Goal: Information Seeking & Learning: Check status

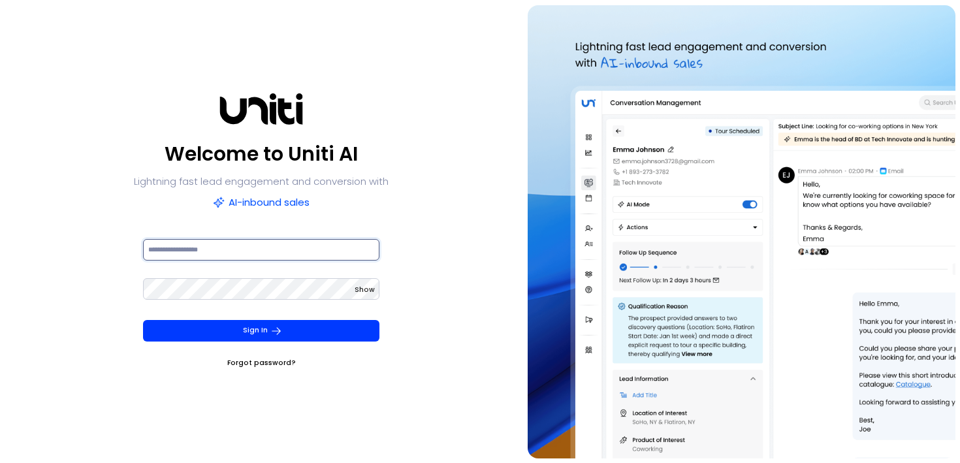
click at [206, 249] on input at bounding box center [261, 250] width 237 height 22
type input "**********"
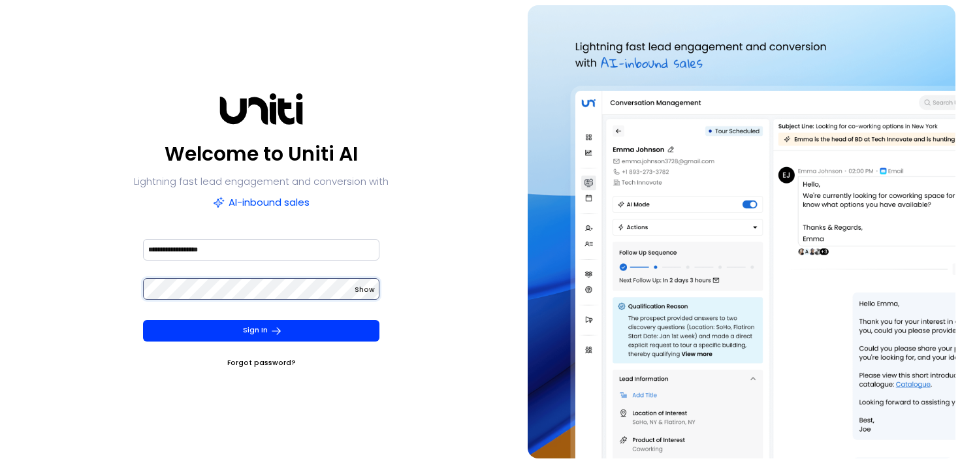
click at [143, 320] on button "Sign In" at bounding box center [261, 331] width 237 height 22
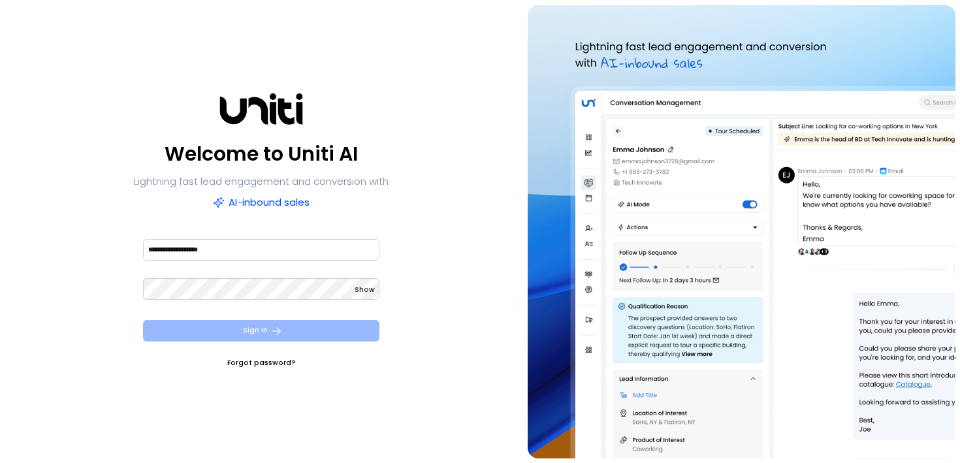
click at [158, 338] on button "Sign In" at bounding box center [261, 331] width 237 height 22
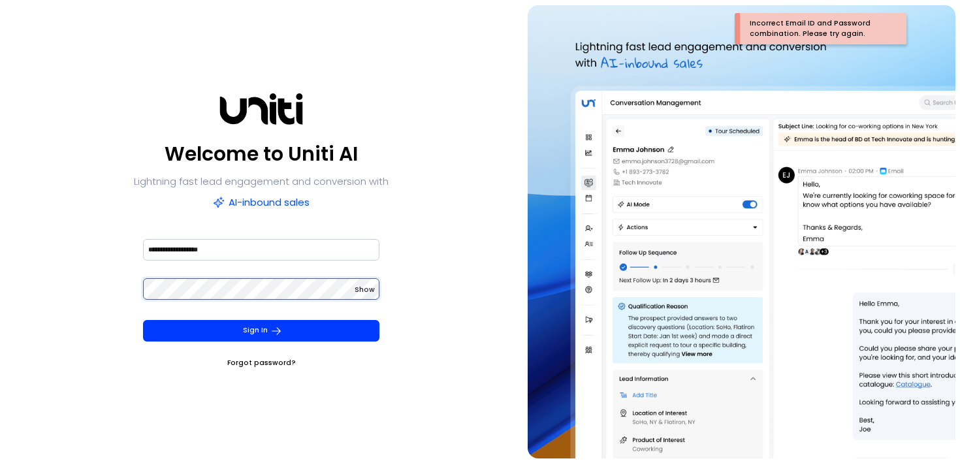
click at [100, 287] on div "**********" at bounding box center [261, 231] width 513 height 453
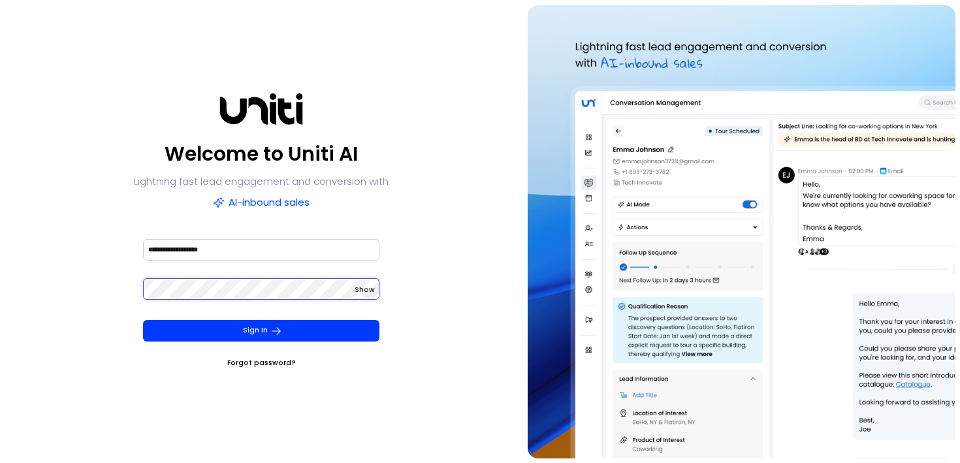
click at [143, 320] on button "Sign In" at bounding box center [261, 331] width 237 height 22
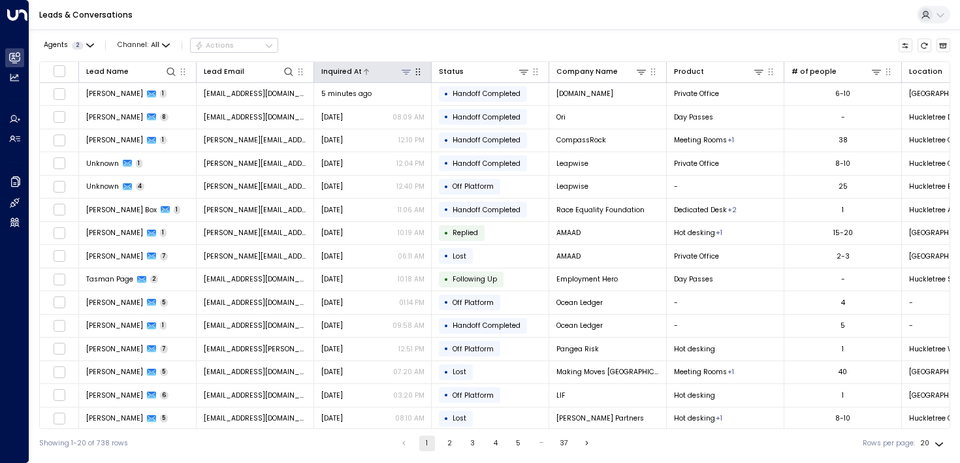
click at [405, 71] on icon at bounding box center [406, 72] width 9 height 5
click at [391, 112] on button "Select Date" at bounding box center [405, 112] width 135 height 17
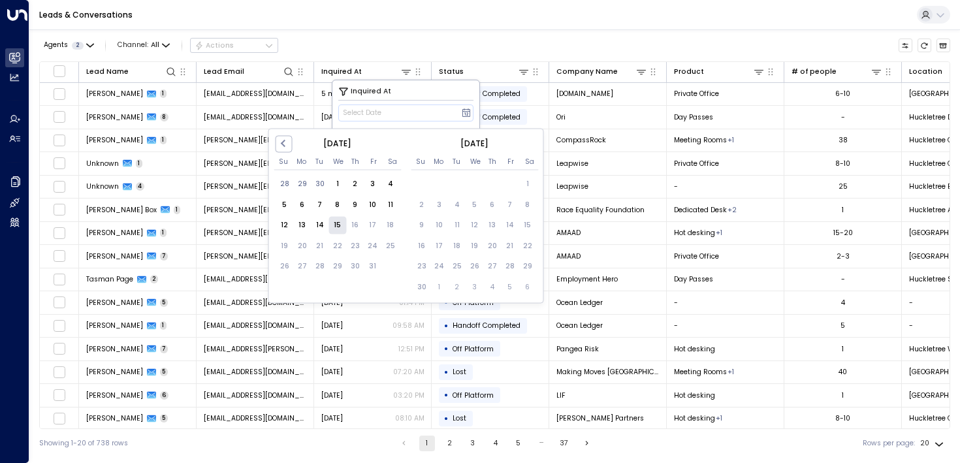
click at [334, 221] on div "15" at bounding box center [337, 225] width 18 height 18
click at [334, 202] on div "8" at bounding box center [337, 205] width 18 height 18
click at [322, 224] on div "14" at bounding box center [320, 225] width 18 height 18
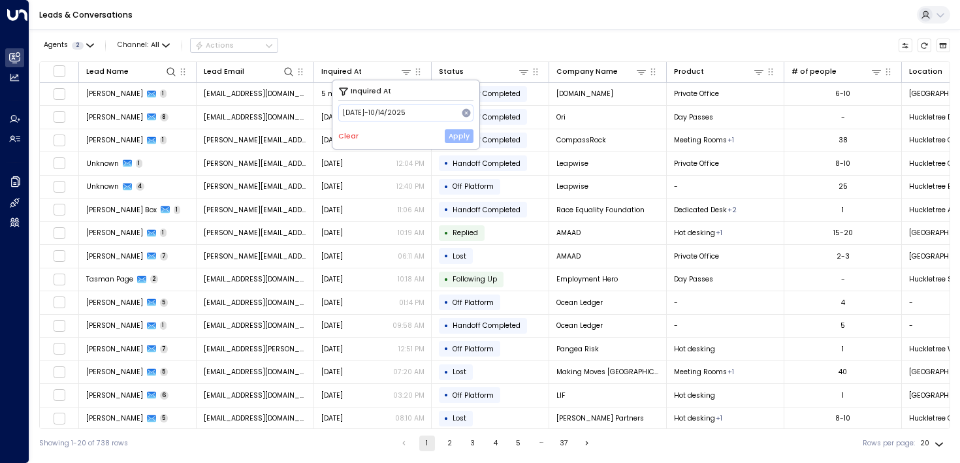
click at [455, 135] on button "Apply" at bounding box center [459, 136] width 29 height 14
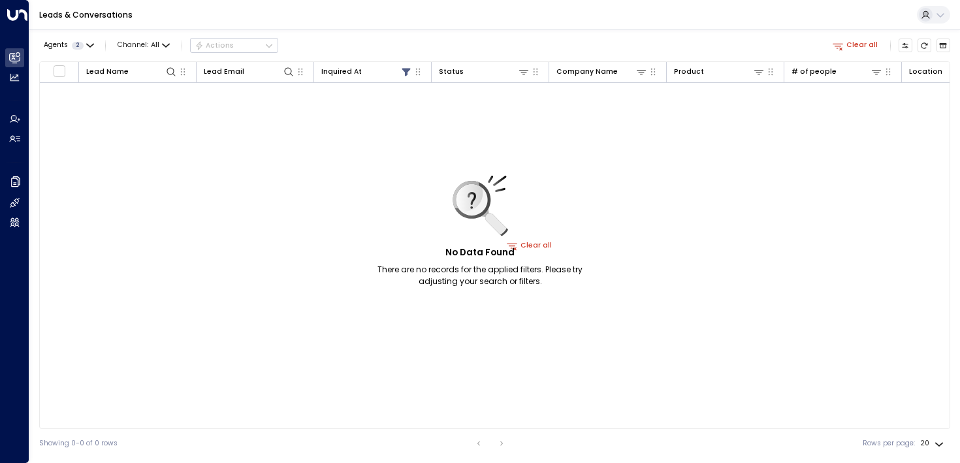
click at [532, 244] on div "No Data Found There are no records for the applied filters. Please try adjustin…" at bounding box center [480, 232] width 245 height 112
click at [528, 248] on div "No Data Found There are no records for the applied filters. Please try adjustin…" at bounding box center [480, 232] width 245 height 112
click at [846, 39] on button "Clear all" at bounding box center [856, 46] width 54 height 14
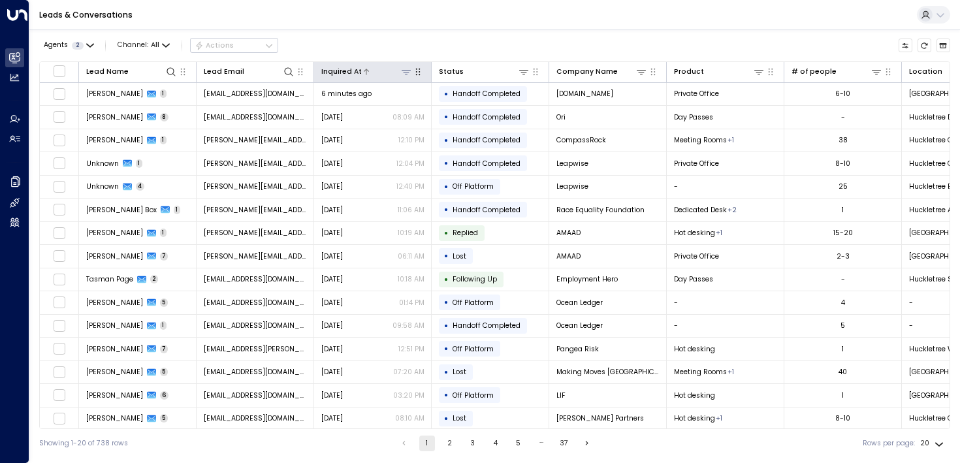
click at [336, 72] on div "Inquired At" at bounding box center [341, 72] width 40 height 12
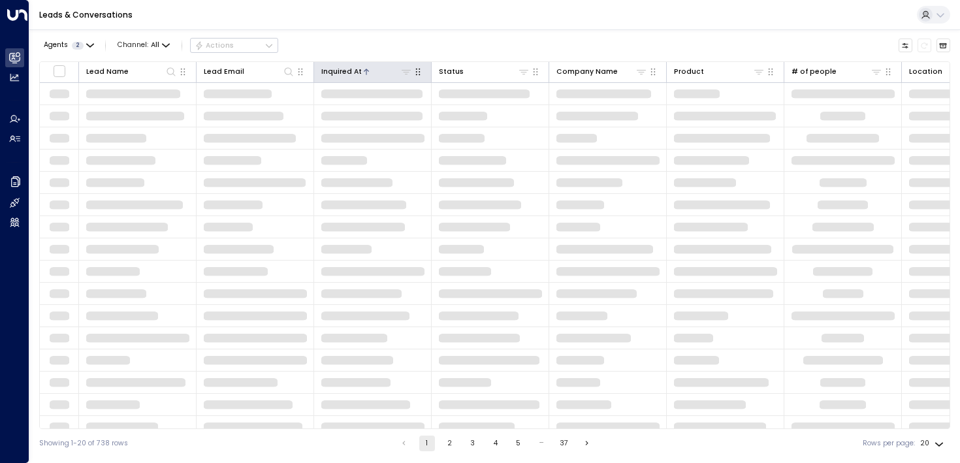
click at [354, 69] on div "Inquired At" at bounding box center [341, 72] width 40 height 12
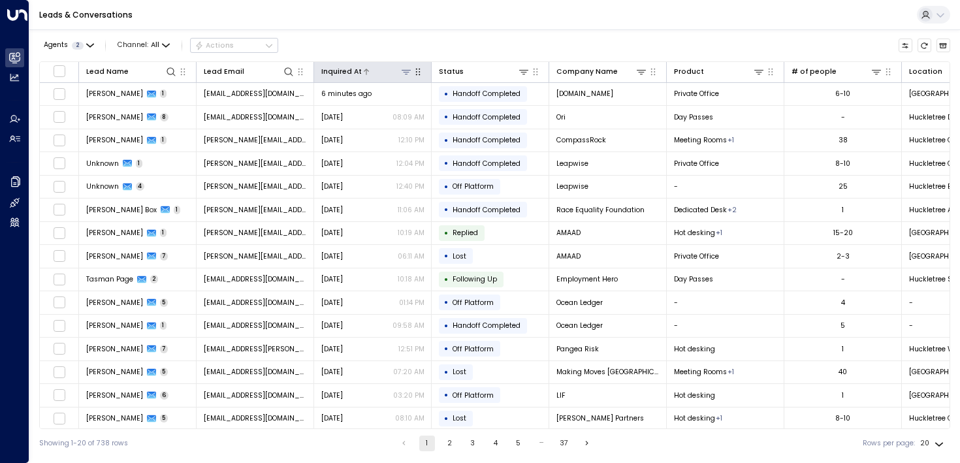
click at [336, 71] on div "Inquired At" at bounding box center [341, 72] width 40 height 12
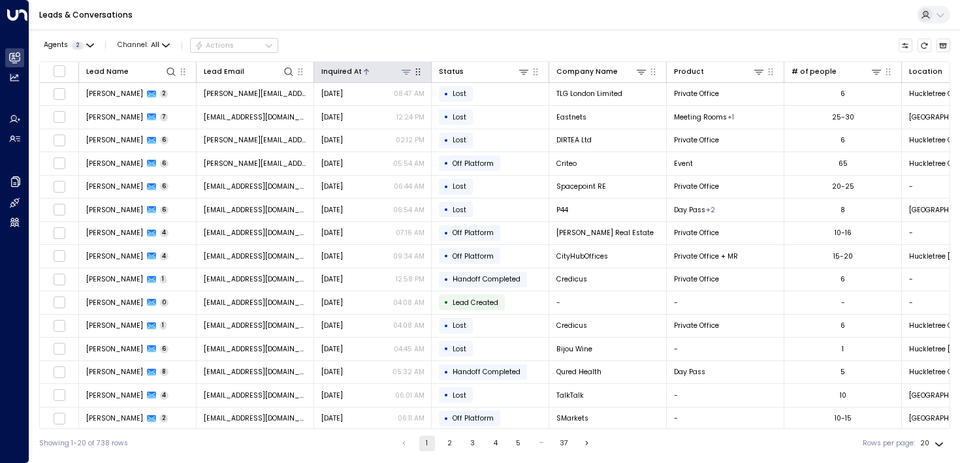
click at [336, 71] on div "Inquired At" at bounding box center [341, 72] width 40 height 12
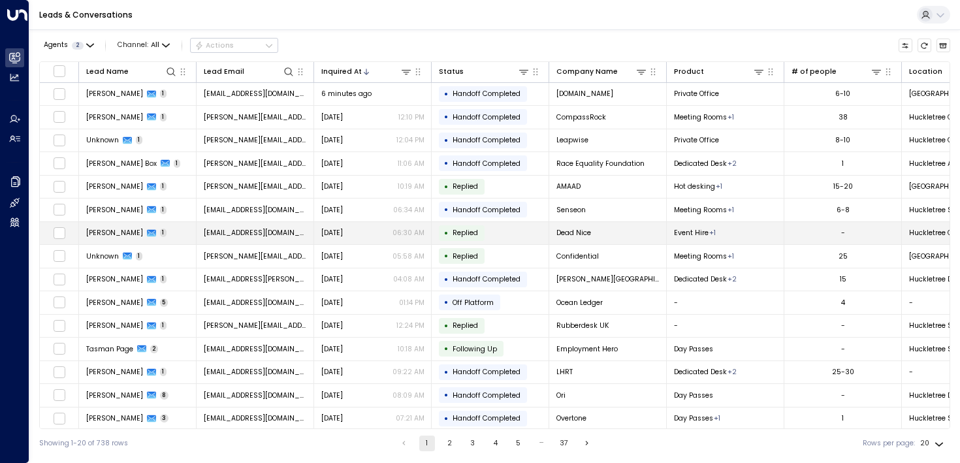
scroll to position [121, 0]
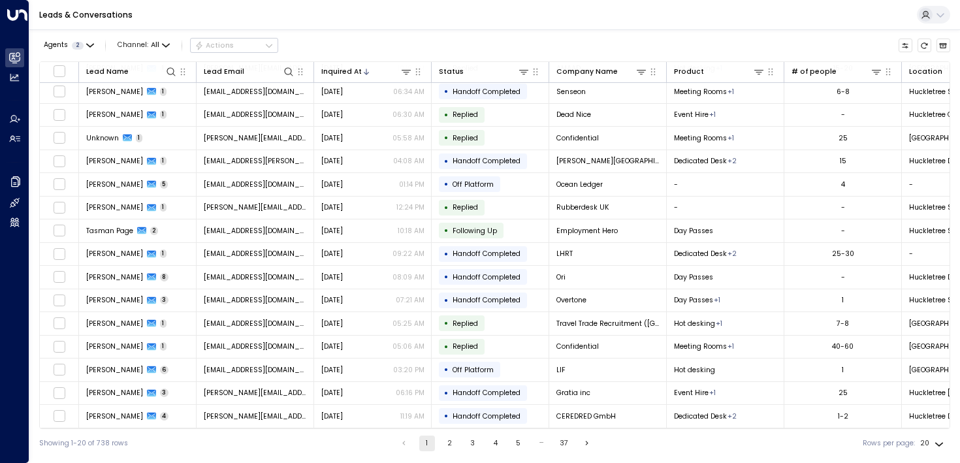
click at [932, 444] on body "Overview Leads & Conversations Leads & Conversations Analytics Analytics Agents…" at bounding box center [480, 229] width 960 height 458
click at [928, 434] on li "100" at bounding box center [932, 438] width 34 height 20
type input "***"
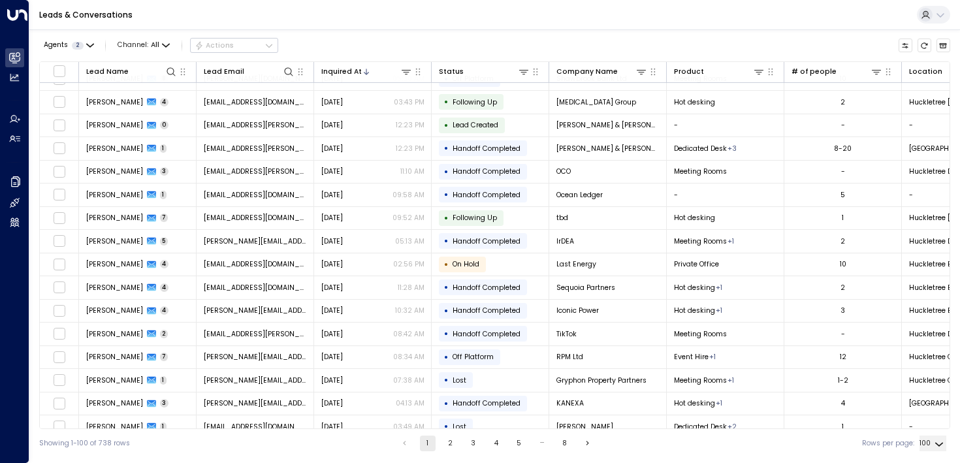
scroll to position [1219, 0]
click at [413, 71] on icon "button" at bounding box center [418, 72] width 10 height 10
click at [402, 70] on icon at bounding box center [406, 72] width 9 height 5
click at [378, 112] on span "Select Date" at bounding box center [362, 113] width 39 height 8
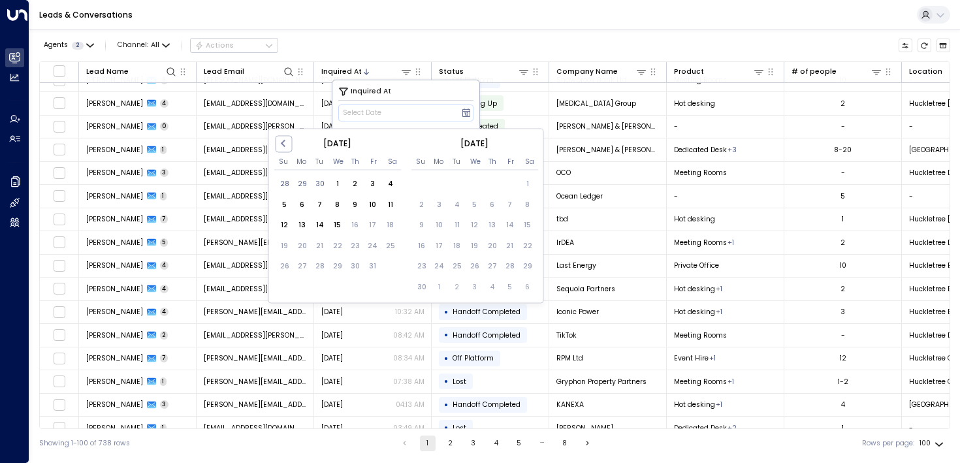
click at [467, 36] on div "Agents 2 Channel: All Actions" at bounding box center [494, 46] width 911 height 22
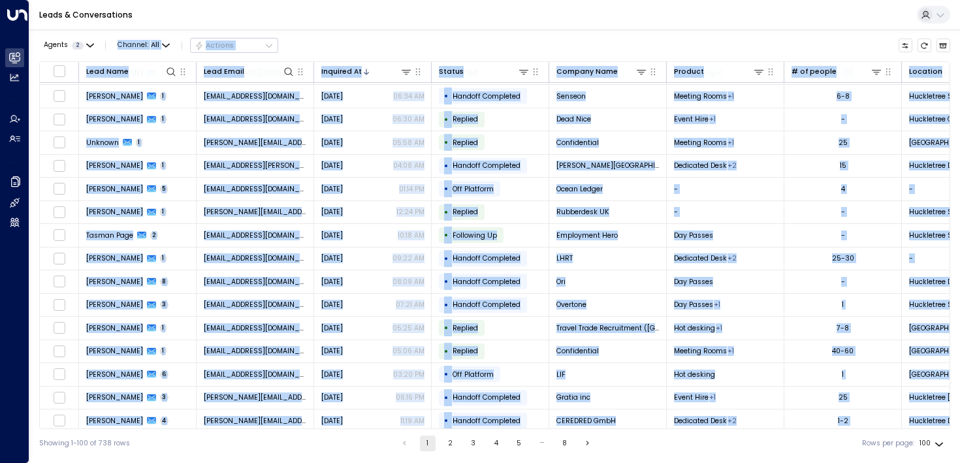
scroll to position [0, 0]
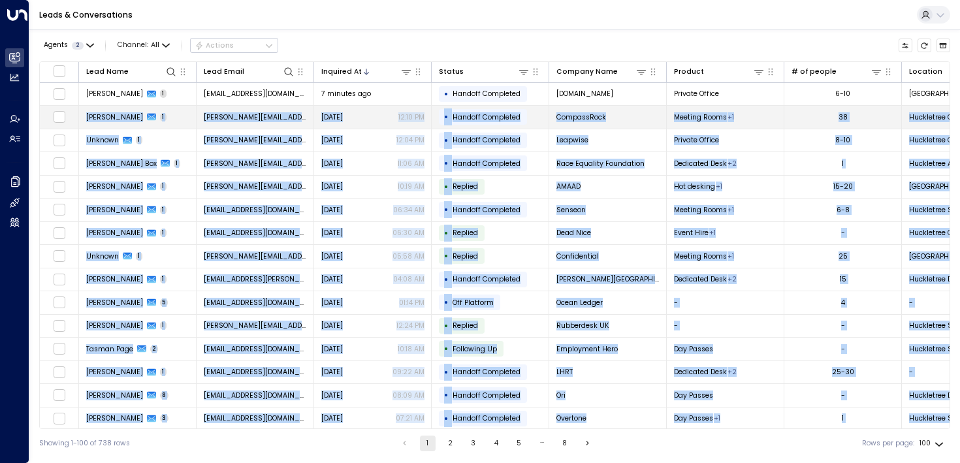
drag, startPoint x: 925, startPoint y: 241, endPoint x: 87, endPoint y: 114, distance: 848.0
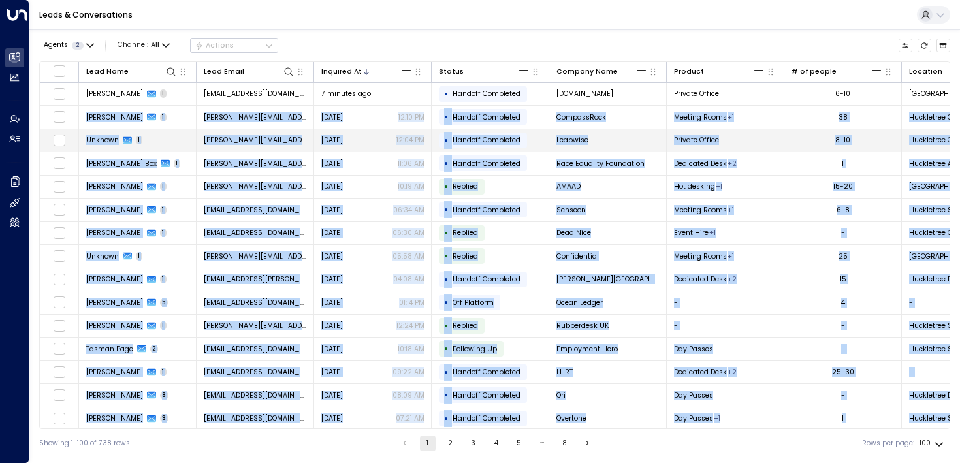
copy tbody "Loremip Dolors 4 ametco@adipiscingelitseddo.ei.te Incididun 06:87 UT • Laboree …"
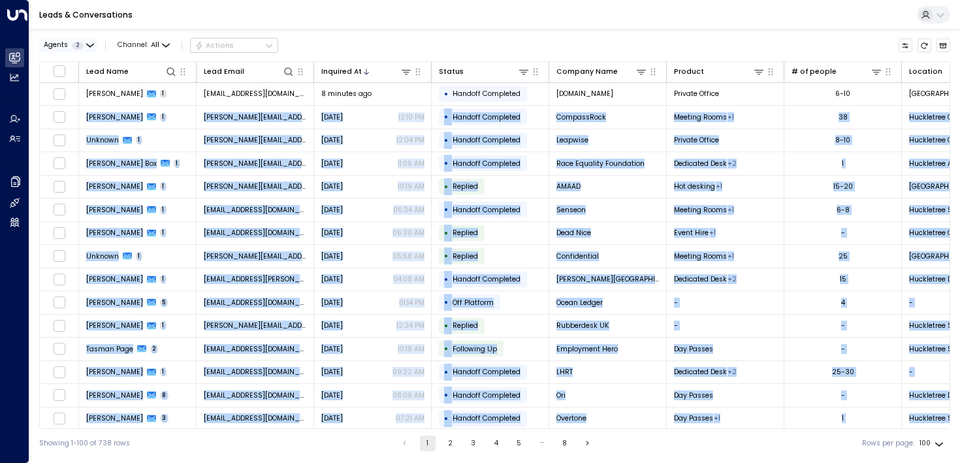
click at [68, 47] on div "Agents 2" at bounding box center [64, 46] width 40 height 8
click at [161, 107] on button "Apply" at bounding box center [168, 105] width 29 height 14
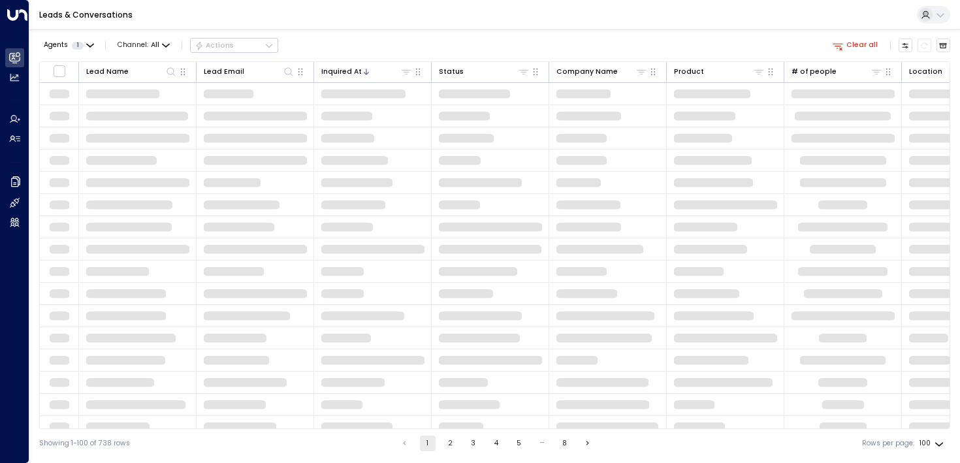
click at [343, 33] on div "Agents 1 Channel: All Actions Clear all Lead Name Lead Email Inquired At Status…" at bounding box center [494, 243] width 911 height 428
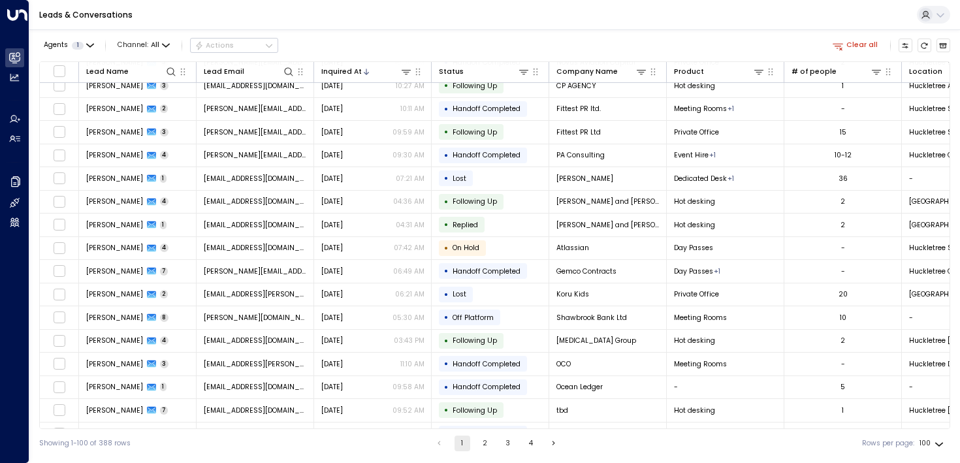
scroll to position [383, 0]
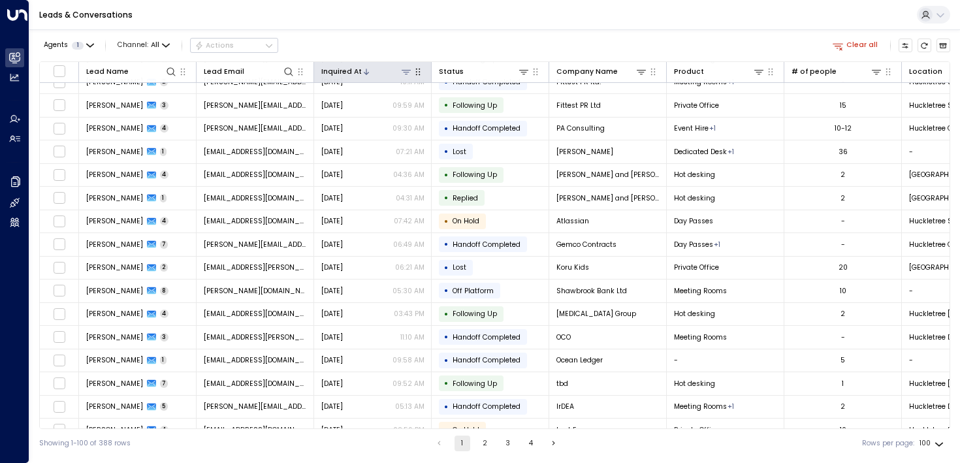
click at [402, 69] on icon at bounding box center [406, 72] width 10 height 10
click at [388, 112] on button "Select Date" at bounding box center [405, 112] width 135 height 17
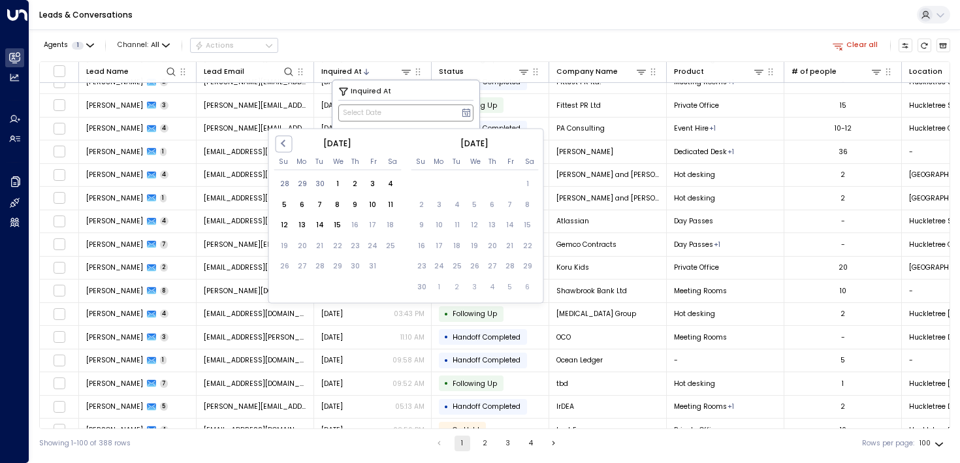
click at [388, 112] on button "Select Date" at bounding box center [405, 112] width 135 height 17
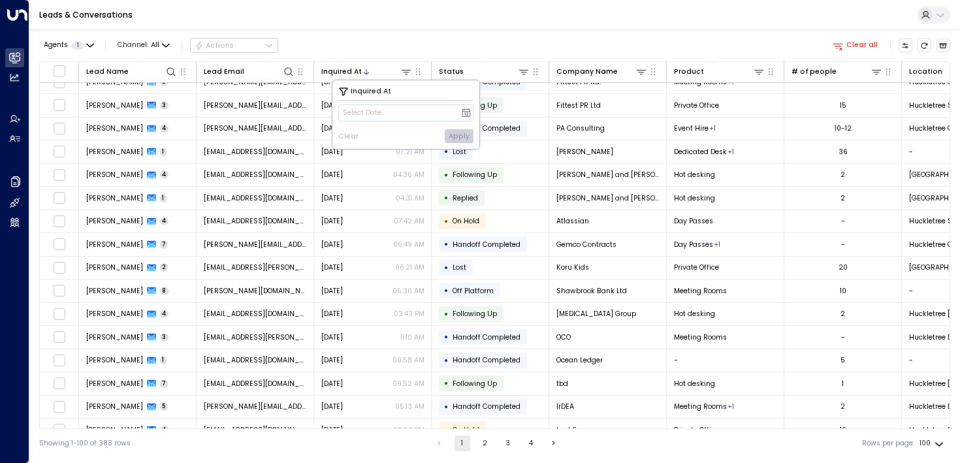
click at [461, 40] on div "Agents 1 Channel: All Actions Clear all" at bounding box center [494, 46] width 911 height 22
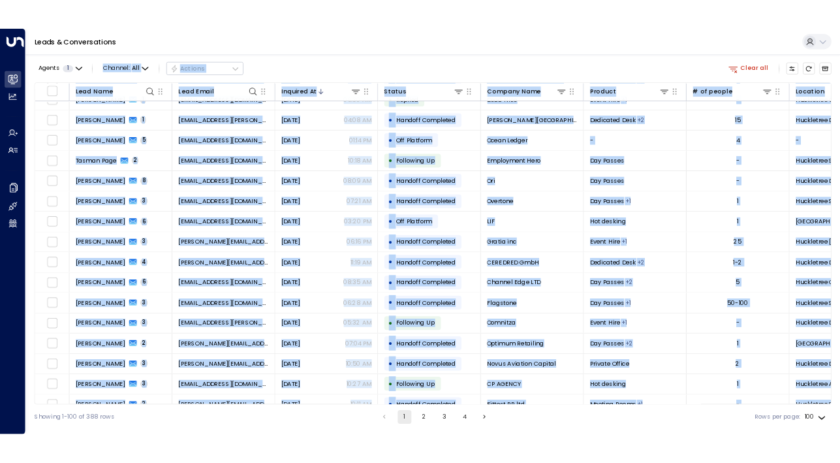
scroll to position [0, 0]
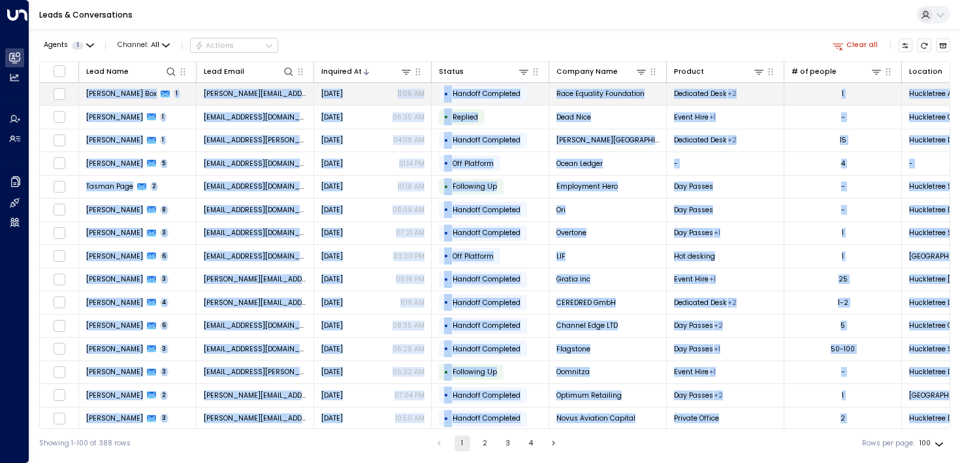
drag, startPoint x: 932, startPoint y: 291, endPoint x: 86, endPoint y: 93, distance: 869.0
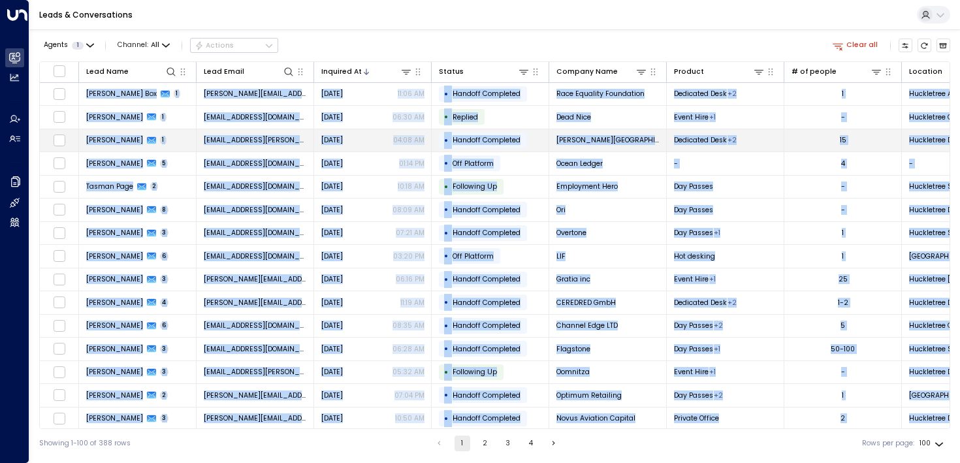
copy tbody "Loremip Dol 1 sitamet@consectet.adi.el Seddoeius 30:02 TE • Incidid Utlaboree D…"
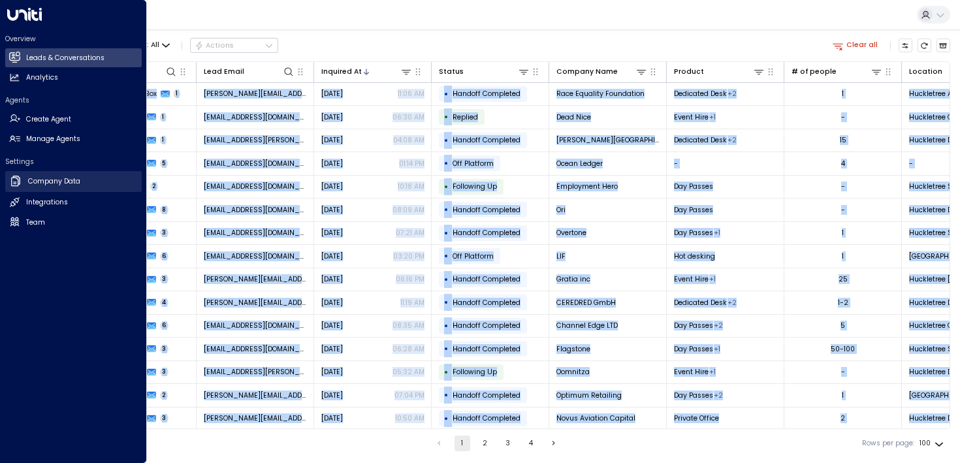
click at [22, 187] on link "Company Data Company Data" at bounding box center [73, 181] width 136 height 21
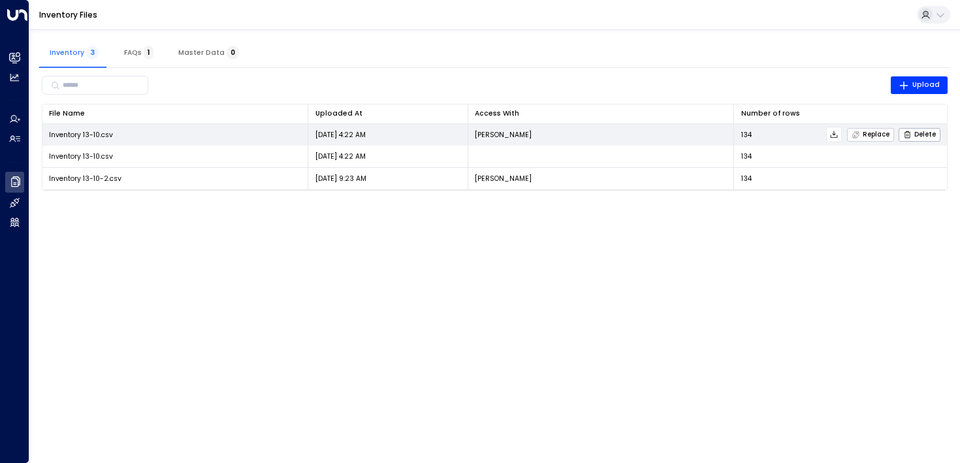
click at [865, 132] on span "Replace" at bounding box center [870, 135] width 38 height 8
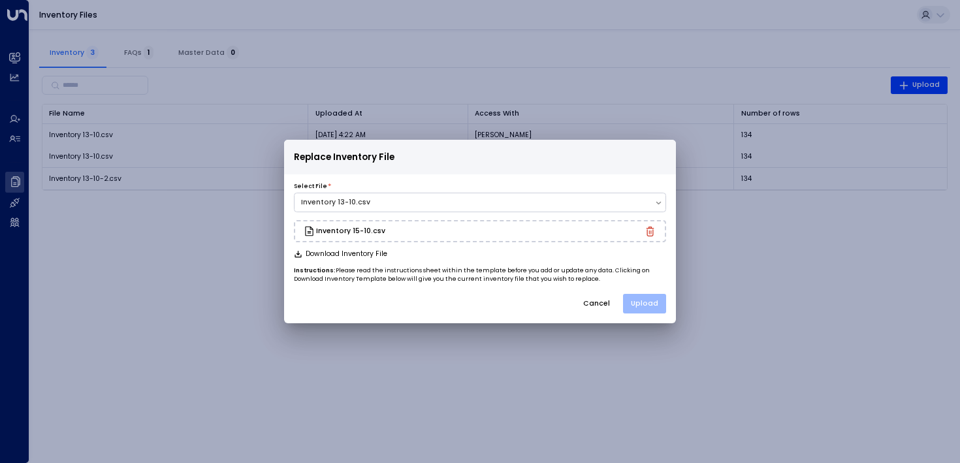
click at [648, 296] on button "Upload" at bounding box center [644, 304] width 43 height 20
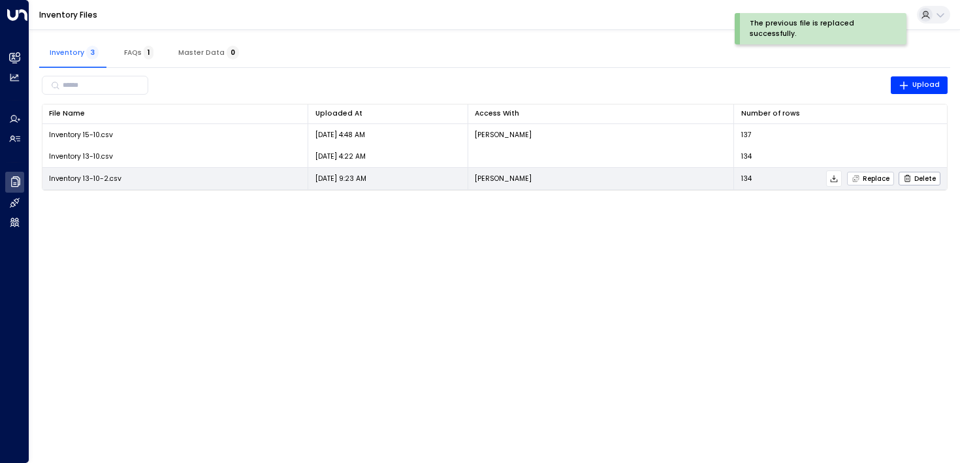
click at [855, 179] on icon "button" at bounding box center [855, 178] width 8 height 8
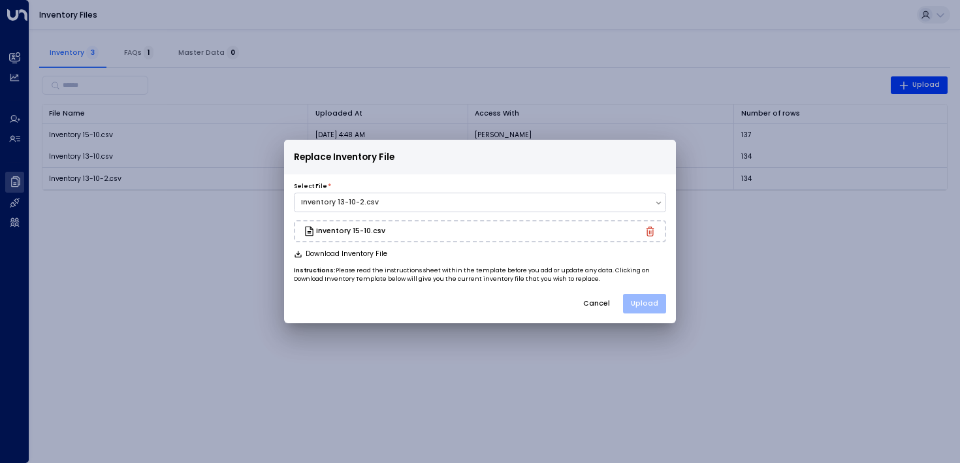
click at [637, 302] on button "Upload" at bounding box center [644, 304] width 43 height 20
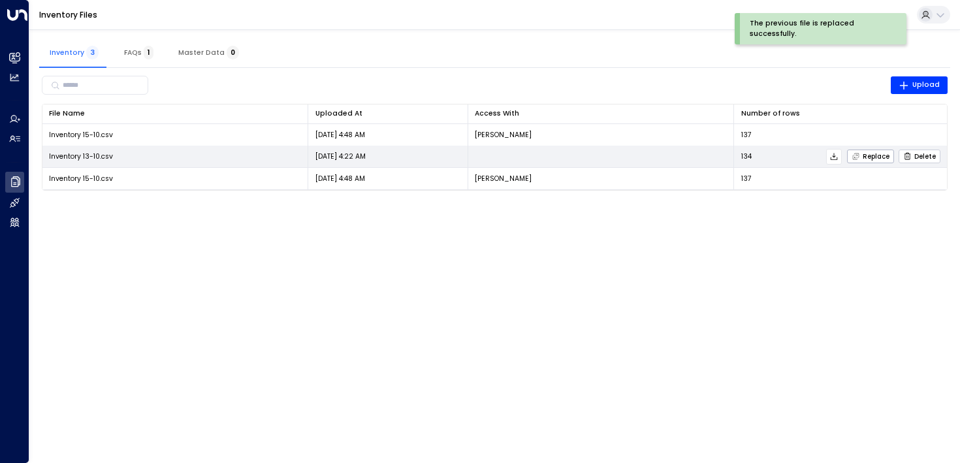
click at [925, 155] on span "Delete" at bounding box center [919, 156] width 33 height 8
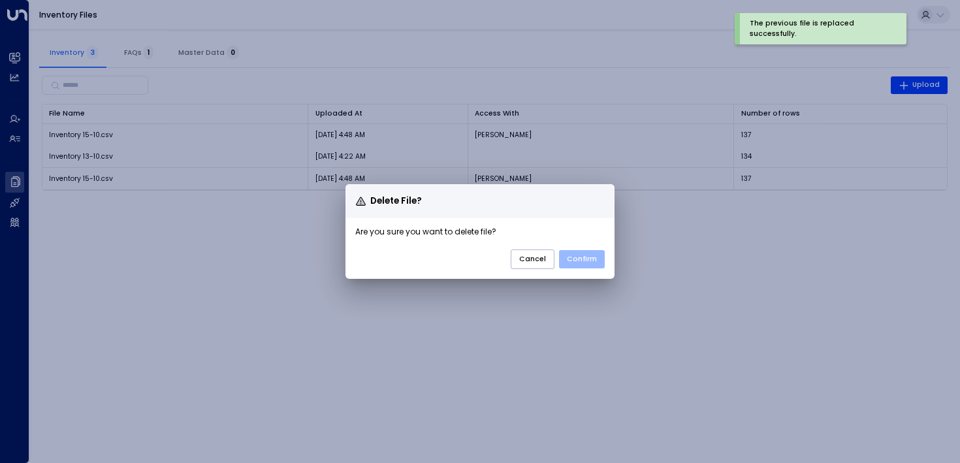
click at [592, 255] on button "Confirm" at bounding box center [582, 259] width 46 height 18
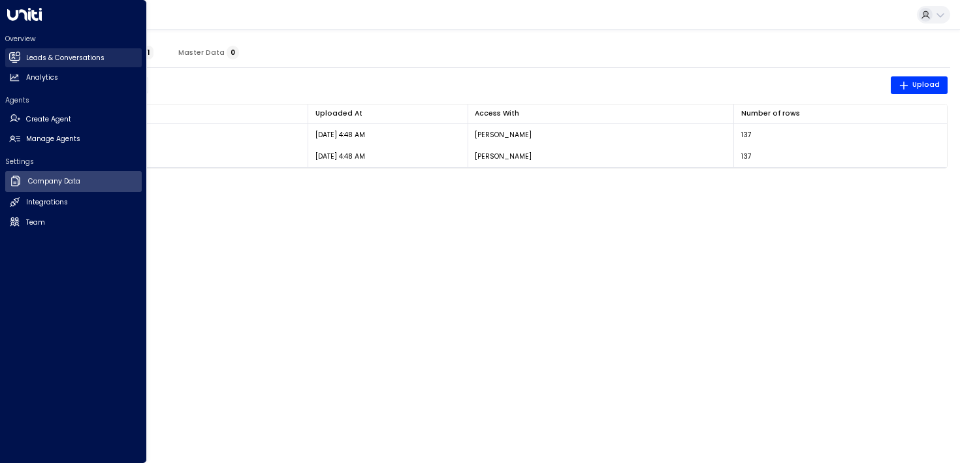
click at [30, 60] on h2 "Leads & Conversations" at bounding box center [65, 58] width 78 height 10
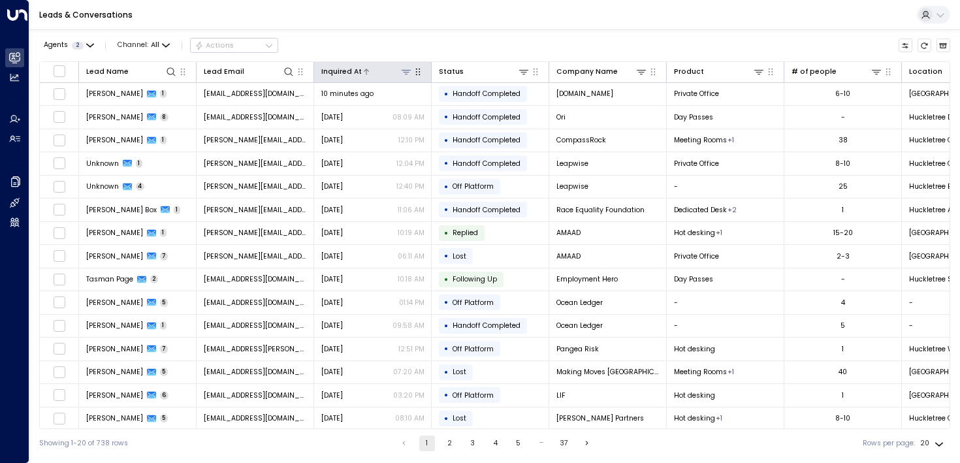
click at [331, 76] on div "Inquired At" at bounding box center [341, 72] width 40 height 12
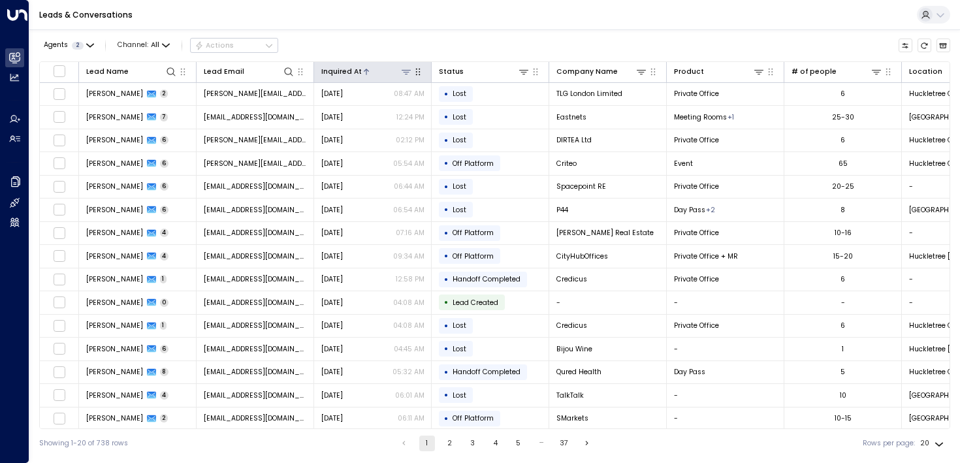
click at [357, 74] on div "Inquired At" at bounding box center [341, 72] width 40 height 12
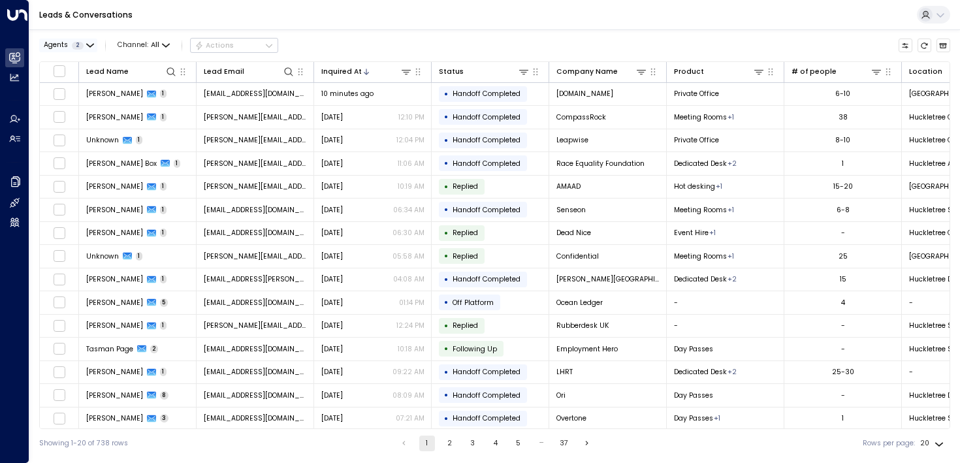
click at [80, 47] on span "2" at bounding box center [78, 46] width 12 height 8
click at [164, 103] on button "Apply" at bounding box center [168, 105] width 29 height 14
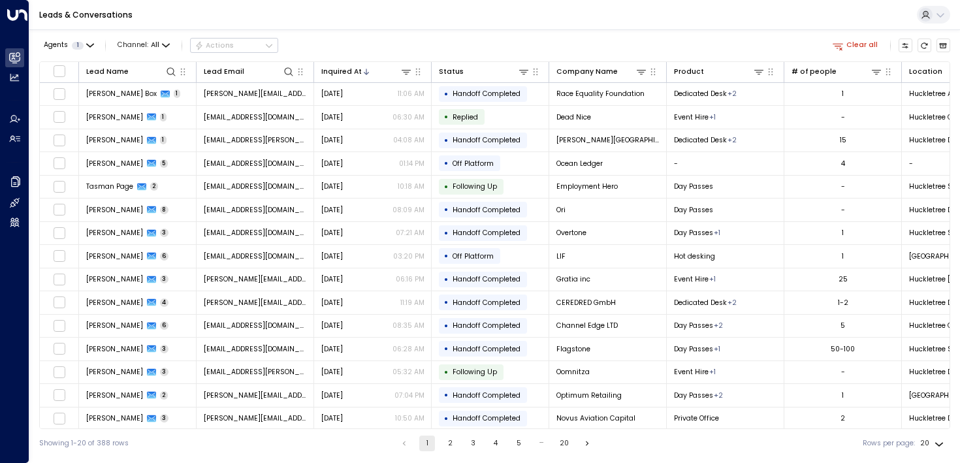
click at [370, 37] on div "Agents 1 Channel: All Actions Clear all" at bounding box center [494, 46] width 911 height 22
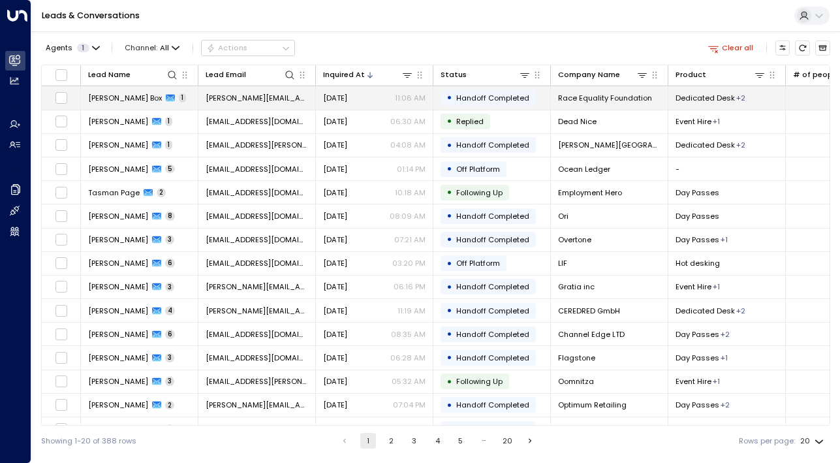
click at [108, 95] on span "[PERSON_NAME] Box" at bounding box center [125, 98] width 74 height 10
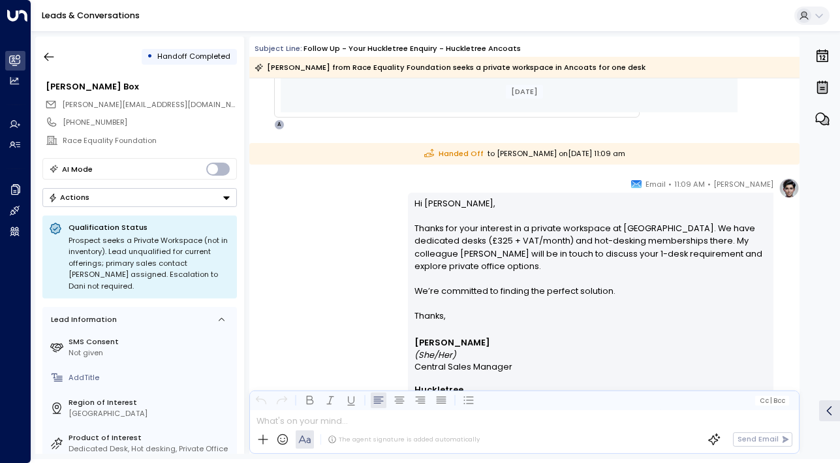
scroll to position [634, 0]
click at [61, 57] on div "• Handoff Completed" at bounding box center [139, 57] width 195 height 24
click at [50, 55] on icon "button" at bounding box center [48, 56] width 13 height 13
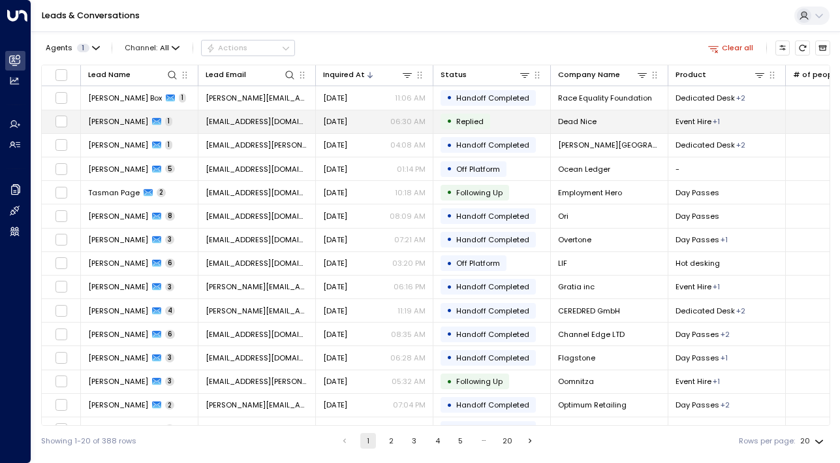
click at [104, 120] on span "[PERSON_NAME]" at bounding box center [118, 121] width 60 height 10
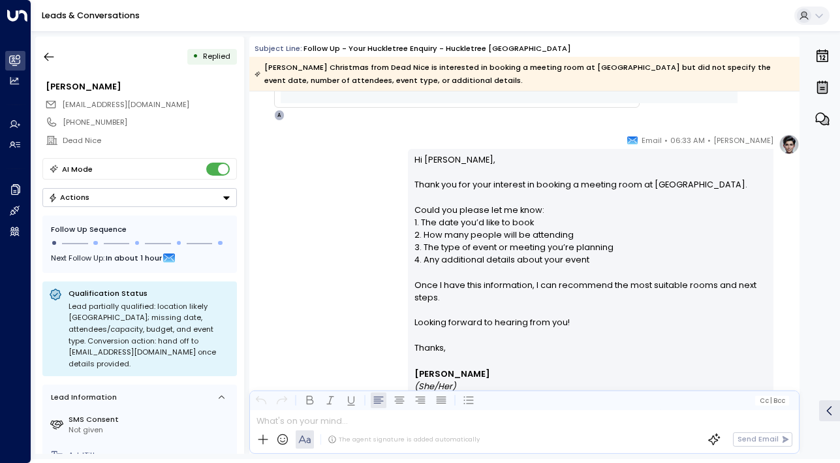
scroll to position [706, 0]
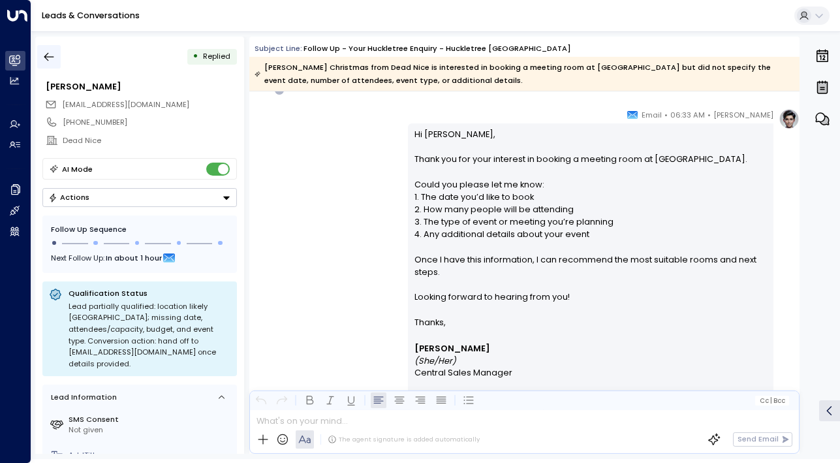
click at [43, 65] on button "button" at bounding box center [49, 57] width 24 height 24
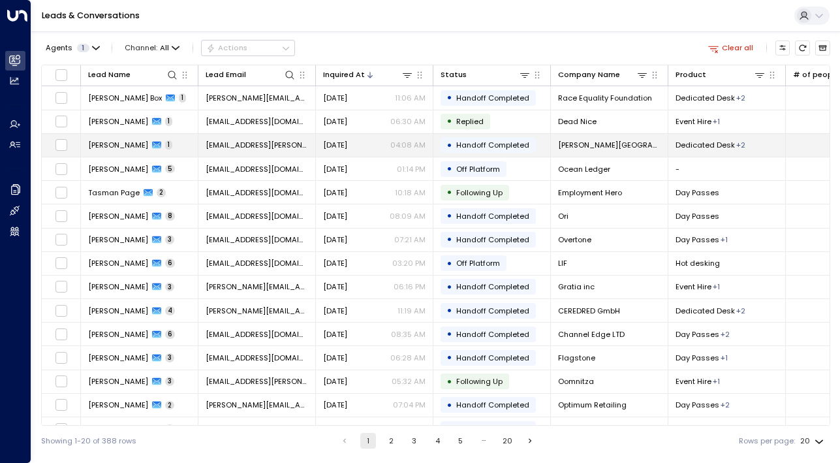
click at [100, 146] on span "[PERSON_NAME]" at bounding box center [118, 145] width 60 height 10
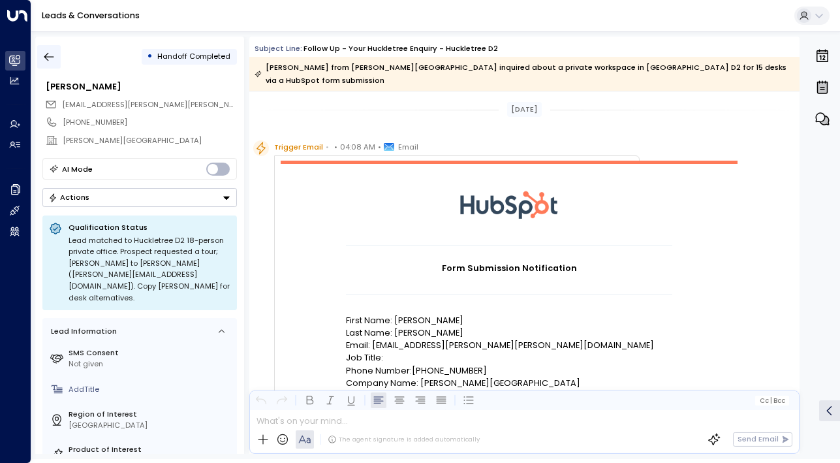
click at [44, 59] on icon "button" at bounding box center [48, 56] width 13 height 13
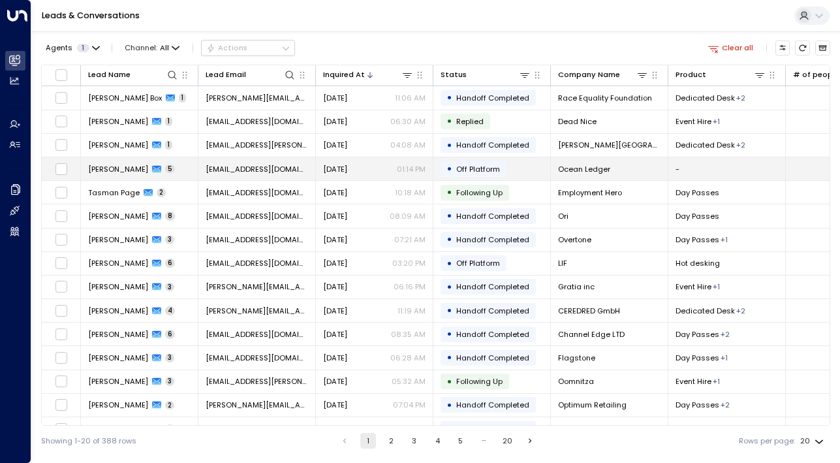
click at [104, 172] on span "[PERSON_NAME]" at bounding box center [118, 169] width 60 height 10
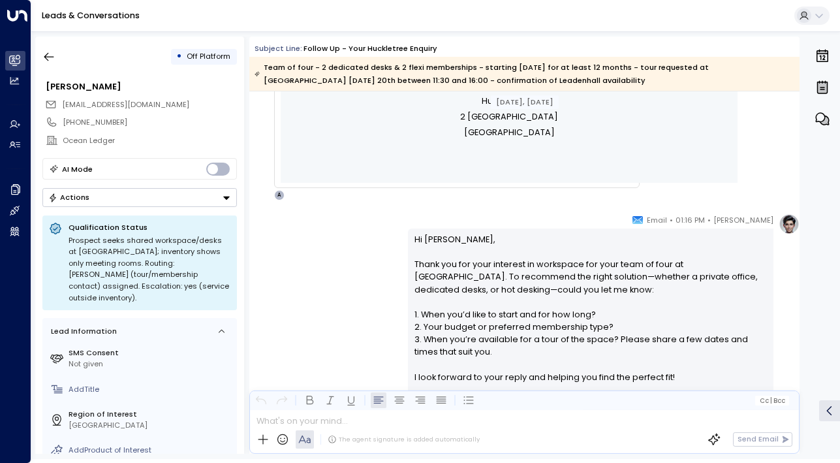
scroll to position [587, 0]
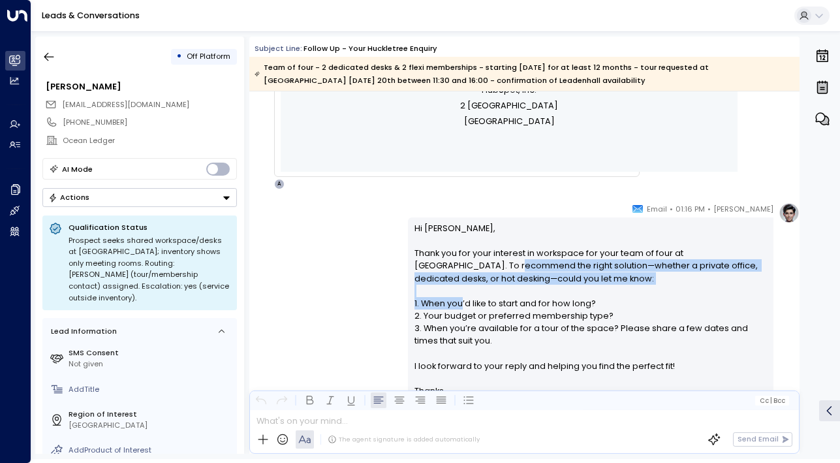
drag, startPoint x: 456, startPoint y: 262, endPoint x: 458, endPoint y: 298, distance: 35.3
click at [458, 298] on p "Hi [PERSON_NAME], Thank you for your interest in workspace for your team of fou…" at bounding box center [591, 303] width 353 height 163
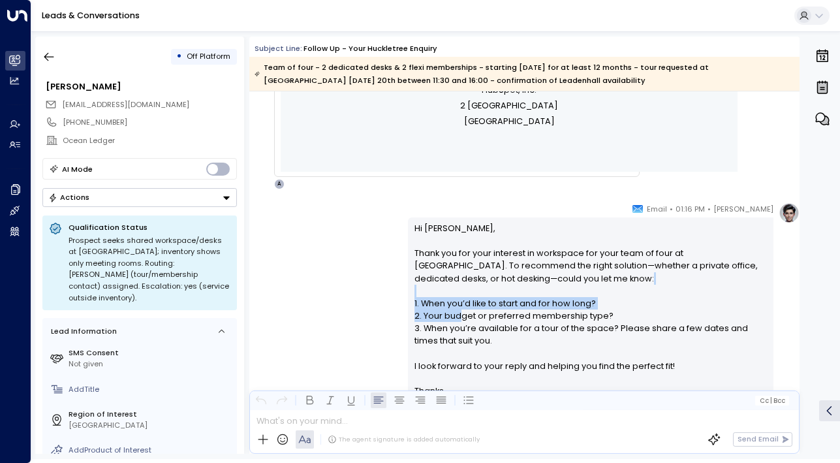
drag, startPoint x: 458, startPoint y: 316, endPoint x: 453, endPoint y: 294, distance: 22.8
click at [453, 294] on p "Hi [PERSON_NAME], Thank you for your interest in workspace for your team of fou…" at bounding box center [591, 303] width 353 height 163
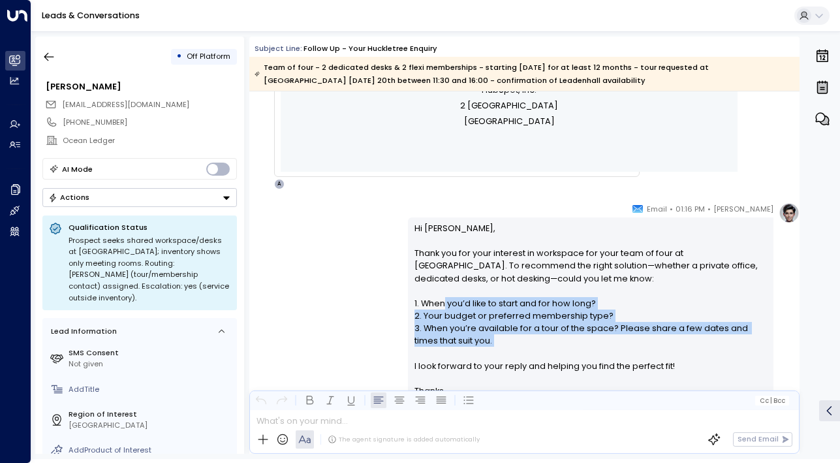
drag, startPoint x: 441, startPoint y: 298, endPoint x: 445, endPoint y: 351, distance: 53.0
click at [445, 351] on p "Hi [PERSON_NAME], Thank you for your interest in workspace for your team of fou…" at bounding box center [591, 303] width 353 height 163
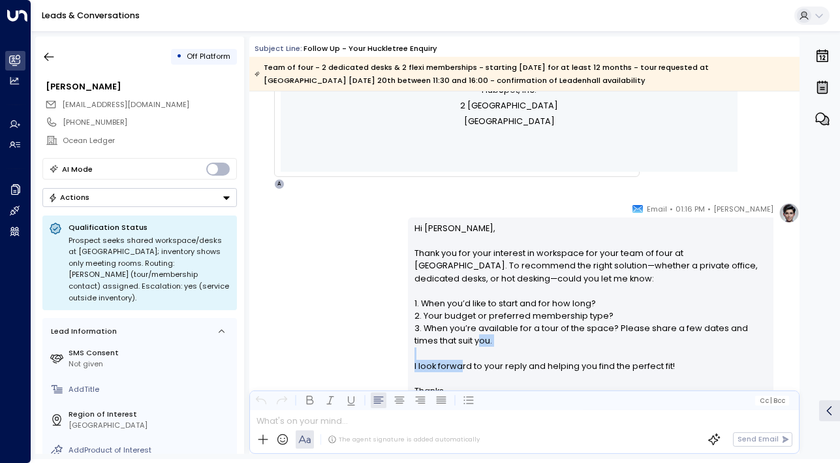
drag, startPoint x: 456, startPoint y: 366, endPoint x: 451, endPoint y: 343, distance: 22.8
click at [452, 344] on p "Hi [PERSON_NAME], Thank you for your interest in workspace for your team of fou…" at bounding box center [591, 303] width 353 height 163
click at [451, 343] on p "Hi [PERSON_NAME], Thank you for your interest in workspace for your team of fou…" at bounding box center [591, 303] width 353 height 163
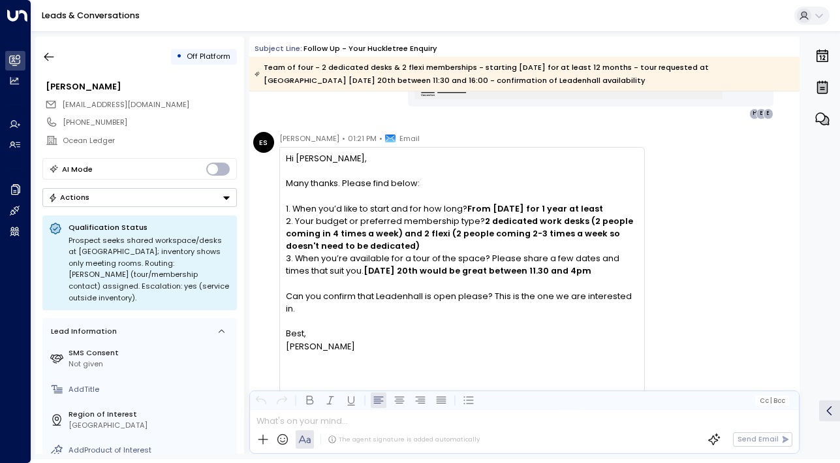
scroll to position [1501, 0]
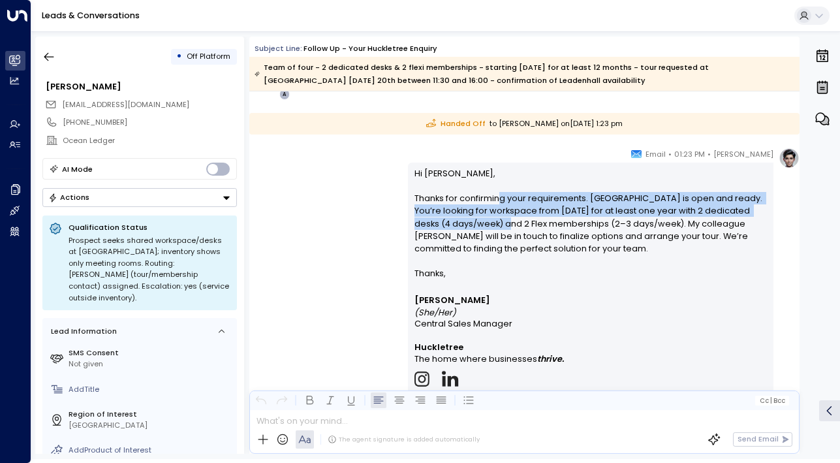
drag, startPoint x: 494, startPoint y: 198, endPoint x: 494, endPoint y: 221, distance: 22.2
click at [494, 221] on p "Hi [PERSON_NAME], Thanks for confirming your requirements. [GEOGRAPHIC_DATA] is…" at bounding box center [591, 217] width 353 height 101
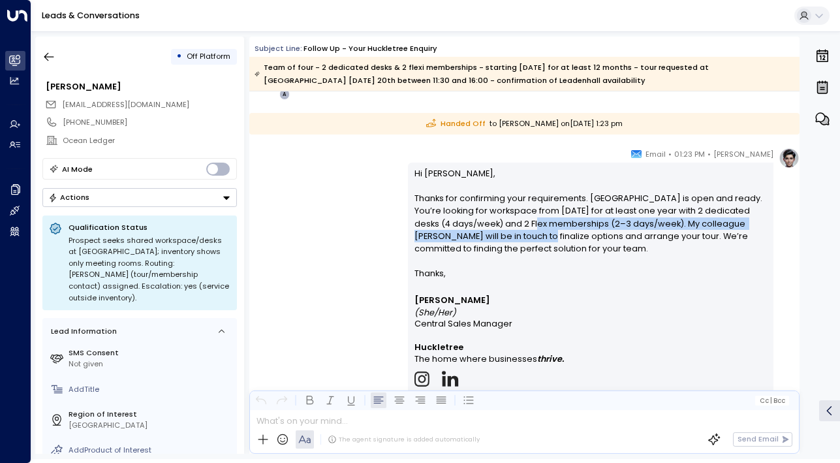
drag, startPoint x: 519, startPoint y: 221, endPoint x: 519, endPoint y: 236, distance: 15.0
click at [519, 236] on p "Hi [PERSON_NAME], Thanks for confirming your requirements. [GEOGRAPHIC_DATA] is…" at bounding box center [591, 217] width 353 height 101
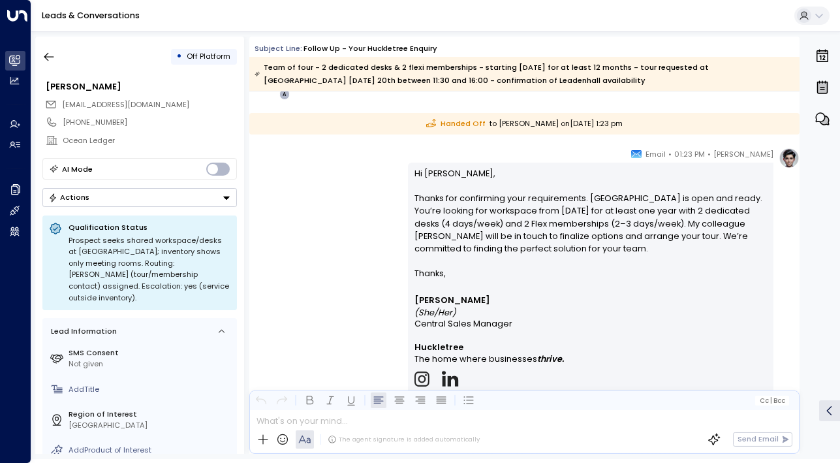
click at [533, 239] on p "Hi [PERSON_NAME], Thanks for confirming your requirements. [GEOGRAPHIC_DATA] is…" at bounding box center [591, 217] width 353 height 101
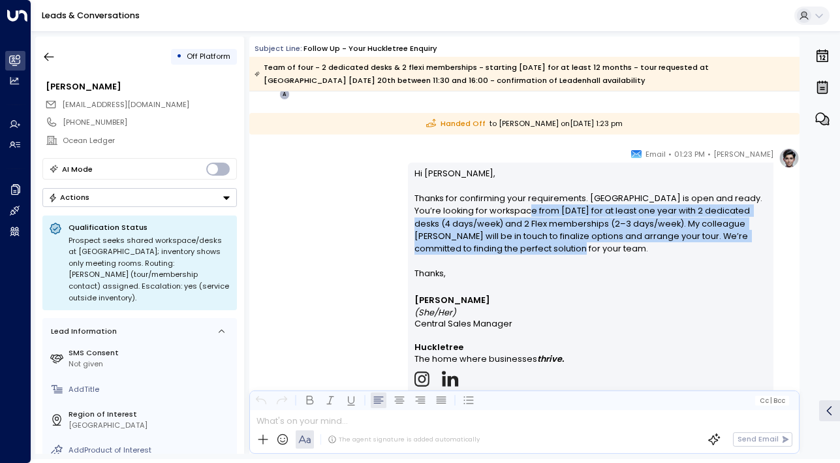
drag, startPoint x: 534, startPoint y: 246, endPoint x: 528, endPoint y: 215, distance: 31.4
click at [528, 215] on p "Hi [PERSON_NAME], Thanks for confirming your requirements. [GEOGRAPHIC_DATA] is…" at bounding box center [591, 217] width 353 height 101
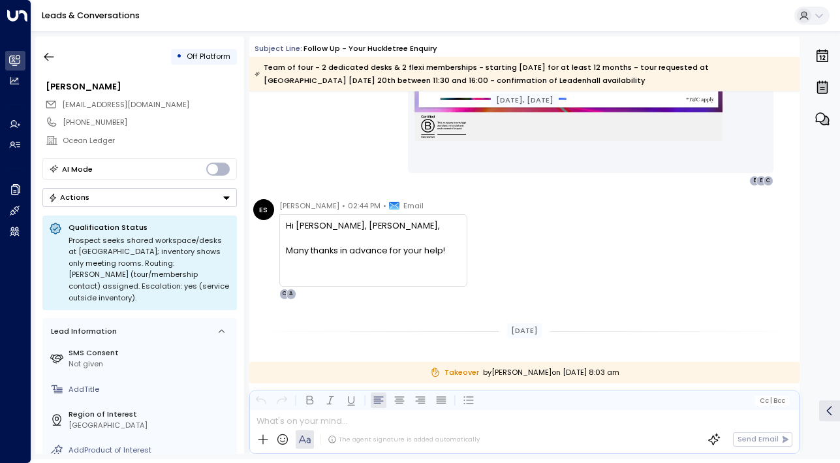
scroll to position [2163, 0]
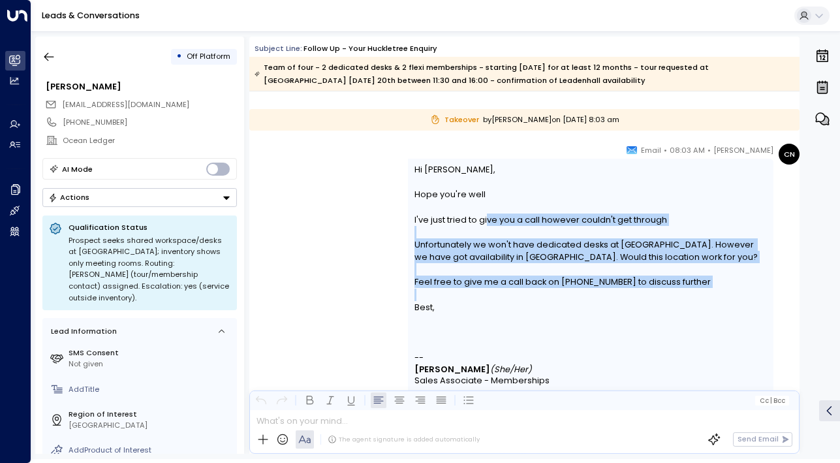
drag, startPoint x: 484, startPoint y: 216, endPoint x: 492, endPoint y: 291, distance: 75.6
click at [492, 291] on div "Hi [PERSON_NAME], Hope you're well I've just tried to give you a call however c…" at bounding box center [591, 238] width 353 height 150
click at [492, 291] on div at bounding box center [591, 295] width 353 height 12
drag, startPoint x: 501, startPoint y: 289, endPoint x: 442, endPoint y: 219, distance: 91.7
click at [442, 219] on div "Hi [PERSON_NAME], Hope you're well I've just tried to give you a call however c…" at bounding box center [591, 238] width 353 height 150
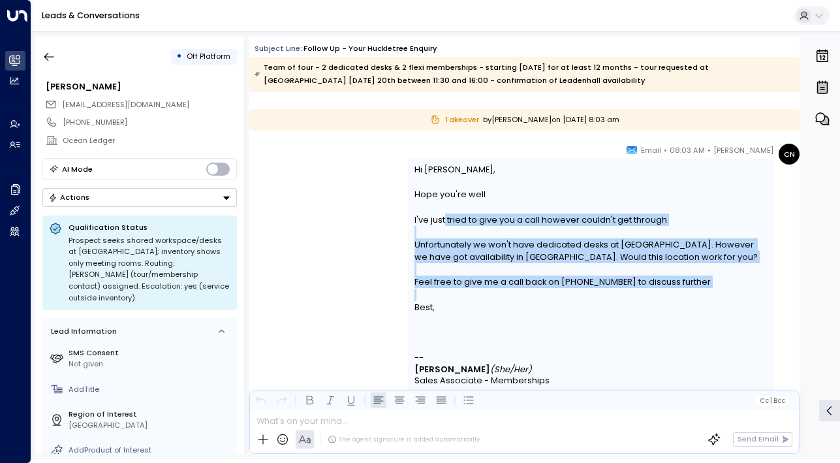
click at [442, 219] on div "I've just tried to give you a call however couldn't get through" at bounding box center [591, 220] width 353 height 12
drag, startPoint x: 428, startPoint y: 210, endPoint x: 428, endPoint y: 302, distance: 92.1
click at [428, 302] on div "Hi [PERSON_NAME], Hope you're well I've just tried to give you a call however c…" at bounding box center [591, 238] width 353 height 150
click at [428, 302] on div "Best," at bounding box center [591, 307] width 353 height 12
drag, startPoint x: 428, startPoint y: 308, endPoint x: 428, endPoint y: 215, distance: 92.1
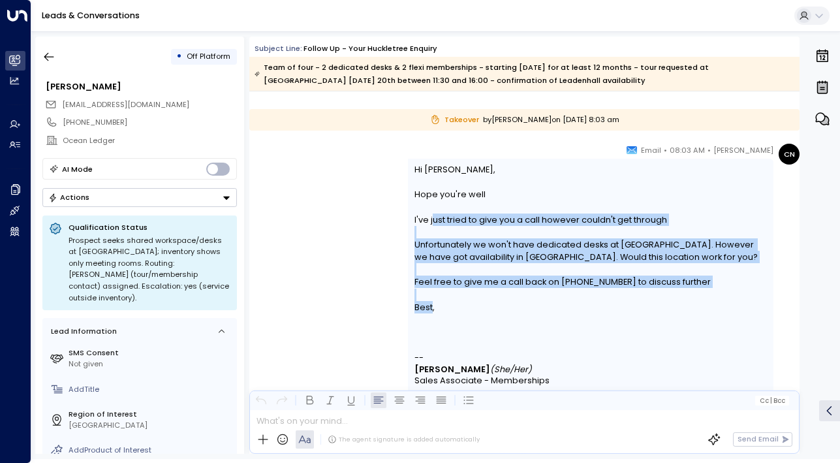
click at [428, 215] on div "Hi [PERSON_NAME], Hope you're well I've just tried to give you a call however c…" at bounding box center [591, 238] width 353 height 150
click at [428, 216] on div "I've just tried to give you a call however couldn't get through" at bounding box center [591, 220] width 353 height 12
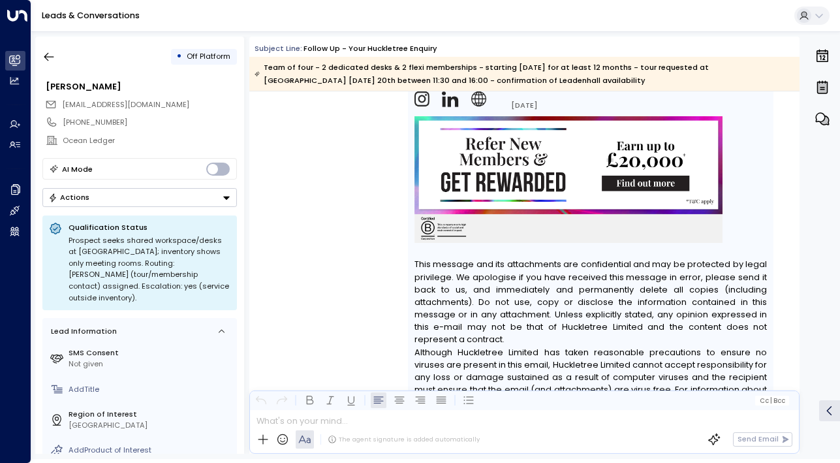
scroll to position [2613, 0]
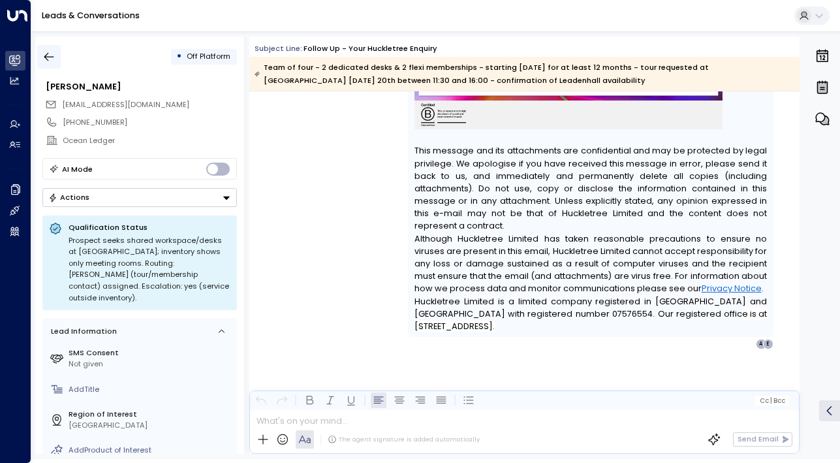
click at [44, 55] on icon "button" at bounding box center [48, 56] width 13 height 13
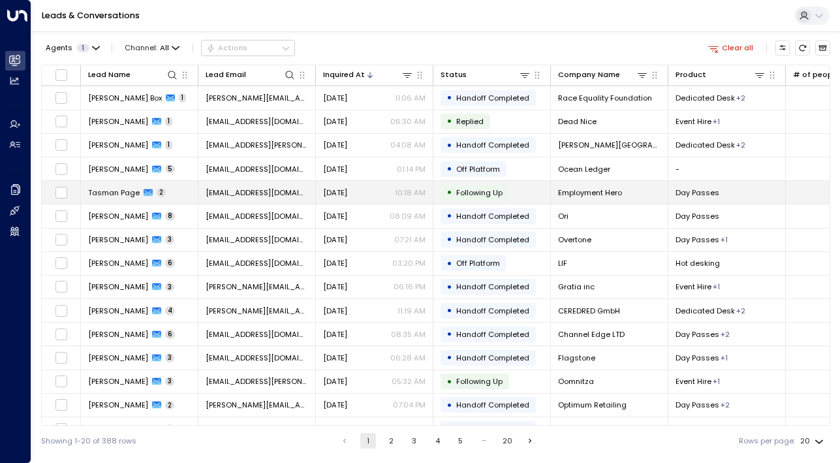
click at [101, 189] on span "Tasman Page" at bounding box center [114, 192] width 52 height 10
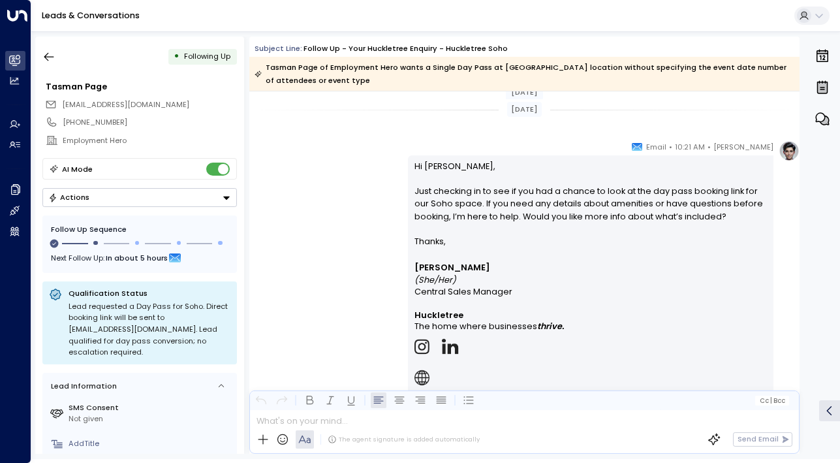
scroll to position [1277, 0]
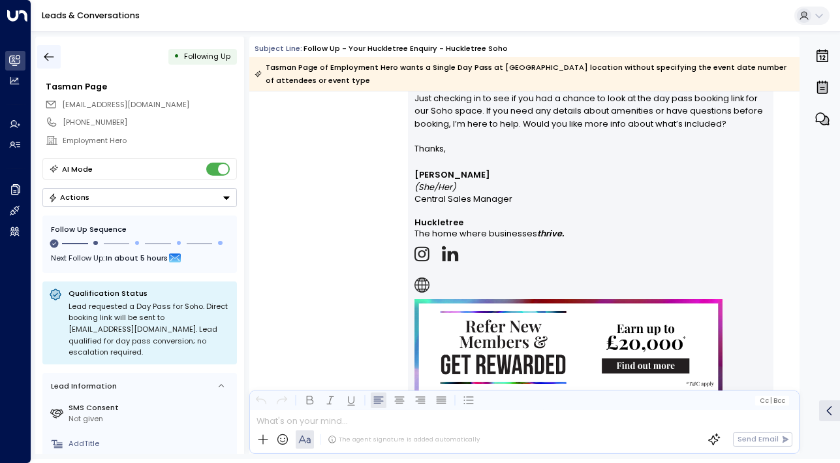
click at [46, 50] on icon "button" at bounding box center [48, 56] width 13 height 13
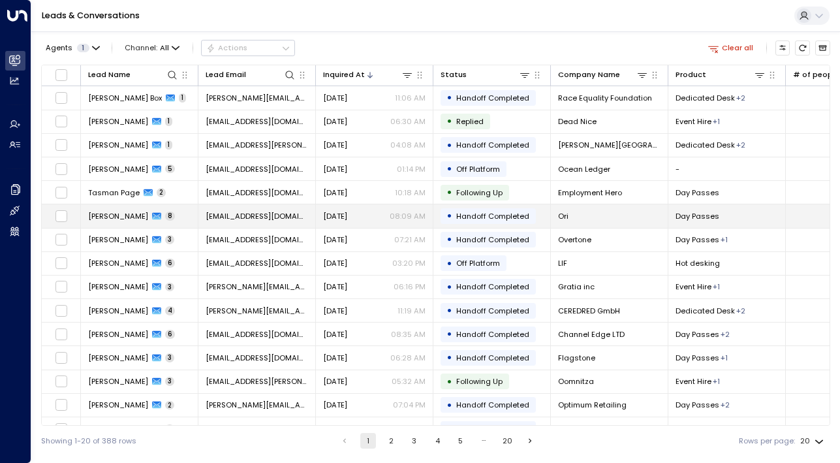
click at [106, 219] on span "[PERSON_NAME]" at bounding box center [118, 216] width 60 height 10
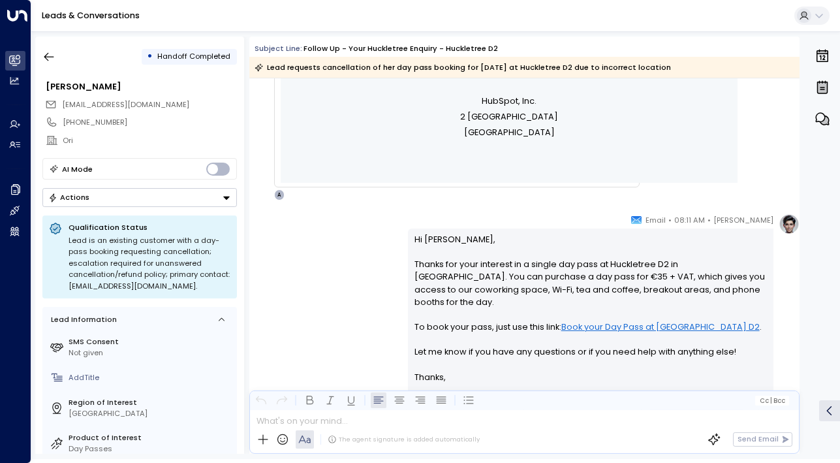
scroll to position [645, 0]
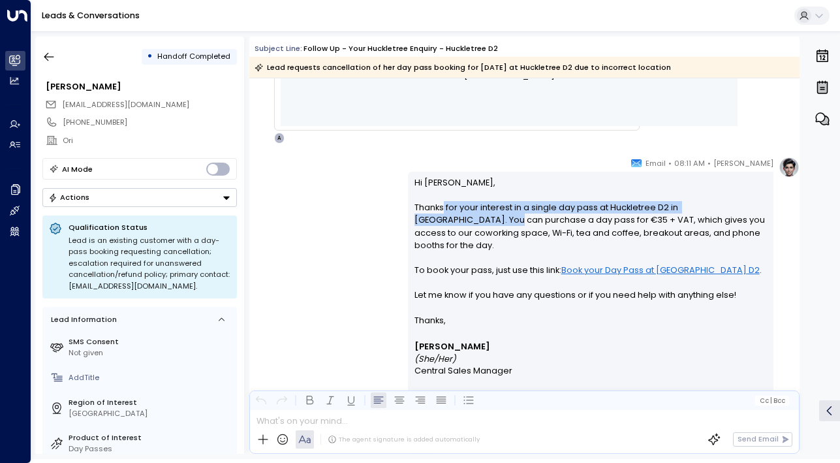
drag, startPoint x: 441, startPoint y: 209, endPoint x: 441, endPoint y: 225, distance: 15.7
click at [441, 225] on p "Hi [PERSON_NAME], Thanks for your interest in a single day pass at [GEOGRAPHIC_…" at bounding box center [591, 245] width 353 height 138
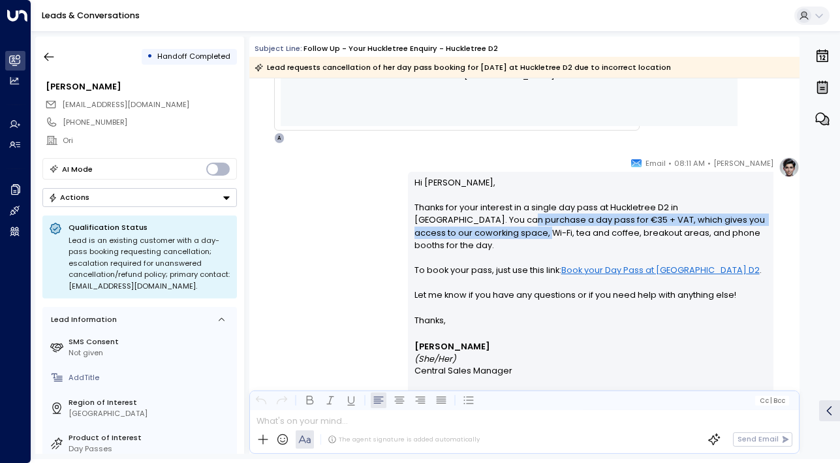
drag, startPoint x: 454, startPoint y: 216, endPoint x: 454, endPoint y: 233, distance: 17.0
click at [454, 233] on p "Hi [PERSON_NAME], Thanks for your interest in a single day pass at [GEOGRAPHIC_…" at bounding box center [591, 245] width 353 height 138
drag, startPoint x: 475, startPoint y: 233, endPoint x: 468, endPoint y: 211, distance: 23.1
click at [468, 211] on p "Hi [PERSON_NAME], Thanks for your interest in a single day pass at [GEOGRAPHIC_…" at bounding box center [591, 245] width 353 height 138
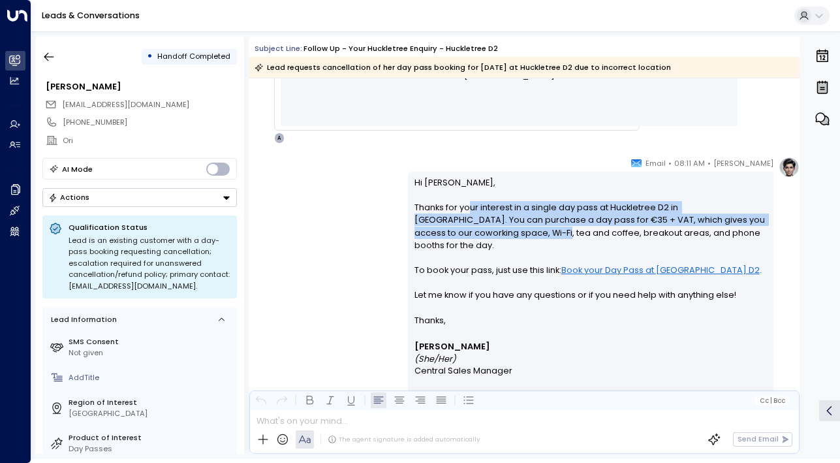
click at [468, 211] on p "Hi [PERSON_NAME], Thanks for your interest in a single day pass at [GEOGRAPHIC_…" at bounding box center [591, 245] width 353 height 138
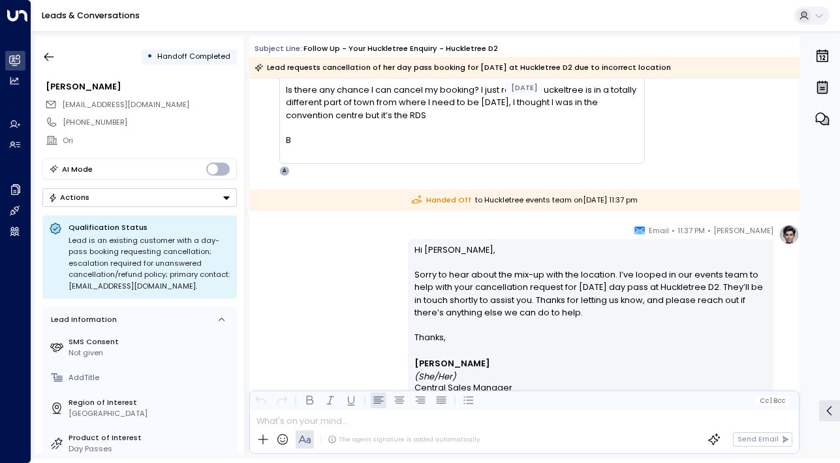
scroll to position [2844, 0]
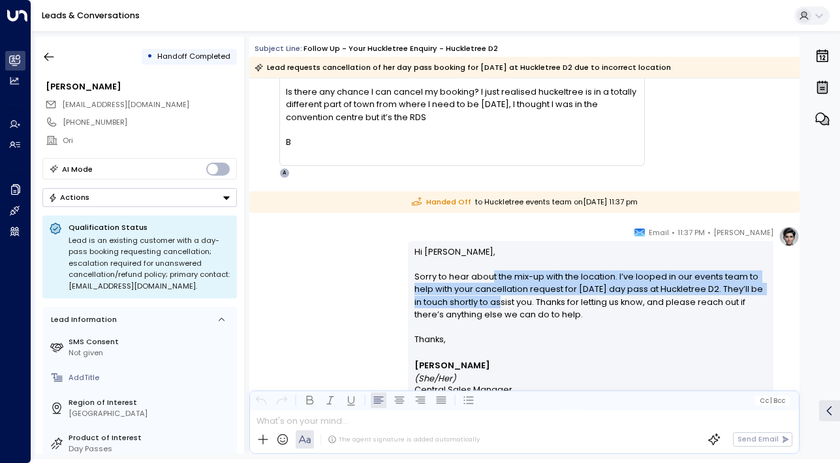
drag, startPoint x: 489, startPoint y: 272, endPoint x: 496, endPoint y: 299, distance: 27.7
click at [496, 299] on p "Hi [PERSON_NAME], Sorry to hear about the mix-up with the location. I’ve looped…" at bounding box center [591, 289] width 353 height 87
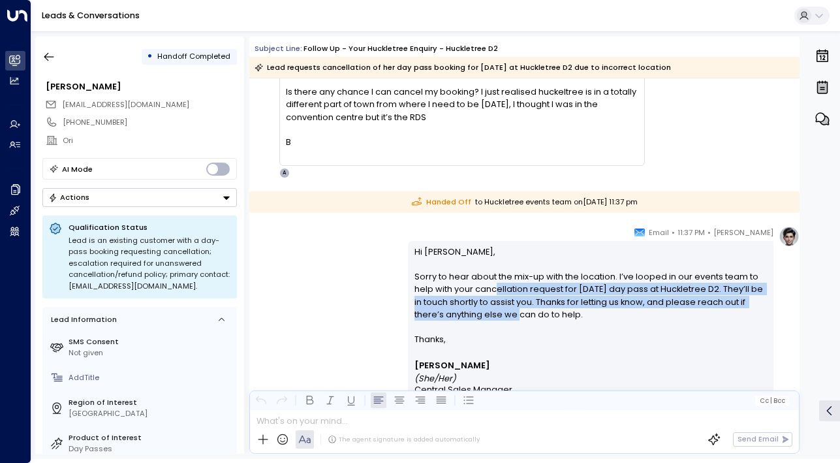
drag, startPoint x: 498, startPoint y: 314, endPoint x: 494, endPoint y: 289, distance: 25.1
click at [494, 289] on p "Hi [PERSON_NAME], Sorry to hear about the mix-up with the location. I’ve looped…" at bounding box center [591, 289] width 353 height 87
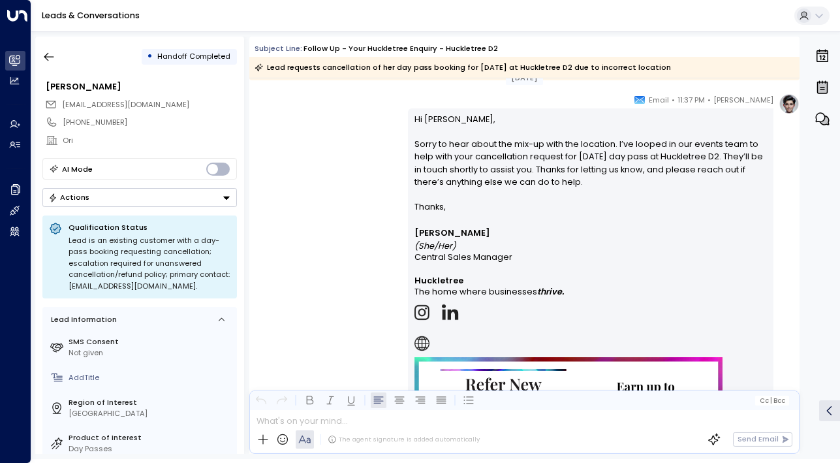
scroll to position [2923, 0]
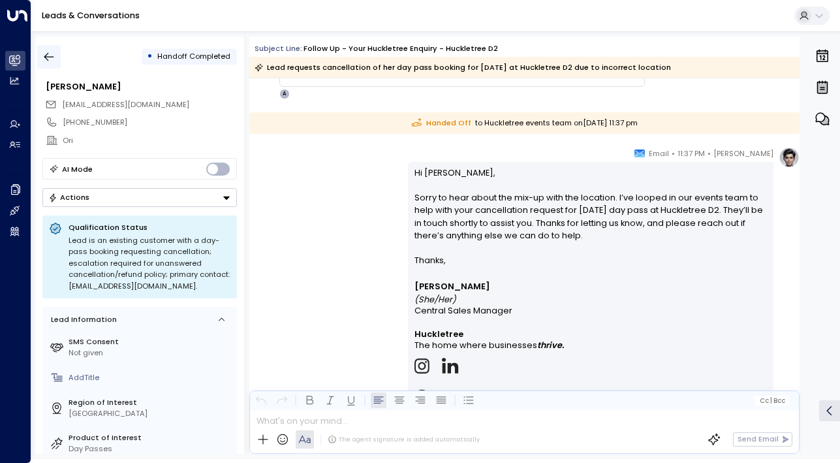
click at [43, 59] on icon "button" at bounding box center [48, 56] width 13 height 13
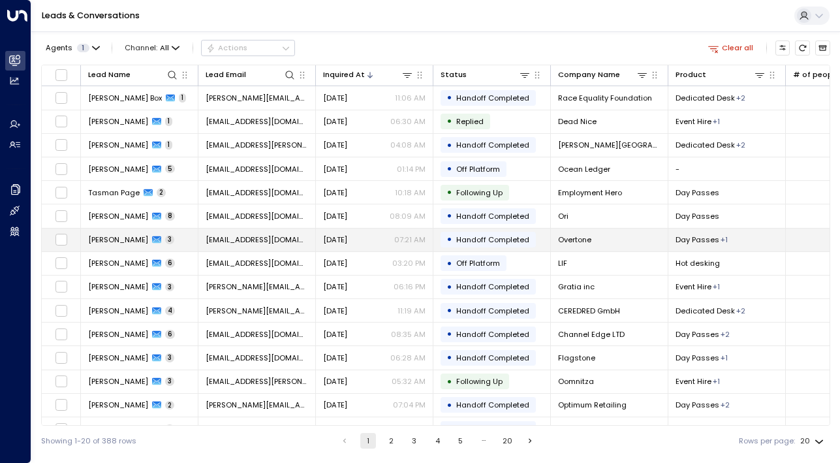
click at [125, 246] on td "[PERSON_NAME] 3" at bounding box center [140, 240] width 118 height 23
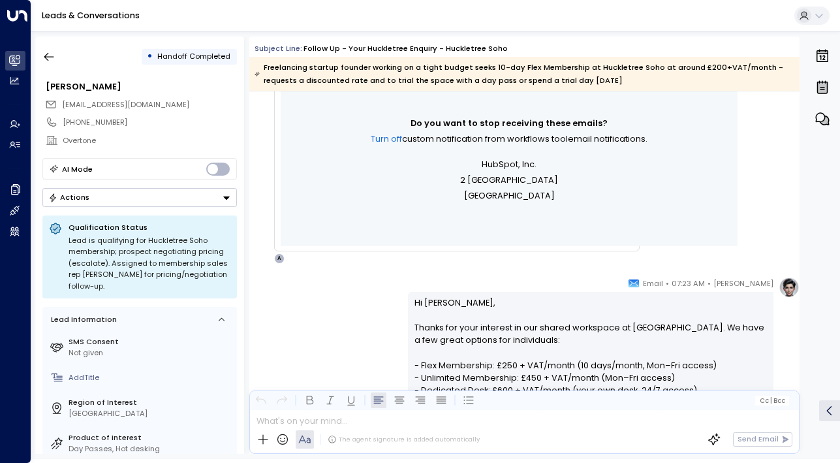
scroll to position [548, 0]
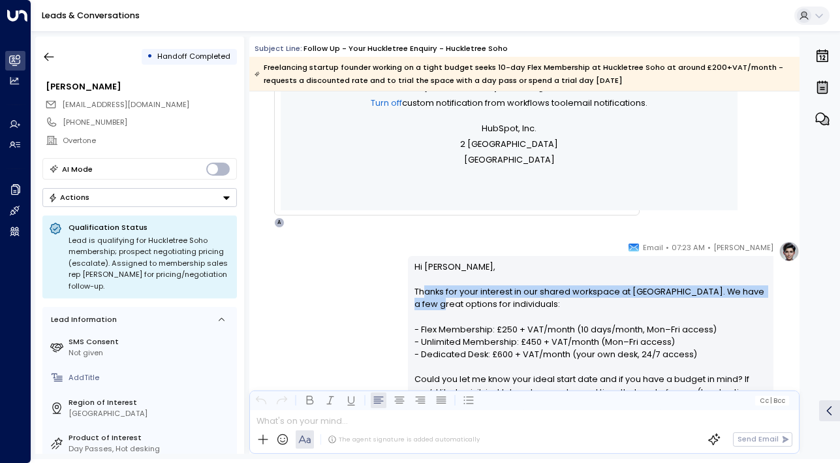
drag, startPoint x: 421, startPoint y: 292, endPoint x: 429, endPoint y: 310, distance: 19.9
click at [429, 310] on p "Hi [PERSON_NAME], Thanks for your interest in our shared workspace at [GEOGRAPH…" at bounding box center [591, 355] width 353 height 188
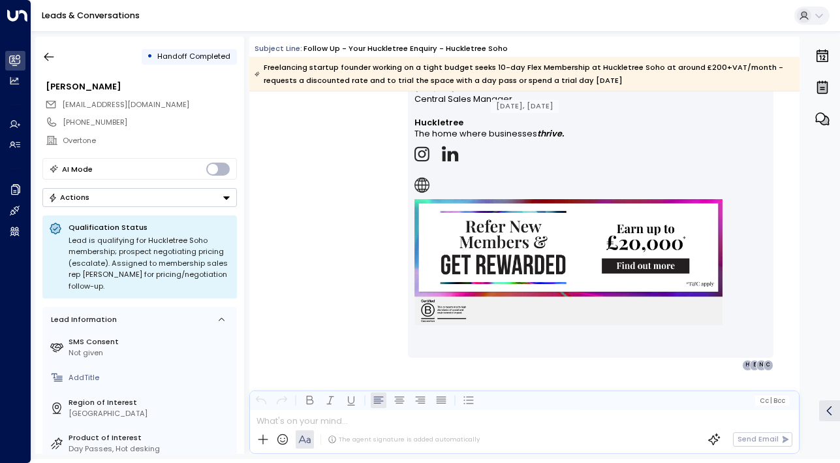
scroll to position [1722, 0]
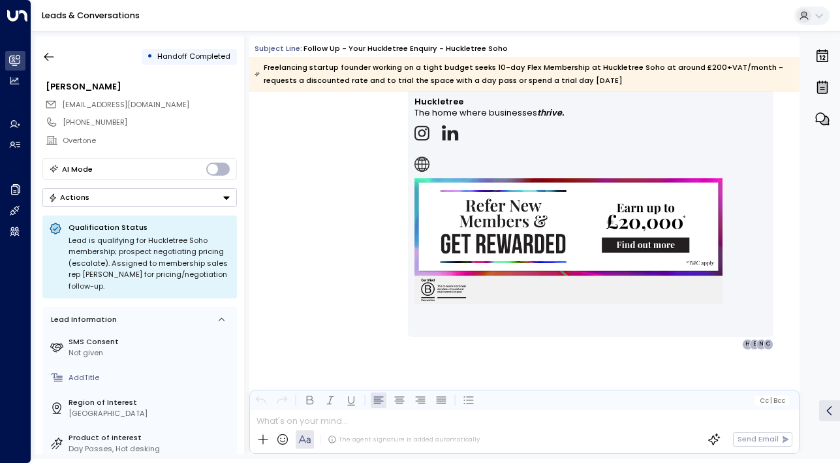
click at [61, 60] on div "• Handoff Completed" at bounding box center [139, 57] width 195 height 24
click at [53, 57] on icon "button" at bounding box center [48, 56] width 13 height 13
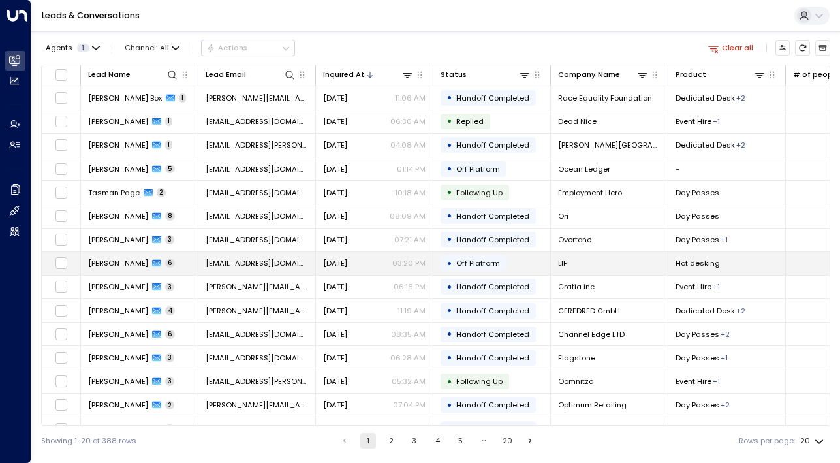
click at [125, 269] on td "[PERSON_NAME] 6" at bounding box center [140, 263] width 118 height 23
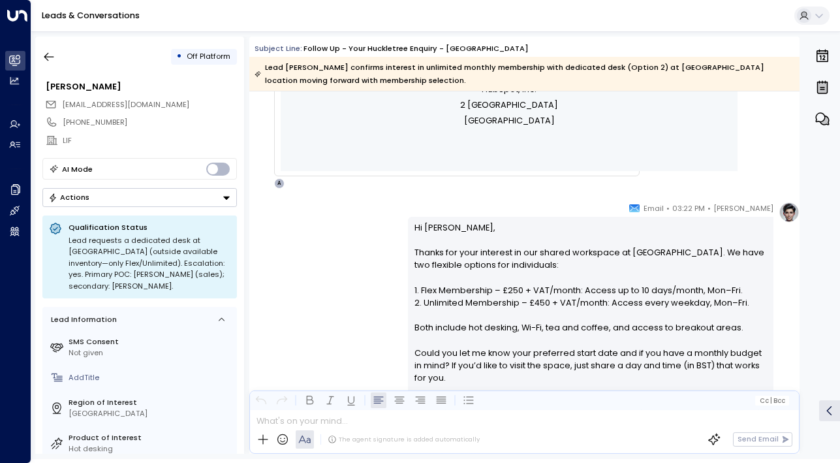
scroll to position [666, 0]
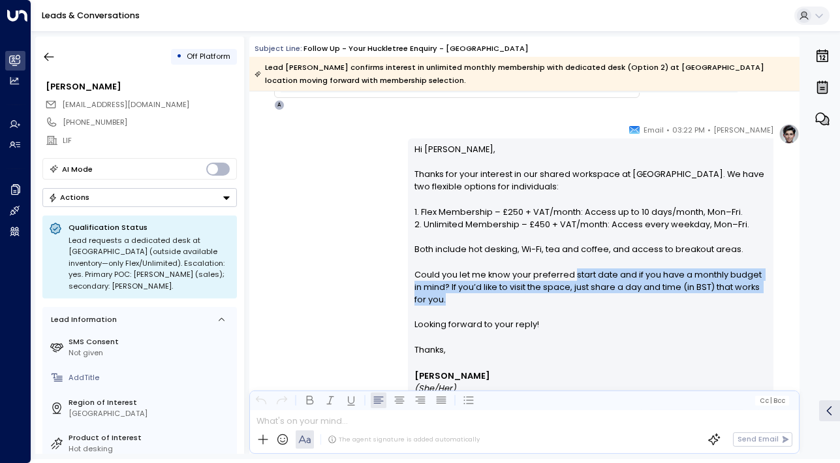
drag, startPoint x: 569, startPoint y: 278, endPoint x: 569, endPoint y: 309, distance: 30.7
click at [569, 309] on p "Hi [PERSON_NAME], Thanks for your interest in our shared workspace at [GEOGRAPH…" at bounding box center [591, 243] width 353 height 200
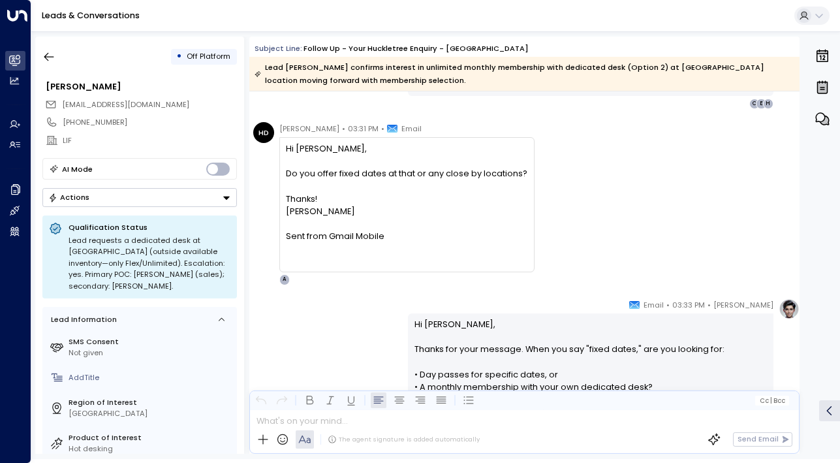
scroll to position [1271, 0]
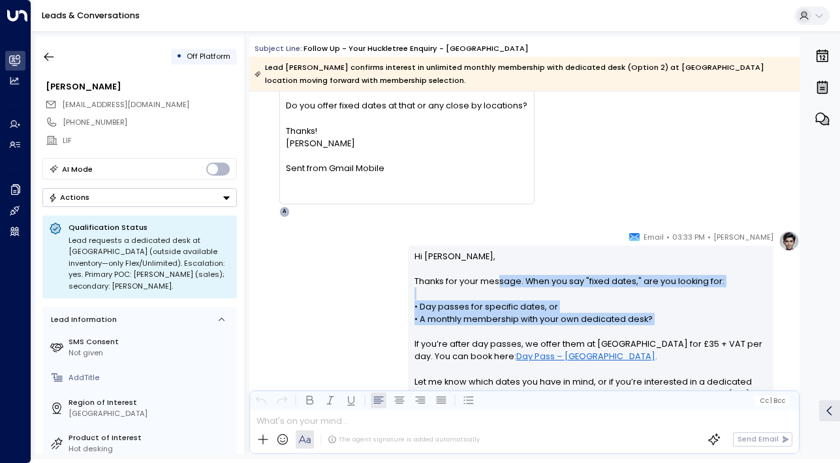
drag, startPoint x: 496, startPoint y: 279, endPoint x: 496, endPoint y: 330, distance: 50.9
click at [496, 330] on p "Hi [PERSON_NAME], Thanks for your message. When you say "fixed dates," are you …" at bounding box center [591, 350] width 353 height 200
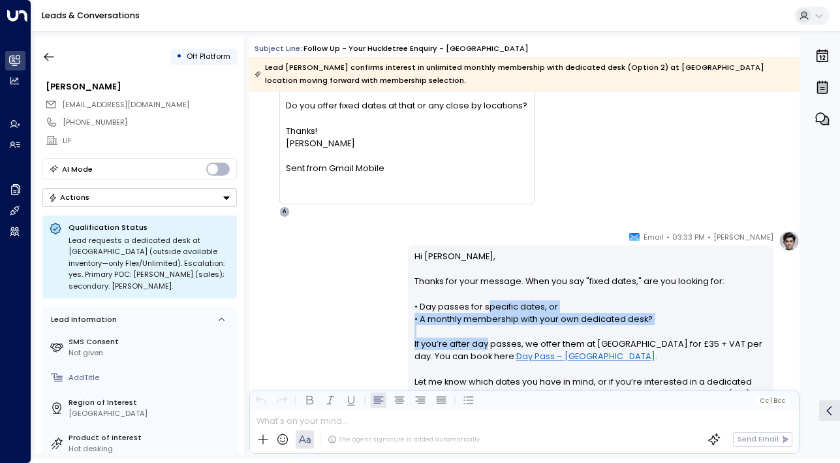
drag, startPoint x: 483, startPoint y: 305, endPoint x: 483, endPoint y: 355, distance: 49.6
click at [483, 355] on p "Hi [PERSON_NAME], Thanks for your message. When you say "fixed dates," are you …" at bounding box center [591, 350] width 353 height 200
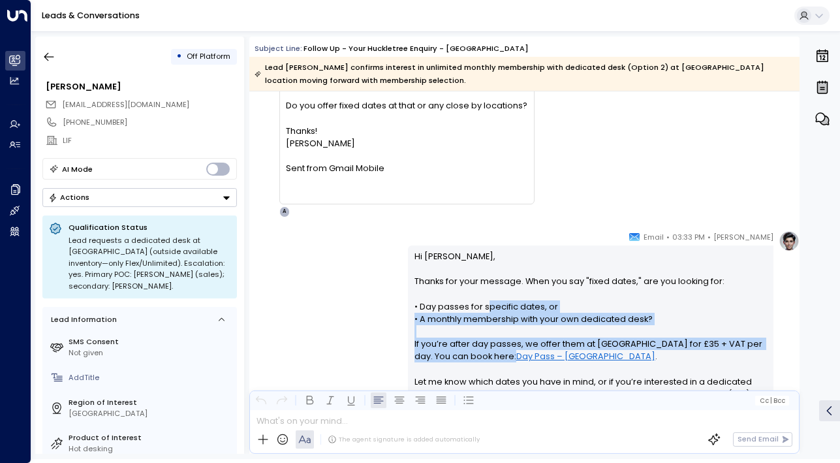
click at [483, 355] on p "Hi [PERSON_NAME], Thanks for your message. When you say "fixed dates," are you …" at bounding box center [591, 350] width 353 height 200
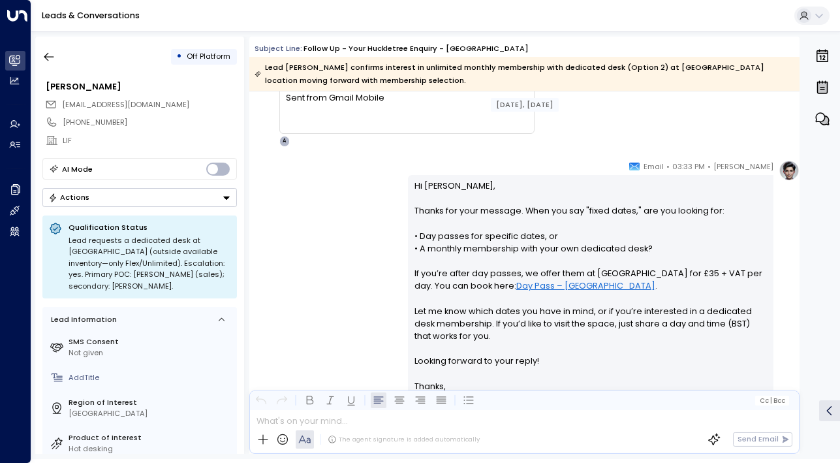
scroll to position [1340, 0]
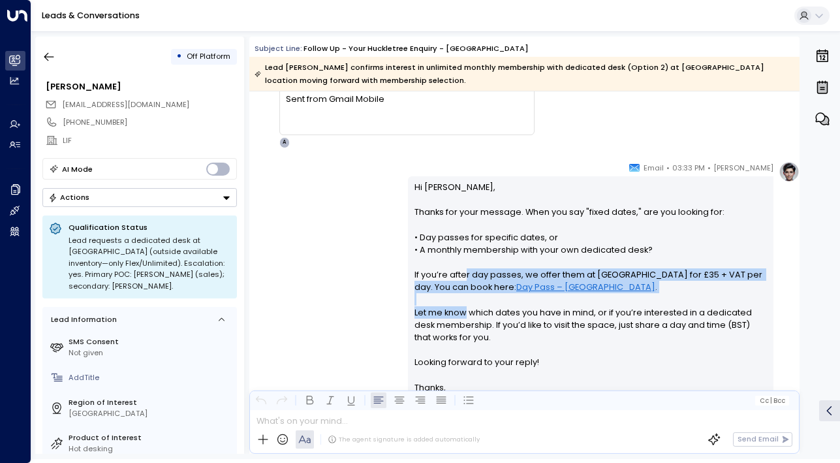
drag, startPoint x: 460, startPoint y: 281, endPoint x: 460, endPoint y: 309, distance: 28.7
click at [460, 309] on p "Hi [PERSON_NAME], Thanks for your message. When you say "fixed dates," are you …" at bounding box center [591, 281] width 353 height 200
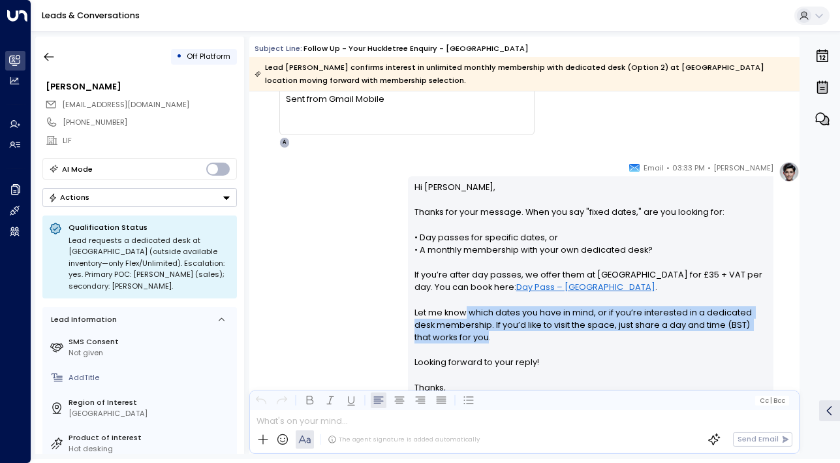
drag, startPoint x: 460, startPoint y: 309, endPoint x: 460, endPoint y: 335, distance: 26.1
click at [460, 335] on p "Hi [PERSON_NAME], Thanks for your message. When you say "fixed dates," are you …" at bounding box center [591, 281] width 353 height 200
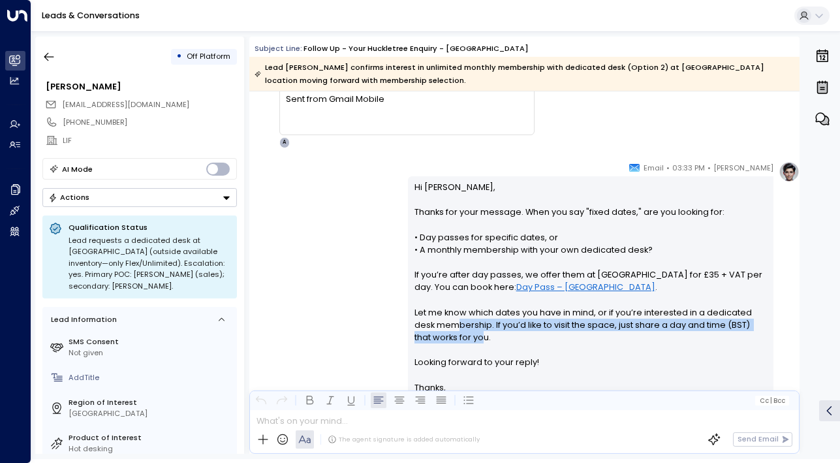
drag, startPoint x: 460, startPoint y: 341, endPoint x: 457, endPoint y: 323, distance: 19.2
click at [457, 323] on p "Hi [PERSON_NAME], Thanks for your message. When you say "fixed dates," are you …" at bounding box center [591, 281] width 353 height 200
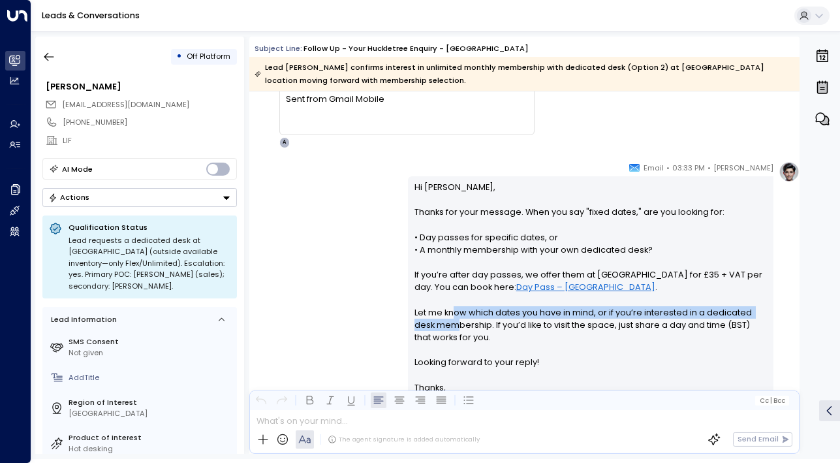
drag, startPoint x: 453, startPoint y: 317, endPoint x: 456, endPoint y: 335, distance: 18.5
click at [456, 335] on p "Hi [PERSON_NAME], Thanks for your message. When you say "fixed dates," are you …" at bounding box center [591, 281] width 353 height 200
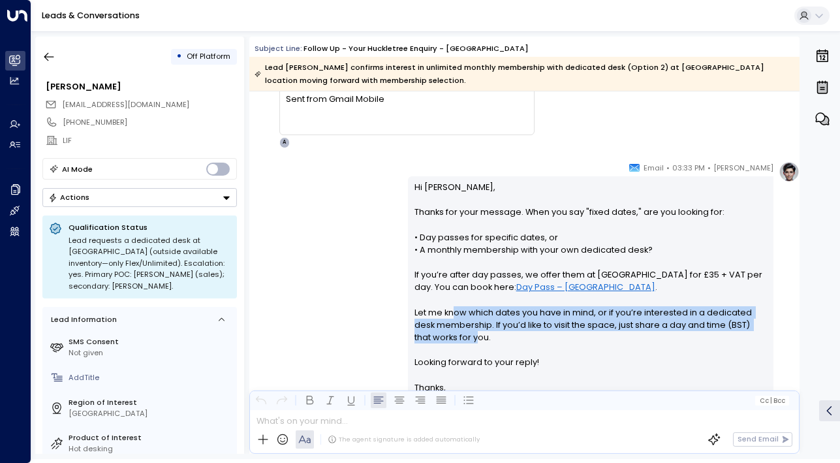
click at [456, 335] on p "Hi [PERSON_NAME], Thanks for your message. When you say "fixed dates," are you …" at bounding box center [591, 281] width 353 height 200
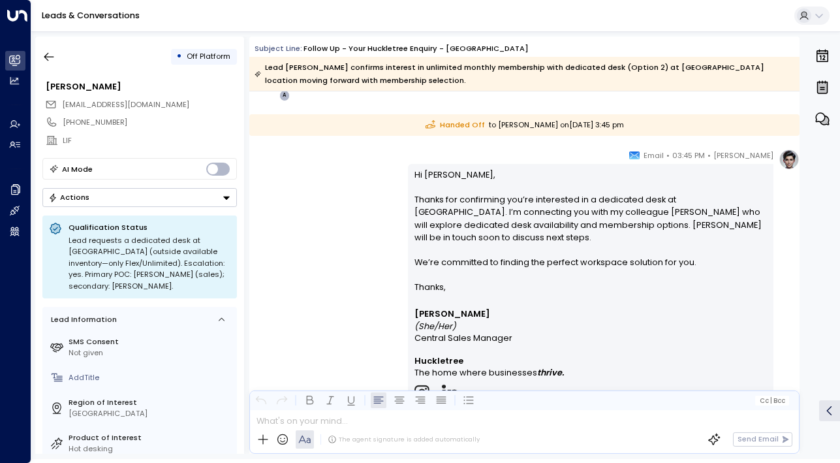
scroll to position [2062, 0]
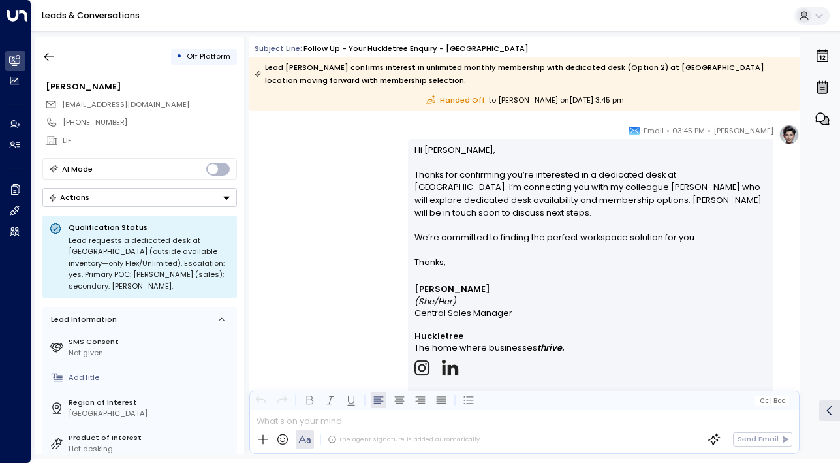
drag, startPoint x: 487, startPoint y: 181, endPoint x: 487, endPoint y: 211, distance: 30.0
click at [487, 211] on p "Hi [PERSON_NAME], Thanks for confirming you’re interested in a dedicated desk a…" at bounding box center [591, 200] width 353 height 113
drag, startPoint x: 487, startPoint y: 190, endPoint x: 487, endPoint y: 217, distance: 26.8
click at [487, 217] on p "Hi [PERSON_NAME], Thanks for confirming you’re interested in a dedicated desk a…" at bounding box center [591, 200] width 353 height 113
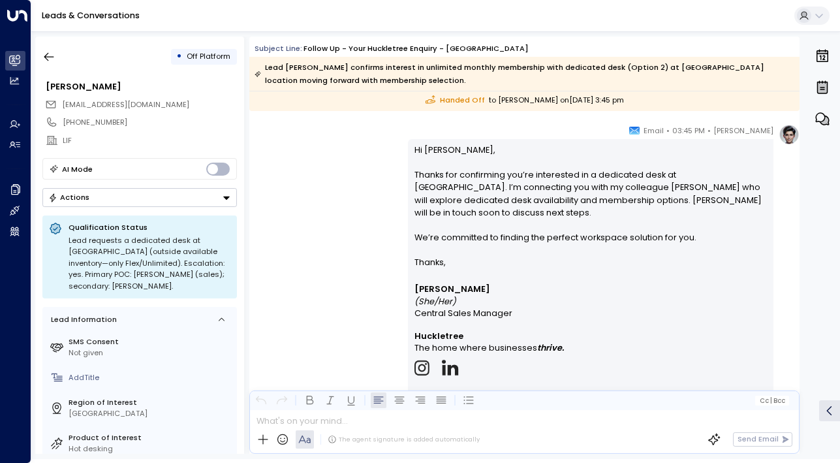
click at [487, 217] on p "Hi [PERSON_NAME], Thanks for confirming you’re interested in a dedicated desk a…" at bounding box center [591, 200] width 353 height 113
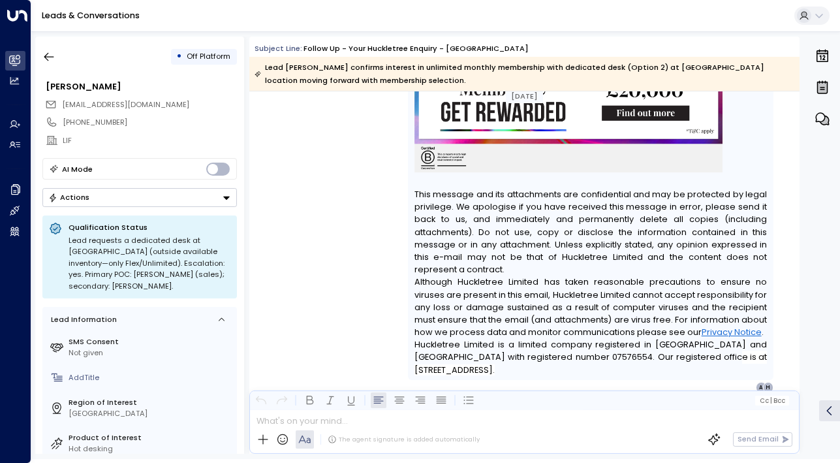
scroll to position [3162, 0]
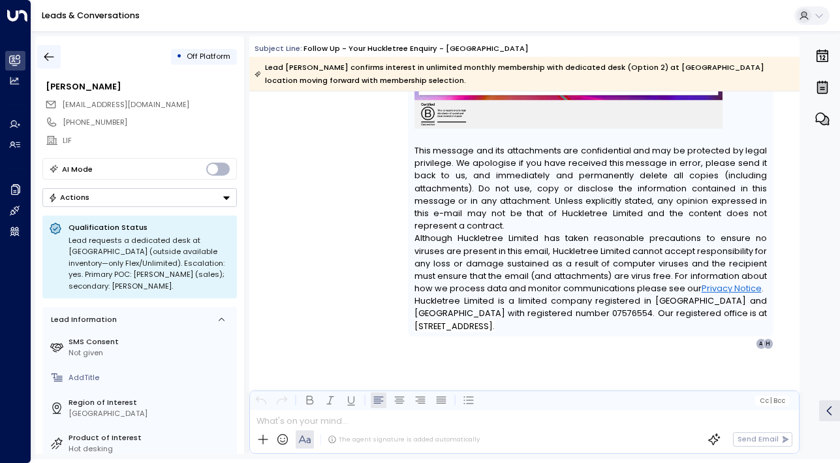
click at [42, 55] on button "button" at bounding box center [49, 57] width 24 height 24
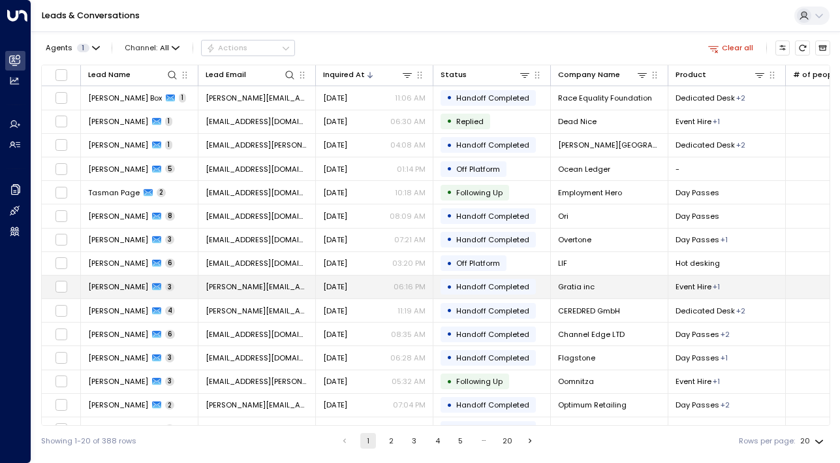
click at [121, 290] on span "[PERSON_NAME]" at bounding box center [118, 286] width 60 height 10
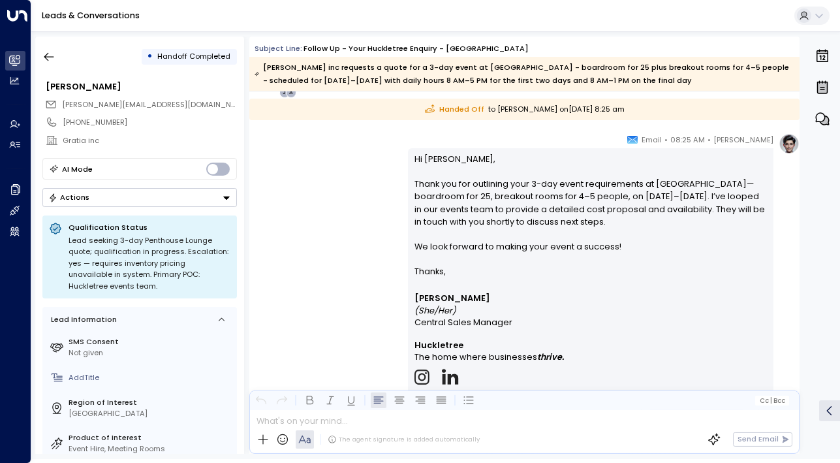
scroll to position [1859, 0]
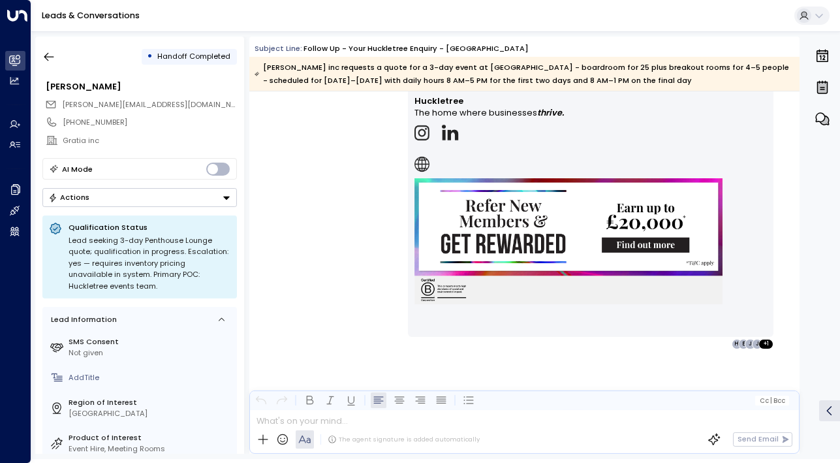
click at [251, 102] on div "[PERSON_NAME] • 08:25 AM • Email Hi [PERSON_NAME], Thank you for outlining your…" at bounding box center [524, 119] width 550 height 460
click at [56, 62] on button "button" at bounding box center [49, 57] width 24 height 24
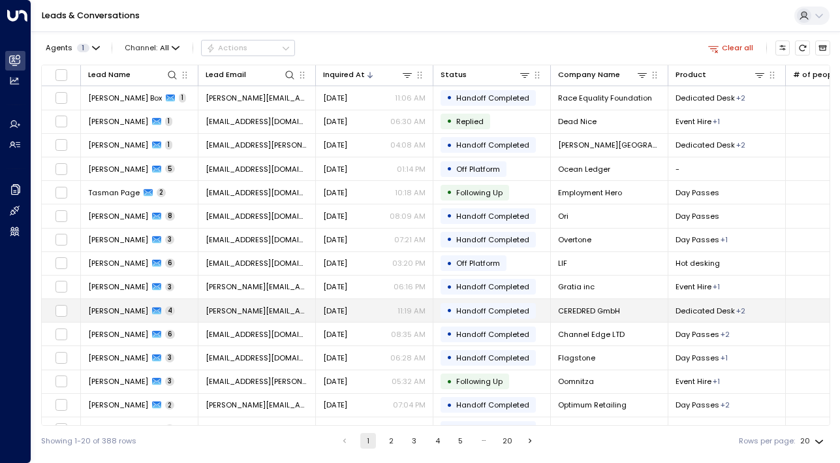
click at [106, 306] on span "[PERSON_NAME]" at bounding box center [118, 311] width 60 height 10
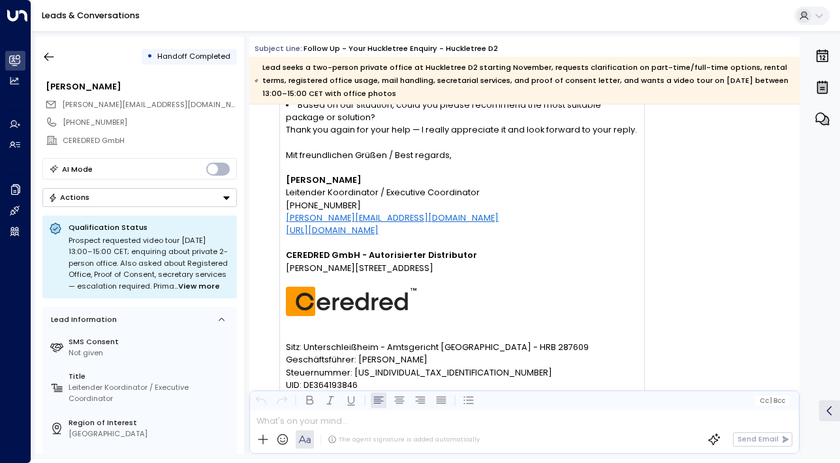
scroll to position [2360, 0]
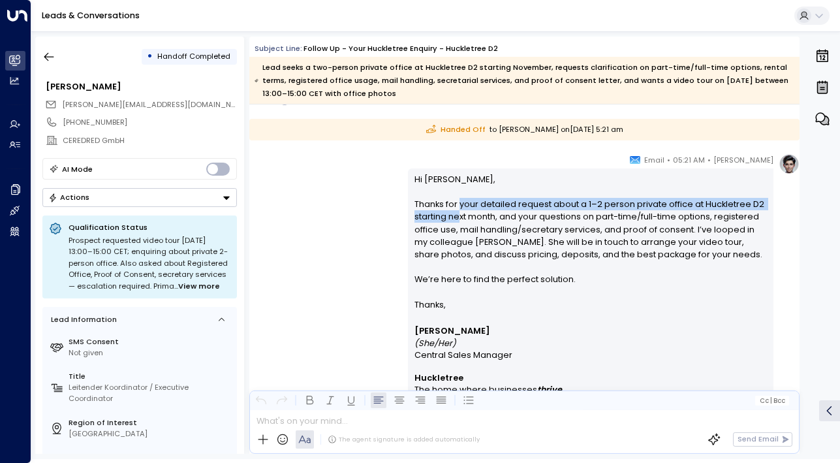
drag, startPoint x: 457, startPoint y: 200, endPoint x: 457, endPoint y: 217, distance: 17.6
click at [457, 217] on p "Hi [PERSON_NAME], Thanks for your detailed request about a 1–2 person private o…" at bounding box center [591, 235] width 353 height 125
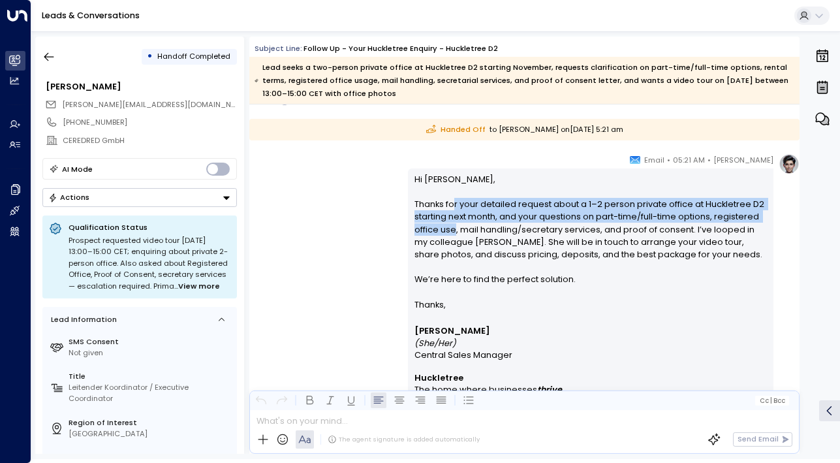
drag, startPoint x: 452, startPoint y: 205, endPoint x: 452, endPoint y: 233, distance: 28.1
click at [452, 234] on p "Hi [PERSON_NAME], Thanks for your detailed request about a 1–2 person private o…" at bounding box center [591, 235] width 353 height 125
click at [452, 233] on p "Hi [PERSON_NAME], Thanks for your detailed request about a 1–2 person private o…" at bounding box center [591, 235] width 353 height 125
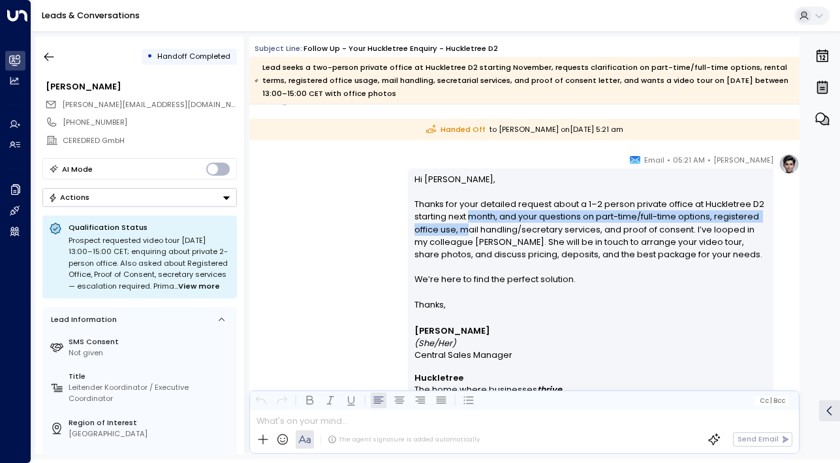
drag, startPoint x: 466, startPoint y: 219, endPoint x: 466, endPoint y: 236, distance: 17.0
click at [466, 236] on p "Hi [PERSON_NAME], Thanks for your detailed request about a 1–2 person private o…" at bounding box center [591, 235] width 353 height 125
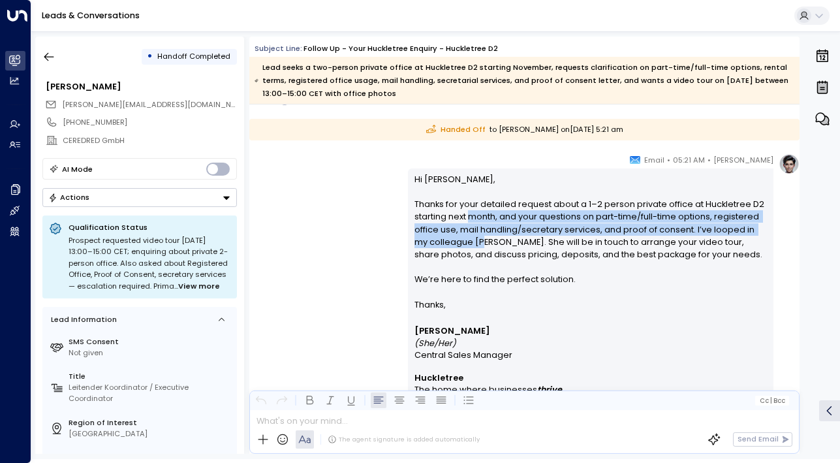
click at [466, 236] on p "Hi [PERSON_NAME], Thanks for your detailed request about a 1–2 person private o…" at bounding box center [591, 235] width 353 height 125
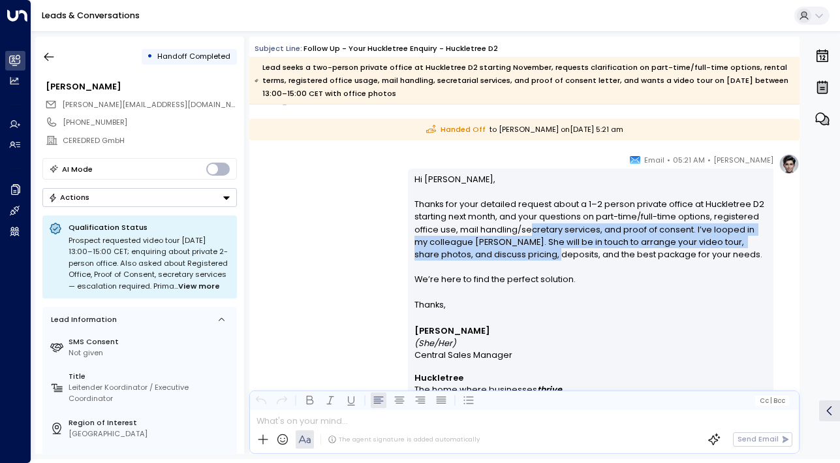
drag, startPoint x: 525, startPoint y: 229, endPoint x: 525, endPoint y: 251, distance: 21.5
click at [525, 251] on p "Hi [PERSON_NAME], Thanks for your detailed request about a 1–2 person private o…" at bounding box center [591, 235] width 353 height 125
drag, startPoint x: 536, startPoint y: 252, endPoint x: 527, endPoint y: 224, distance: 29.5
click at [527, 225] on p "Hi [PERSON_NAME], Thanks for your detailed request about a 1–2 person private o…" at bounding box center [591, 235] width 353 height 125
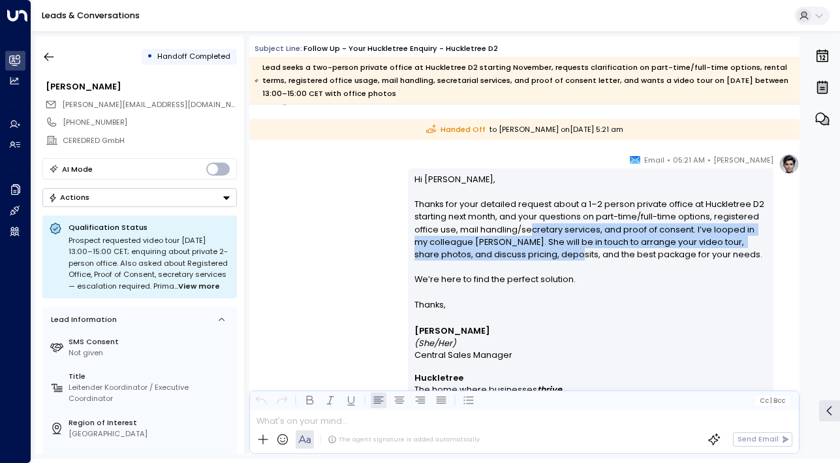
click at [527, 224] on p "Hi [PERSON_NAME], Thanks for your detailed request about a 1–2 person private o…" at bounding box center [591, 235] width 353 height 125
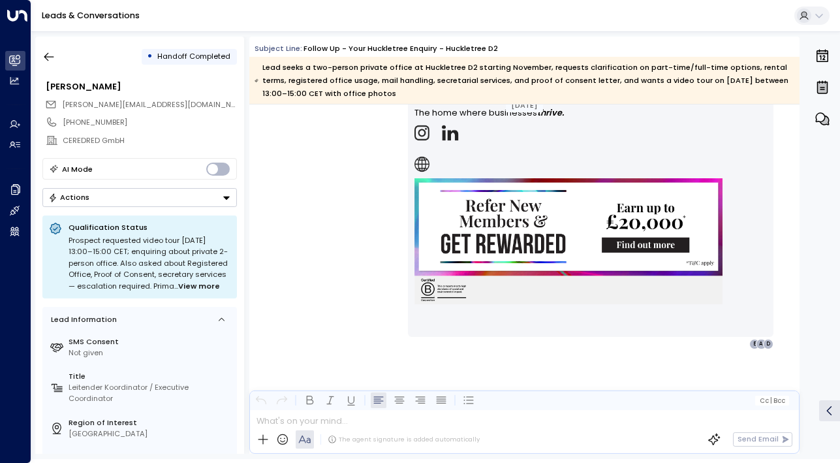
scroll to position [2637, 0]
click at [53, 63] on button "button" at bounding box center [49, 57] width 24 height 24
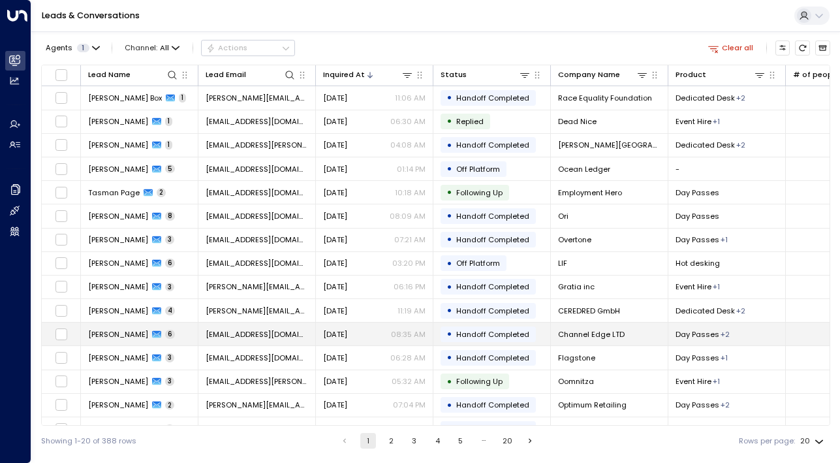
click at [118, 334] on span "[PERSON_NAME]" at bounding box center [118, 334] width 60 height 10
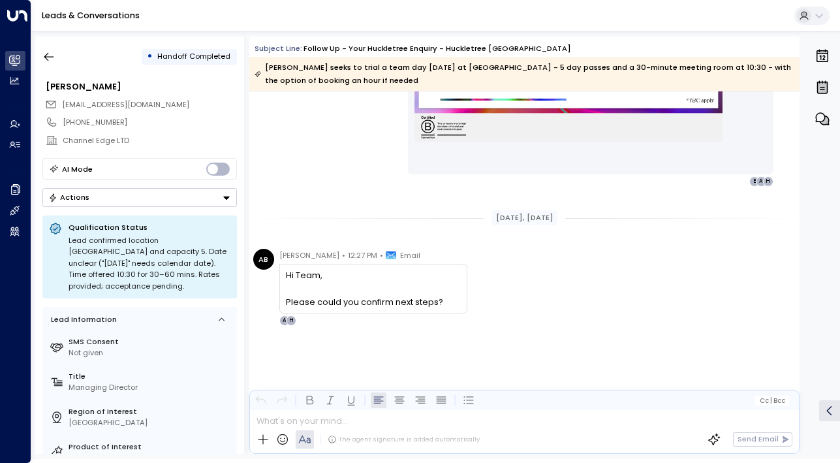
scroll to position [2735, 0]
click at [44, 48] on button "button" at bounding box center [49, 57] width 24 height 24
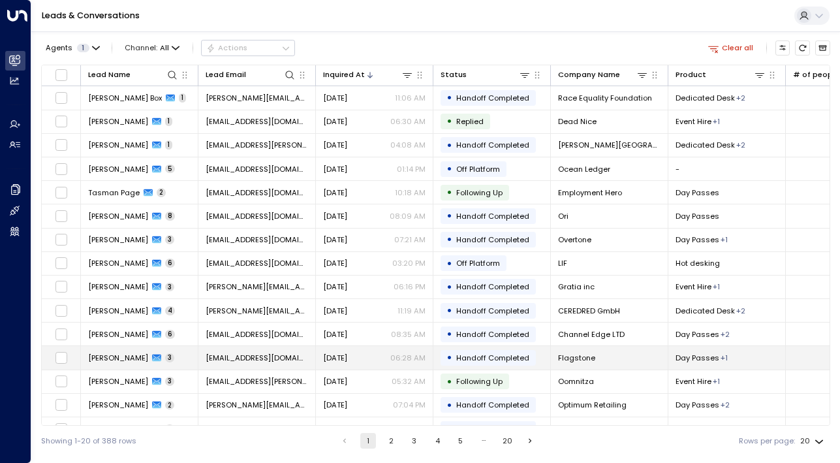
click at [119, 357] on span "[PERSON_NAME]" at bounding box center [118, 358] width 60 height 10
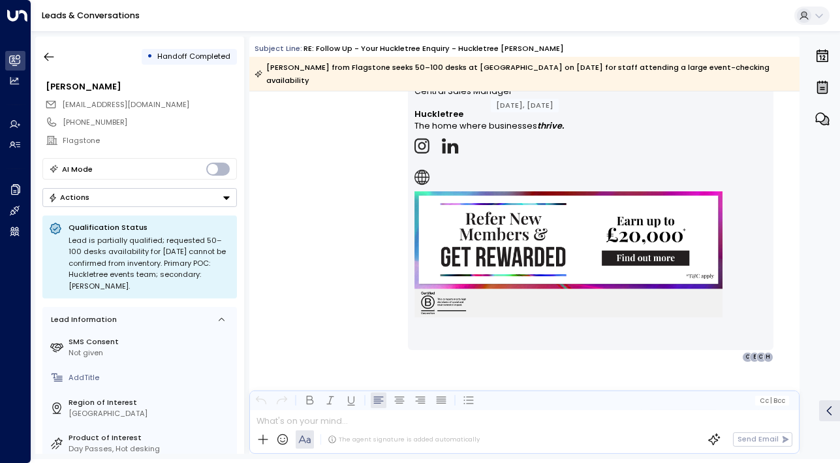
scroll to position [1685, 0]
click at [52, 60] on icon "button" at bounding box center [48, 56] width 13 height 13
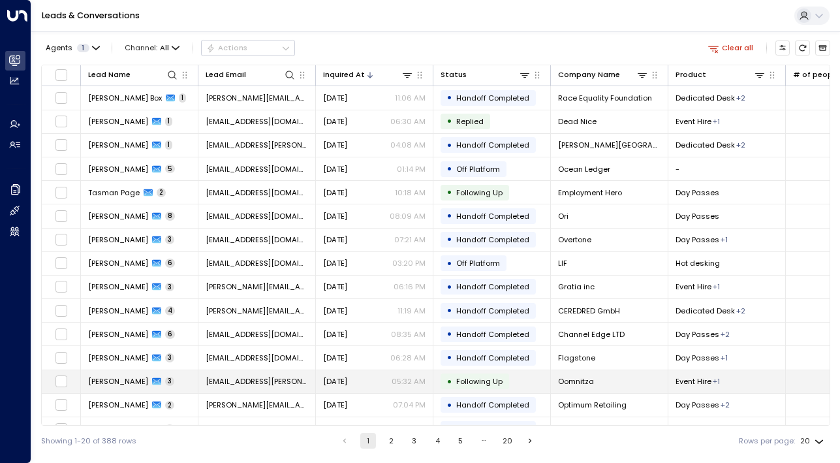
click at [127, 377] on span "[PERSON_NAME]" at bounding box center [118, 381] width 60 height 10
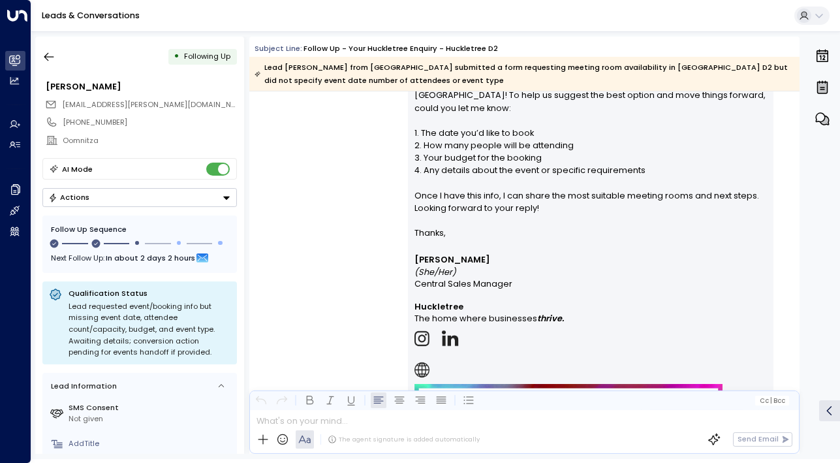
scroll to position [774, 0]
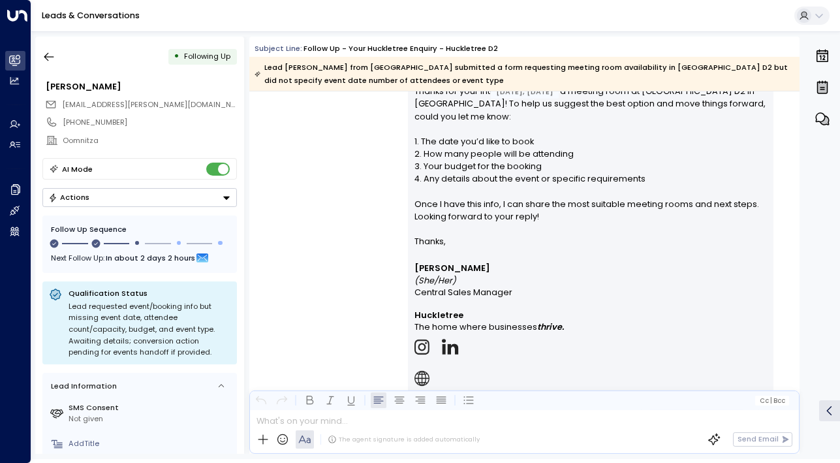
click at [831, 281] on div "0" at bounding box center [822, 245] width 34 height 417
click at [57, 54] on button "button" at bounding box center [49, 57] width 24 height 24
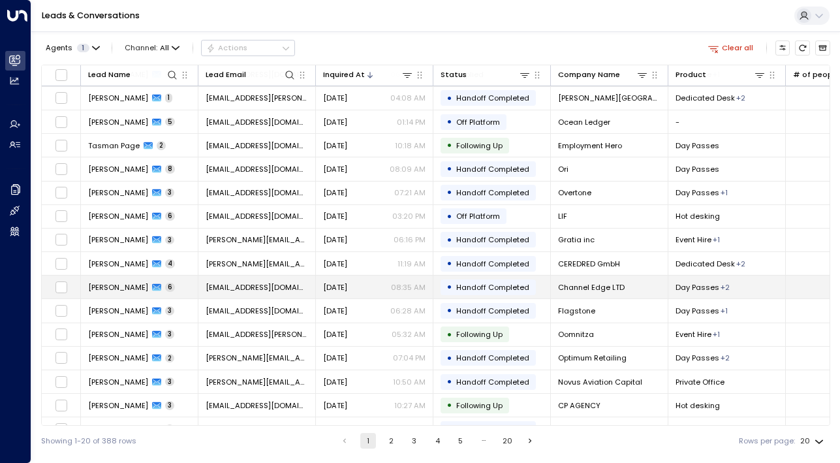
scroll to position [49, 0]
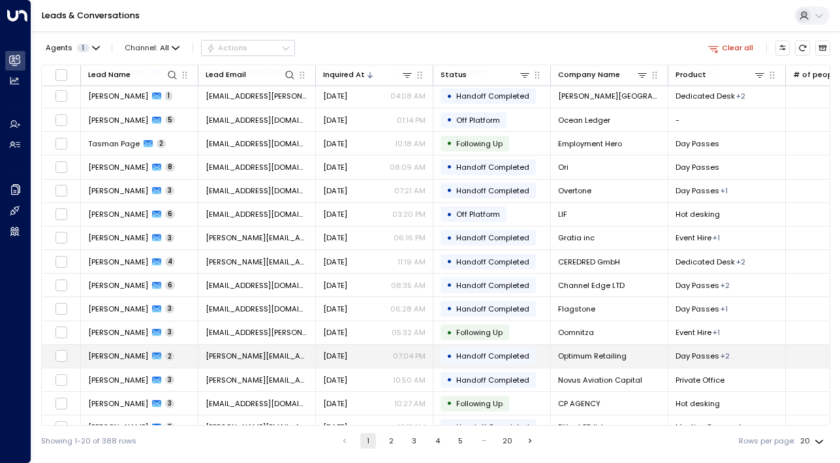
click at [121, 359] on span "[PERSON_NAME]" at bounding box center [118, 356] width 60 height 10
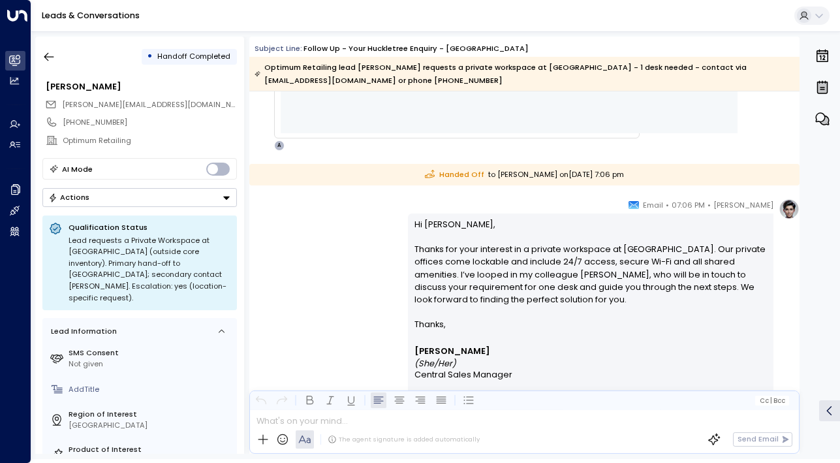
scroll to position [648, 0]
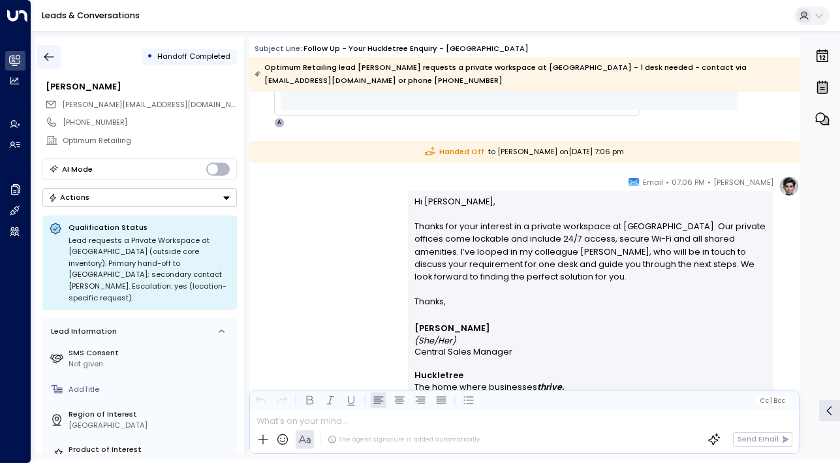
click at [50, 55] on icon "button" at bounding box center [48, 56] width 13 height 13
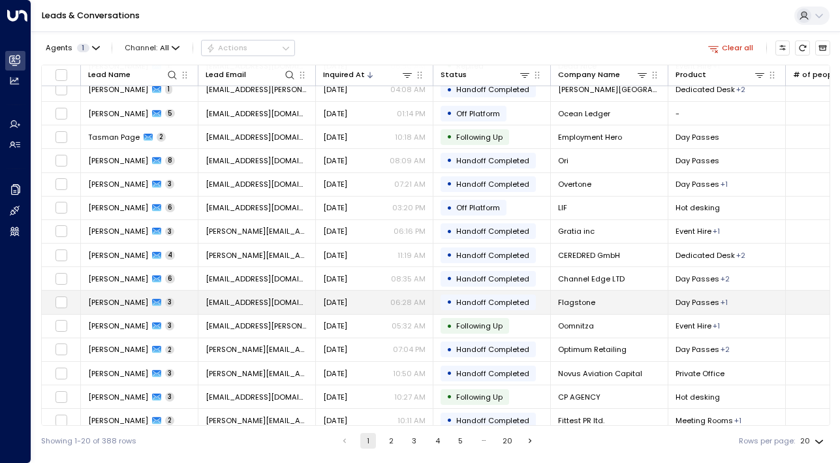
scroll to position [65, 0]
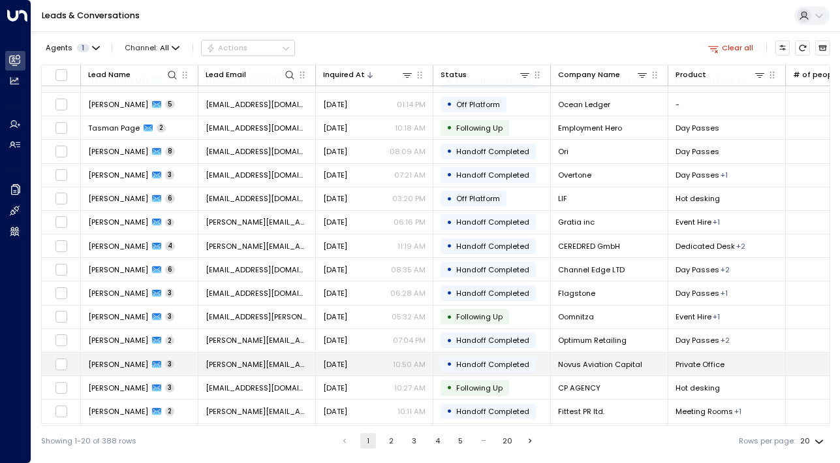
click at [123, 365] on span "[PERSON_NAME]" at bounding box center [118, 364] width 60 height 10
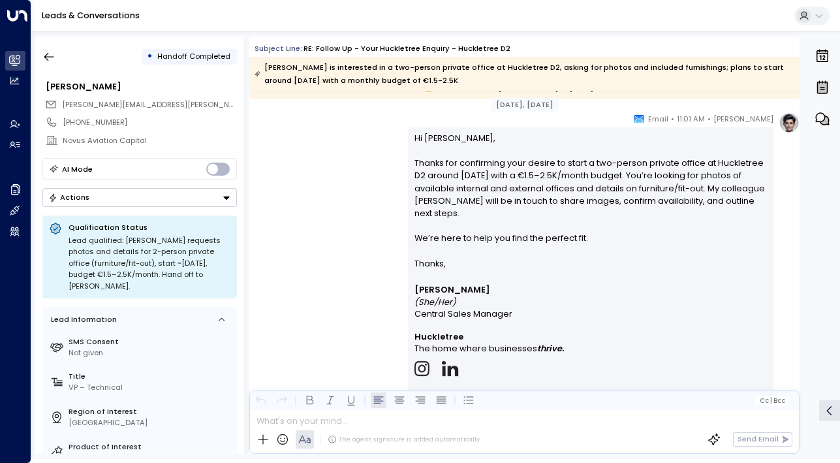
scroll to position [1664, 0]
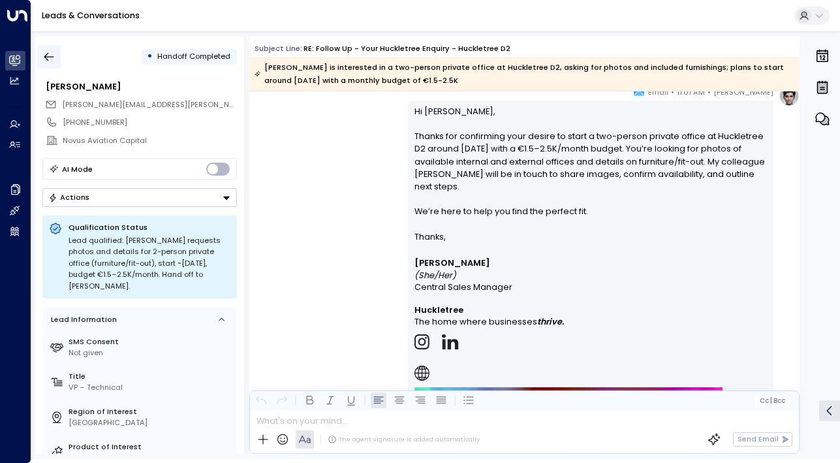
click at [51, 60] on icon "button" at bounding box center [48, 56] width 13 height 13
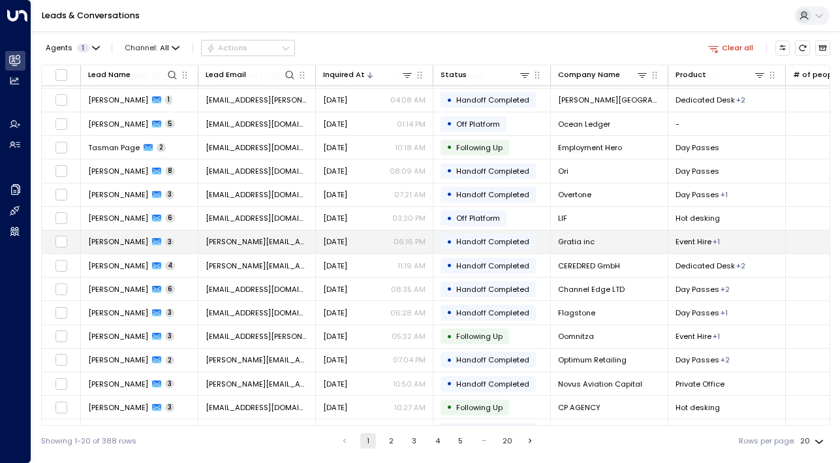
scroll to position [48, 0]
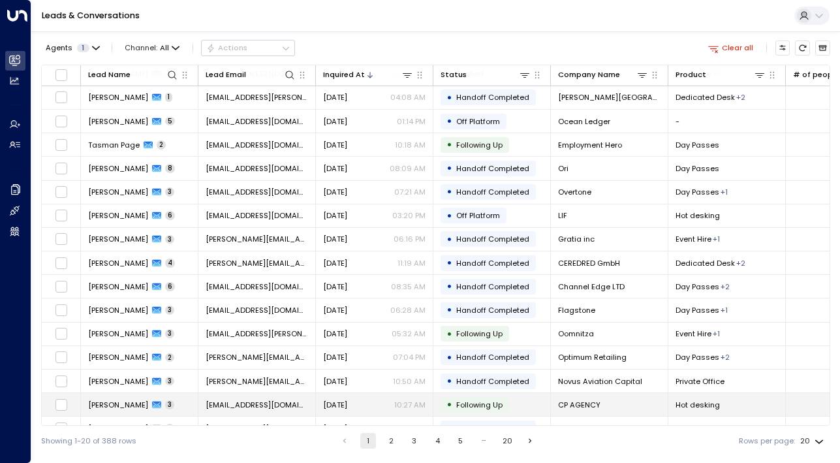
click at [123, 402] on span "[PERSON_NAME]" at bounding box center [118, 405] width 60 height 10
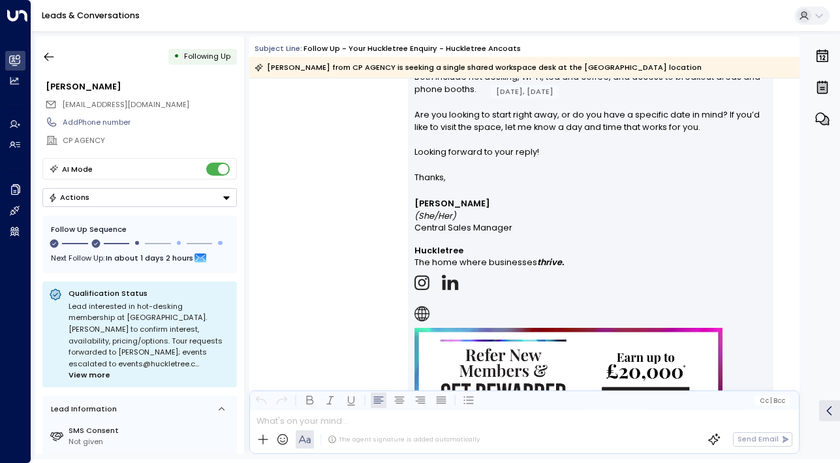
scroll to position [824, 0]
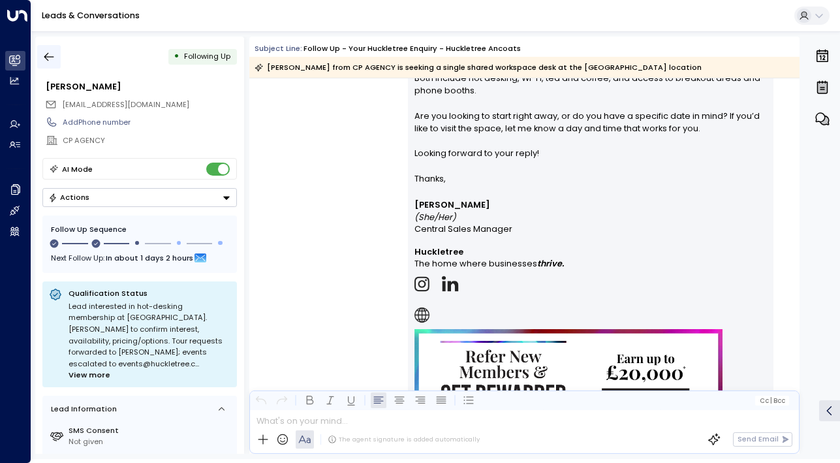
click at [44, 54] on icon "button" at bounding box center [48, 56] width 13 height 13
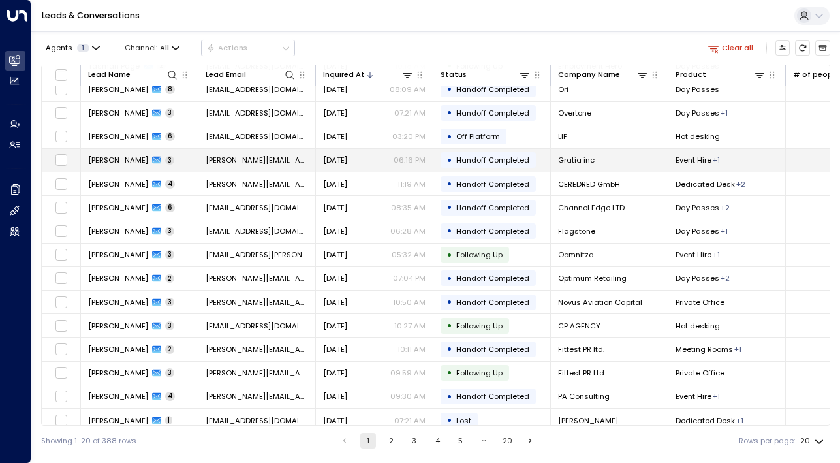
scroll to position [133, 0]
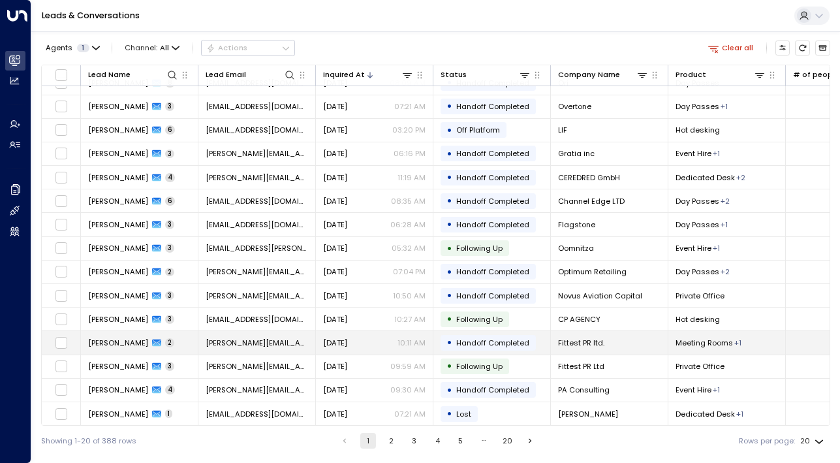
click at [123, 343] on span "[PERSON_NAME]" at bounding box center [118, 343] width 60 height 10
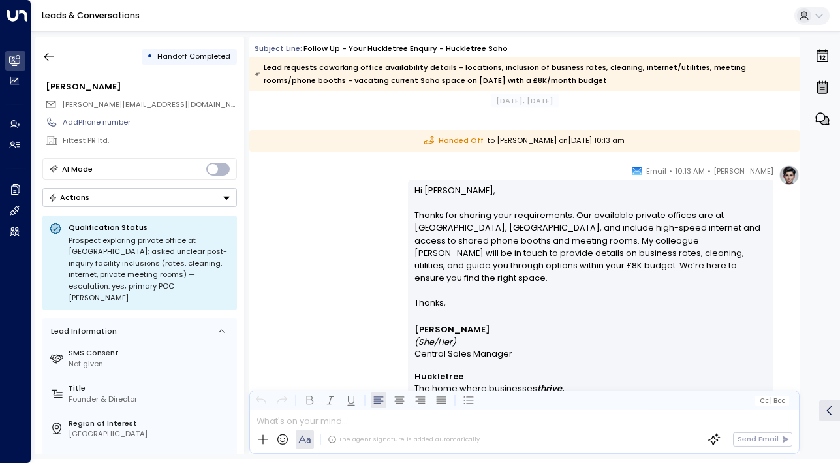
scroll to position [1461, 0]
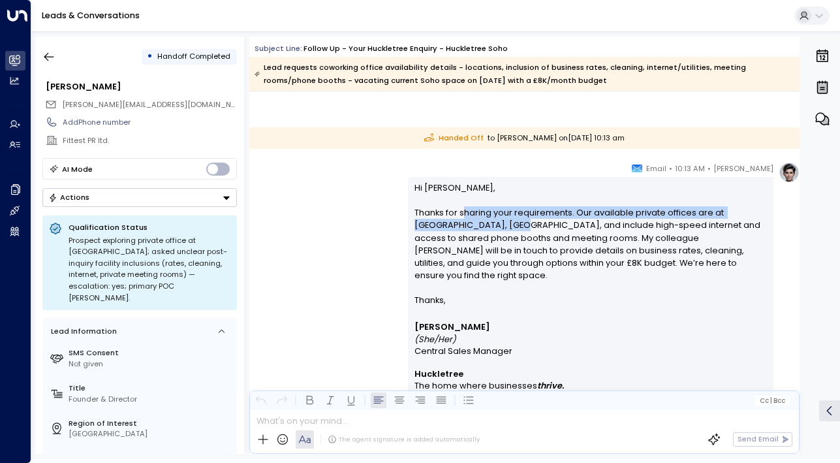
drag, startPoint x: 460, startPoint y: 215, endPoint x: 462, endPoint y: 239, distance: 23.6
click at [462, 239] on p "Hi [PERSON_NAME], Thanks for sharing your requirements. Our available private o…" at bounding box center [591, 238] width 353 height 113
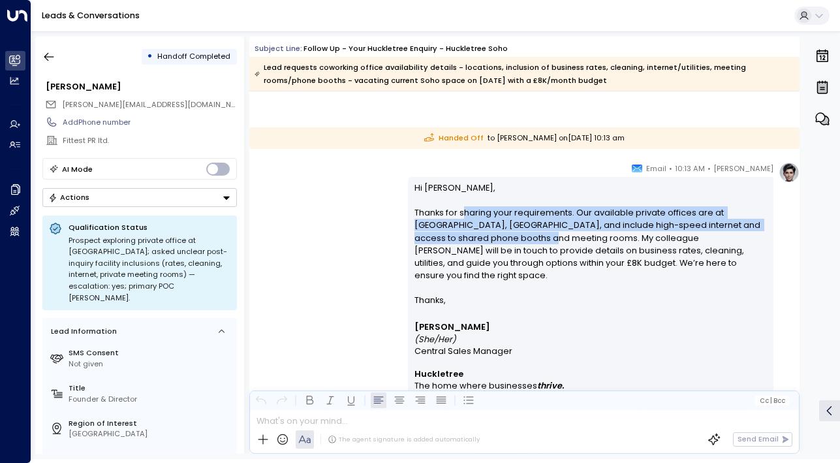
click at [462, 239] on p "Hi [PERSON_NAME], Thanks for sharing your requirements. Our available private o…" at bounding box center [591, 238] width 353 height 113
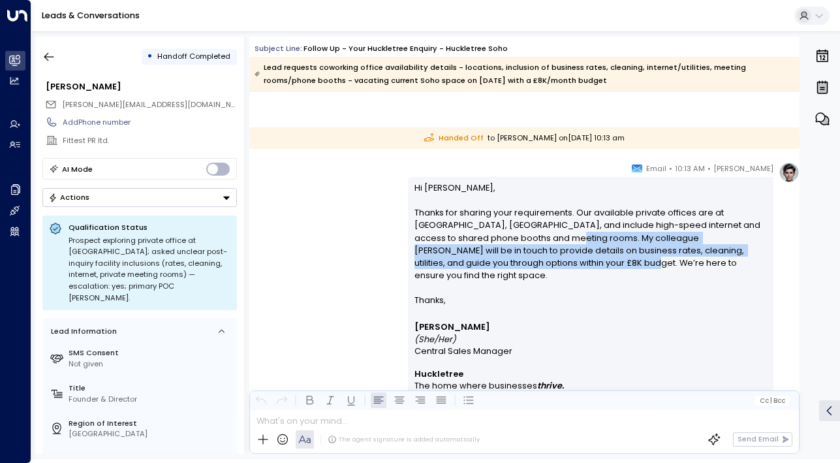
drag, startPoint x: 484, startPoint y: 237, endPoint x: 484, endPoint y: 265, distance: 28.1
click at [484, 265] on p "Hi [PERSON_NAME], Thanks for sharing your requirements. Our available private o…" at bounding box center [591, 238] width 353 height 113
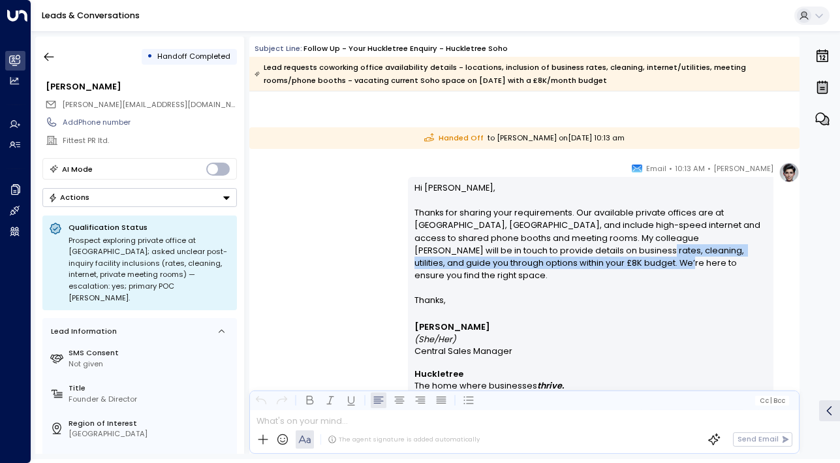
drag, startPoint x: 520, startPoint y: 265, endPoint x: 518, endPoint y: 246, distance: 19.7
click at [518, 246] on p "Hi [PERSON_NAME], Thanks for sharing your requirements. Our available private o…" at bounding box center [591, 238] width 353 height 113
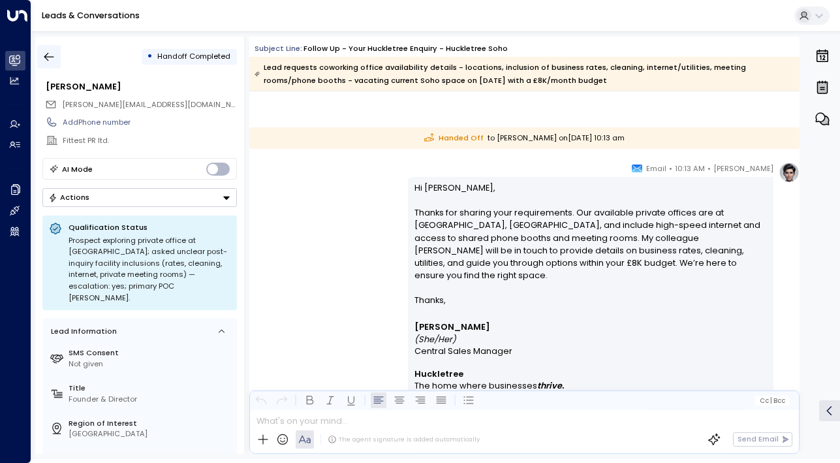
click at [55, 52] on button "button" at bounding box center [49, 57] width 24 height 24
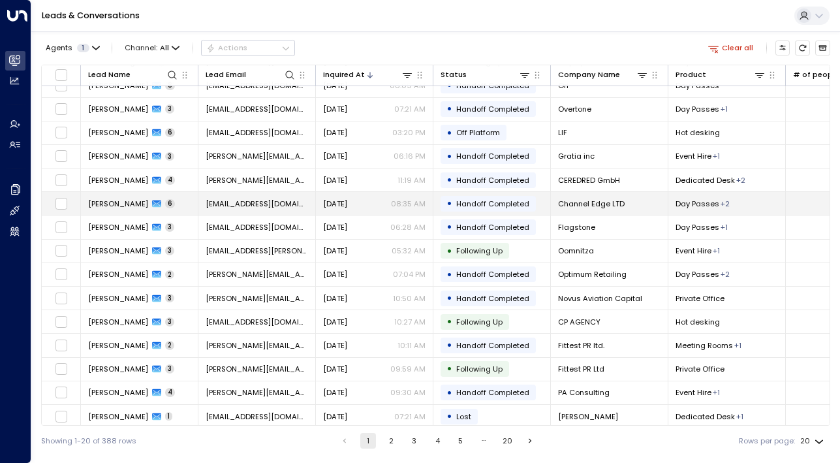
scroll to position [137, 0]
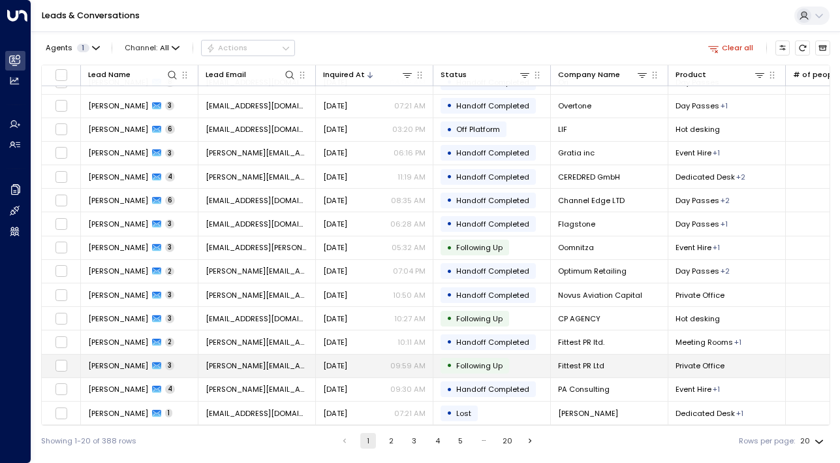
click at [102, 356] on tbody "[PERSON_NAME] Box 1 [PERSON_NAME][EMAIL_ADDRESS][DOMAIN_NAME] [DATE] 11:06 AM •…" at bounding box center [531, 188] width 979 height 473
click at [119, 360] on span "[PERSON_NAME]" at bounding box center [118, 365] width 60 height 10
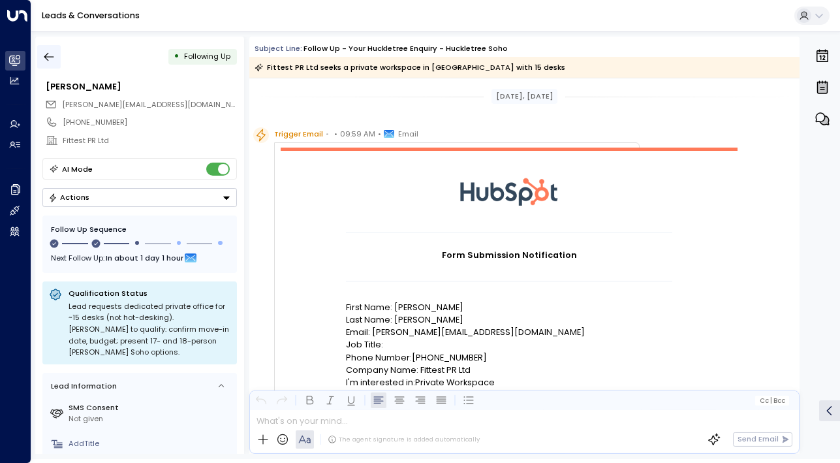
click at [46, 50] on icon "button" at bounding box center [48, 56] width 13 height 13
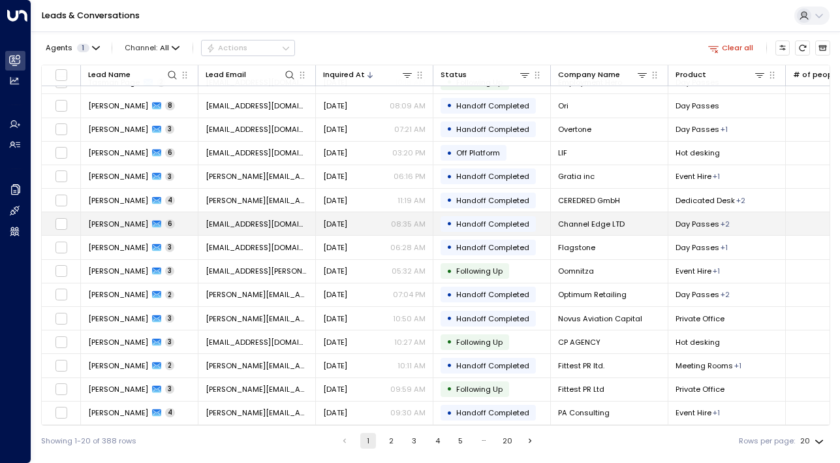
scroll to position [137, 0]
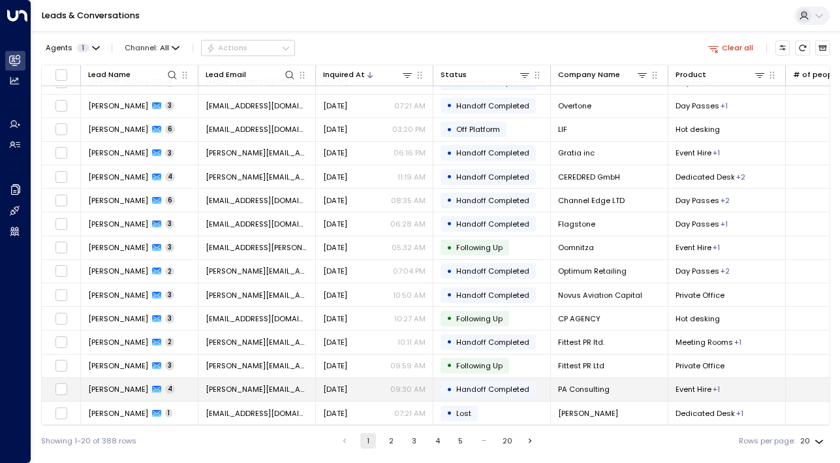
click at [106, 384] on span "[PERSON_NAME]" at bounding box center [118, 389] width 60 height 10
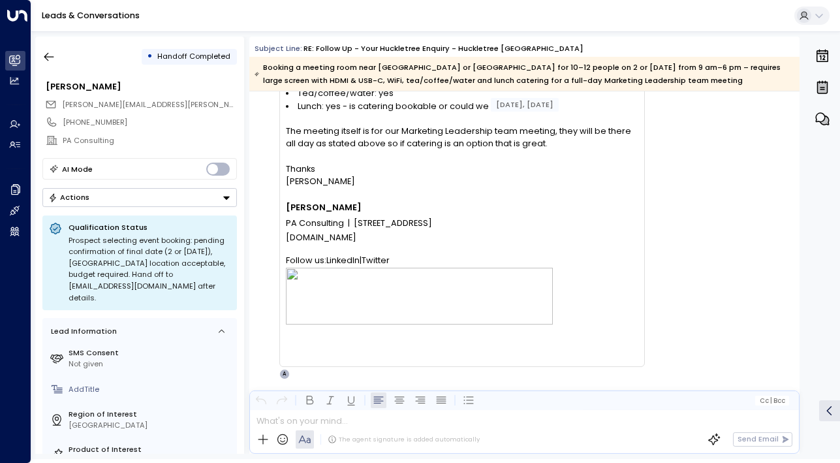
scroll to position [1645, 0]
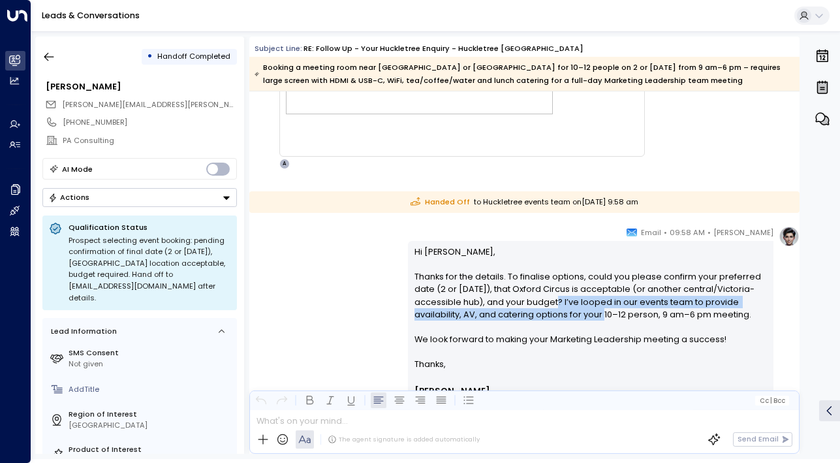
drag, startPoint x: 605, startPoint y: 302, endPoint x: 630, endPoint y: 315, distance: 27.7
click at [630, 315] on p "Hi [PERSON_NAME], Thanks for the details. To finalise options, could you please…" at bounding box center [591, 302] width 353 height 113
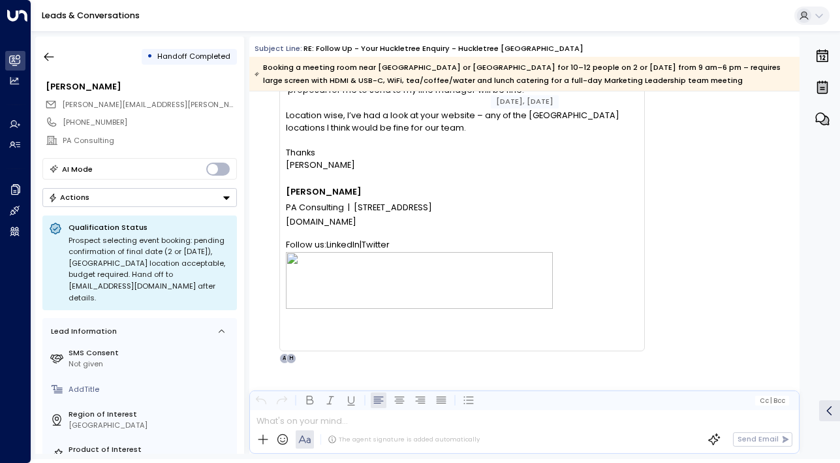
scroll to position [2417, 0]
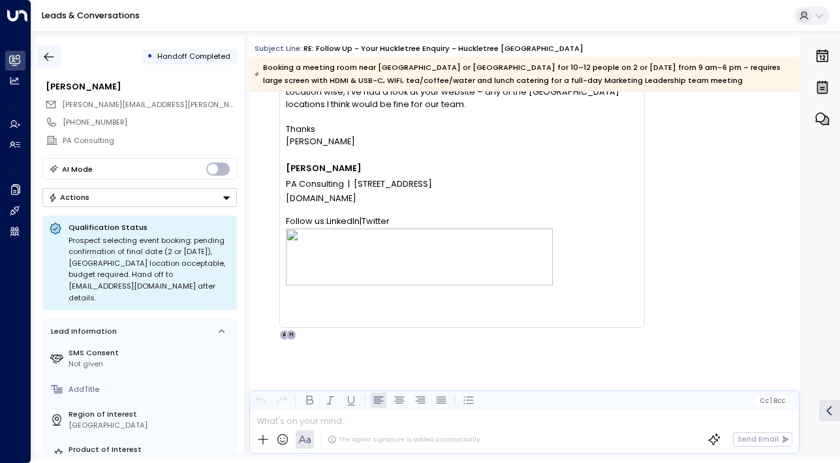
click at [44, 57] on icon "button" at bounding box center [49, 57] width 10 height 8
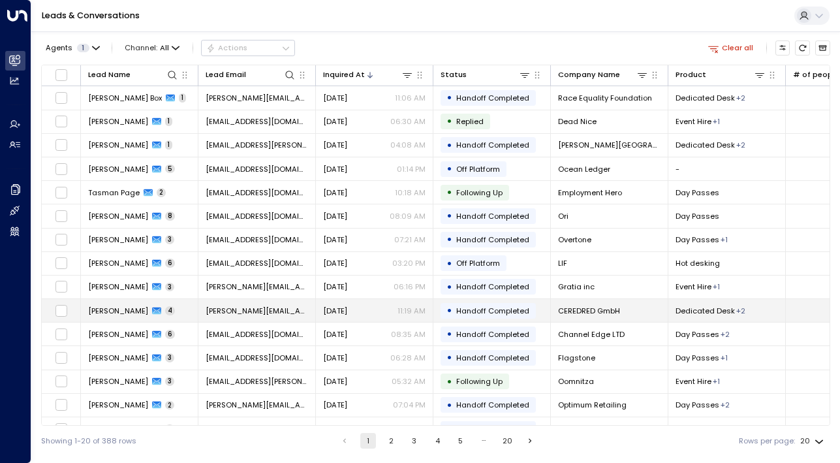
scroll to position [137, 0]
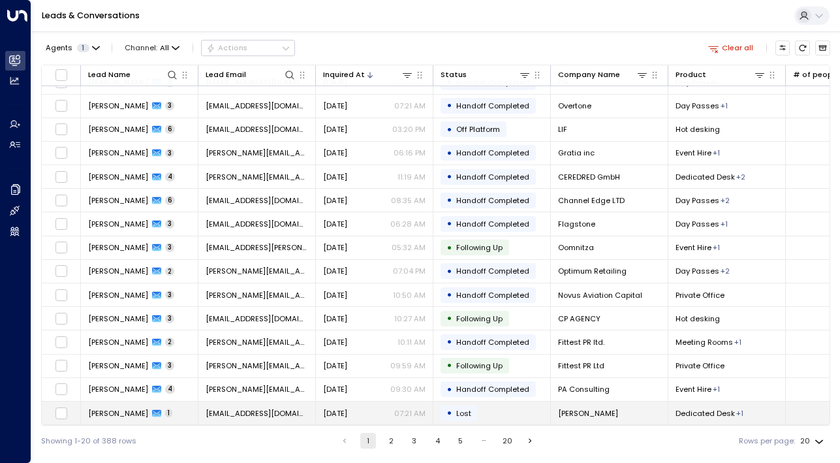
click at [97, 402] on td "[PERSON_NAME] 1" at bounding box center [140, 413] width 118 height 23
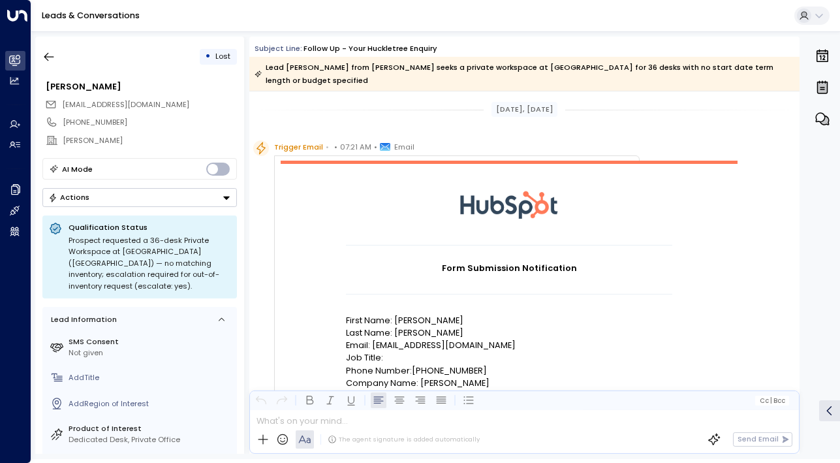
click at [832, 332] on div "0" at bounding box center [822, 245] width 34 height 417
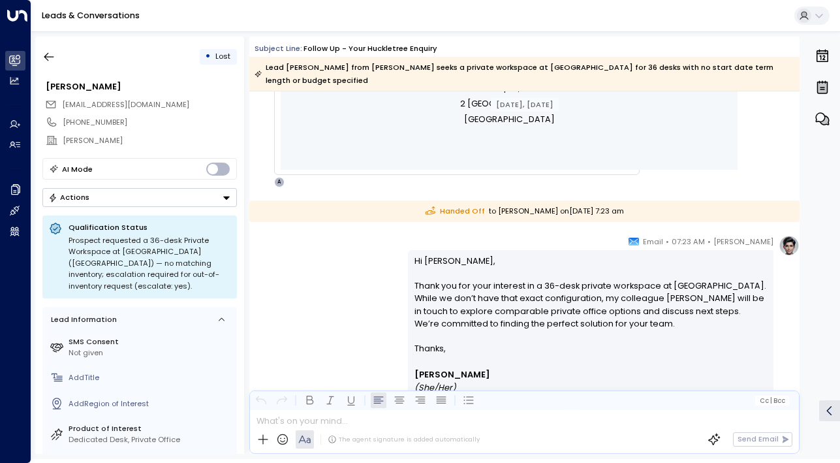
scroll to position [586, 0]
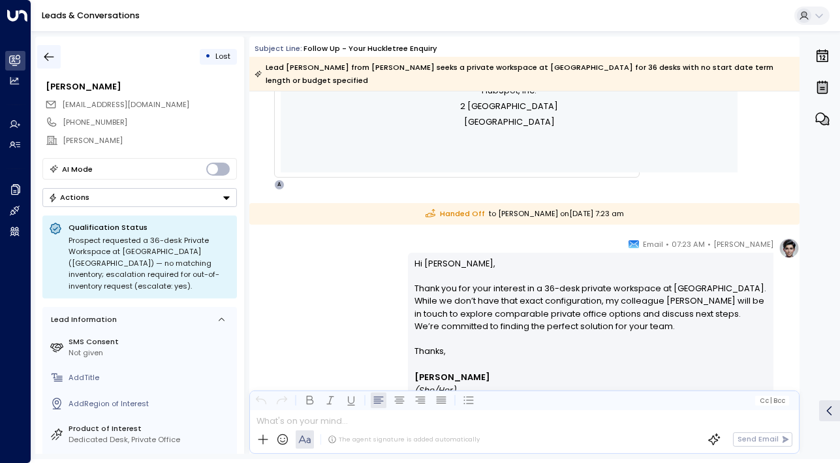
click at [55, 51] on button "button" at bounding box center [49, 57] width 24 height 24
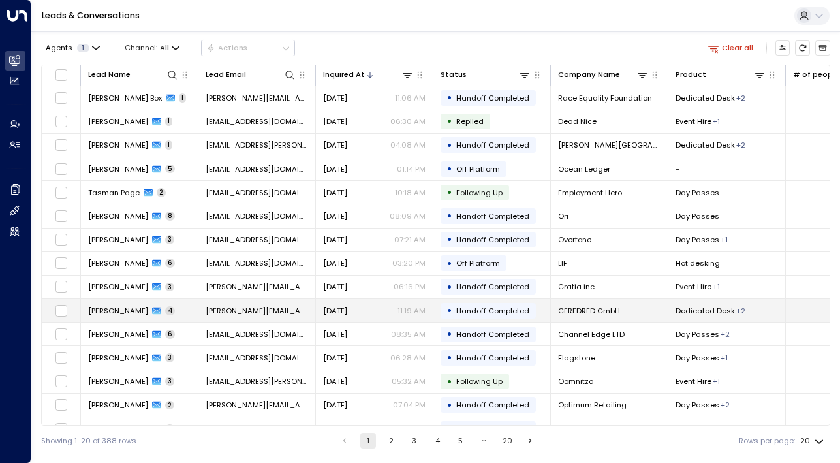
scroll to position [137, 0]
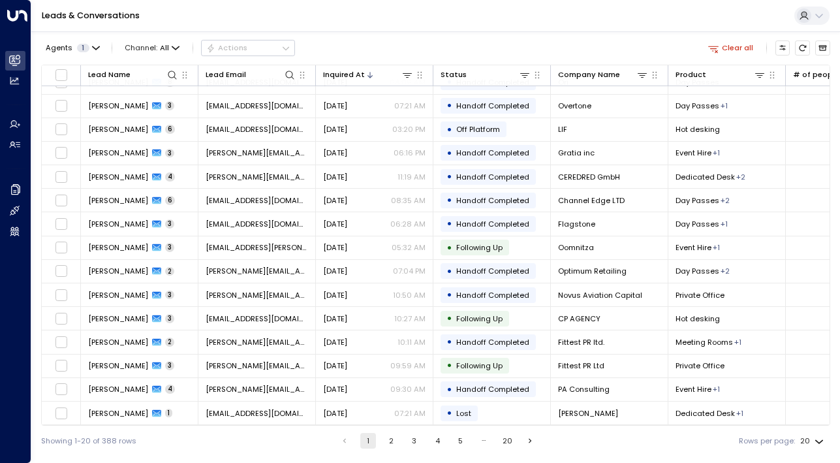
click at [383, 441] on button "2" at bounding box center [391, 441] width 16 height 16
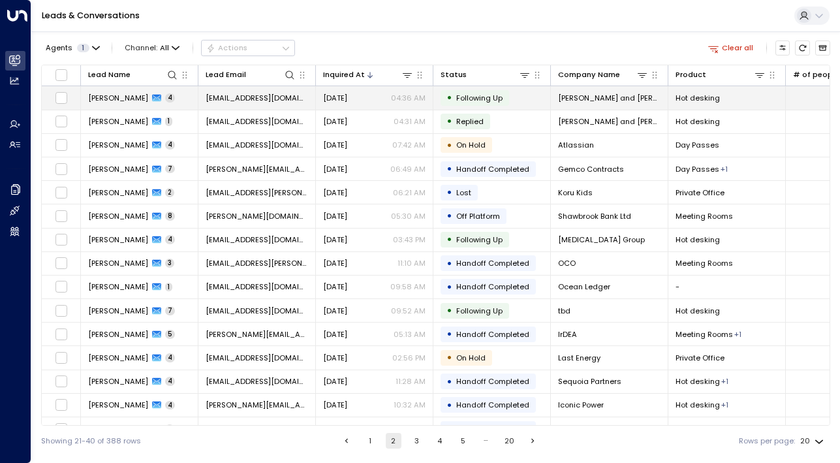
click at [104, 95] on span "[PERSON_NAME]" at bounding box center [118, 98] width 60 height 10
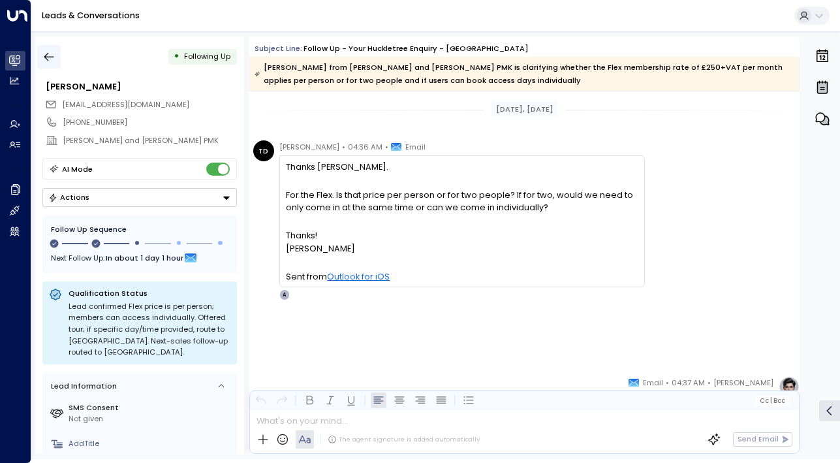
click at [49, 48] on button "button" at bounding box center [49, 57] width 24 height 24
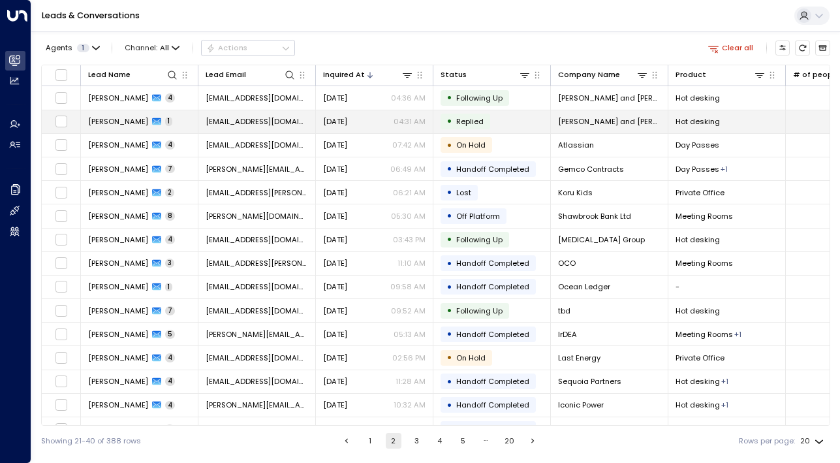
click at [123, 125] on span "[PERSON_NAME]" at bounding box center [118, 121] width 60 height 10
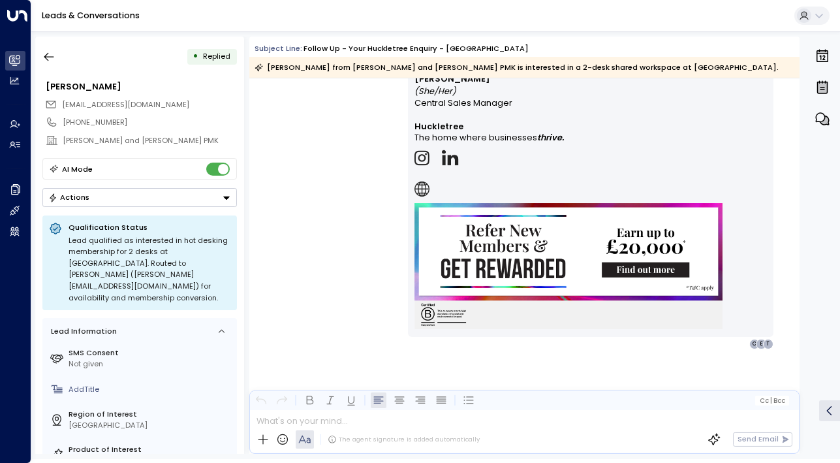
scroll to position [962, 0]
click at [47, 54] on icon "button" at bounding box center [49, 57] width 10 height 8
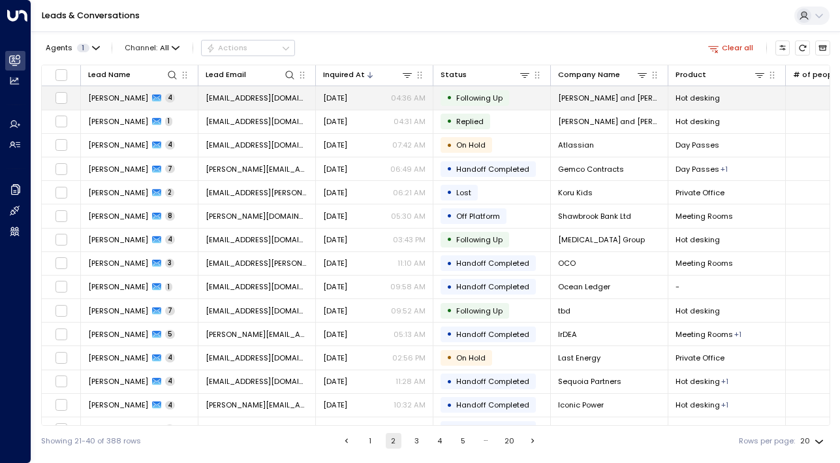
click at [118, 99] on span "[PERSON_NAME]" at bounding box center [118, 98] width 60 height 10
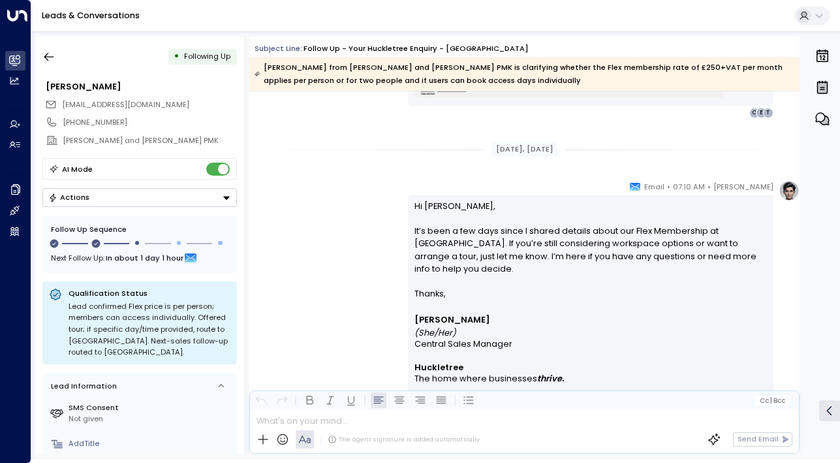
scroll to position [1233, 0]
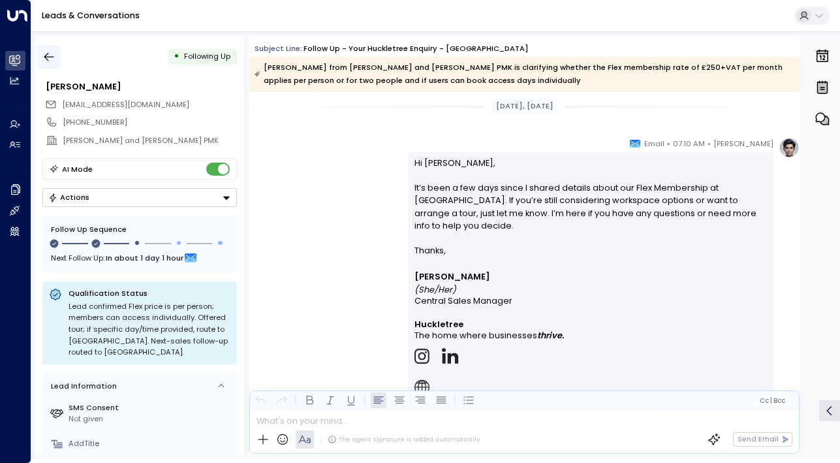
click at [54, 48] on button "button" at bounding box center [49, 57] width 24 height 24
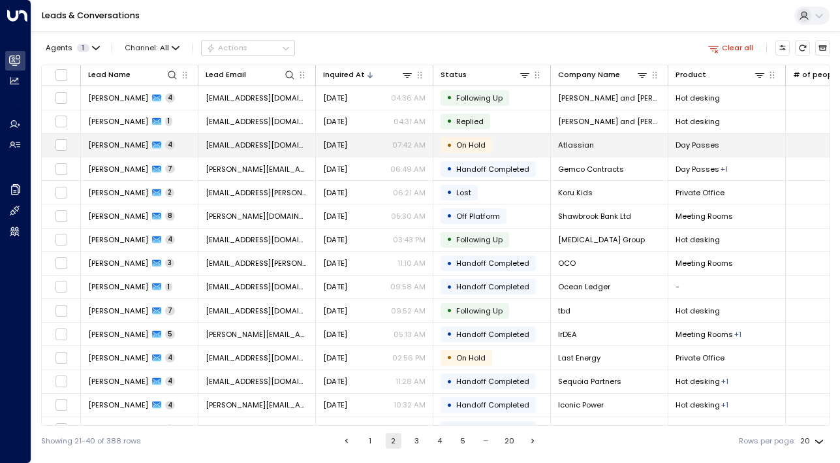
click at [119, 140] on span "[PERSON_NAME]" at bounding box center [118, 145] width 60 height 10
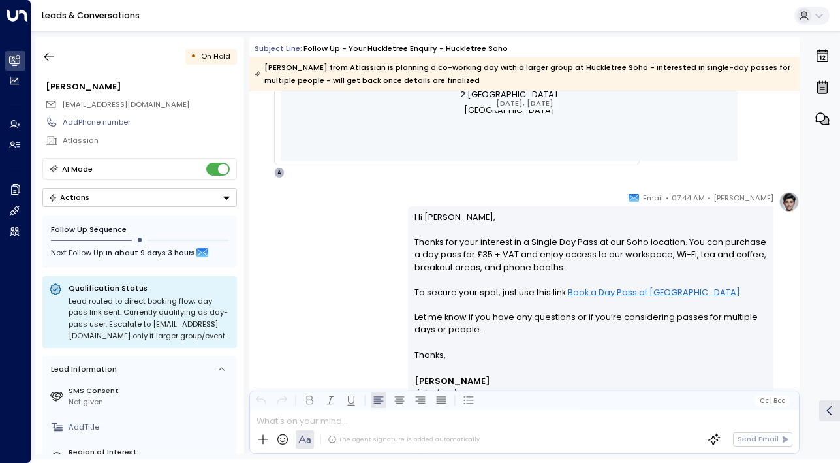
scroll to position [633, 0]
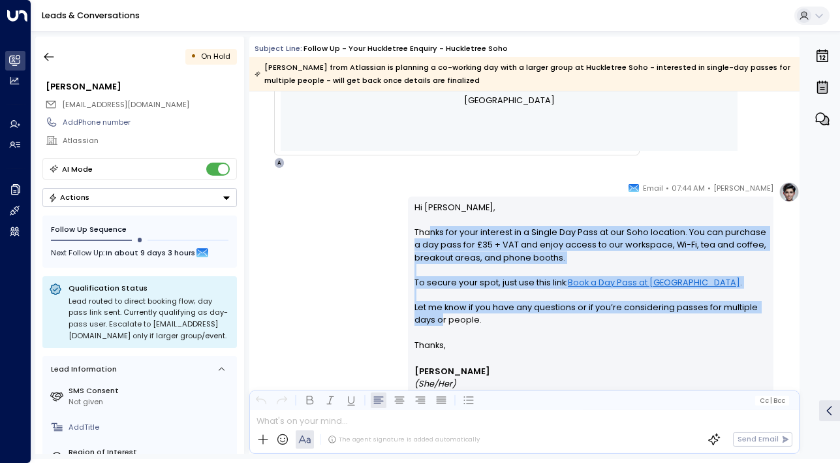
drag, startPoint x: 428, startPoint y: 234, endPoint x: 438, endPoint y: 325, distance: 91.3
click at [438, 325] on p "Hi [PERSON_NAME], Thanks for your interest in a Single Day Pass at our Soho loc…" at bounding box center [591, 270] width 353 height 138
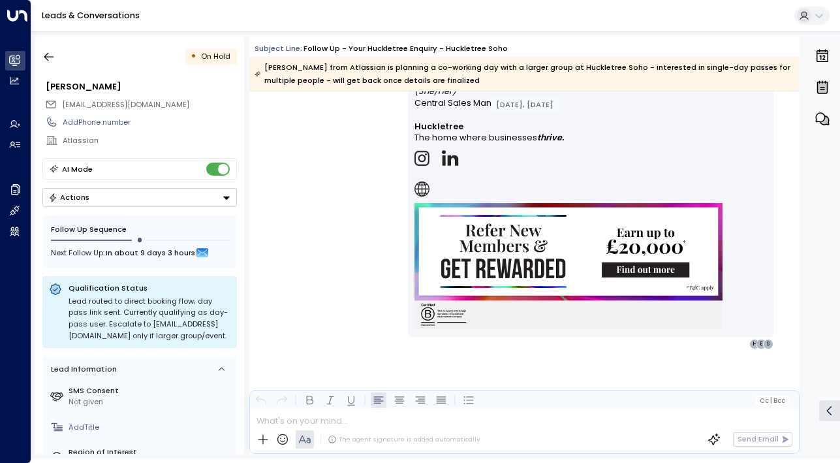
scroll to position [2098, 0]
click at [40, 54] on button "button" at bounding box center [49, 57] width 24 height 24
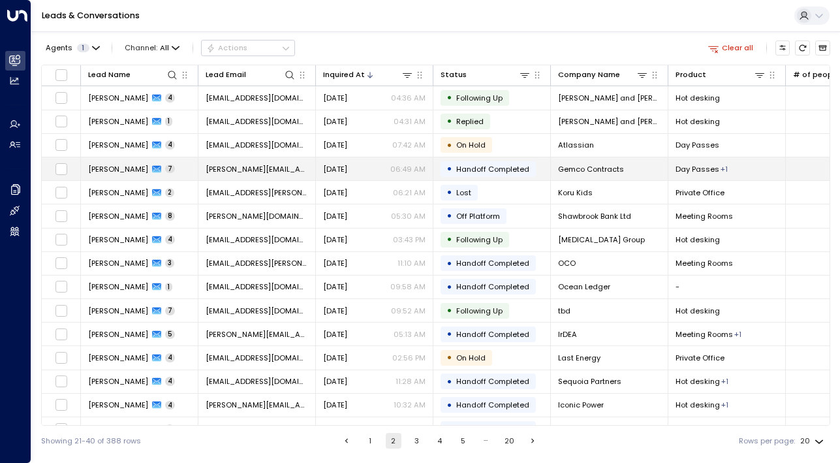
click at [95, 171] on span "[PERSON_NAME]" at bounding box center [118, 169] width 60 height 10
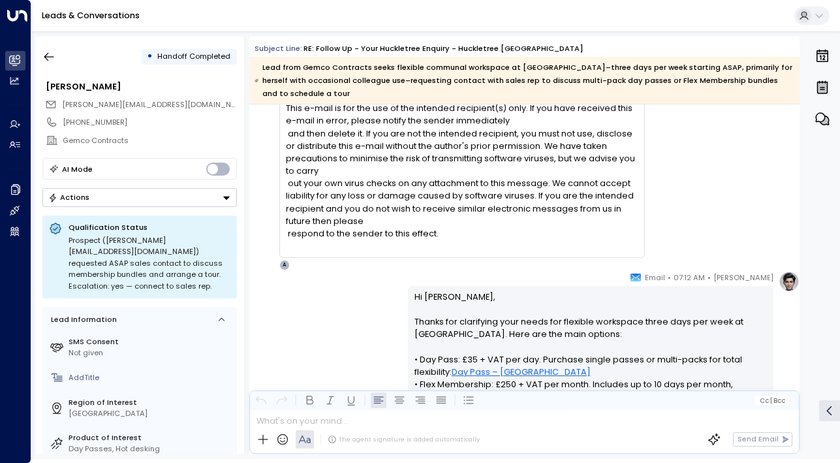
scroll to position [1831, 0]
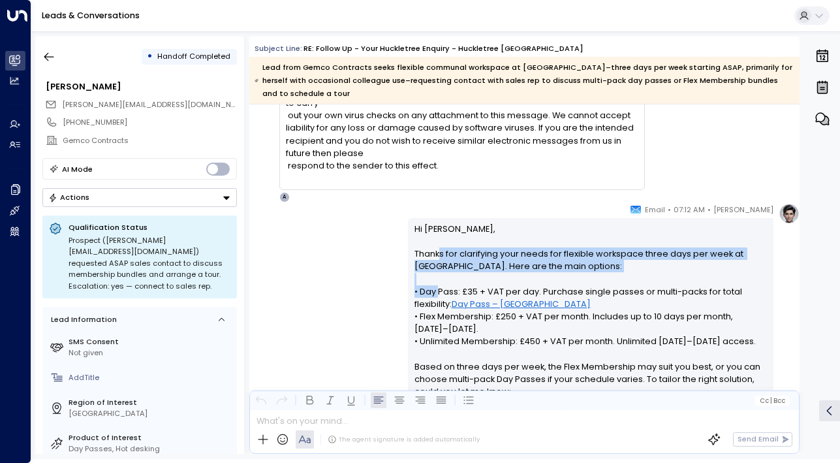
drag, startPoint x: 436, startPoint y: 255, endPoint x: 436, endPoint y: 296, distance: 41.8
click at [436, 296] on p "Hi [PERSON_NAME], Thanks for clarifying your needs for flexible workspace three…" at bounding box center [591, 361] width 353 height 276
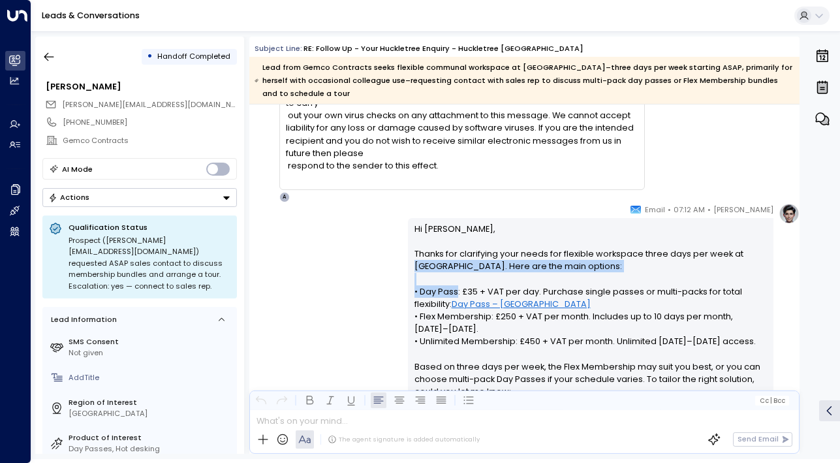
drag, startPoint x: 436, startPoint y: 296, endPoint x: 436, endPoint y: 262, distance: 34.6
click at [436, 261] on p "Hi [PERSON_NAME], Thanks for clarifying your needs for flexible workspace three…" at bounding box center [591, 361] width 353 height 276
click at [436, 262] on p "Hi [PERSON_NAME], Thanks for clarifying your needs for flexible workspace three…" at bounding box center [591, 361] width 353 height 276
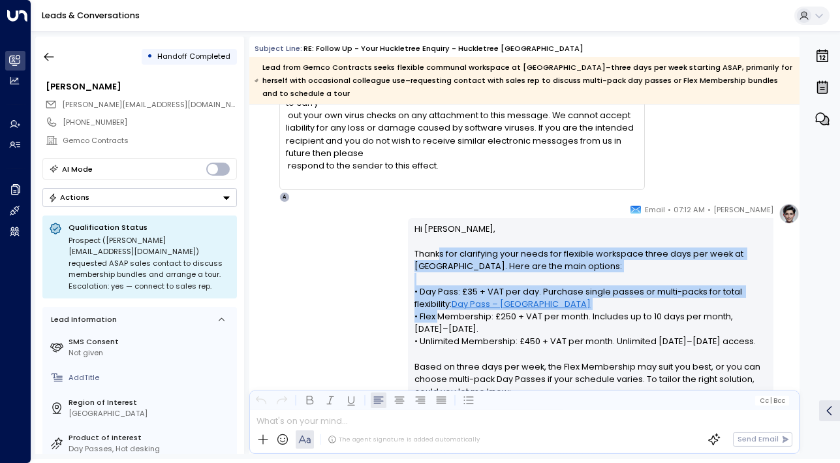
drag, startPoint x: 434, startPoint y: 255, endPoint x: 434, endPoint y: 317, distance: 62.0
click at [434, 317] on p "Hi [PERSON_NAME], Thanks for clarifying your needs for flexible workspace three…" at bounding box center [591, 361] width 353 height 276
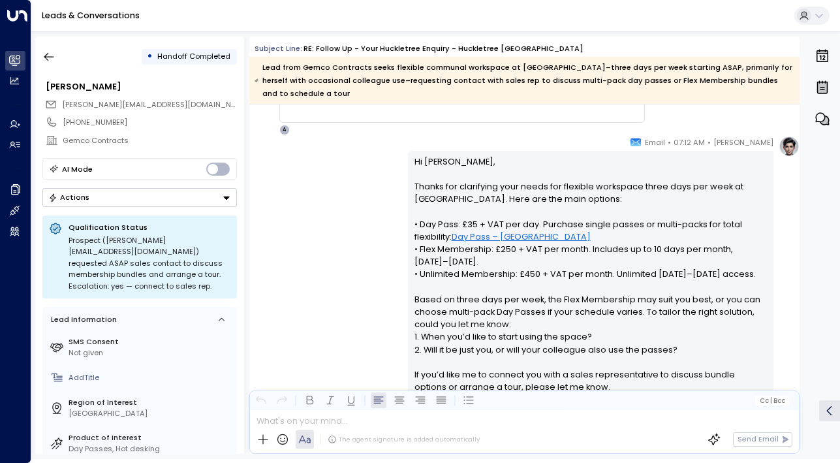
scroll to position [1966, 0]
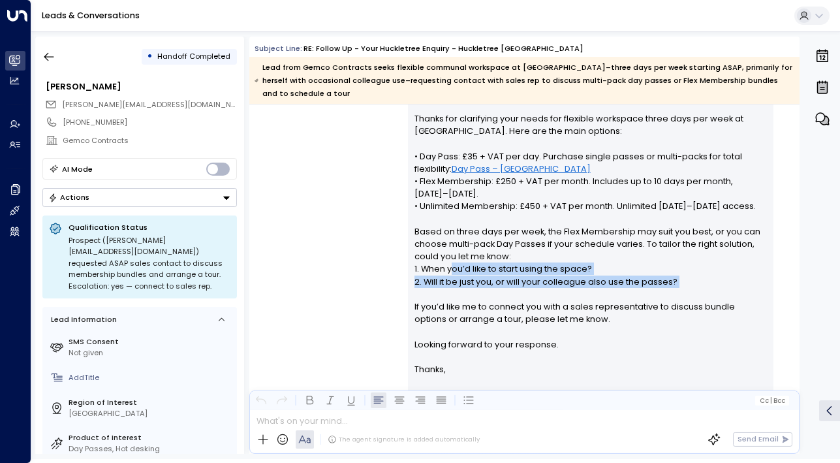
drag, startPoint x: 449, startPoint y: 268, endPoint x: 449, endPoint y: 304, distance: 35.3
click at [449, 303] on p "Hi [PERSON_NAME], Thanks for clarifying your needs for flexible workspace three…" at bounding box center [591, 225] width 353 height 276
click at [449, 304] on p "Hi [PERSON_NAME], Thanks for clarifying your needs for flexible workspace three…" at bounding box center [591, 225] width 353 height 276
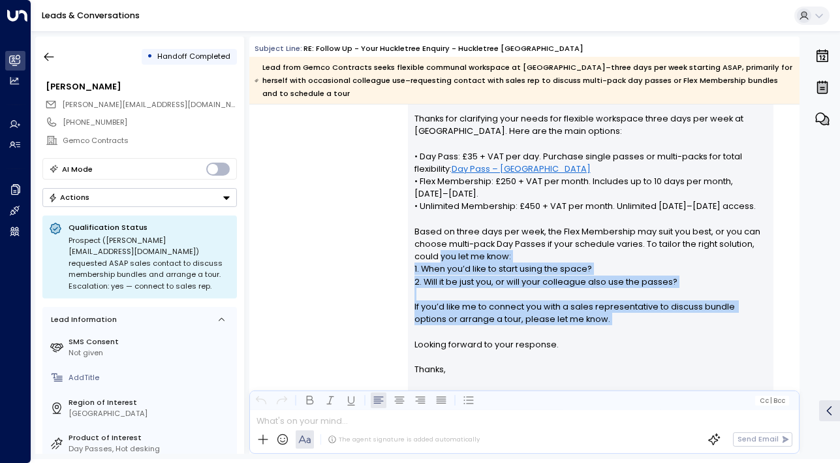
drag, startPoint x: 450, startPoint y: 332, endPoint x: 439, endPoint y: 254, distance: 79.0
click at [439, 254] on p "Hi [PERSON_NAME], Thanks for clarifying your needs for flexible workspace three…" at bounding box center [591, 225] width 353 height 276
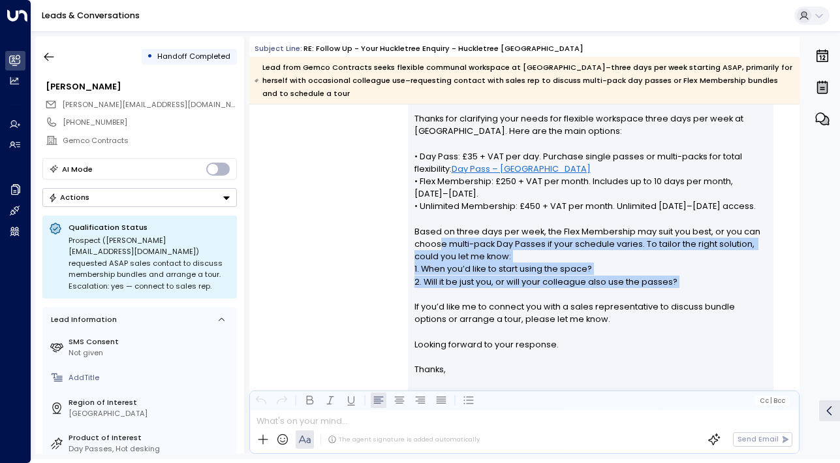
drag, startPoint x: 436, startPoint y: 238, endPoint x: 436, endPoint y: 301, distance: 63.3
click at [436, 299] on p "Hi [PERSON_NAME], Thanks for clarifying your needs for flexible workspace three…" at bounding box center [591, 225] width 353 height 276
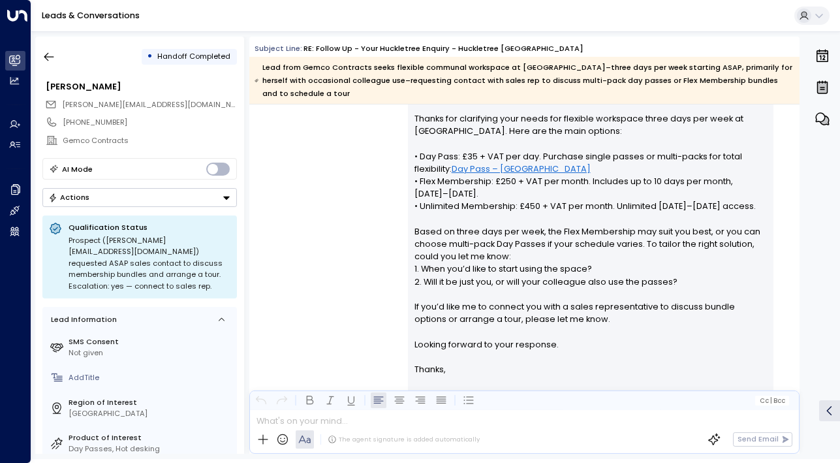
click at [436, 301] on p "Hi [PERSON_NAME], Thanks for clarifying your needs for flexible workspace three…" at bounding box center [591, 225] width 353 height 276
drag, startPoint x: 446, startPoint y: 327, endPoint x: 438, endPoint y: 282, distance: 45.7
click at [439, 289] on p "Hi [PERSON_NAME], Thanks for clarifying your needs for flexible workspace three…" at bounding box center [591, 225] width 353 height 276
click at [438, 282] on p "Hi [PERSON_NAME], Thanks for clarifying your needs for flexible workspace three…" at bounding box center [591, 225] width 353 height 276
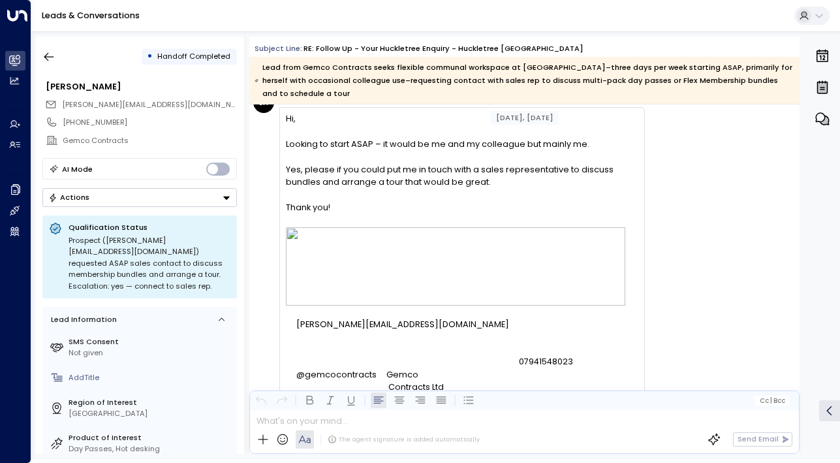
scroll to position [2543, 0]
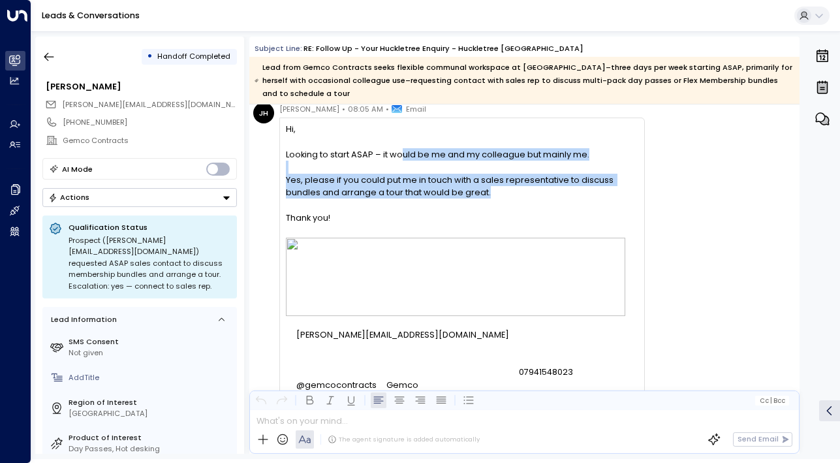
drag, startPoint x: 403, startPoint y: 155, endPoint x: 408, endPoint y: 204, distance: 49.9
click at [408, 204] on div "Hi, Looking to start ASAP – it would be me and my colleague but mainly me. Yes,…" at bounding box center [462, 401] width 352 height 556
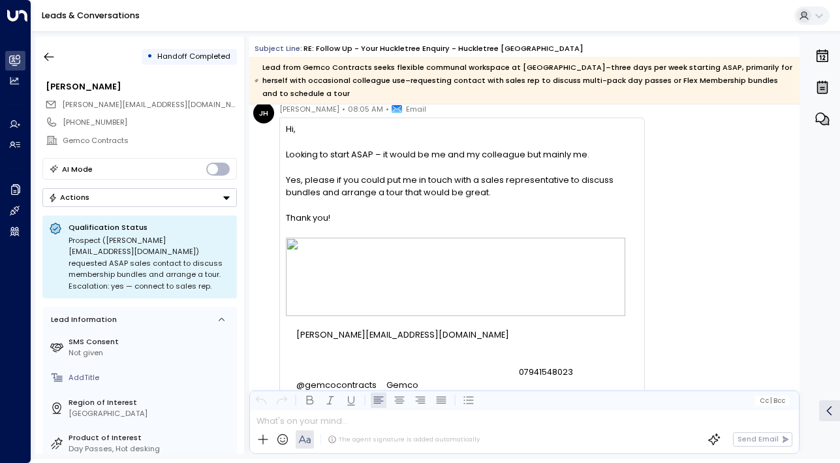
click at [408, 204] on p at bounding box center [462, 204] width 352 height 13
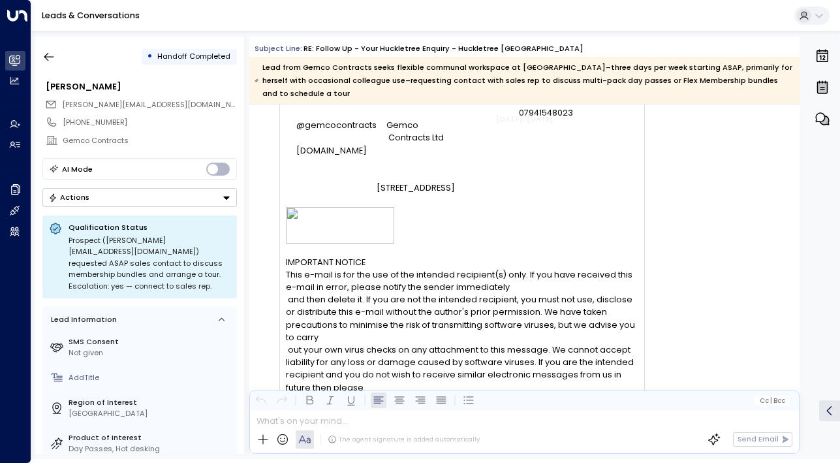
scroll to position [6076, 0]
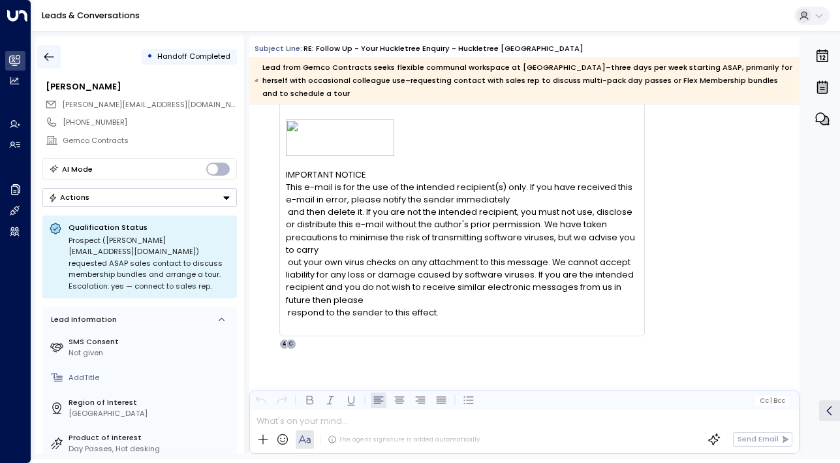
click at [51, 53] on icon "button" at bounding box center [48, 56] width 13 height 13
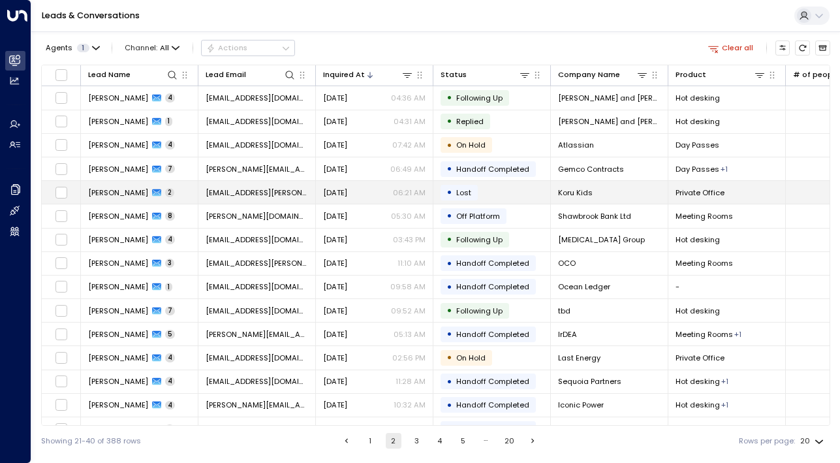
click at [95, 197] on span "[PERSON_NAME]" at bounding box center [118, 192] width 60 height 10
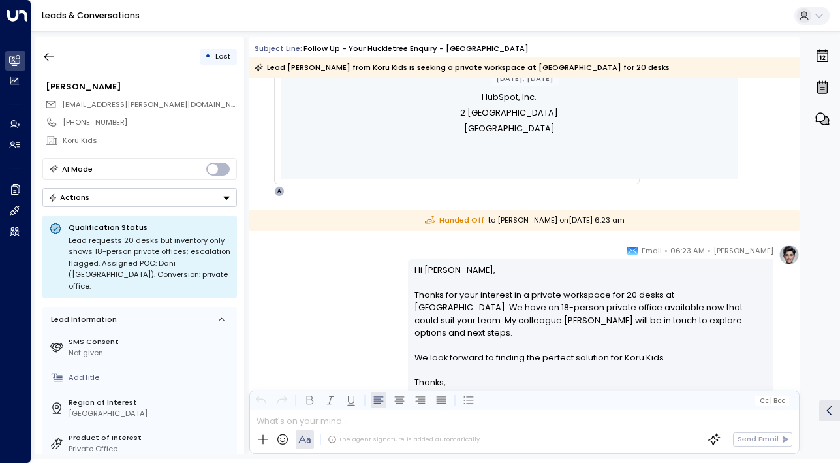
scroll to position [601, 0]
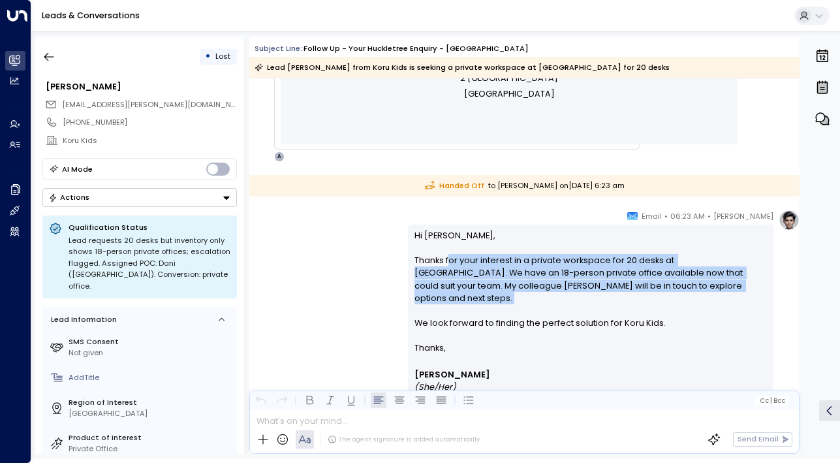
drag, startPoint x: 447, startPoint y: 261, endPoint x: 447, endPoint y: 306, distance: 45.1
click at [447, 306] on p "Hi [PERSON_NAME], Thanks for your interest in a private workspace for 20 desks …" at bounding box center [591, 285] width 353 height 113
drag, startPoint x: 447, startPoint y: 306, endPoint x: 446, endPoint y: 251, distance: 54.2
click at [446, 251] on p "Hi [PERSON_NAME], Thanks for your interest in a private workspace for 20 desks …" at bounding box center [591, 285] width 353 height 113
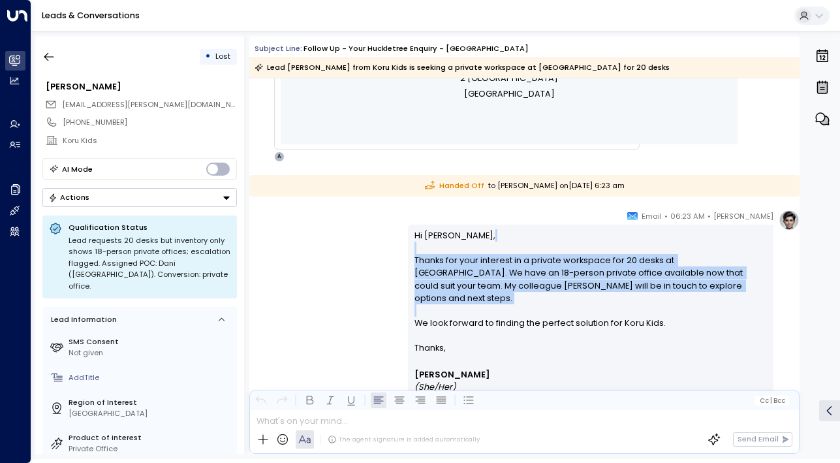
click at [446, 251] on p "Hi [PERSON_NAME], Thanks for your interest in a private workspace for 20 desks …" at bounding box center [591, 285] width 353 height 113
drag, startPoint x: 440, startPoint y: 232, endPoint x: 456, endPoint y: 317, distance: 86.3
click at [456, 317] on p "Hi [PERSON_NAME], Thanks for your interest in a private workspace for 20 desks …" at bounding box center [591, 285] width 353 height 113
drag, startPoint x: 456, startPoint y: 319, endPoint x: 428, endPoint y: 238, distance: 85.1
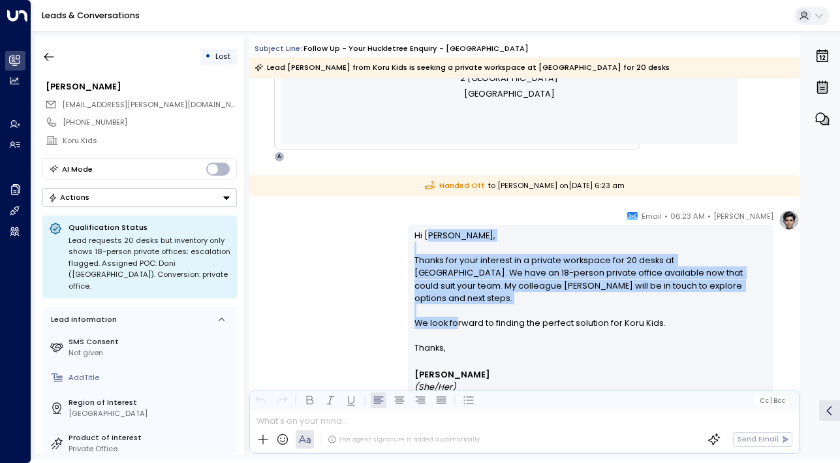
click at [428, 238] on p "Hi [PERSON_NAME], Thanks for your interest in a private workspace for 20 desks …" at bounding box center [591, 285] width 353 height 113
click at [428, 239] on p "Hi [PERSON_NAME], Thanks for your interest in a private workspace for 20 desks …" at bounding box center [591, 285] width 353 height 113
drag, startPoint x: 428, startPoint y: 238, endPoint x: 443, endPoint y: 334, distance: 96.6
click at [443, 334] on p "Hi [PERSON_NAME], Thanks for your interest in a private workspace for 20 desks …" at bounding box center [591, 285] width 353 height 113
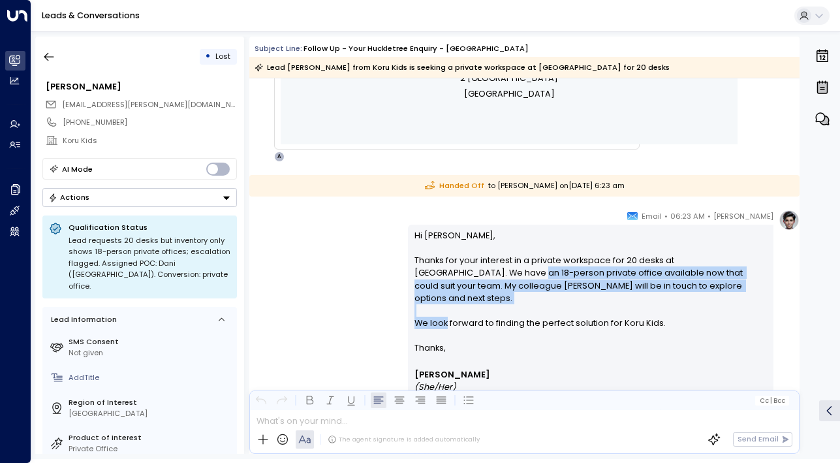
drag, startPoint x: 443, startPoint y: 322, endPoint x: 434, endPoint y: 265, distance: 57.6
click at [434, 265] on p "Hi [PERSON_NAME], Thanks for your interest in a private workspace for 20 desks …" at bounding box center [591, 285] width 353 height 113
click at [434, 267] on p "Hi [PERSON_NAME], Thanks for your interest in a private workspace for 20 desks …" at bounding box center [591, 285] width 353 height 113
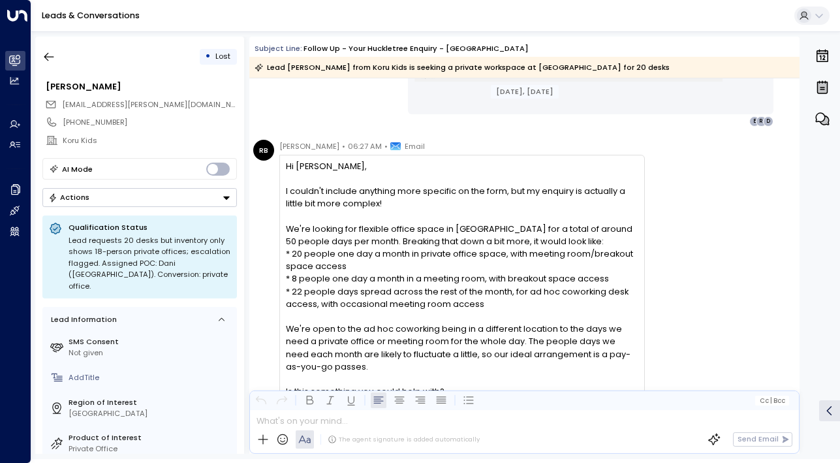
scroll to position [1145, 0]
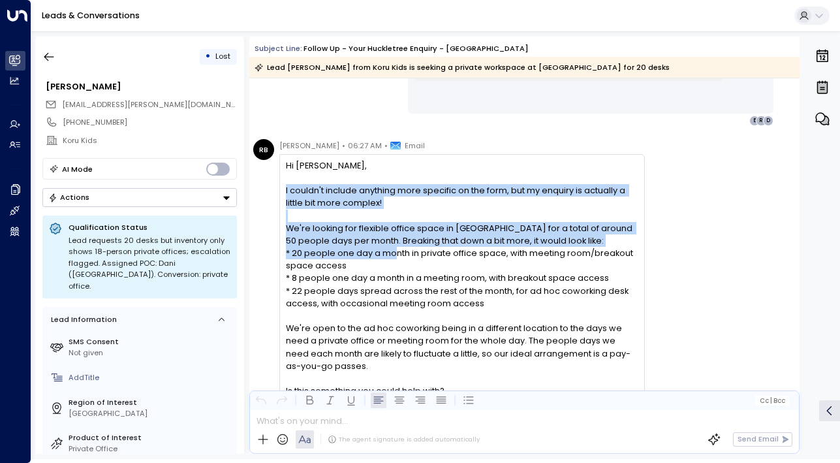
drag, startPoint x: 389, startPoint y: 184, endPoint x: 396, endPoint y: 257, distance: 72.8
click at [396, 257] on div "Hi [PERSON_NAME], I couldn't include anything more specific on the form, but my…" at bounding box center [462, 297] width 352 height 276
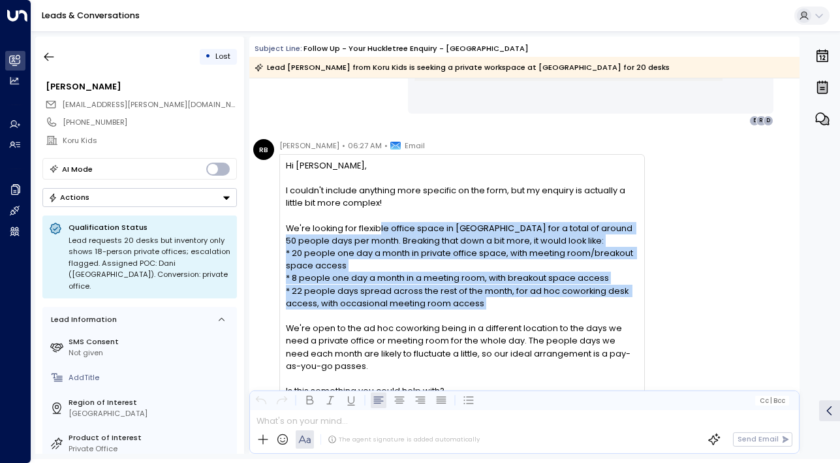
drag, startPoint x: 377, startPoint y: 232, endPoint x: 384, endPoint y: 311, distance: 79.3
click at [384, 315] on div "Hi [PERSON_NAME], I couldn't include anything more specific on the form, but my…" at bounding box center [462, 297] width 352 height 276
click at [384, 311] on div "Hi [PERSON_NAME], I couldn't include anything more specific on the form, but my…" at bounding box center [462, 297] width 352 height 276
drag, startPoint x: 384, startPoint y: 311, endPoint x: 356, endPoint y: 226, distance: 89.4
click at [356, 226] on div "Hi [PERSON_NAME], I couldn't include anything more specific on the form, but my…" at bounding box center [462, 297] width 352 height 276
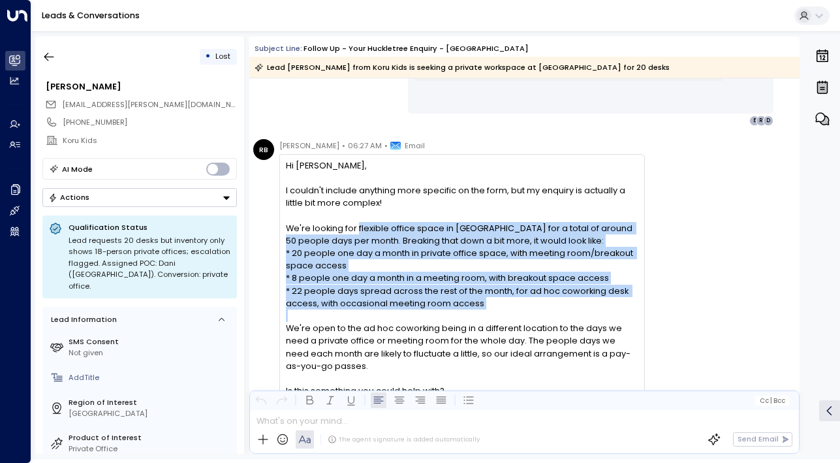
click at [356, 226] on div "We're looking for flexible office space in [GEOGRAPHIC_DATA] for a total of aro…" at bounding box center [462, 234] width 352 height 25
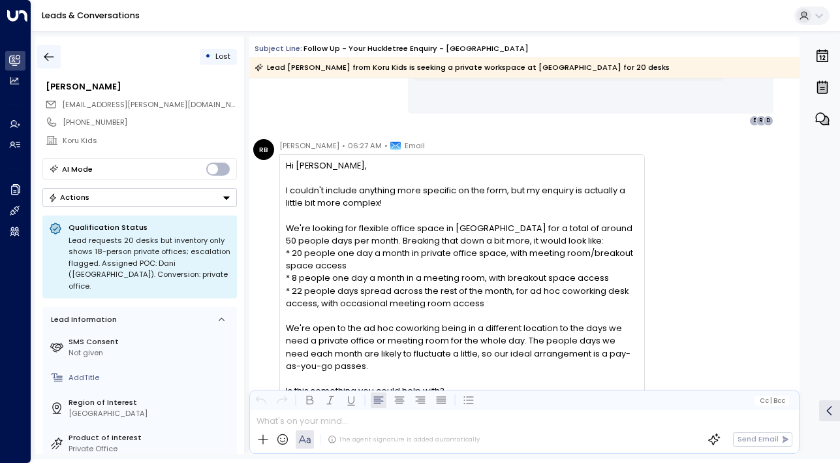
click at [55, 49] on button "button" at bounding box center [49, 57] width 24 height 24
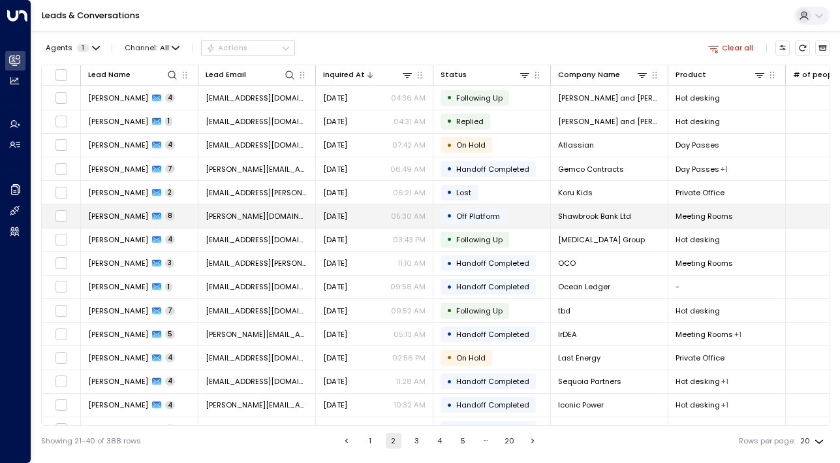
click at [95, 219] on span "[PERSON_NAME]" at bounding box center [118, 216] width 60 height 10
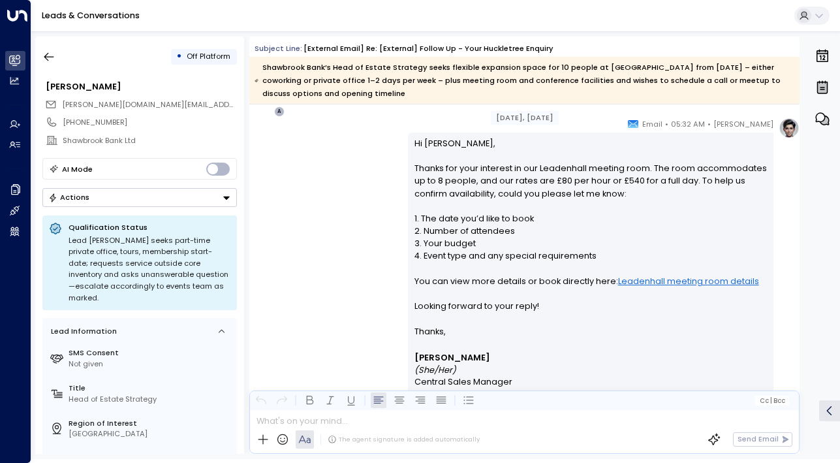
scroll to position [712, 0]
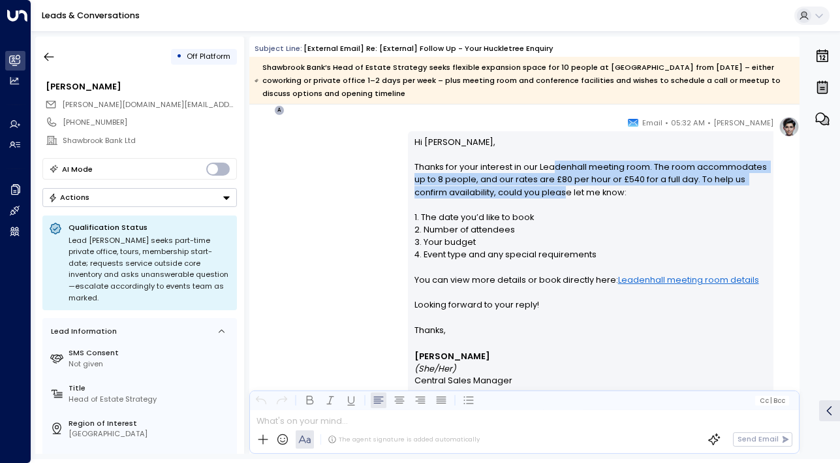
drag, startPoint x: 552, startPoint y: 164, endPoint x: 564, endPoint y: 206, distance: 43.6
click at [564, 206] on p "Hi [PERSON_NAME], Thanks for your interest in our Leadenhall meeting room. The …" at bounding box center [591, 230] width 353 height 188
drag, startPoint x: 573, startPoint y: 188, endPoint x: 543, endPoint y: 168, distance: 35.9
click at [543, 168] on p "Hi [PERSON_NAME], Thanks for your interest in our Leadenhall meeting room. The …" at bounding box center [591, 230] width 353 height 188
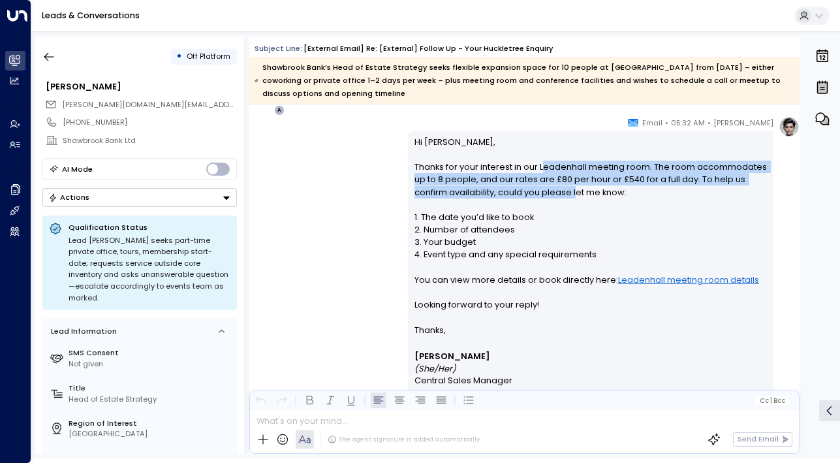
click at [543, 168] on p "Hi [PERSON_NAME], Thanks for your interest in our Leadenhall meeting room. The …" at bounding box center [591, 230] width 353 height 188
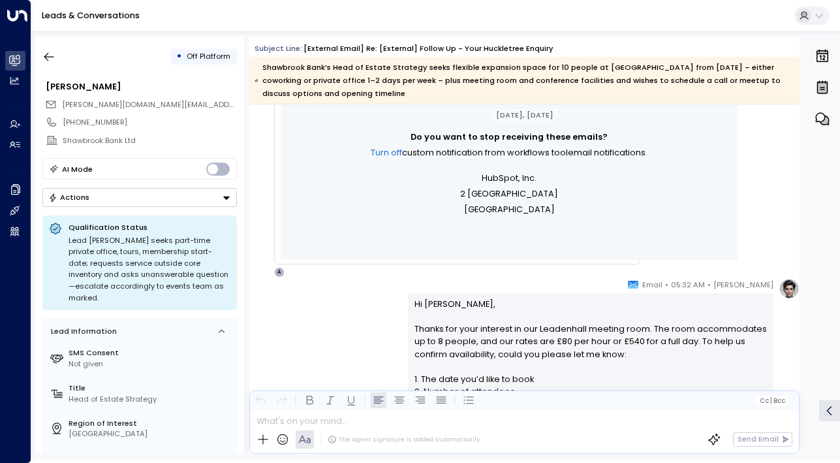
scroll to position [689, 0]
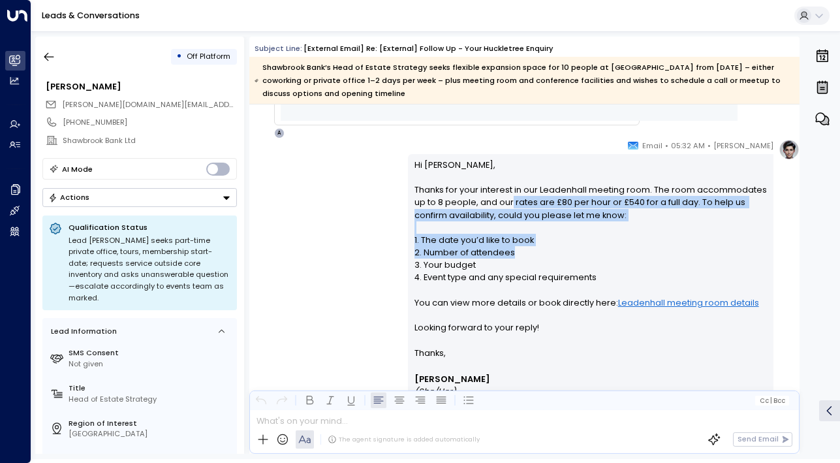
drag, startPoint x: 507, startPoint y: 204, endPoint x: 507, endPoint y: 253, distance: 48.3
click at [507, 253] on p "Hi [PERSON_NAME], Thanks for your interest in our Leadenhall meeting room. The …" at bounding box center [591, 253] width 353 height 188
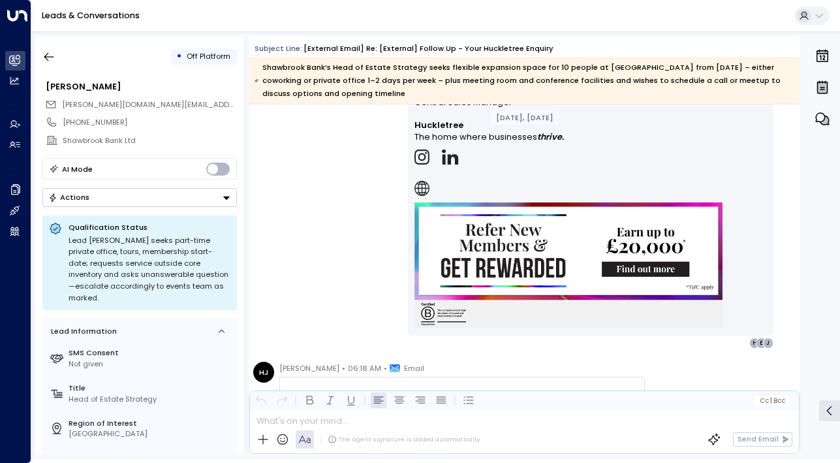
scroll to position [1206, 0]
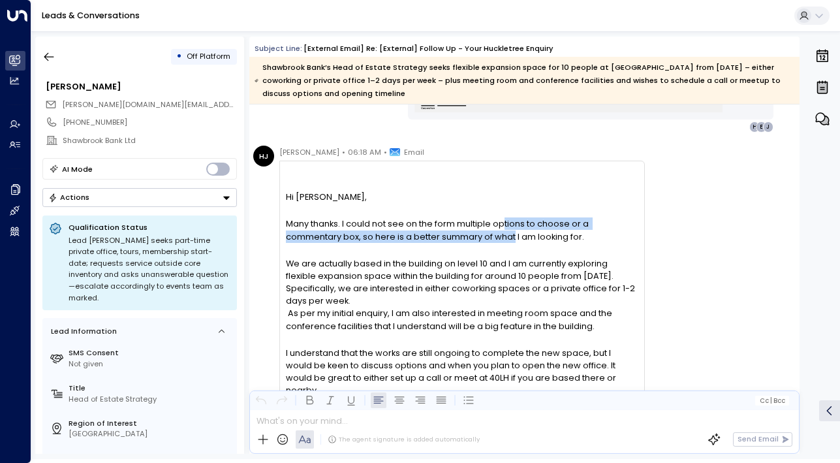
drag, startPoint x: 496, startPoint y: 250, endPoint x: 511, endPoint y: 269, distance: 23.8
click at [511, 257] on div at bounding box center [462, 250] width 352 height 14
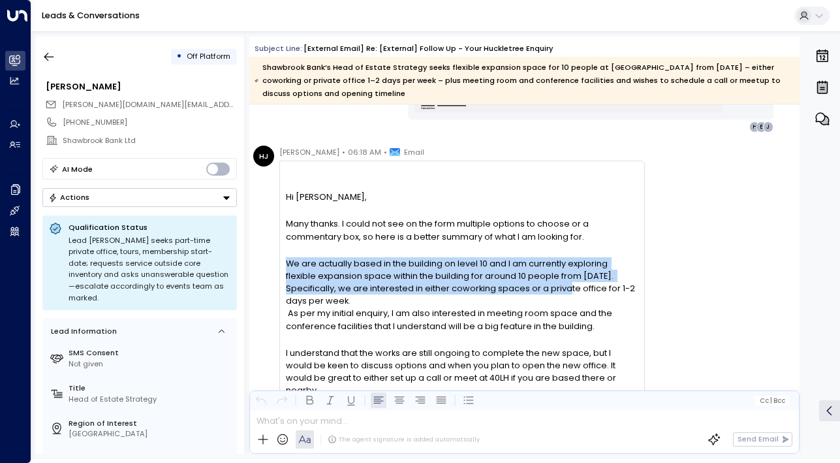
drag, startPoint x: 509, startPoint y: 286, endPoint x: 510, endPoint y: 322, distance: 35.9
click at [510, 323] on div "We are actually based in the building on level 10 and I am currently exploring …" at bounding box center [462, 294] width 352 height 75
click at [510, 315] on div "We are actually based in the building on level 10 and I am currently exploring …" at bounding box center [462, 294] width 352 height 75
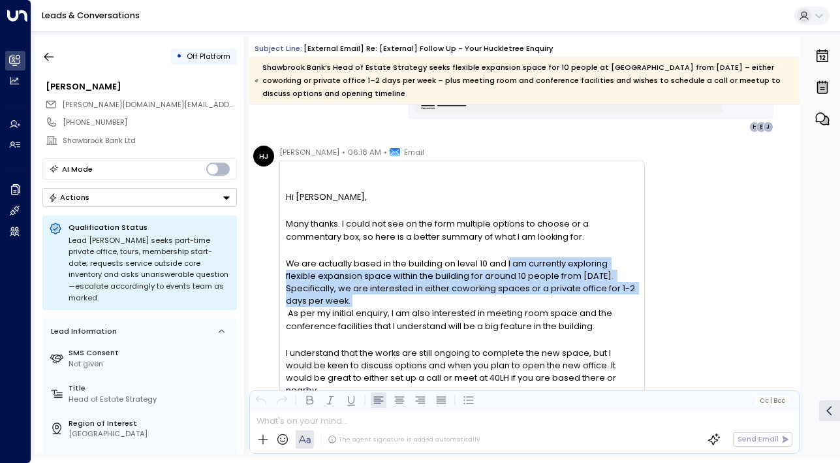
drag, startPoint x: 503, startPoint y: 299, endPoint x: 507, endPoint y: 345, distance: 45.9
click at [507, 332] on div "We are actually based in the building on level 10 and I am currently exploring …" at bounding box center [462, 294] width 352 height 75
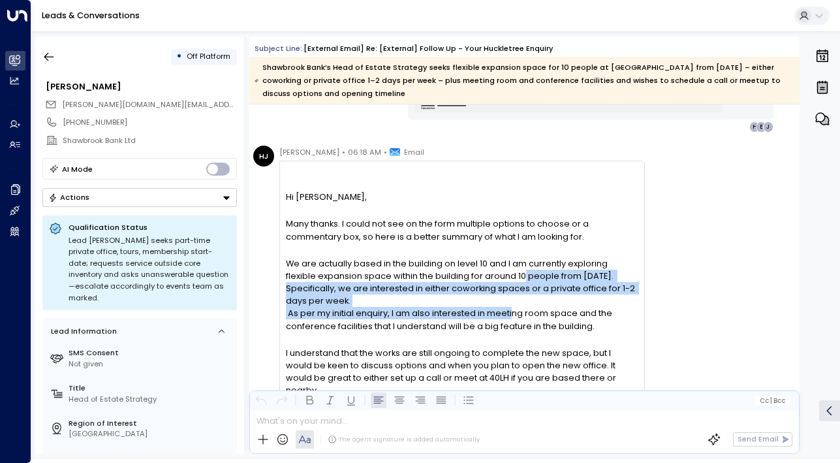
drag, startPoint x: 507, startPoint y: 355, endPoint x: 488, endPoint y: 315, distance: 44.4
click at [488, 315] on div "We are actually based in the building on level 10 and I am currently exploring …" at bounding box center [462, 294] width 352 height 75
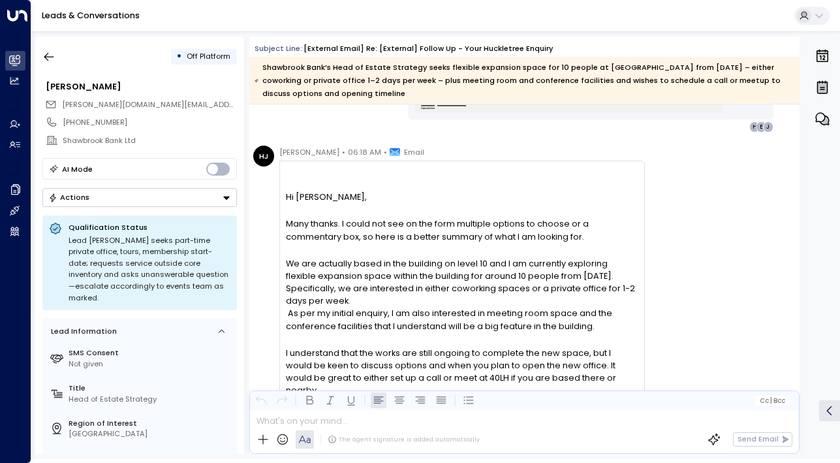
click at [466, 295] on div "We are actually based in the building on level 10 and I am currently exploring …" at bounding box center [462, 294] width 352 height 75
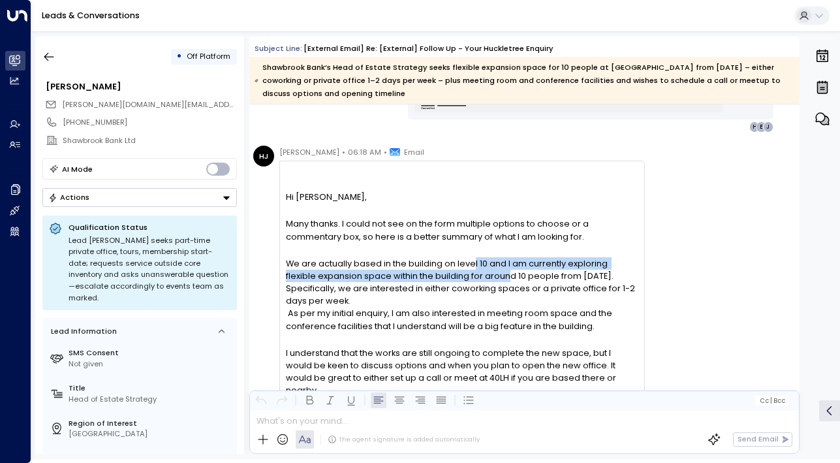
drag, startPoint x: 468, startPoint y: 298, endPoint x: 472, endPoint y: 317, distance: 20.1
click at [472, 317] on div "We are actually based in the building on level 10 and I am currently exploring …" at bounding box center [462, 294] width 352 height 75
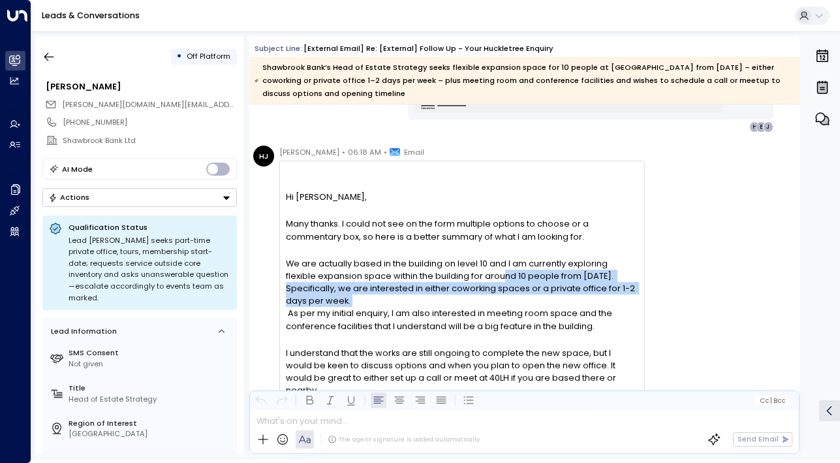
drag, startPoint x: 465, startPoint y: 315, endPoint x: 472, endPoint y: 334, distance: 19.6
click at [472, 332] on div "We are actually based in the building on level 10 and I am currently exploring …" at bounding box center [462, 294] width 352 height 75
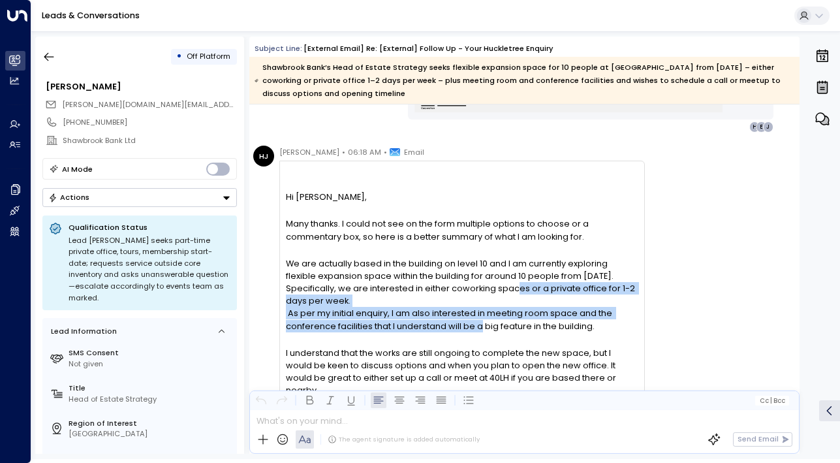
drag, startPoint x: 475, startPoint y: 368, endPoint x: 456, endPoint y: 319, distance: 52.5
click at [456, 319] on div "We are actually based in the building on level 10 and I am currently exploring …" at bounding box center [462, 294] width 352 height 75
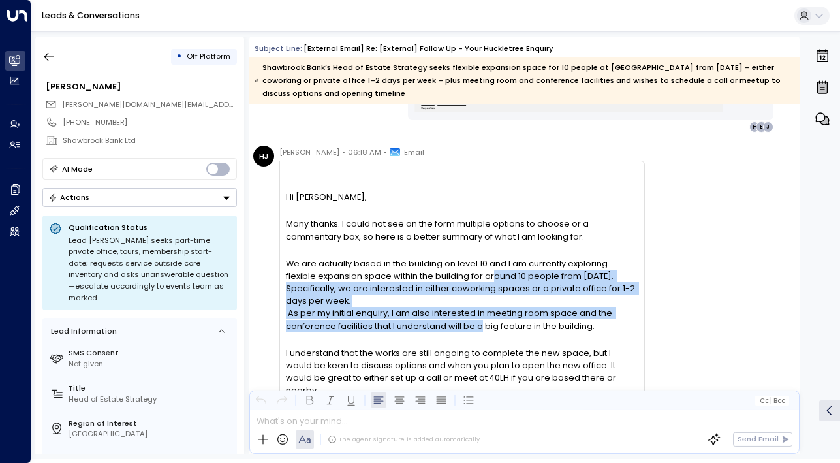
click at [456, 319] on div "We are actually based in the building on level 10 and I am currently exploring …" at bounding box center [462, 294] width 352 height 75
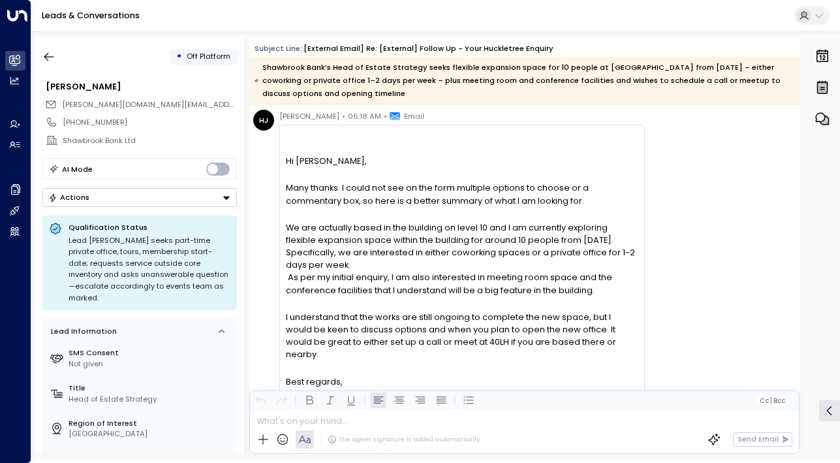
scroll to position [1249, 0]
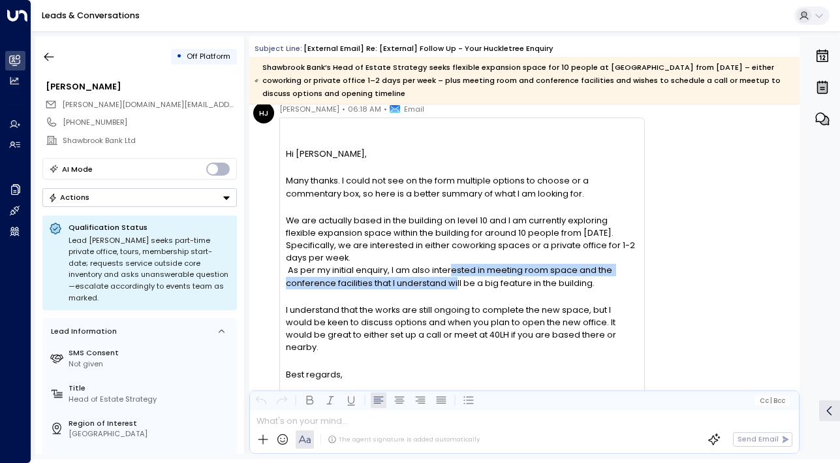
drag, startPoint x: 449, startPoint y: 314, endPoint x: 456, endPoint y: 330, distance: 17.2
click at [456, 304] on div at bounding box center [462, 296] width 352 height 14
drag, startPoint x: 456, startPoint y: 327, endPoint x: 452, endPoint y: 308, distance: 20.0
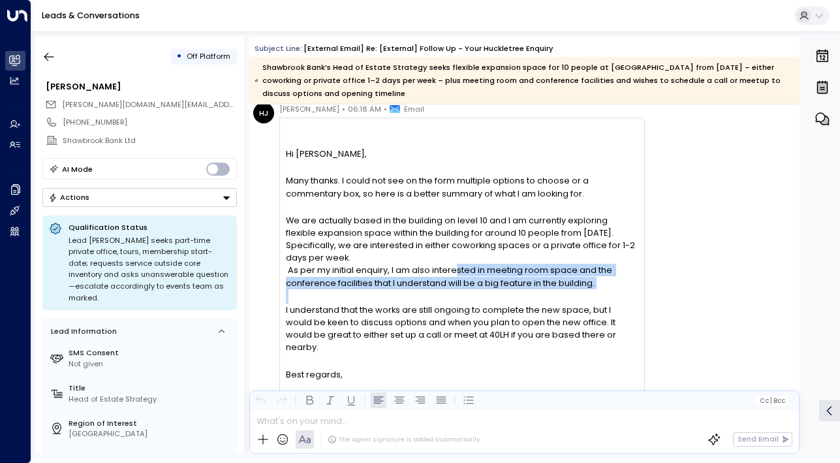
click at [452, 289] on div "We are actually based in the building on level 10 and I am currently exploring …" at bounding box center [462, 251] width 352 height 75
drag, startPoint x: 439, startPoint y: 308, endPoint x: 449, endPoint y: 322, distance: 17.8
click at [449, 289] on div "We are actually based in the building on level 10 and I am currently exploring …" at bounding box center [462, 251] width 352 height 75
drag, startPoint x: 457, startPoint y: 322, endPoint x: 441, endPoint y: 308, distance: 21.7
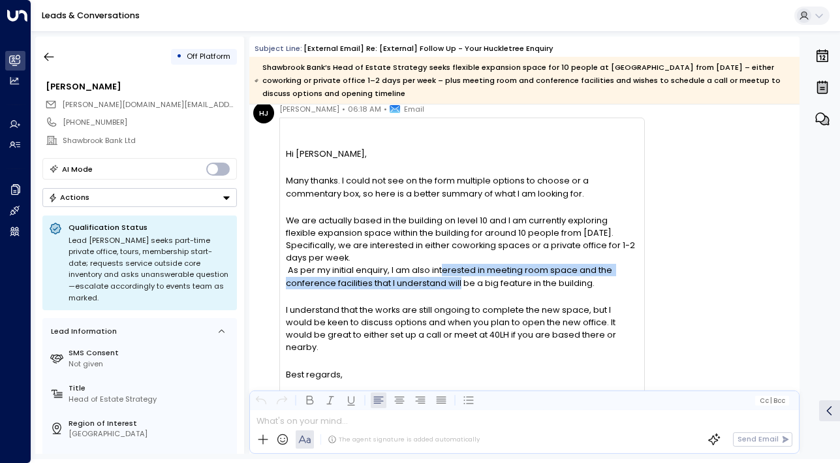
click at [441, 289] on div "We are actually based in the building on level 10 and I am currently exploring …" at bounding box center [462, 251] width 352 height 75
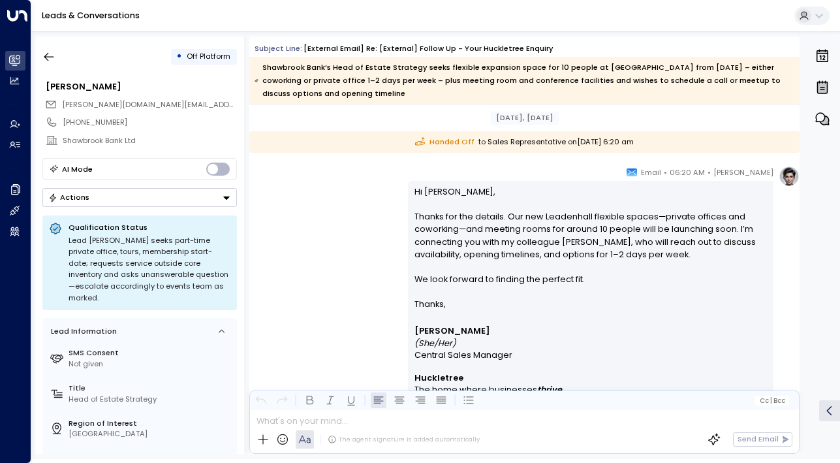
scroll to position [3267, 0]
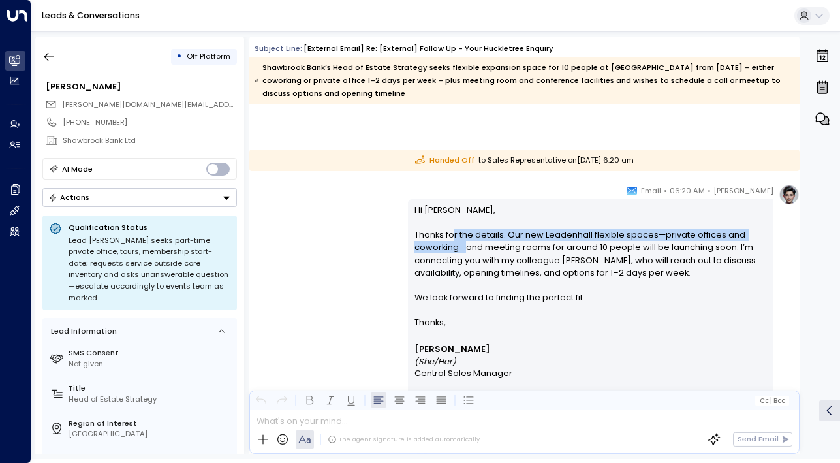
drag, startPoint x: 452, startPoint y: 238, endPoint x: 464, endPoint y: 246, distance: 13.8
click at [464, 246] on p "Hi [PERSON_NAME], Thanks for the details. Our new Leadenhall flexible spaces—pr…" at bounding box center [591, 260] width 353 height 113
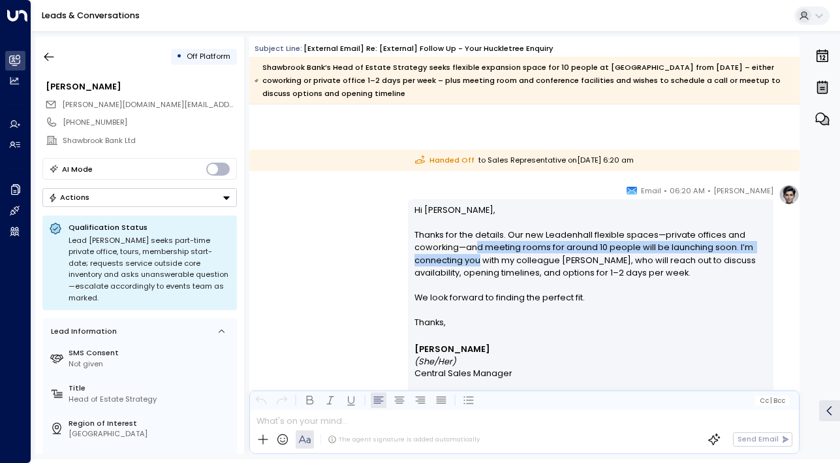
drag, startPoint x: 475, startPoint y: 246, endPoint x: 475, endPoint y: 259, distance: 13.7
click at [475, 259] on p "Hi [PERSON_NAME], Thanks for the details. Our new Leadenhall flexible spaces—pr…" at bounding box center [591, 260] width 353 height 113
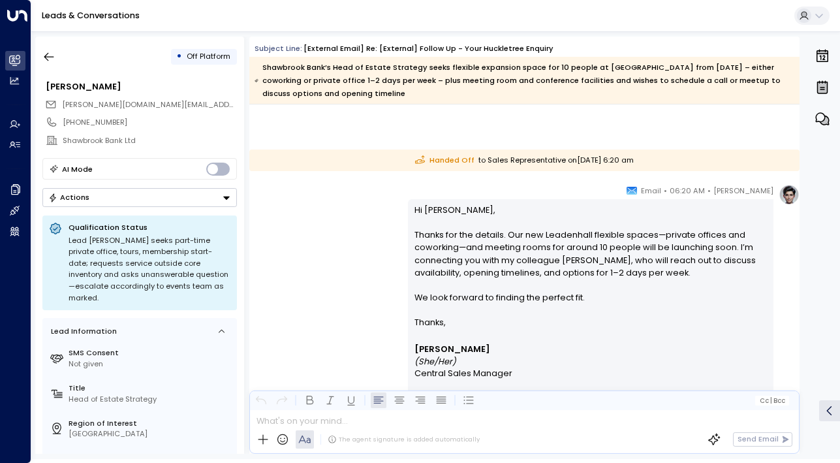
drag, startPoint x: 485, startPoint y: 259, endPoint x: 485, endPoint y: 270, distance: 11.1
click at [485, 270] on p "Hi [PERSON_NAME], Thanks for the details. Our new Leadenhall flexible spaces—pr…" at bounding box center [591, 260] width 353 height 113
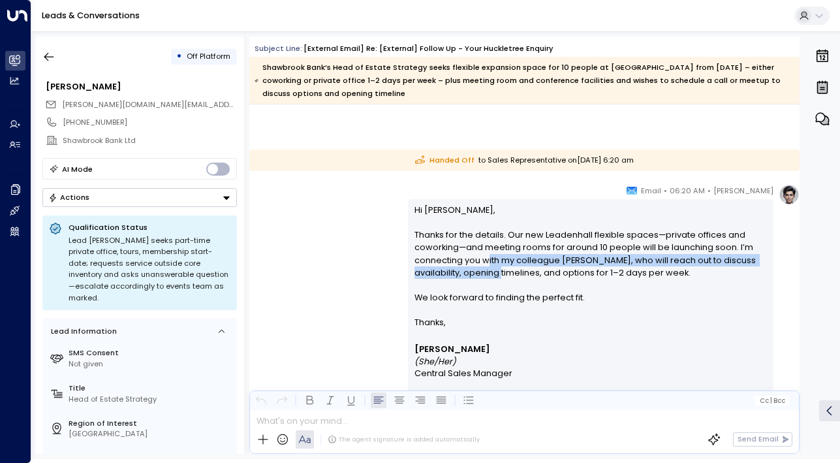
click at [485, 270] on p "Hi [PERSON_NAME], Thanks for the details. Our new Leadenhall flexible spaces—pr…" at bounding box center [591, 260] width 353 height 113
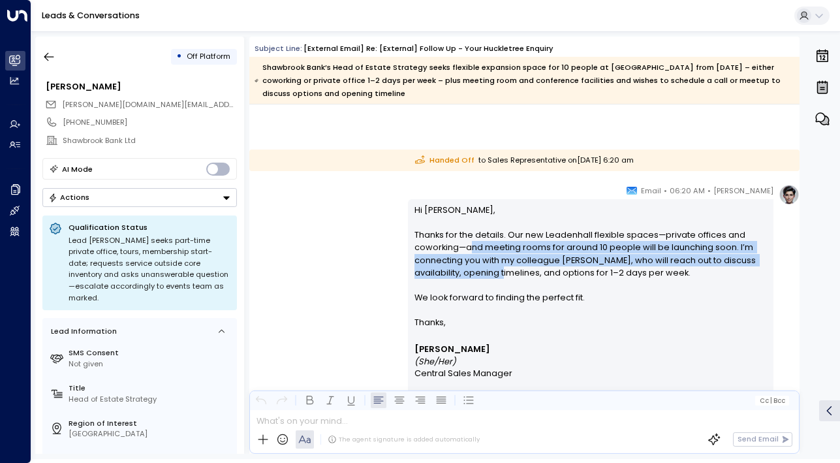
drag, startPoint x: 488, startPoint y: 272, endPoint x: 468, endPoint y: 242, distance: 36.2
click at [468, 242] on p "Hi [PERSON_NAME], Thanks for the details. Our new Leadenhall flexible spaces—pr…" at bounding box center [591, 260] width 353 height 113
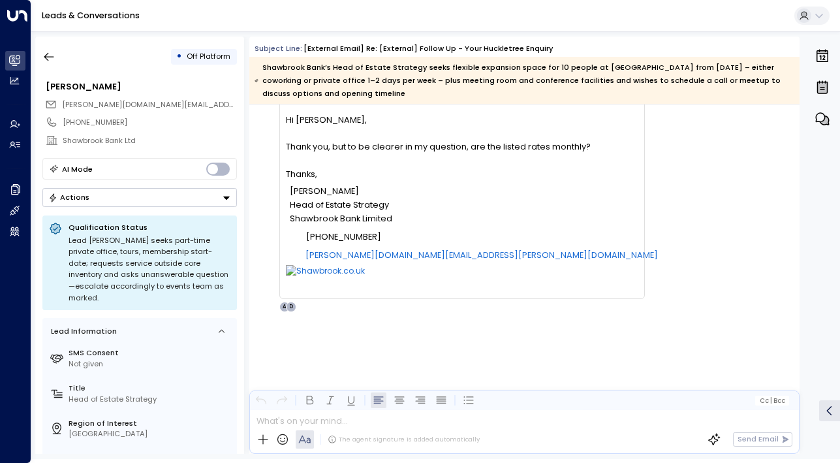
scroll to position [7345, 0]
click at [46, 59] on icon "button" at bounding box center [48, 56] width 13 height 13
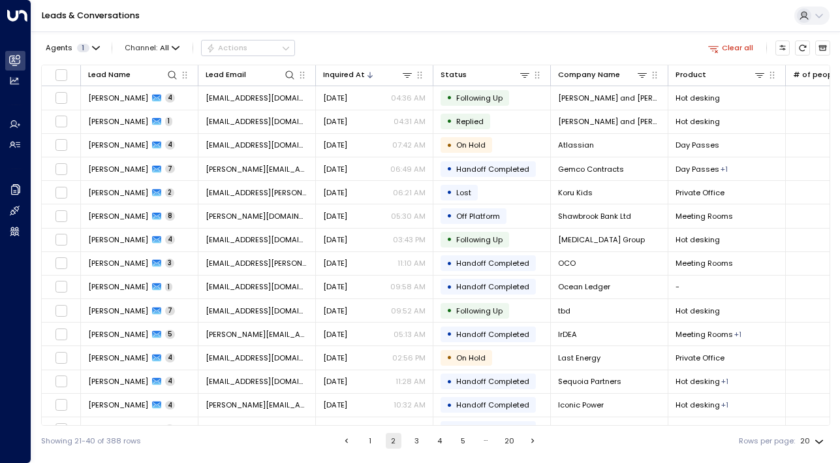
click at [109, 48] on div "Agents 1 Channel: All Actions" at bounding box center [168, 48] width 254 height 23
click at [93, 49] on icon "button" at bounding box center [96, 48] width 8 height 8
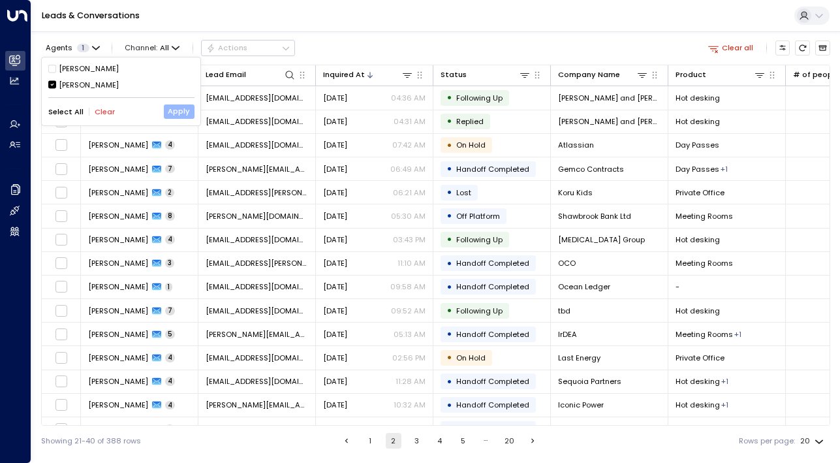
click at [171, 112] on button "Apply" at bounding box center [179, 111] width 31 height 14
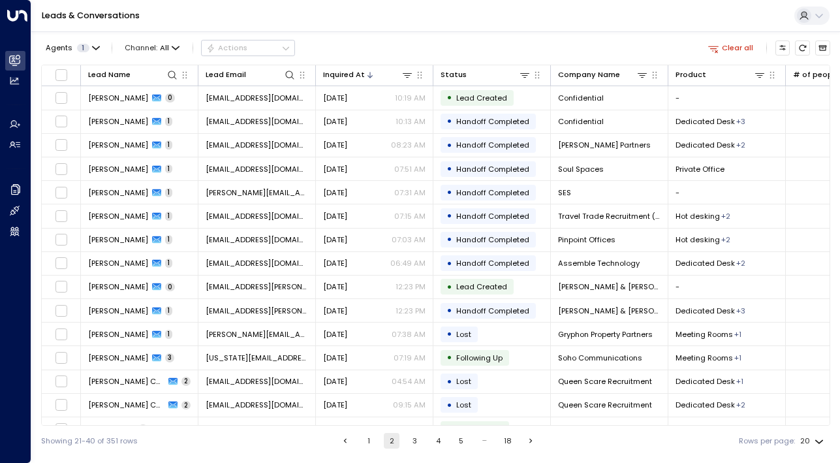
click at [819, 441] on body "Overview Leads & Conversations Leads & Conversations Analytics Analytics Agents…" at bounding box center [420, 228] width 840 height 456
click at [799, 411] on li "50" at bounding box center [812, 417] width 34 height 20
type input "**"
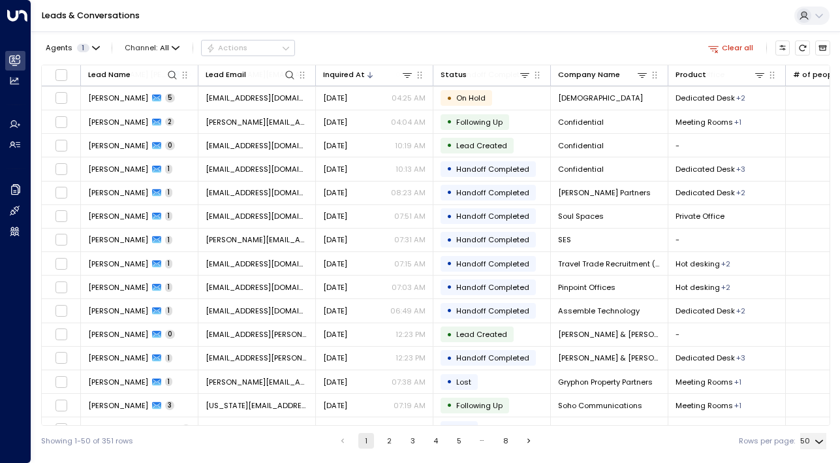
scroll to position [420, 0]
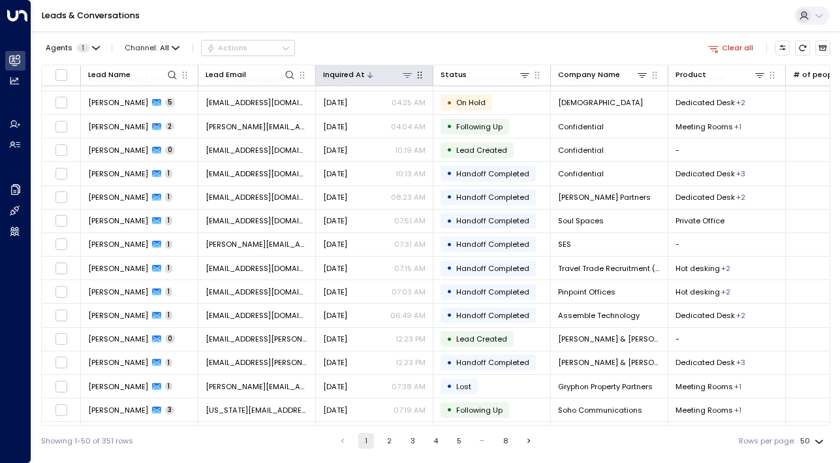
click at [407, 75] on icon at bounding box center [407, 75] width 9 height 5
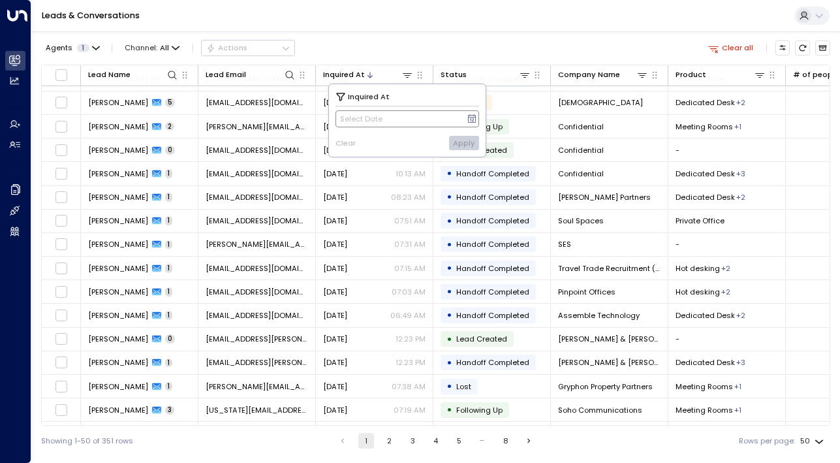
click at [364, 124] on button "Select Date" at bounding box center [408, 118] width 144 height 17
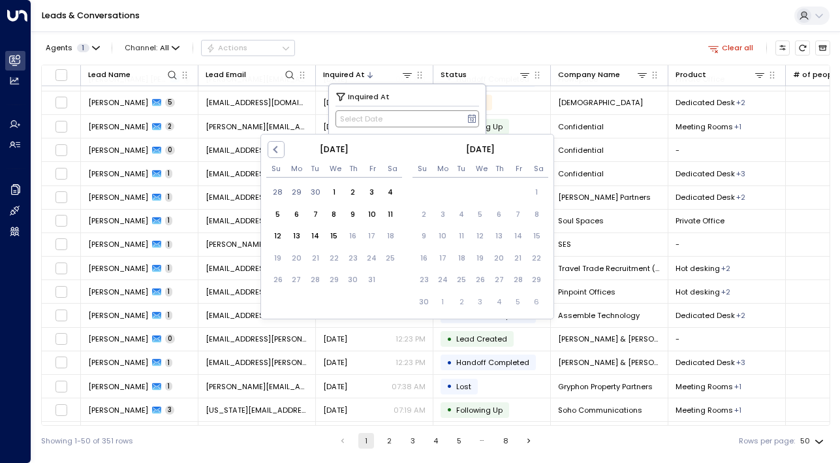
click at [364, 123] on button "Select Date" at bounding box center [408, 118] width 144 height 17
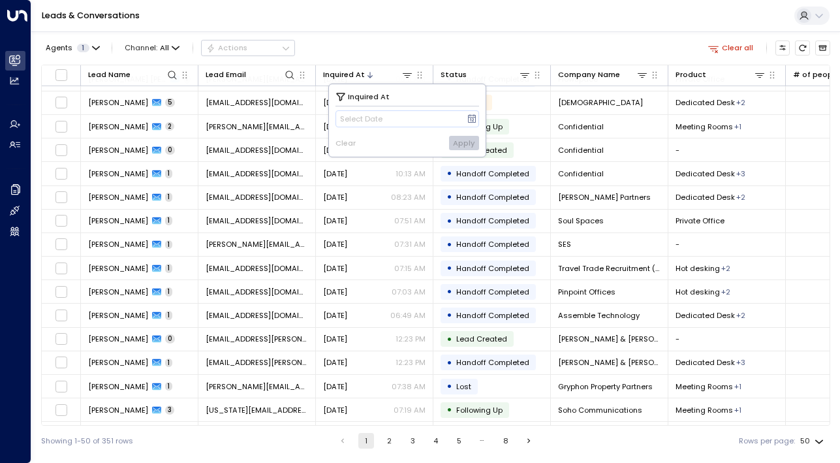
click at [394, 22] on div "Leads & Conversations" at bounding box center [435, 16] width 809 height 32
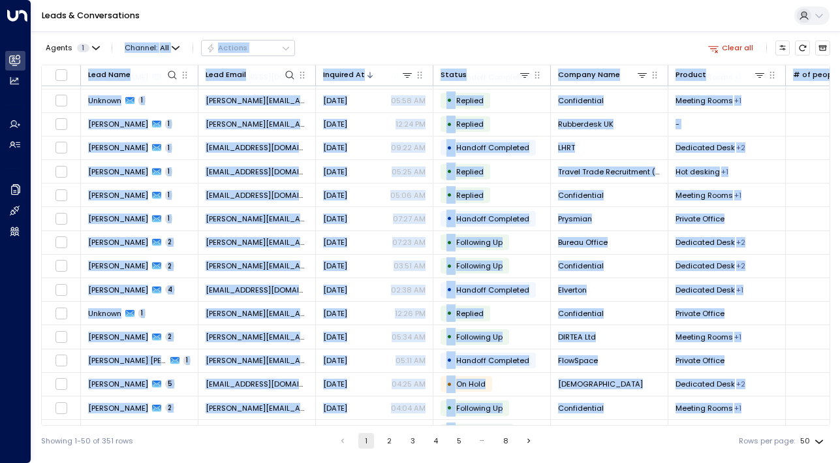
scroll to position [0, 0]
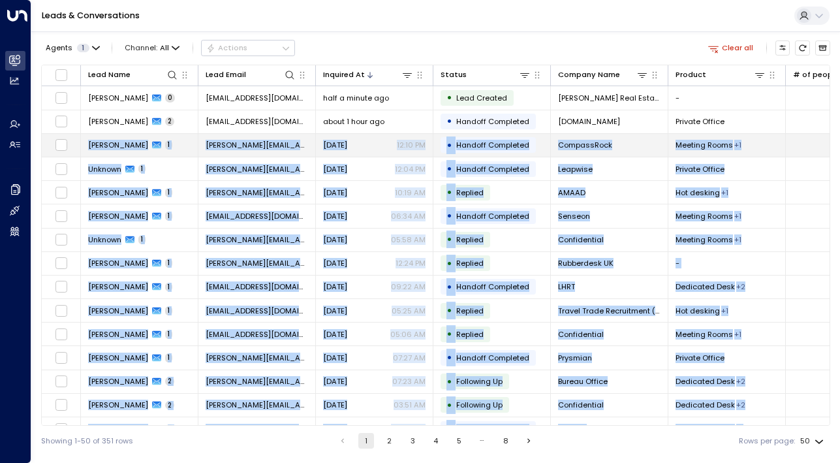
drag, startPoint x: 813, startPoint y: 318, endPoint x: 91, endPoint y: 146, distance: 742.3
copy tbody "Loremip Dolors 1 ametco@adipiscingelitseddo.ei.te Incididun 95:59 UT • Laboree …"
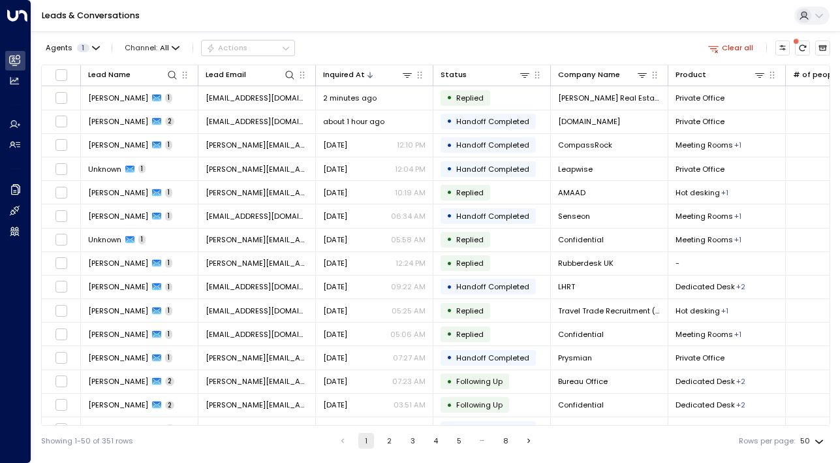
click at [394, 39] on div "Agents 1 Channel: All Actions Clear all" at bounding box center [435, 48] width 789 height 23
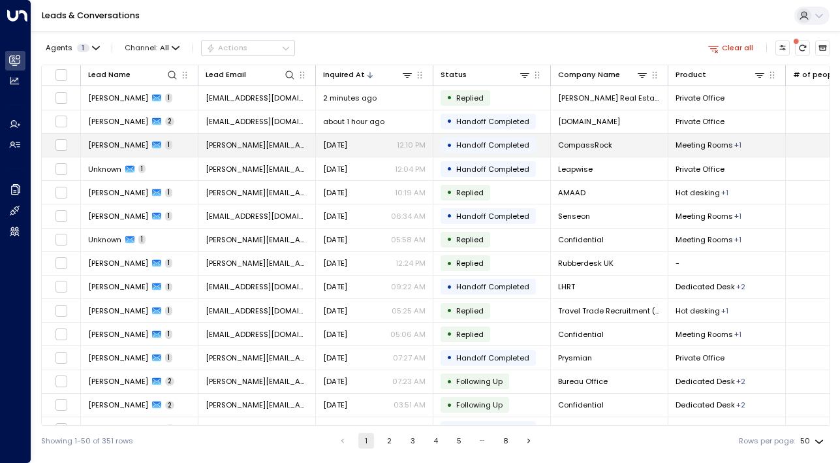
click at [98, 149] on span "[PERSON_NAME]" at bounding box center [118, 145] width 60 height 10
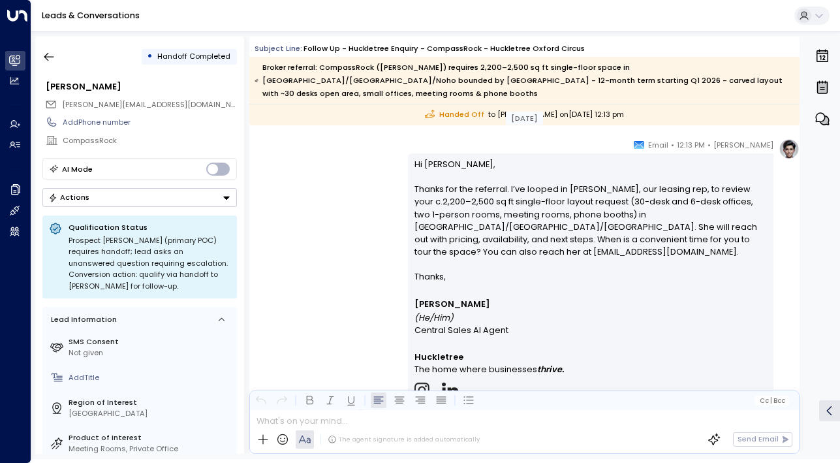
scroll to position [840, 0]
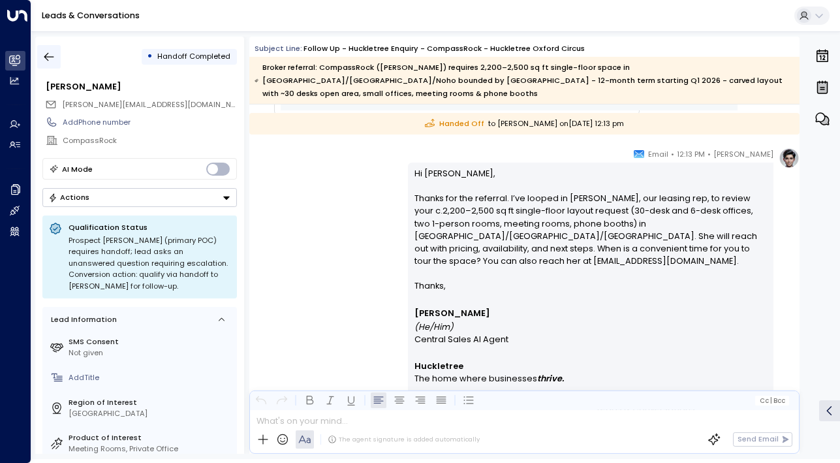
click at [50, 59] on icon "button" at bounding box center [48, 56] width 13 height 13
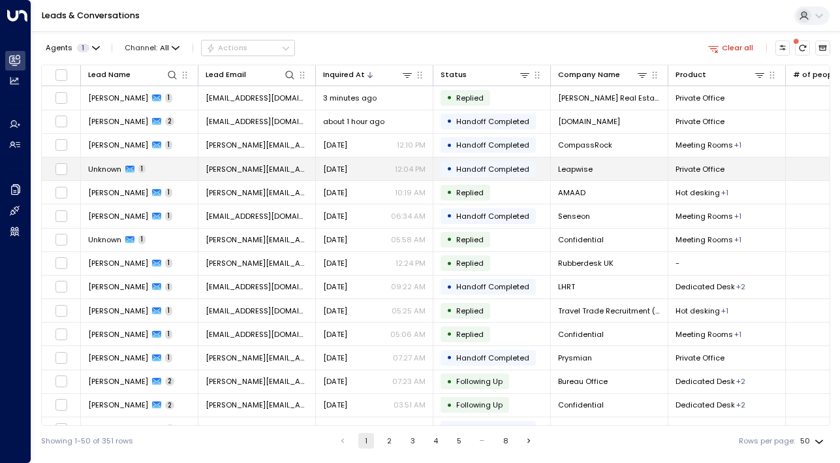
click at [108, 176] on td "Unknown 1" at bounding box center [140, 168] width 118 height 23
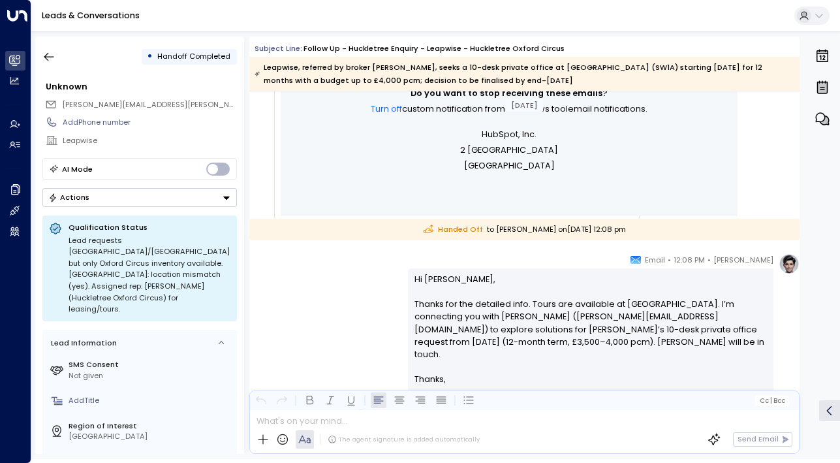
scroll to position [845, 0]
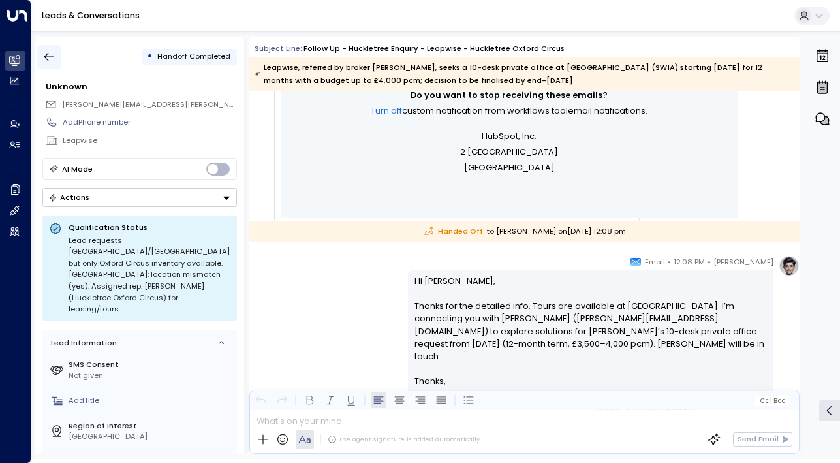
click at [46, 57] on icon "button" at bounding box center [48, 56] width 13 height 13
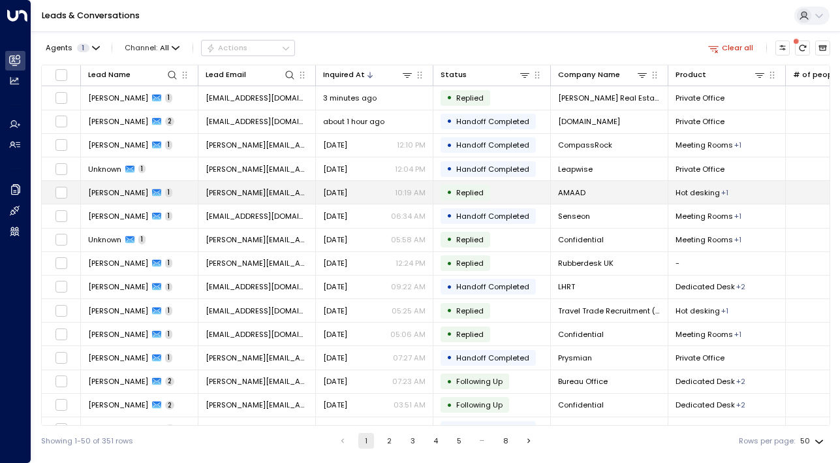
click at [98, 198] on span "[PERSON_NAME]" at bounding box center [118, 192] width 60 height 10
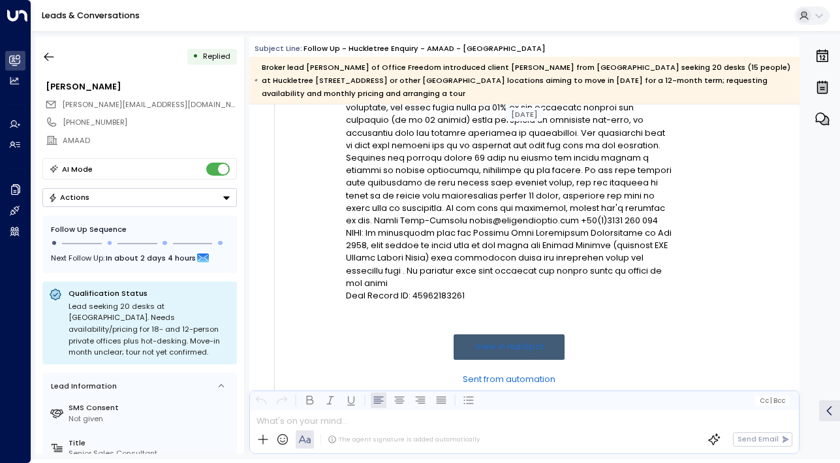
scroll to position [1058, 0]
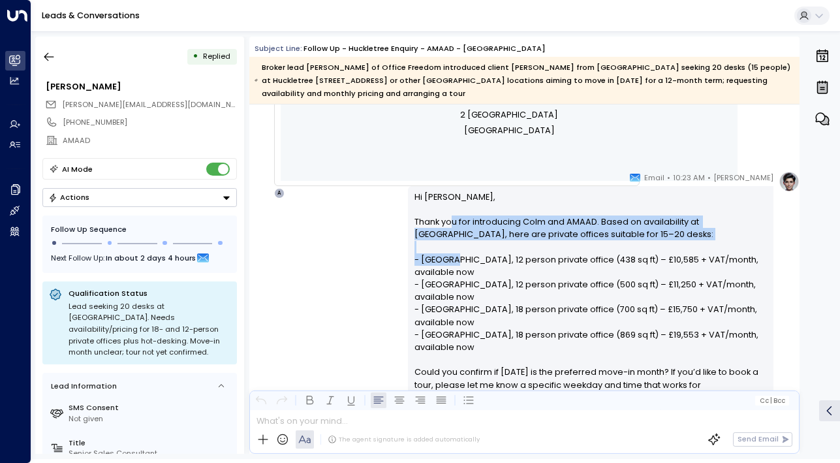
drag, startPoint x: 450, startPoint y: 223, endPoint x: 450, endPoint y: 261, distance: 37.2
click at [450, 261] on p "Hi [PERSON_NAME], Thank you for introducing Colm and AMAAD. Based on availabili…" at bounding box center [591, 303] width 353 height 225
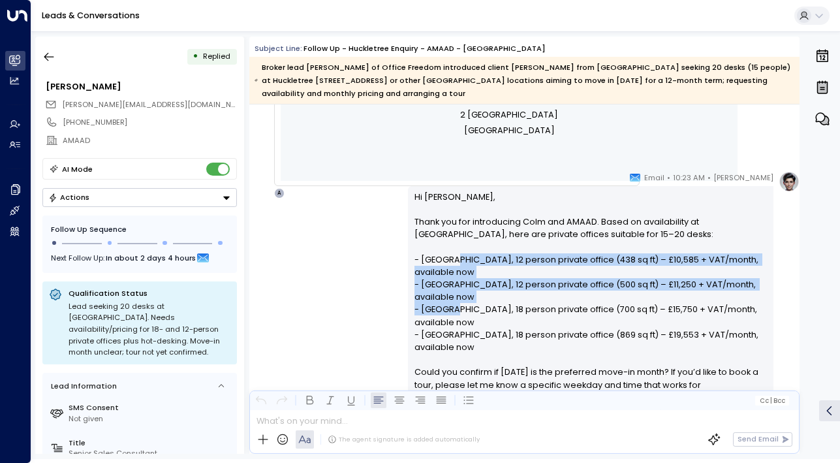
drag, startPoint x: 450, startPoint y: 263, endPoint x: 450, endPoint y: 315, distance: 51.6
click at [450, 315] on p "Hi [PERSON_NAME], Thank you for introducing Colm and AMAAD. Based on availabili…" at bounding box center [591, 303] width 353 height 225
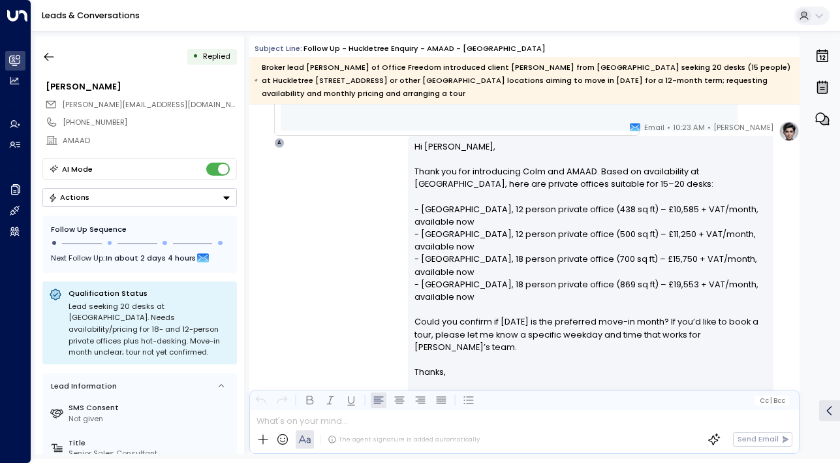
scroll to position [1127, 0]
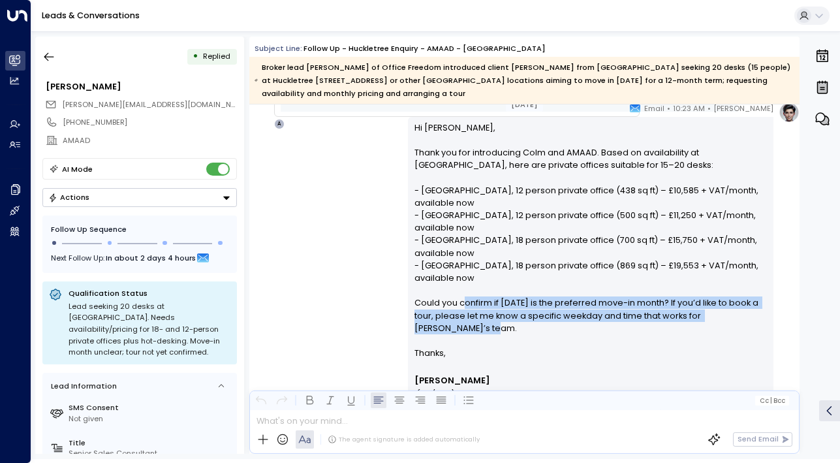
drag, startPoint x: 459, startPoint y: 305, endPoint x: 459, endPoint y: 328, distance: 23.5
click at [459, 328] on p "Hi [PERSON_NAME], Thank you for introducing Colm and AMAAD. Based on availabili…" at bounding box center [591, 233] width 353 height 225
drag, startPoint x: 459, startPoint y: 331, endPoint x: 451, endPoint y: 298, distance: 33.7
click at [451, 299] on p "Hi [PERSON_NAME], Thank you for introducing Colm and AMAAD. Based on availabili…" at bounding box center [591, 233] width 353 height 225
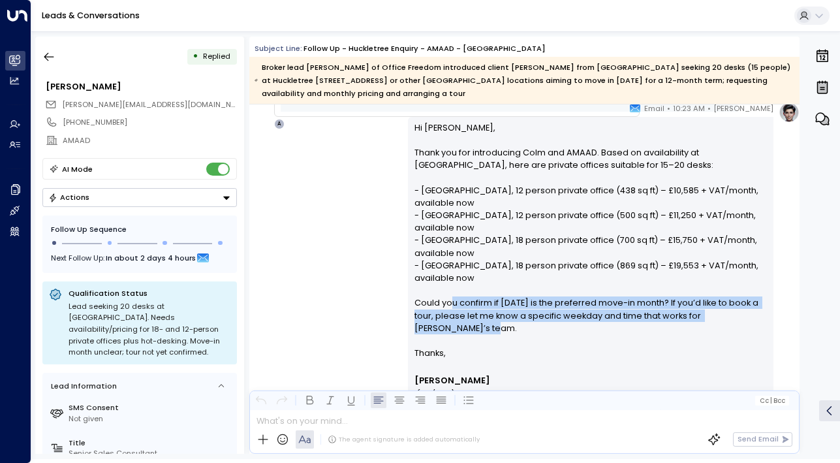
click at [451, 298] on p "Hi [PERSON_NAME], Thank you for introducing Colm and AMAAD. Based on availabili…" at bounding box center [591, 233] width 353 height 225
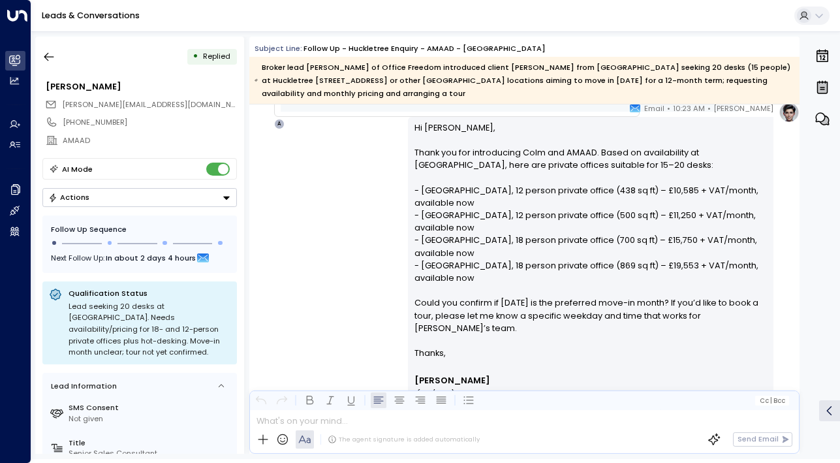
scroll to position [1436, 0]
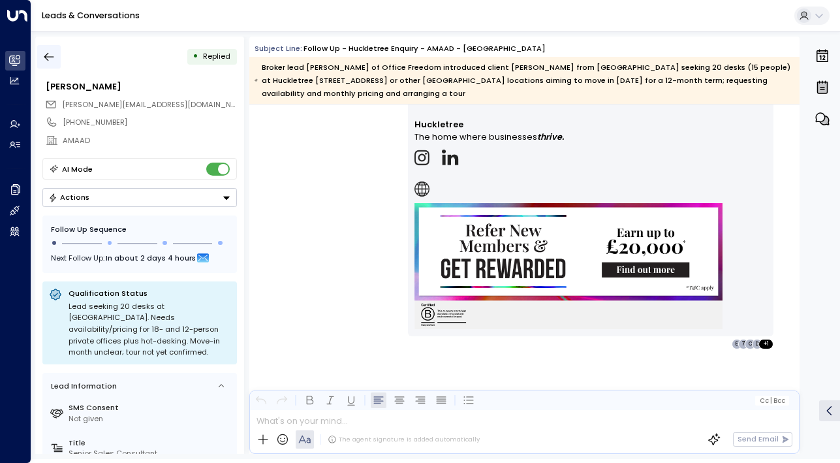
click at [47, 48] on button "button" at bounding box center [49, 57] width 24 height 24
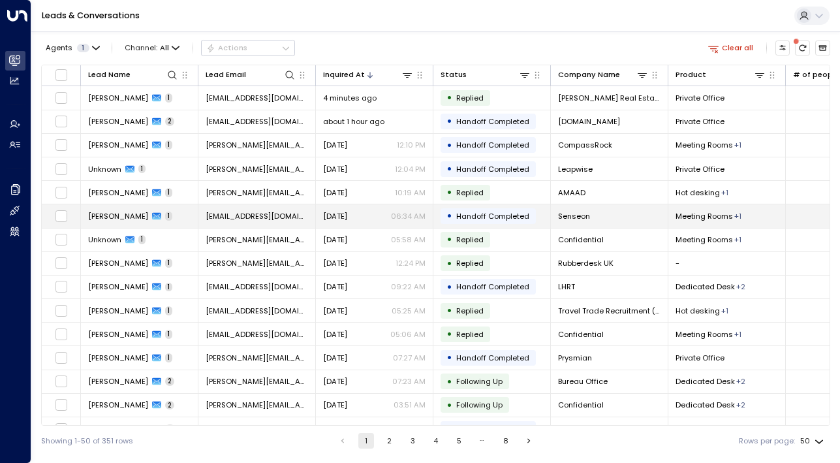
click at [104, 219] on span "[PERSON_NAME]" at bounding box center [118, 216] width 60 height 10
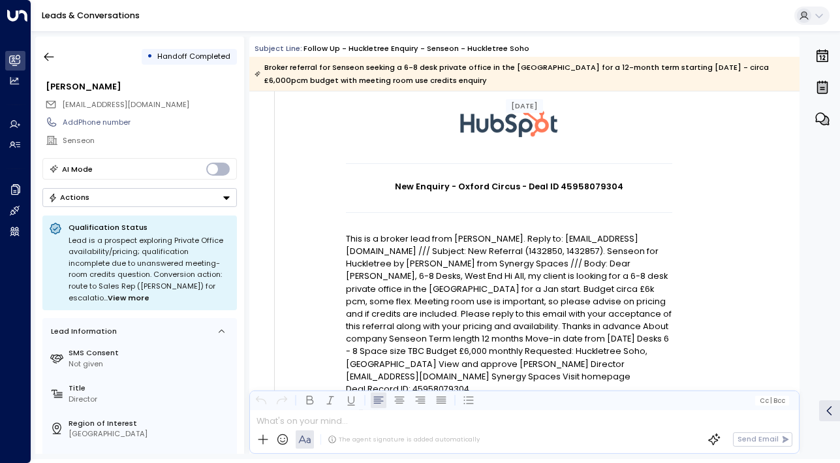
scroll to position [82, 0]
click at [39, 57] on button "button" at bounding box center [49, 57] width 24 height 24
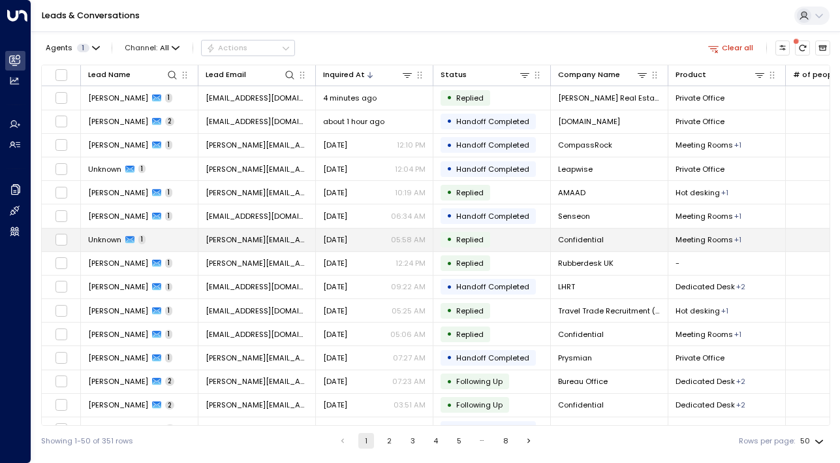
click at [94, 235] on span "Unknown" at bounding box center [104, 239] width 33 height 10
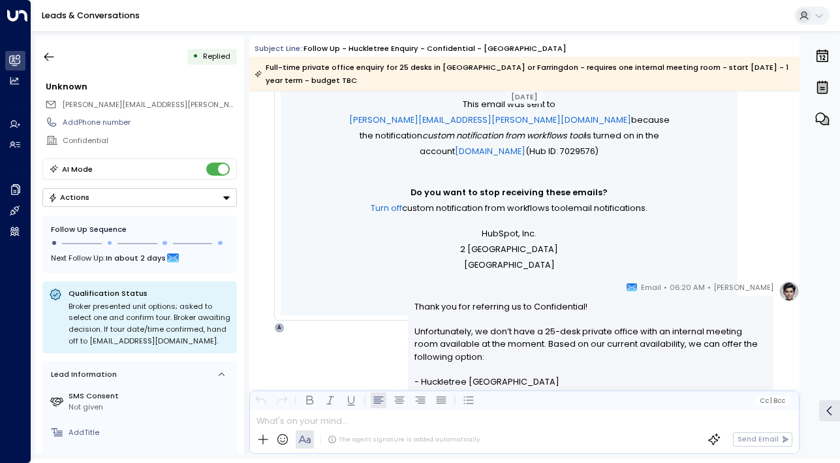
scroll to position [1342, 0]
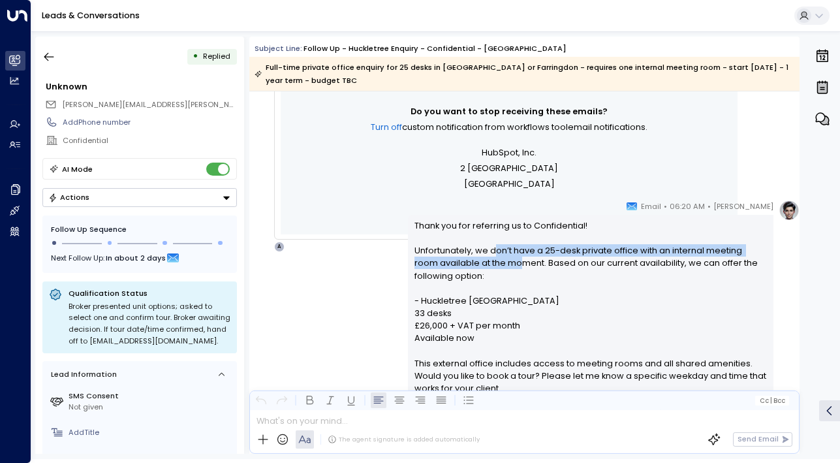
drag, startPoint x: 491, startPoint y: 249, endPoint x: 492, endPoint y: 263, distance: 13.7
click at [492, 263] on p "Thank you for referring us to Confidential! Unfortunately, we don’t have a 25-d…" at bounding box center [591, 313] width 353 height 188
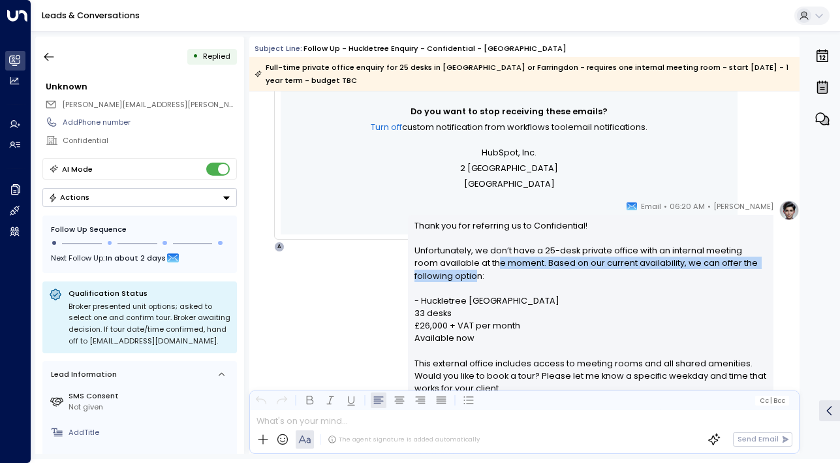
drag, startPoint x: 472, startPoint y: 263, endPoint x: 472, endPoint y: 276, distance: 13.1
click at [472, 276] on p "Thank you for referring us to Confidential! Unfortunately, we don’t have a 25-d…" at bounding box center [591, 313] width 353 height 188
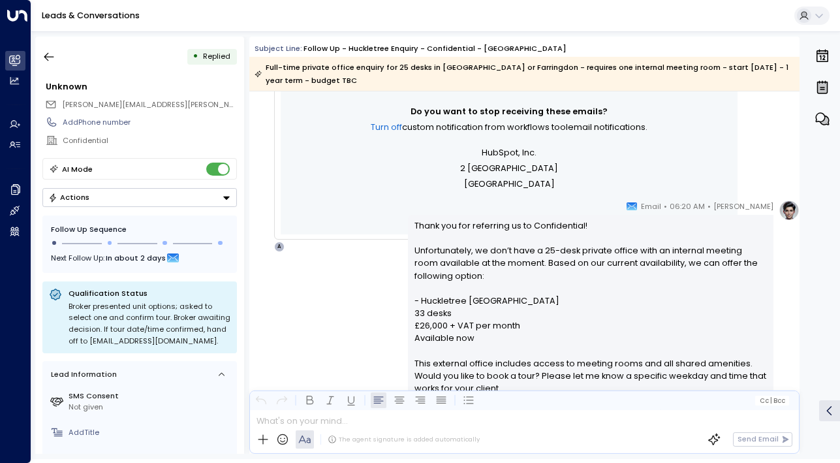
click at [484, 281] on p "Thank you for referring us to Confidential! Unfortunately, we don’t have a 25-d…" at bounding box center [591, 313] width 353 height 188
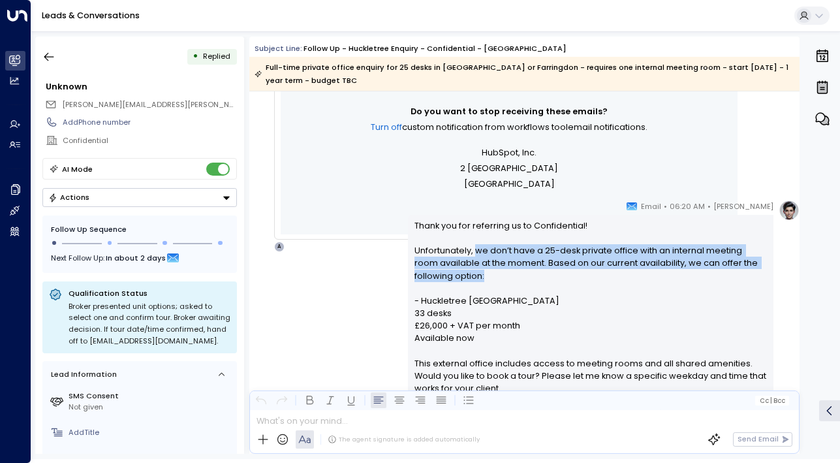
drag, startPoint x: 484, startPoint y: 277, endPoint x: 469, endPoint y: 252, distance: 29.9
click at [469, 252] on p "Thank you for referring us to Confidential! Unfortunately, we don’t have a 25-d…" at bounding box center [591, 313] width 353 height 188
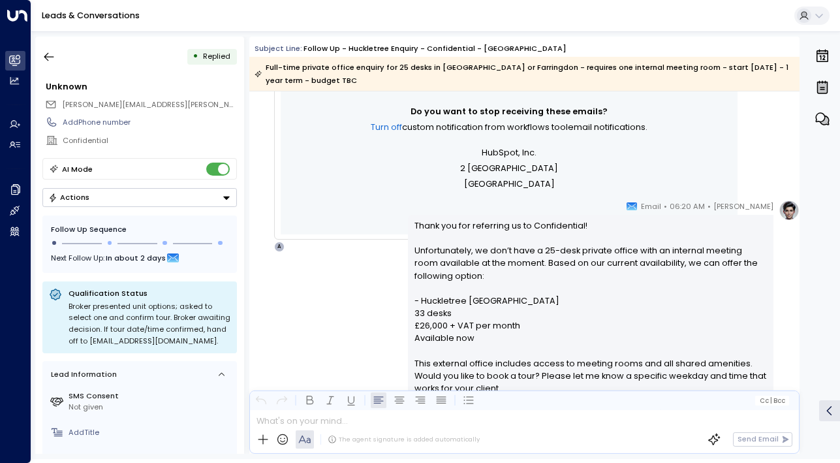
scroll to position [1425, 0]
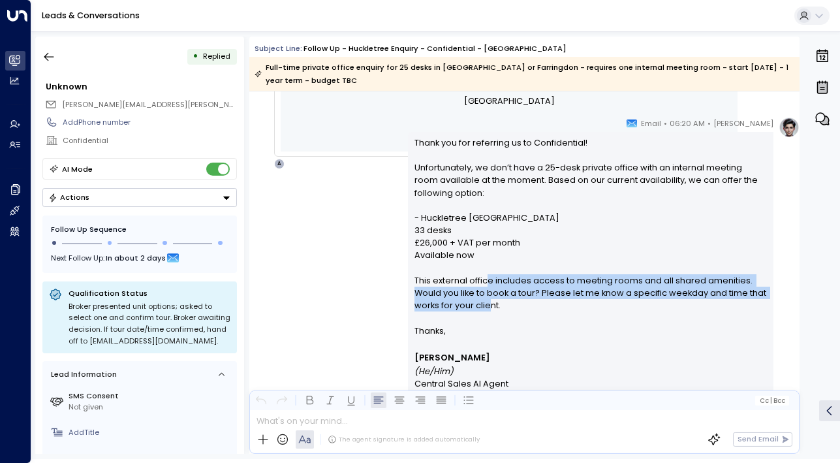
drag, startPoint x: 484, startPoint y: 277, endPoint x: 489, endPoint y: 321, distance: 43.3
click at [489, 320] on p "Thank you for referring us to Confidential! Unfortunately, we don’t have a 25-d…" at bounding box center [591, 230] width 353 height 188
click at [489, 321] on p "Thank you for referring us to Confidential! Unfortunately, we don’t have a 25-d…" at bounding box center [591, 230] width 353 height 188
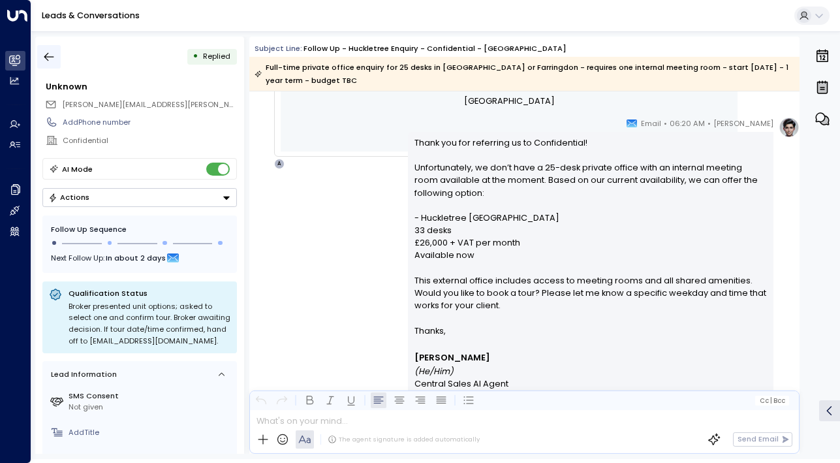
click at [60, 63] on button "button" at bounding box center [49, 57] width 24 height 24
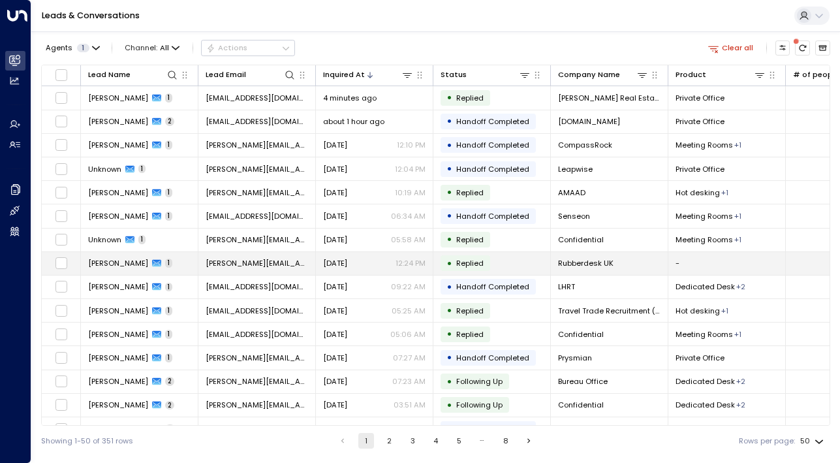
click at [127, 265] on span "[PERSON_NAME]" at bounding box center [118, 263] width 60 height 10
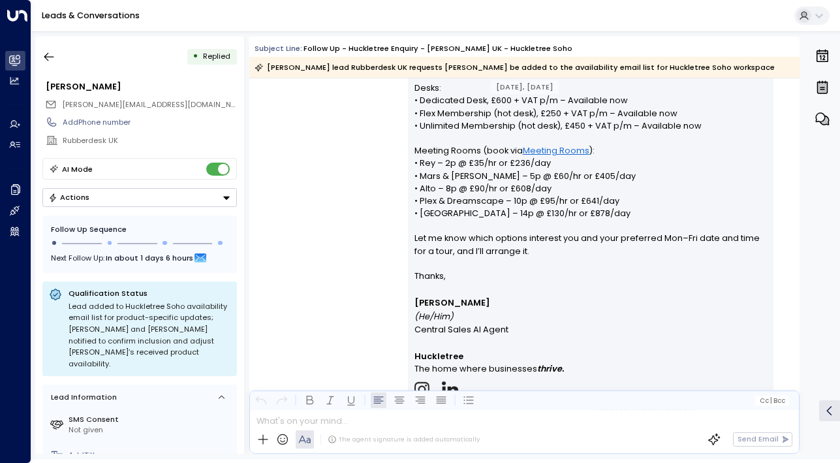
scroll to position [1181, 0]
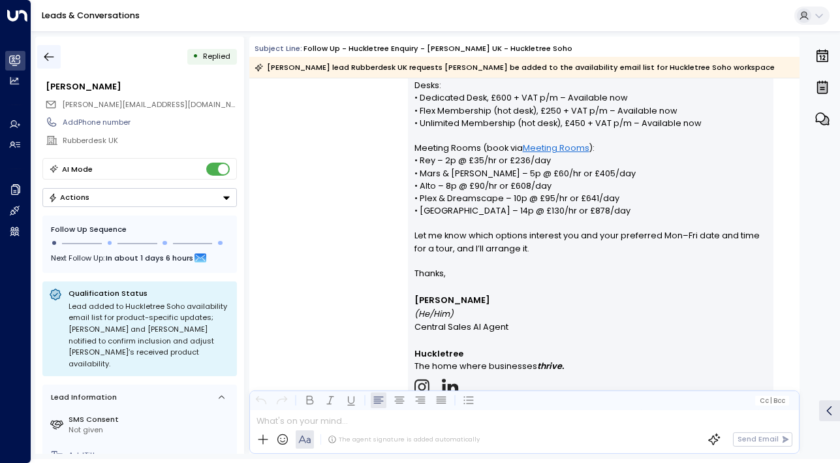
click at [43, 57] on icon "button" at bounding box center [48, 56] width 13 height 13
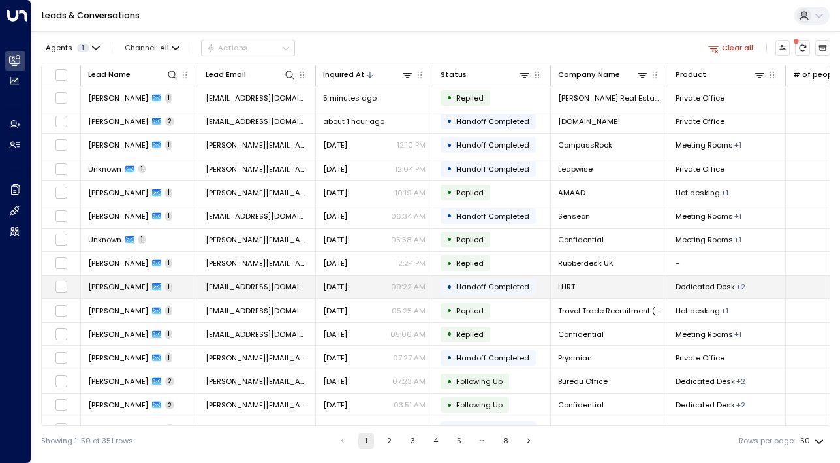
click at [101, 289] on span "[PERSON_NAME]" at bounding box center [118, 286] width 60 height 10
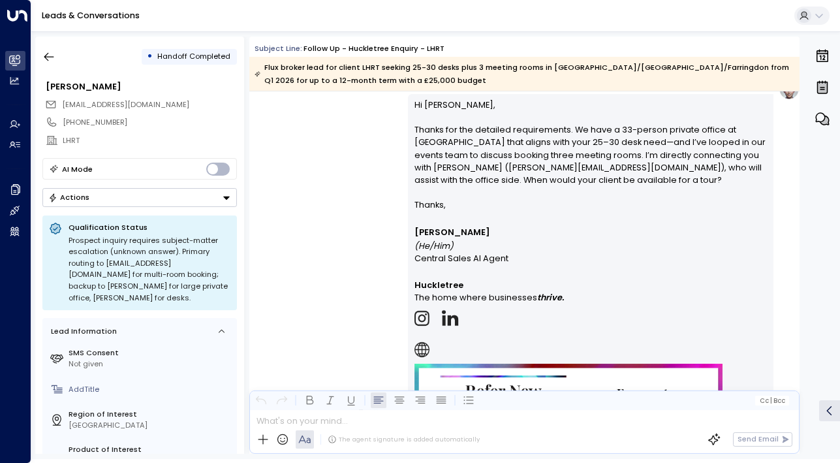
scroll to position [1056, 0]
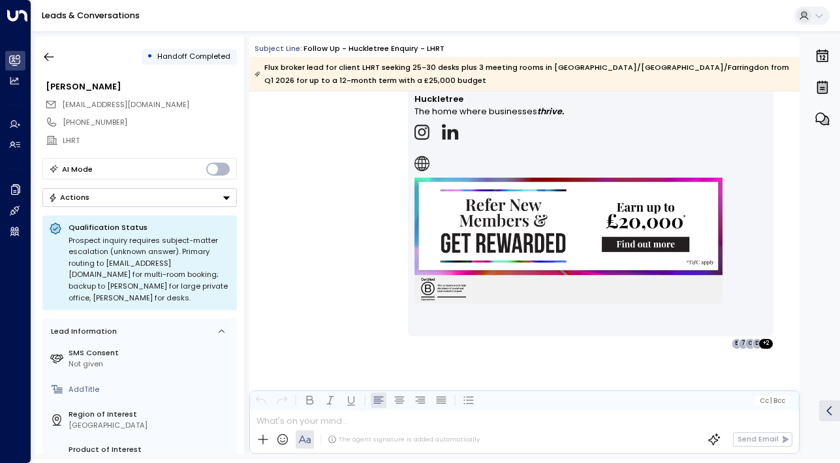
click at [62, 57] on div "• Handoff Completed" at bounding box center [139, 57] width 195 height 24
click at [55, 57] on button "button" at bounding box center [49, 57] width 24 height 24
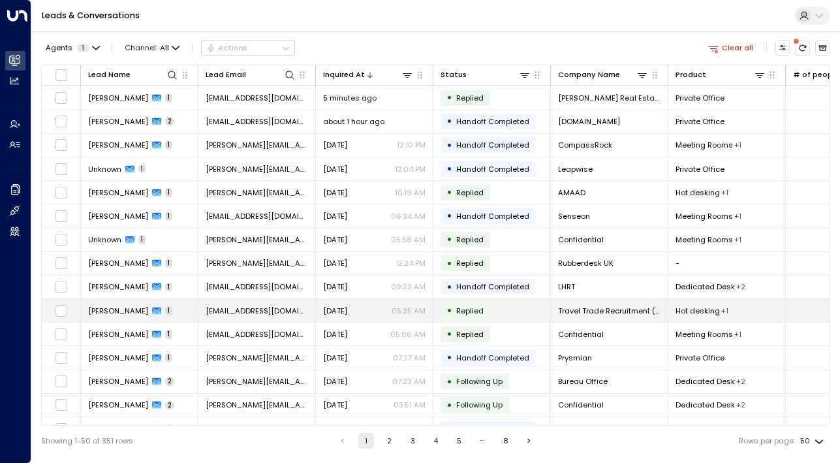
click at [112, 309] on span "[PERSON_NAME]" at bounding box center [118, 311] width 60 height 10
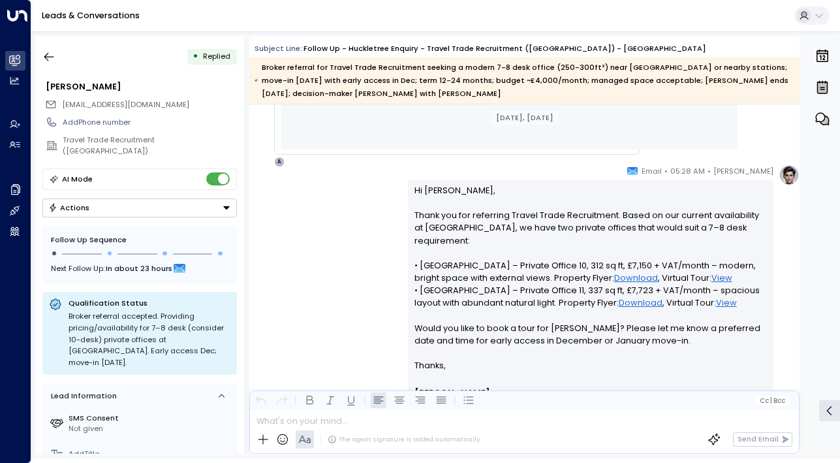
scroll to position [1085, 0]
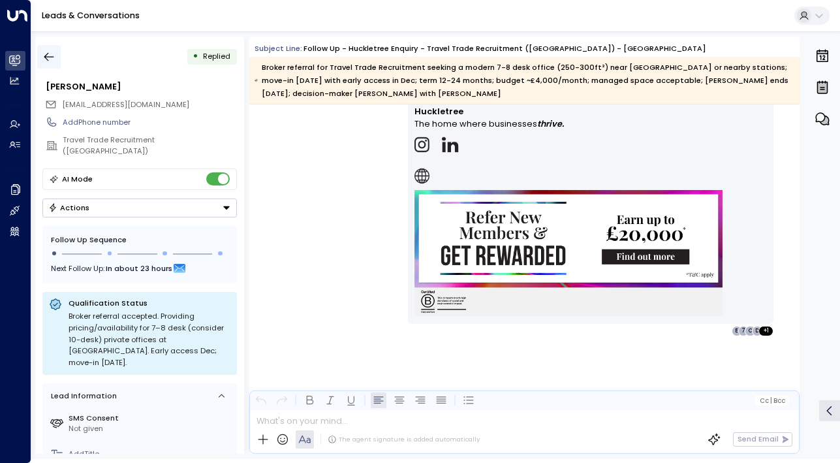
click at [55, 57] on icon "button" at bounding box center [48, 56] width 13 height 13
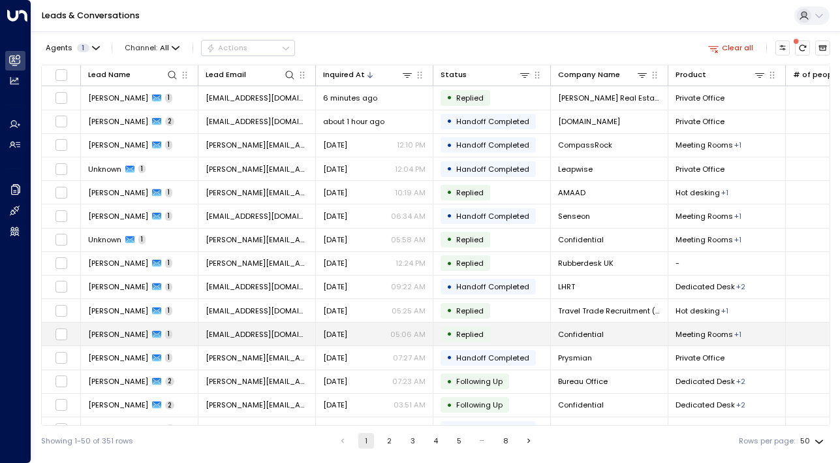
click at [109, 332] on span "[PERSON_NAME]" at bounding box center [118, 334] width 60 height 10
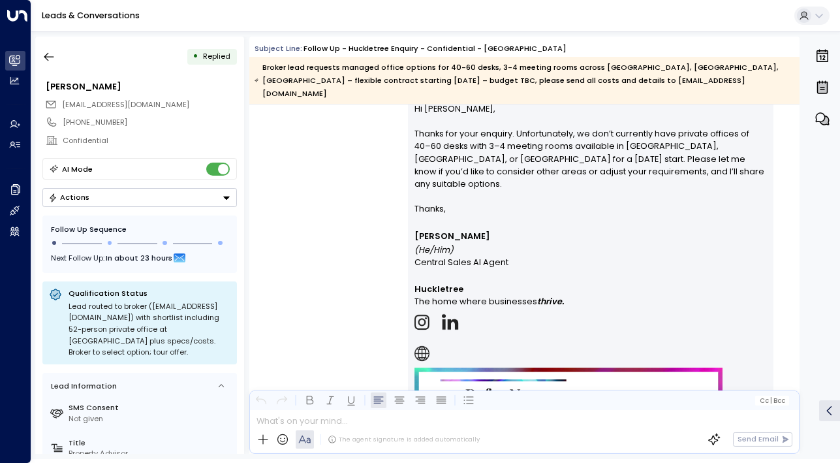
scroll to position [1899, 0]
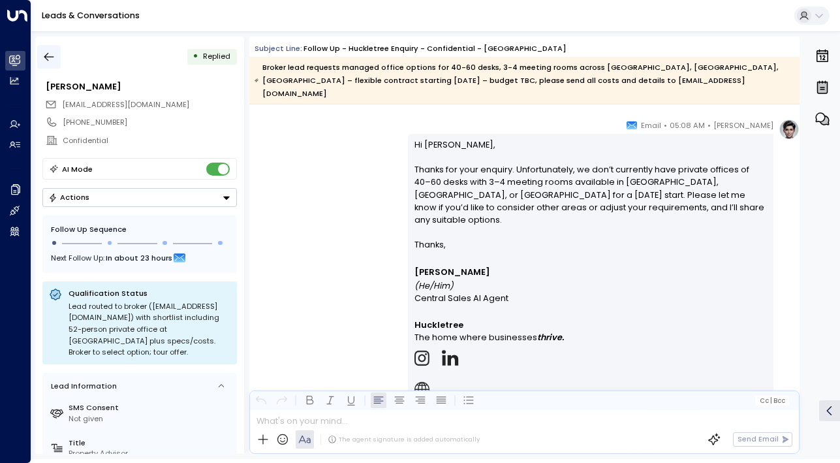
click at [50, 65] on button "button" at bounding box center [49, 57] width 24 height 24
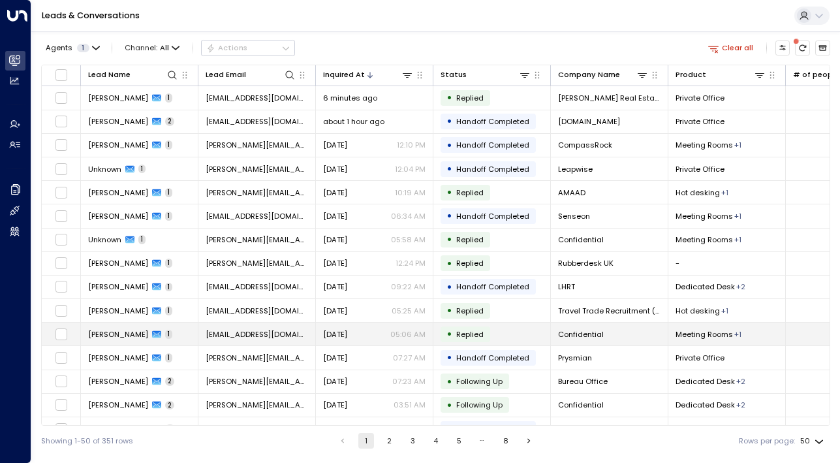
scroll to position [29, 0]
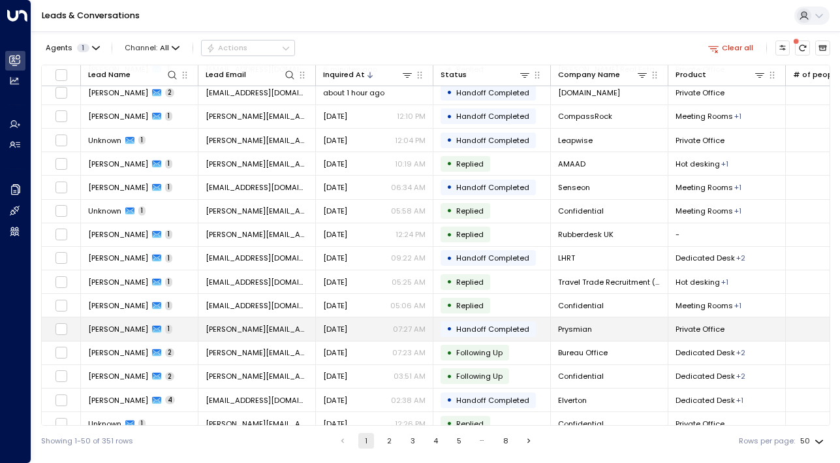
click at [116, 328] on span "[PERSON_NAME]" at bounding box center [118, 329] width 60 height 10
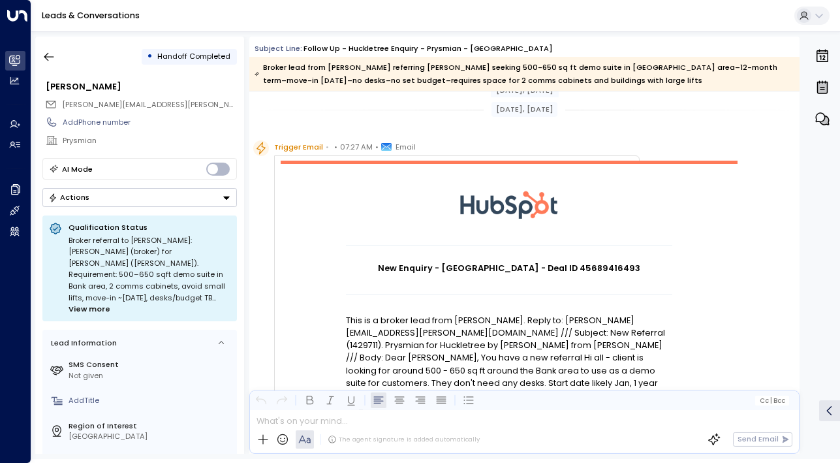
scroll to position [219, 0]
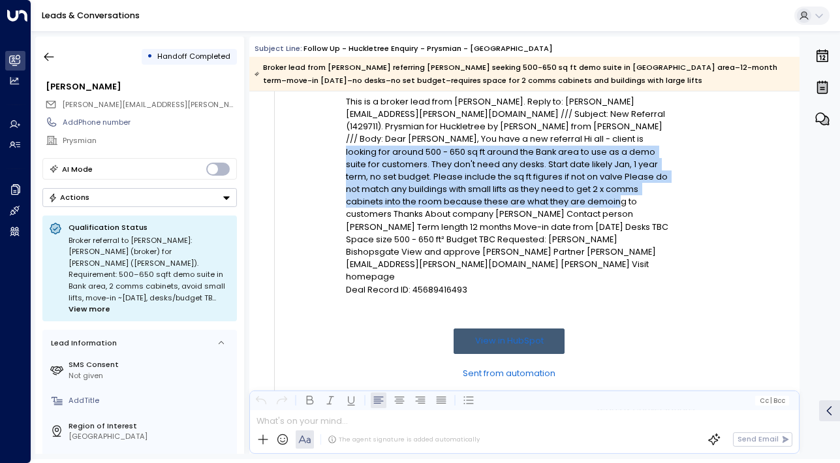
drag, startPoint x: 518, startPoint y: 141, endPoint x: 520, endPoint y: 201, distance: 60.1
click at [520, 201] on p "This is a broker lead from [PERSON_NAME]. Reply to: [PERSON_NAME][EMAIL_ADDRESS…" at bounding box center [509, 189] width 326 height 188
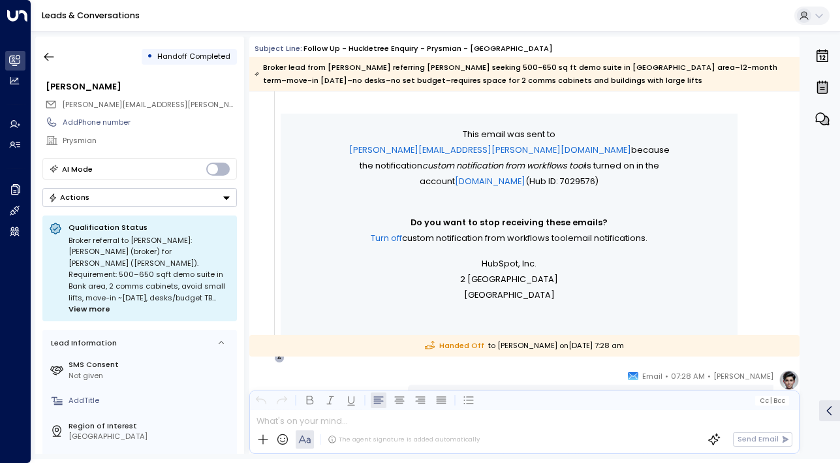
scroll to position [725, 0]
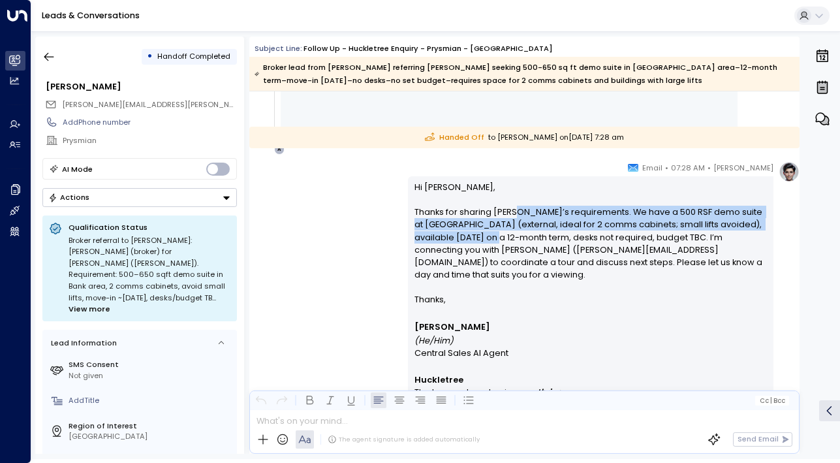
drag, startPoint x: 516, startPoint y: 211, endPoint x: 516, endPoint y: 236, distance: 24.8
click at [516, 236] on p "Hi [PERSON_NAME], Thanks for sharing Prysmian’s requirements. We have a 500 RSF…" at bounding box center [591, 237] width 353 height 113
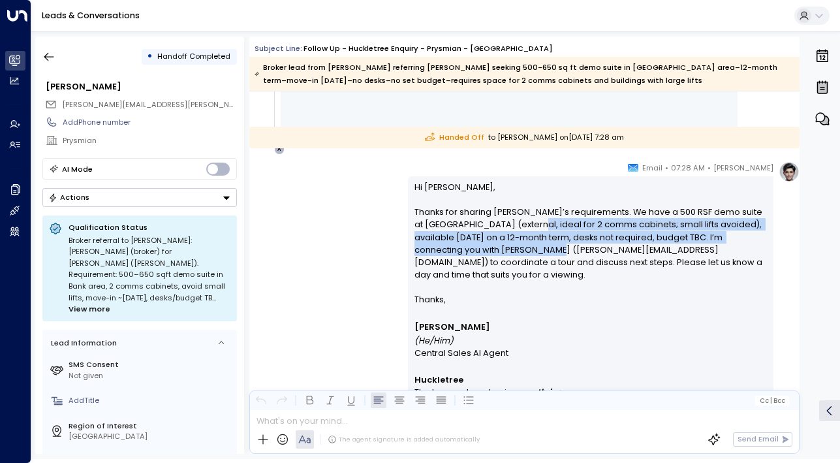
drag, startPoint x: 533, startPoint y: 228, endPoint x: 533, endPoint y: 253, distance: 25.5
click at [533, 253] on p "Hi [PERSON_NAME], Thanks for sharing Prysmian’s requirements. We have a 500 RSF…" at bounding box center [591, 237] width 353 height 113
drag, startPoint x: 553, startPoint y: 227, endPoint x: 553, endPoint y: 249, distance: 22.9
click at [553, 249] on p "Hi [PERSON_NAME], Thanks for sharing Prysmian’s requirements. We have a 500 RSF…" at bounding box center [591, 237] width 353 height 113
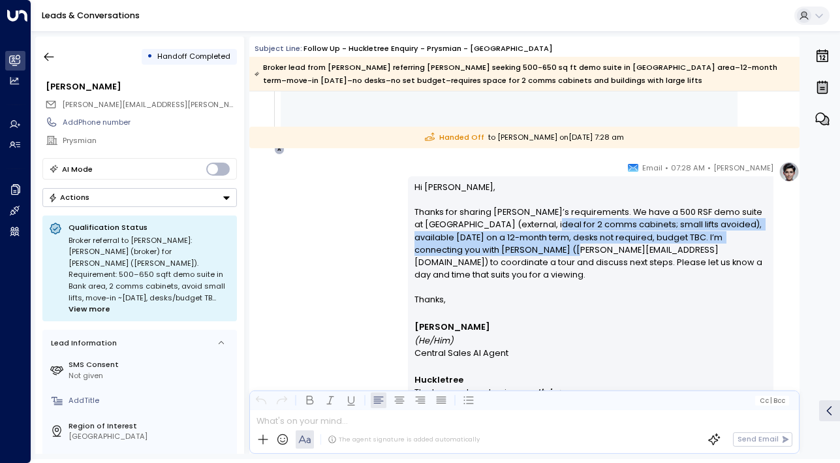
click at [553, 249] on p "Hi [PERSON_NAME], Thanks for sharing Prysmian’s requirements. We have a 500 RSF…" at bounding box center [591, 237] width 353 height 113
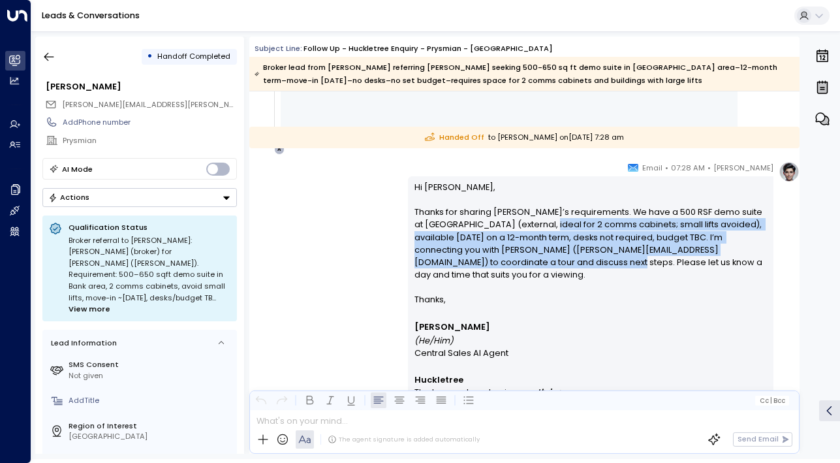
drag, startPoint x: 555, startPoint y: 261, endPoint x: 547, endPoint y: 229, distance: 33.1
click at [547, 229] on p "Hi [PERSON_NAME], Thanks for sharing Prysmian’s requirements. We have a 500 RSF…" at bounding box center [591, 237] width 353 height 113
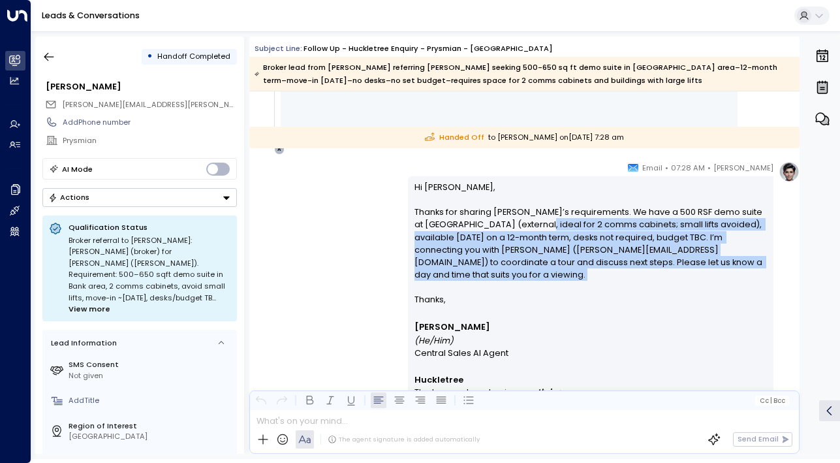
drag, startPoint x: 539, startPoint y: 226, endPoint x: 543, endPoint y: 278, distance: 52.4
click at [543, 279] on p "Hi [PERSON_NAME], Thanks for sharing Prysmian’s requirements. We have a 500 RSF…" at bounding box center [591, 237] width 353 height 113
click at [543, 278] on p "Hi [PERSON_NAME], Thanks for sharing Prysmian’s requirements. We have a 500 RSF…" at bounding box center [591, 237] width 353 height 113
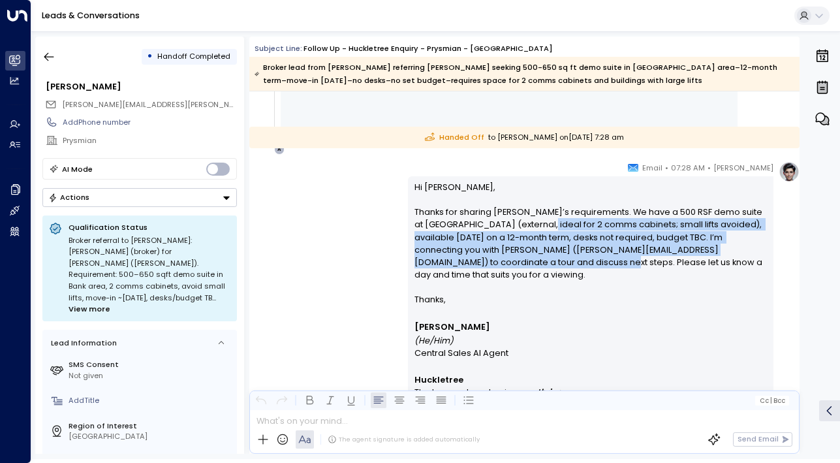
drag, startPoint x: 547, startPoint y: 263, endPoint x: 546, endPoint y: 230, distance: 33.3
click at [546, 230] on p "Hi [PERSON_NAME], Thanks for sharing Prysmian’s requirements. We have a 500 RSF…" at bounding box center [591, 237] width 353 height 113
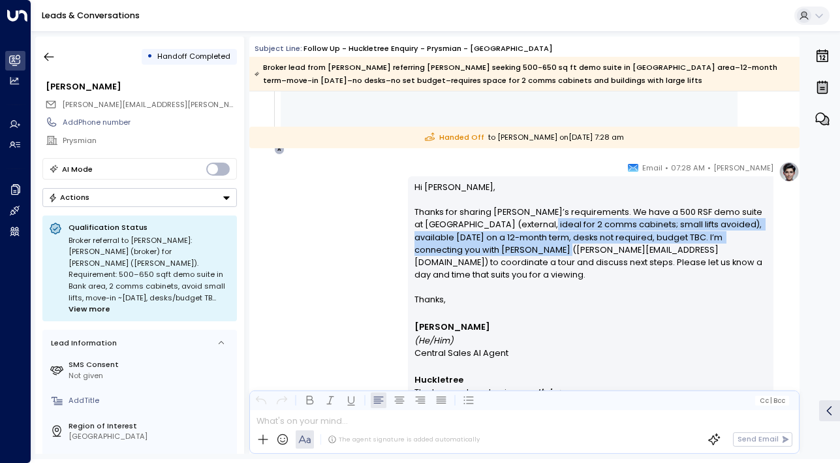
drag, startPoint x: 546, startPoint y: 228, endPoint x: 546, endPoint y: 244, distance: 15.7
click at [546, 244] on p "Hi [PERSON_NAME], Thanks for sharing Prysmian’s requirements. We have a 500 RSF…" at bounding box center [591, 237] width 353 height 113
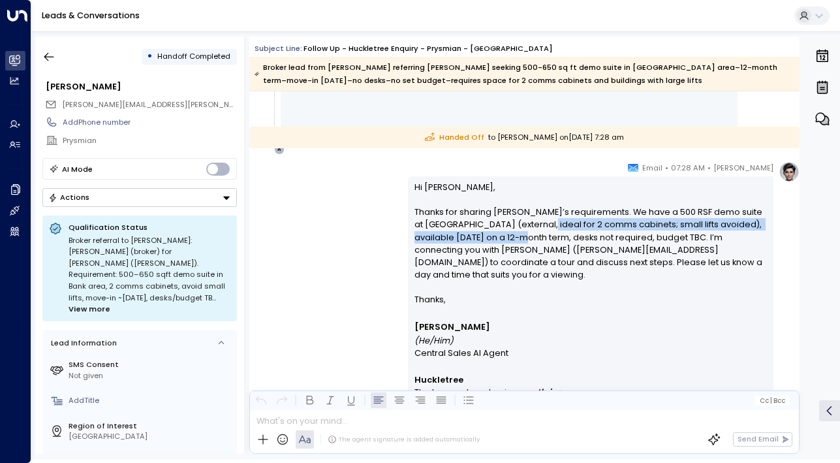
drag, startPoint x: 546, startPoint y: 230, endPoint x: 546, endPoint y: 257, distance: 26.8
click at [546, 257] on p "Hi [PERSON_NAME], Thanks for sharing Prysmian’s requirements. We have a 500 RSF…" at bounding box center [591, 237] width 353 height 113
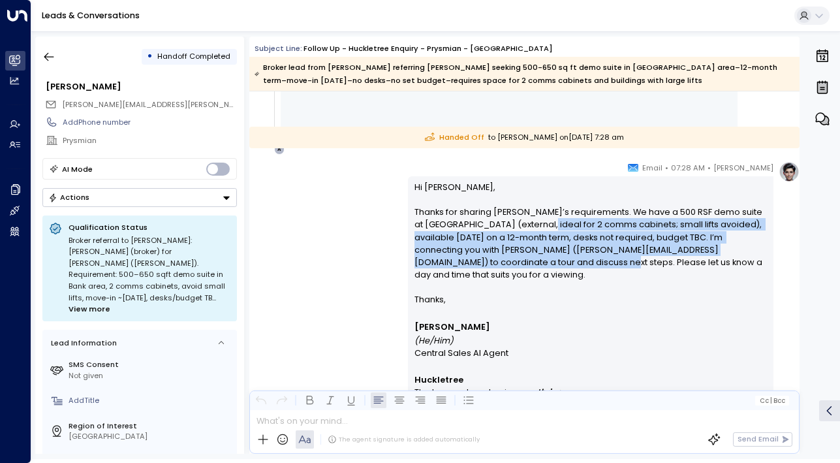
click at [546, 257] on p "Hi [PERSON_NAME], Thanks for sharing Prysmian’s requirements. We have a 500 RSF…" at bounding box center [591, 237] width 353 height 113
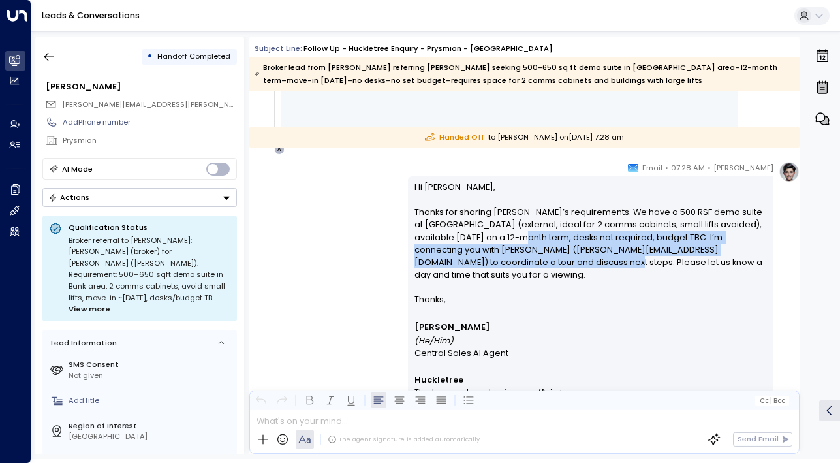
drag, startPoint x: 545, startPoint y: 236, endPoint x: 549, endPoint y: 274, distance: 38.1
click at [549, 273] on p "Hi [PERSON_NAME], Thanks for sharing Prysmian’s requirements. We have a 500 RSF…" at bounding box center [591, 237] width 353 height 113
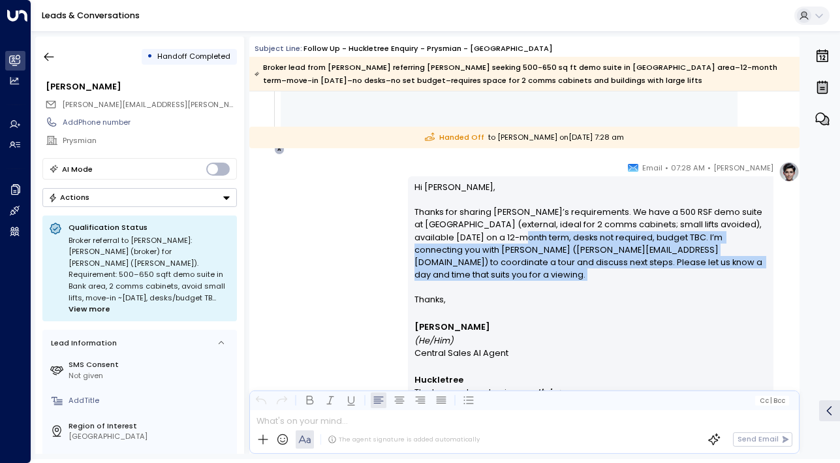
click at [549, 274] on p "Hi [PERSON_NAME], Thanks for sharing Prysmian’s requirements. We have a 500 RSF…" at bounding box center [591, 237] width 353 height 113
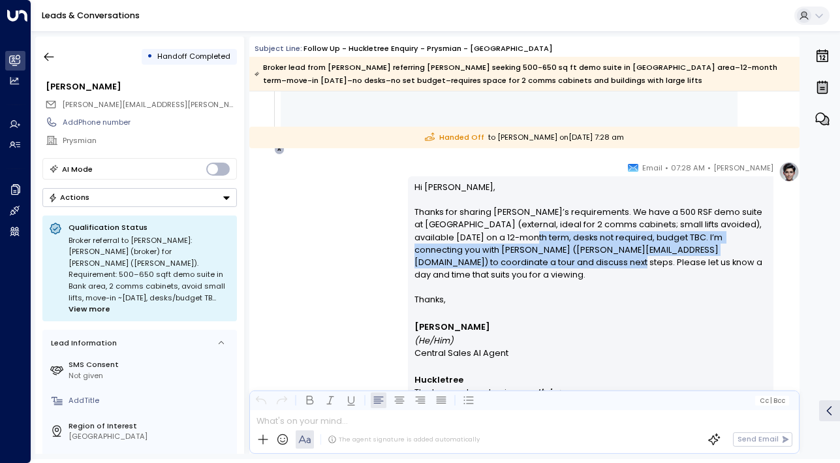
drag, startPoint x: 554, startPoint y: 261, endPoint x: 551, endPoint y: 234, distance: 27.0
click at [551, 234] on p "Hi [PERSON_NAME], Thanks for sharing Prysmian’s requirements. We have a 500 RSF…" at bounding box center [591, 237] width 353 height 113
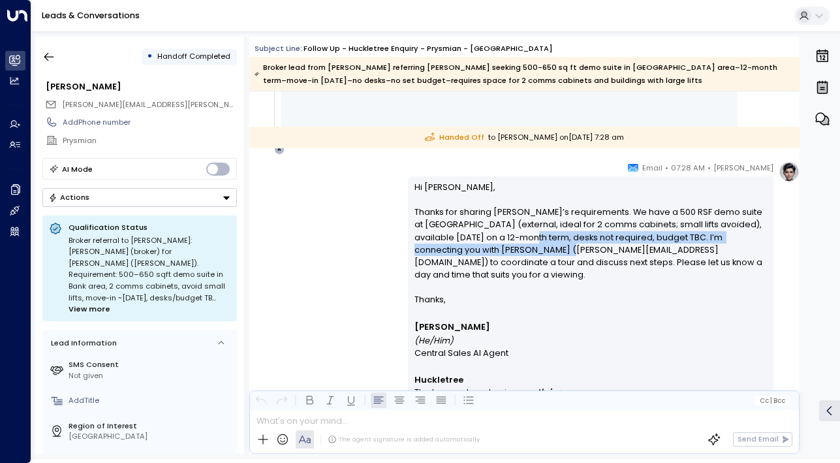
drag, startPoint x: 551, startPoint y: 234, endPoint x: 551, endPoint y: 254, distance: 19.6
click at [551, 254] on p "Hi [PERSON_NAME], Thanks for sharing Prysmian’s requirements. We have a 500 RSF…" at bounding box center [591, 237] width 353 height 113
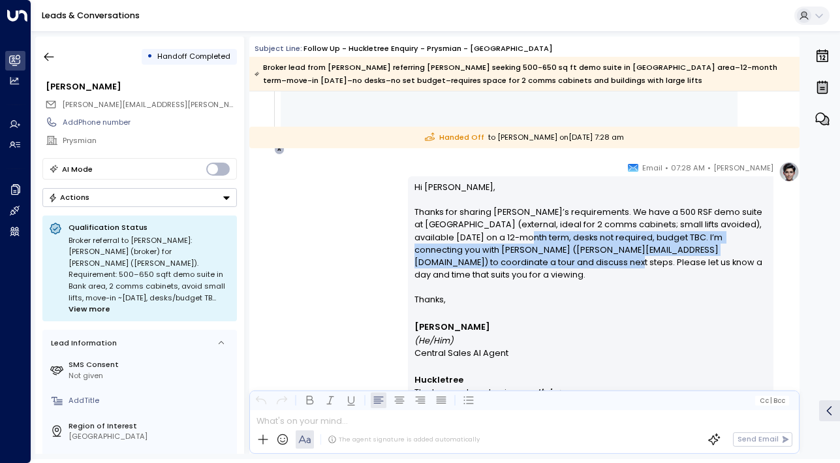
drag, startPoint x: 551, startPoint y: 260, endPoint x: 547, endPoint y: 230, distance: 29.7
click at [547, 230] on p "Hi [PERSON_NAME], Thanks for sharing Prysmian’s requirements. We have a 500 RSF…" at bounding box center [591, 237] width 353 height 113
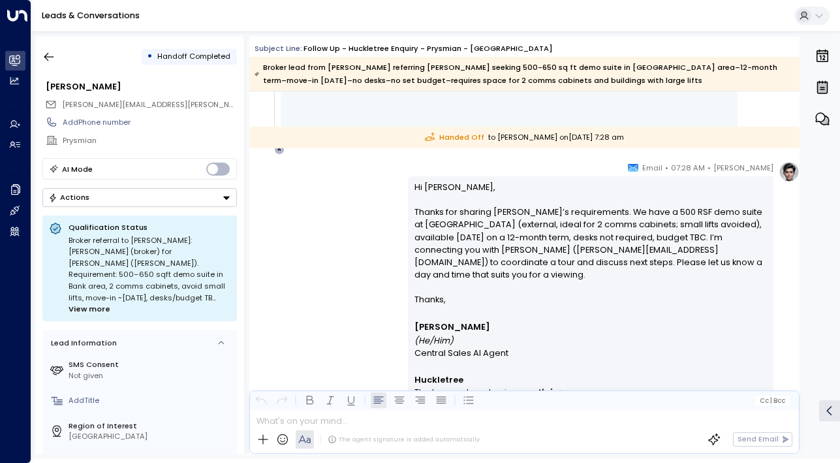
click at [547, 230] on p "Hi [PERSON_NAME], Thanks for sharing Prysmian’s requirements. We have a 500 RSF…" at bounding box center [591, 237] width 353 height 113
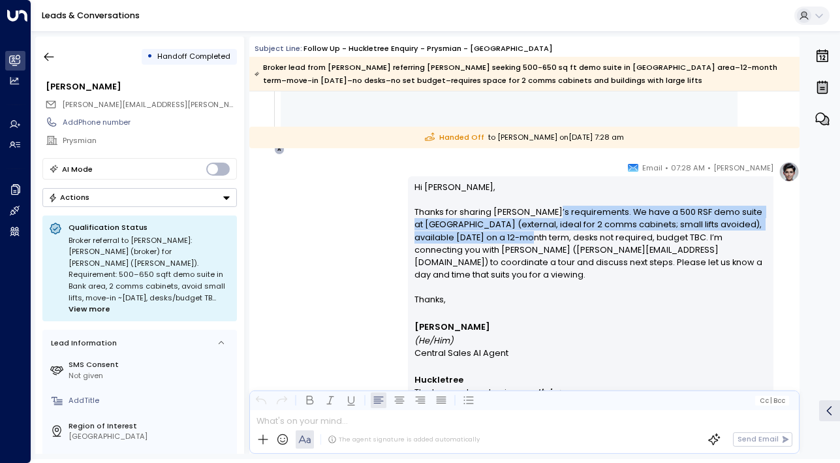
drag, startPoint x: 547, startPoint y: 218, endPoint x: 547, endPoint y: 242, distance: 23.5
click at [547, 242] on p "Hi [PERSON_NAME], Thanks for sharing Prysmian’s requirements. We have a 500 RSF…" at bounding box center [591, 237] width 353 height 113
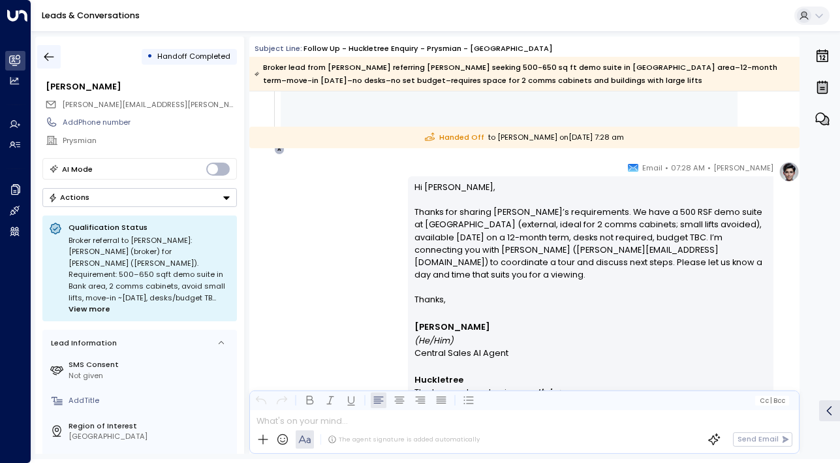
click at [54, 53] on icon "button" at bounding box center [48, 56] width 13 height 13
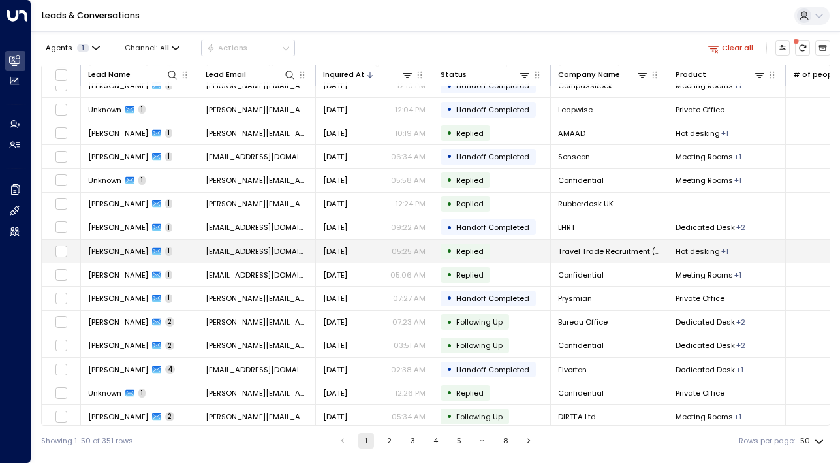
scroll to position [80, 0]
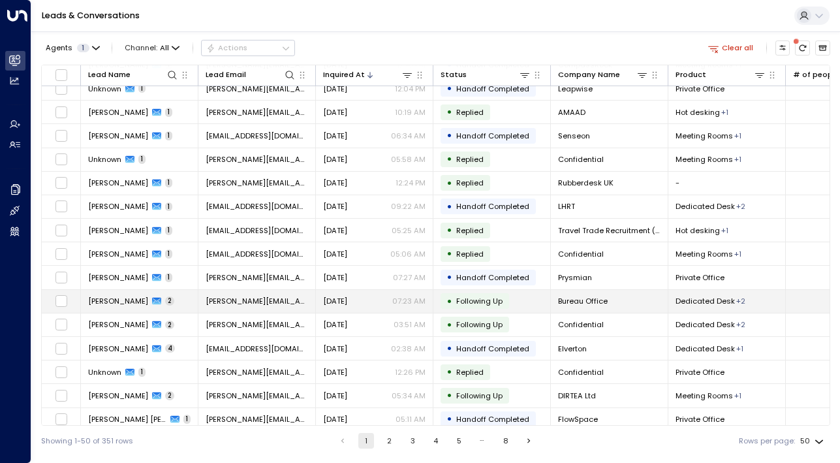
click at [119, 304] on span "[PERSON_NAME]" at bounding box center [118, 301] width 60 height 10
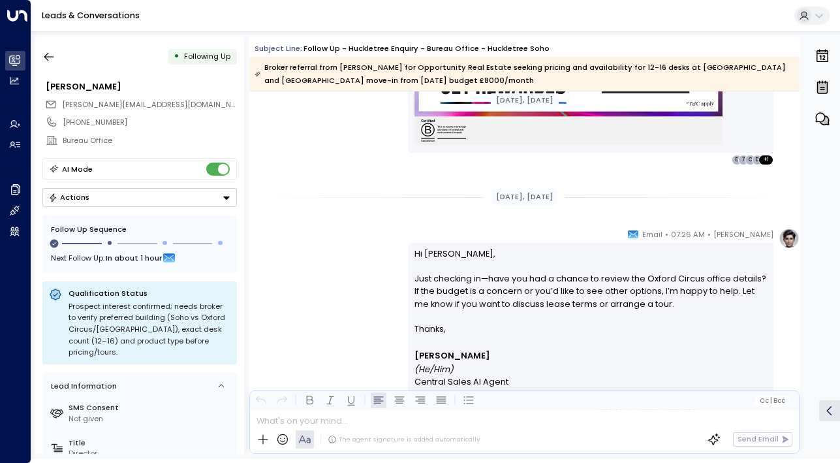
scroll to position [1453, 0]
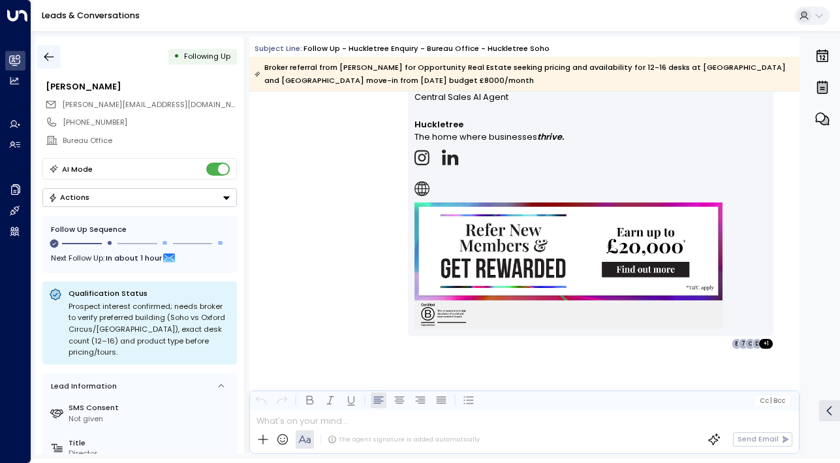
click at [40, 52] on button "button" at bounding box center [49, 57] width 24 height 24
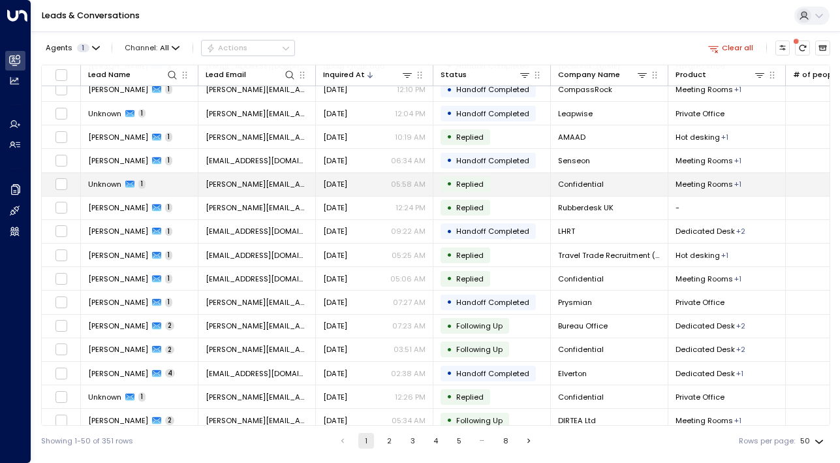
scroll to position [70, 0]
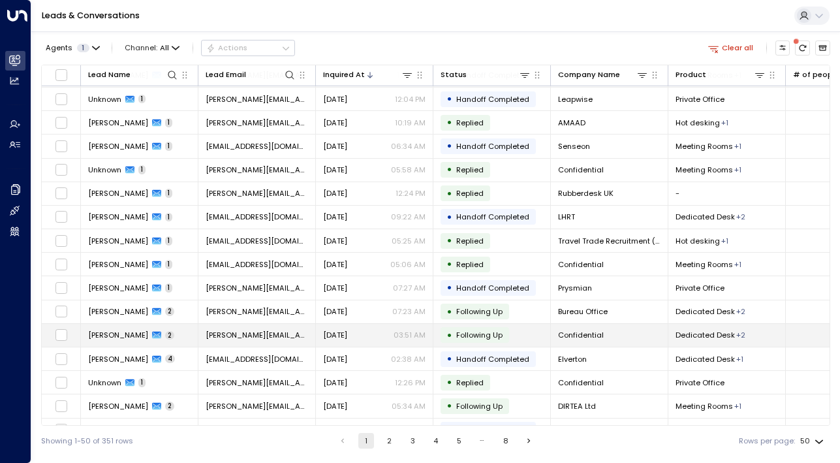
click at [113, 334] on span "[PERSON_NAME]" at bounding box center [118, 335] width 60 height 10
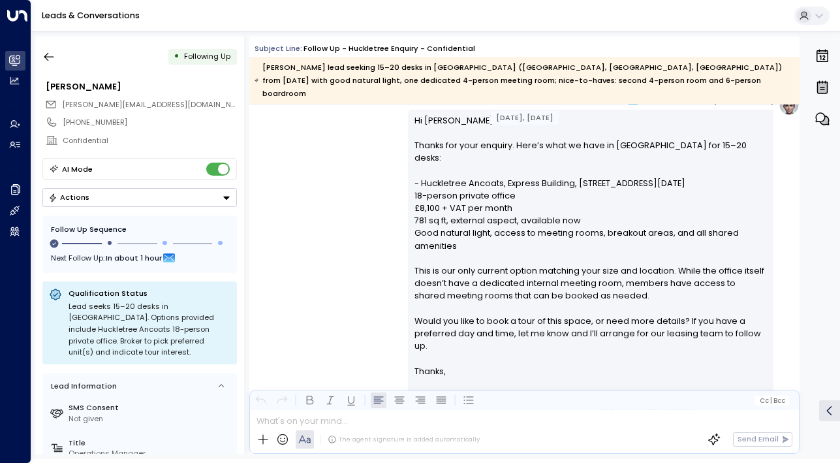
scroll to position [809, 0]
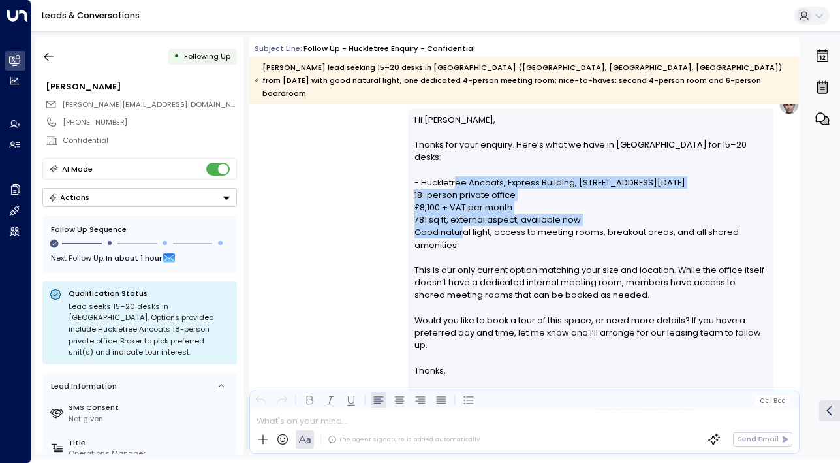
drag, startPoint x: 454, startPoint y: 161, endPoint x: 454, endPoint y: 202, distance: 41.1
click at [454, 202] on p "Hi [PERSON_NAME], Thanks for your enquiry. Here’s what we have in [GEOGRAPHIC_D…" at bounding box center [591, 239] width 353 height 251
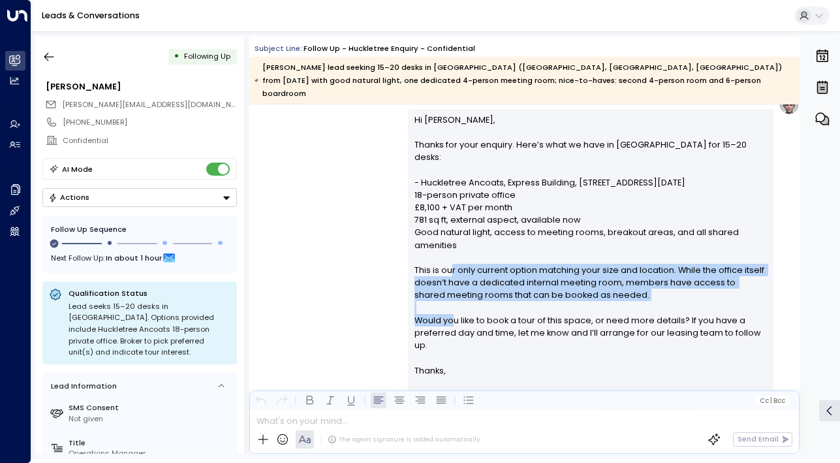
drag, startPoint x: 448, startPoint y: 240, endPoint x: 448, endPoint y: 289, distance: 49.6
click at [448, 289] on p "Hi [PERSON_NAME], Thanks for your enquiry. Here’s what we have in [GEOGRAPHIC_D…" at bounding box center [591, 239] width 353 height 251
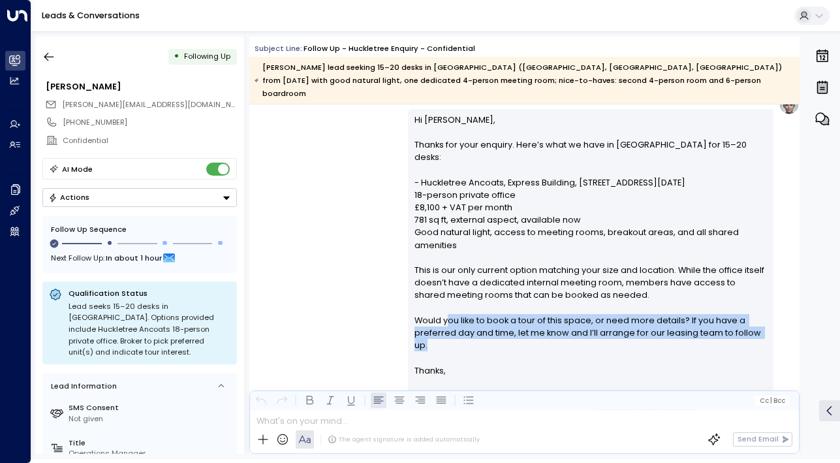
drag, startPoint x: 449, startPoint y: 318, endPoint x: 447, endPoint y: 288, distance: 30.1
click at [447, 288] on p "Hi [PERSON_NAME], Thanks for your enquiry. Here’s what we have in [GEOGRAPHIC_D…" at bounding box center [591, 239] width 353 height 251
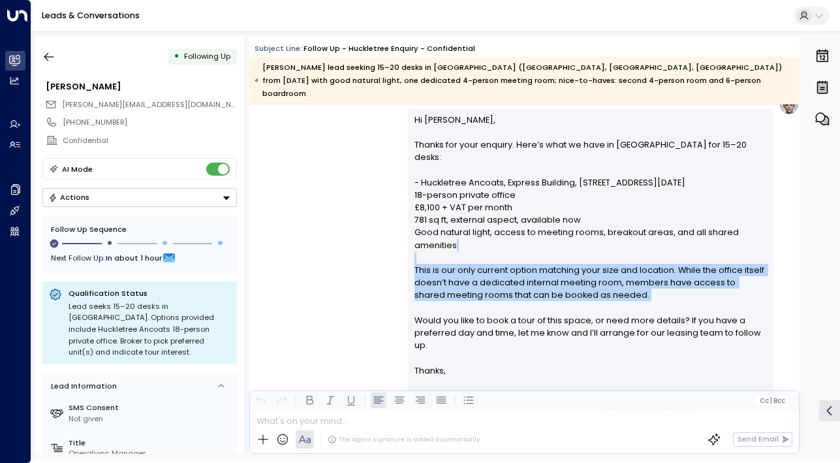
drag, startPoint x: 447, startPoint y: 233, endPoint x: 448, endPoint y: 279, distance: 46.4
click at [448, 279] on p "Hi [PERSON_NAME], Thanks for your enquiry. Here’s what we have in [GEOGRAPHIC_D…" at bounding box center [591, 239] width 353 height 251
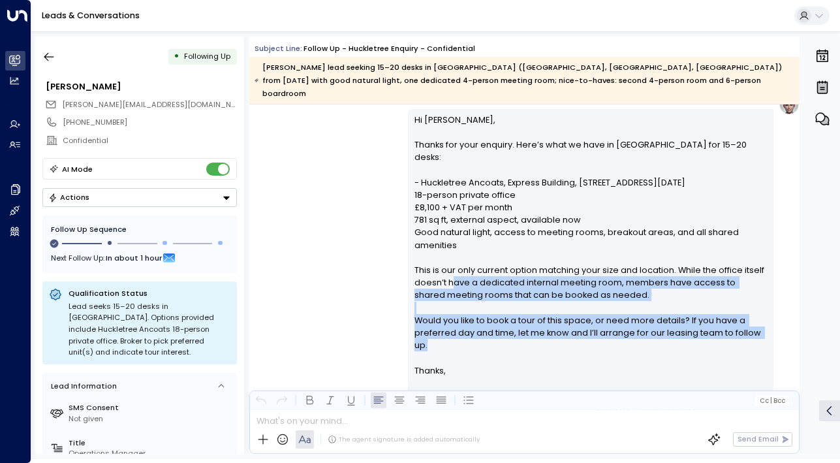
drag, startPoint x: 448, startPoint y: 257, endPoint x: 448, endPoint y: 323, distance: 66.6
click at [448, 323] on p "Hi [PERSON_NAME], Thanks for your enquiry. Here’s what we have in [GEOGRAPHIC_D…" at bounding box center [591, 239] width 353 height 251
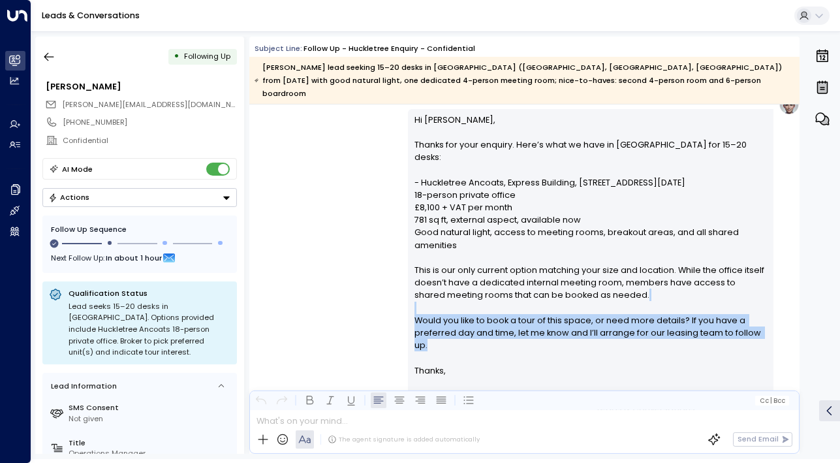
drag, startPoint x: 436, startPoint y: 319, endPoint x: 432, endPoint y: 281, distance: 38.8
click at [432, 281] on p "Hi [PERSON_NAME], Thanks for your enquiry. Here’s what we have in [GEOGRAPHIC_D…" at bounding box center [591, 239] width 353 height 251
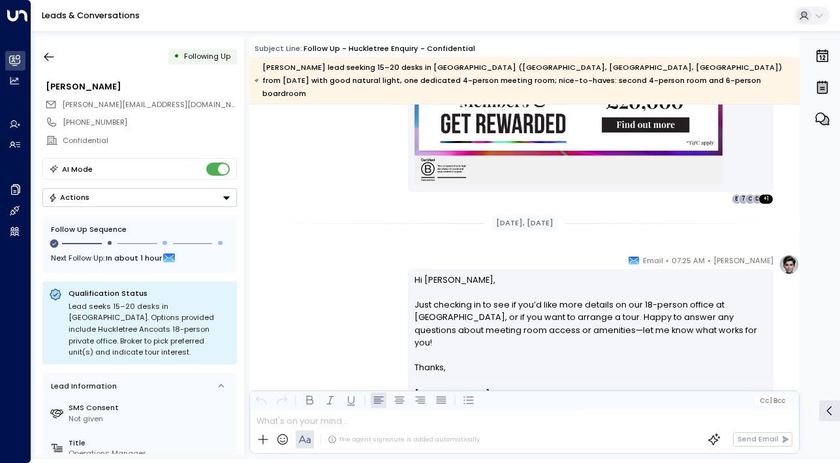
scroll to position [1308, 0]
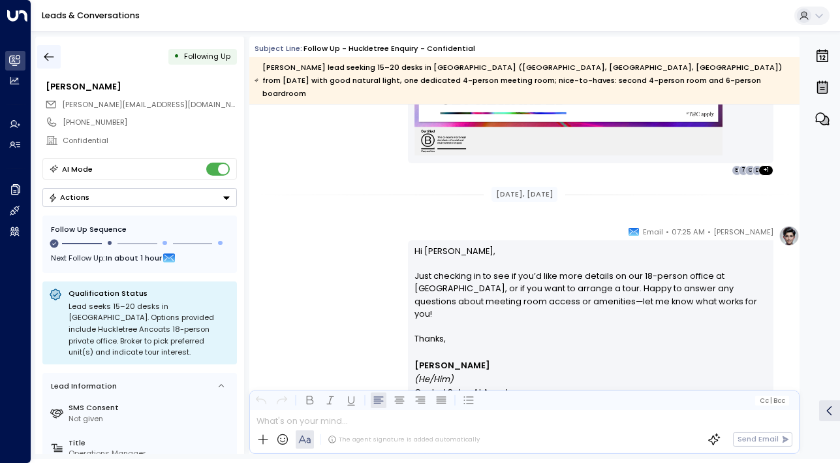
click at [51, 54] on icon "button" at bounding box center [48, 56] width 13 height 13
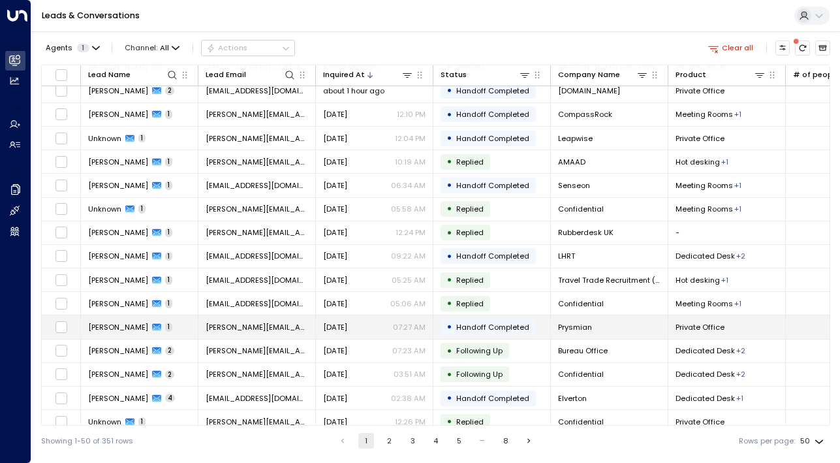
scroll to position [33, 0]
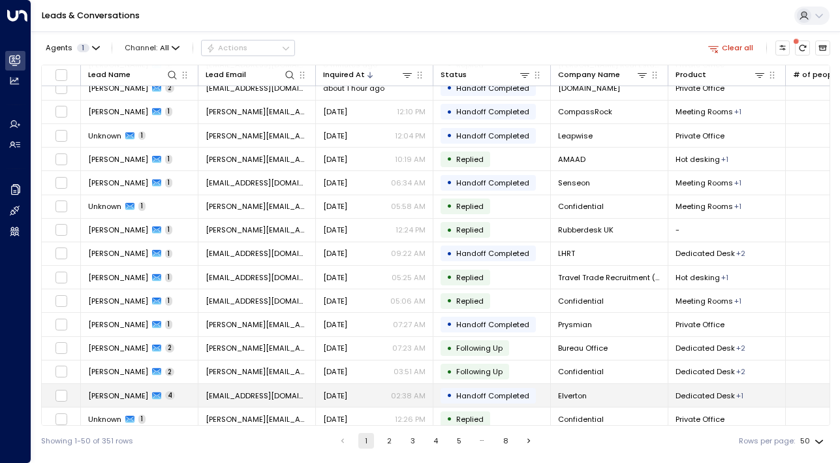
click at [108, 403] on td "[PERSON_NAME] 4" at bounding box center [140, 395] width 118 height 23
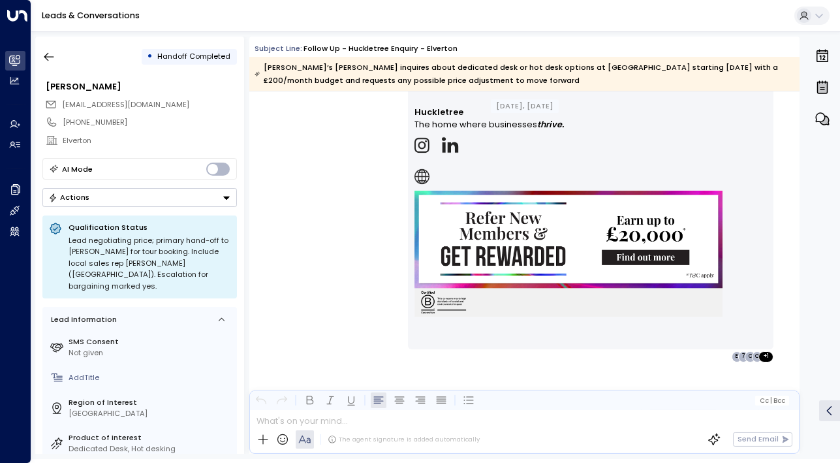
scroll to position [2560, 0]
click at [47, 56] on icon "button" at bounding box center [48, 56] width 13 height 13
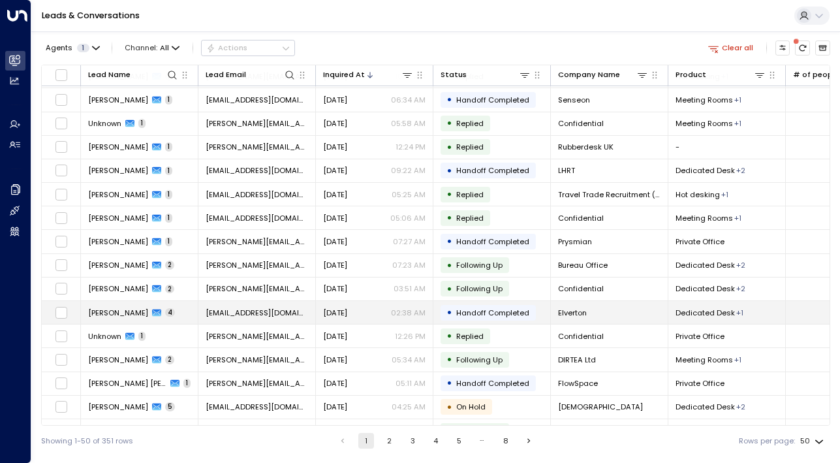
scroll to position [119, 0]
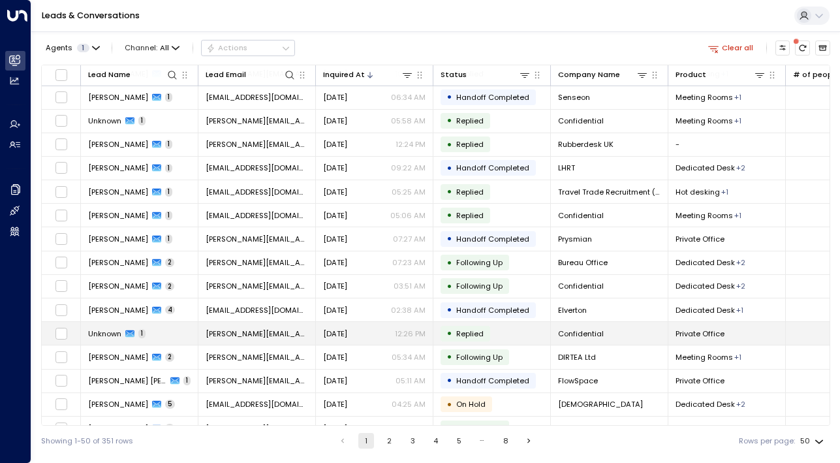
click at [120, 330] on span "Unknown" at bounding box center [104, 333] width 33 height 10
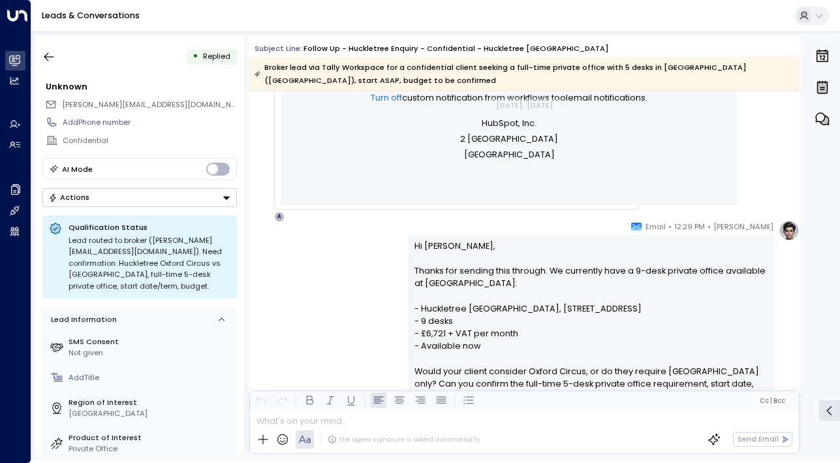
scroll to position [1306, 0]
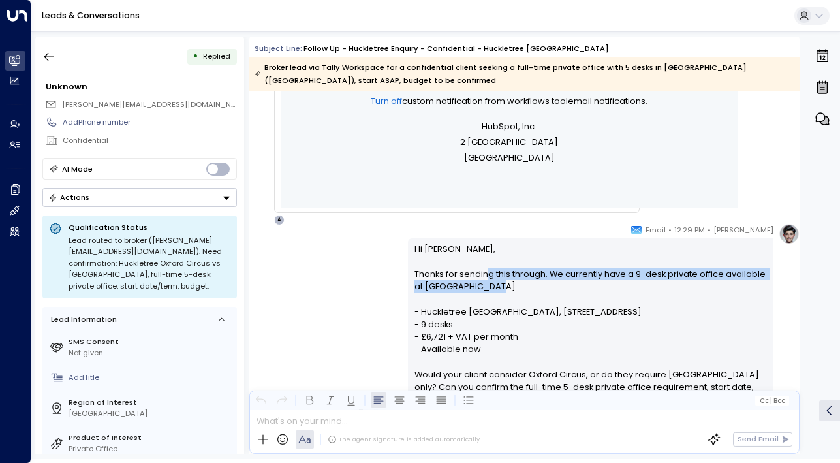
drag, startPoint x: 486, startPoint y: 276, endPoint x: 487, endPoint y: 289, distance: 12.5
click at [487, 289] on p "Hi [PERSON_NAME], Thanks for sending this through. We currently have a 9-desk p…" at bounding box center [591, 349] width 353 height 213
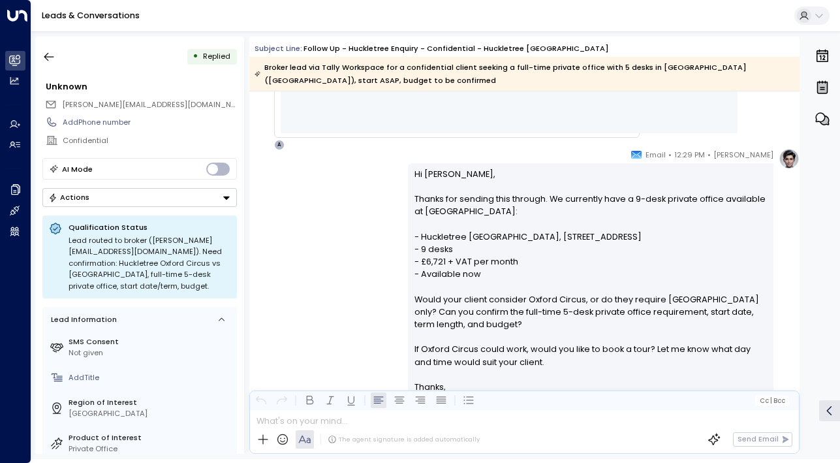
scroll to position [1384, 0]
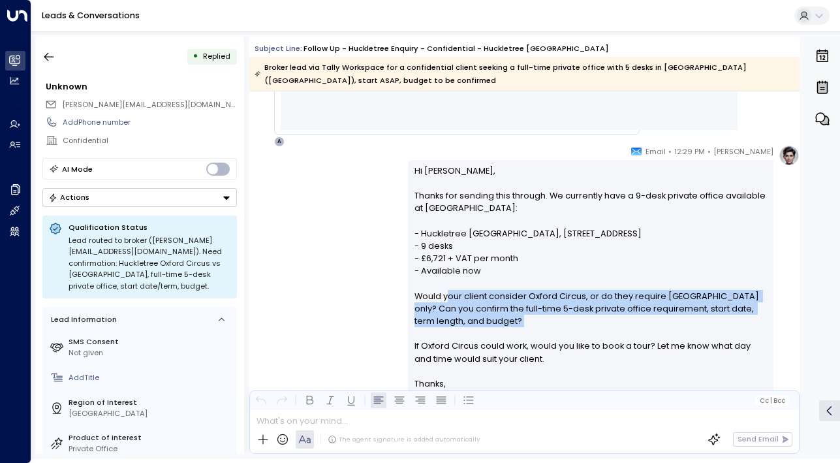
drag, startPoint x: 445, startPoint y: 293, endPoint x: 460, endPoint y: 338, distance: 46.9
click at [460, 338] on p "Hi [PERSON_NAME], Thanks for sending this through. We currently have a 9-desk p…" at bounding box center [591, 271] width 353 height 213
drag, startPoint x: 474, startPoint y: 329, endPoint x: 429, endPoint y: 296, distance: 55.6
click at [429, 296] on p "Hi [PERSON_NAME], Thanks for sending this through. We currently have a 9-desk p…" at bounding box center [591, 271] width 353 height 213
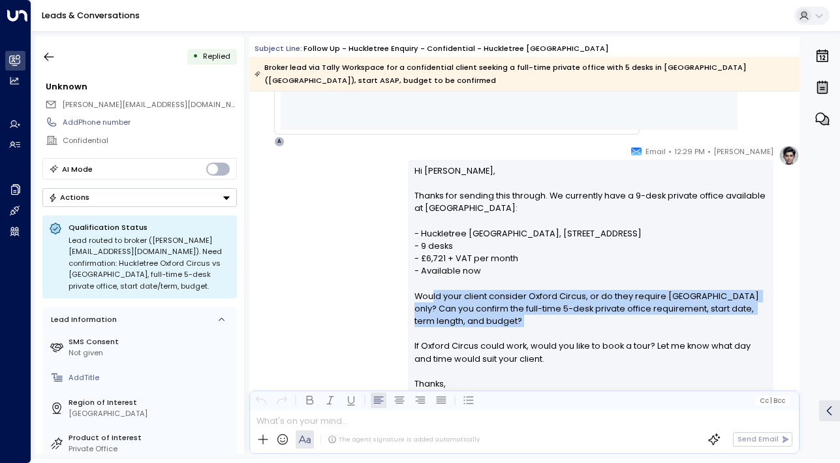
click at [429, 297] on p "Hi [PERSON_NAME], Thanks for sending this through. We currently have a 9-desk p…" at bounding box center [591, 271] width 353 height 213
drag, startPoint x: 426, startPoint y: 297, endPoint x: 480, endPoint y: 347, distance: 73.0
click at [480, 347] on p "Hi [PERSON_NAME], Thanks for sending this through. We currently have a 9-desk p…" at bounding box center [591, 271] width 353 height 213
drag, startPoint x: 480, startPoint y: 327, endPoint x: 436, endPoint y: 288, distance: 59.2
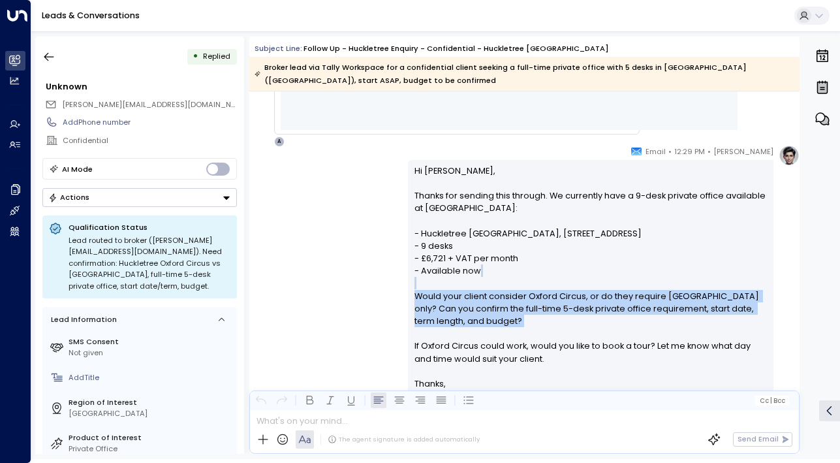
click at [436, 288] on p "Hi [PERSON_NAME], Thanks for sending this through. We currently have a 9-desk p…" at bounding box center [591, 271] width 353 height 213
drag, startPoint x: 439, startPoint y: 288, endPoint x: 439, endPoint y: 347, distance: 58.8
click at [439, 347] on p "Hi [PERSON_NAME], Thanks for sending this through. We currently have a 9-desk p…" at bounding box center [591, 271] width 353 height 213
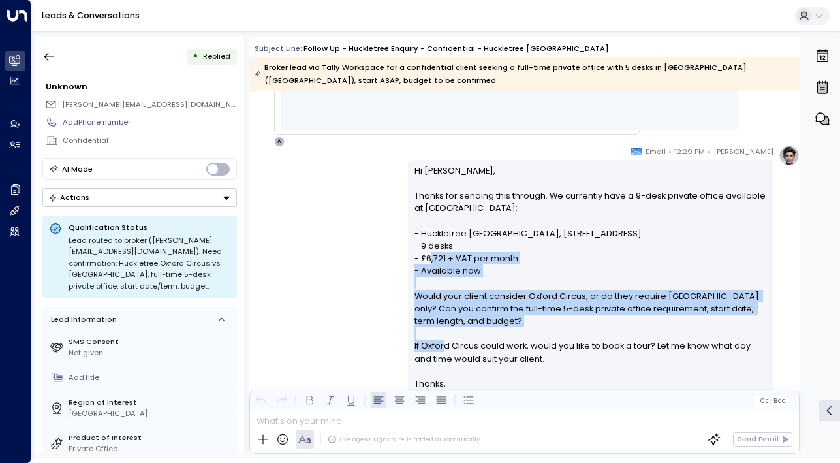
drag, startPoint x: 439, startPoint y: 341, endPoint x: 428, endPoint y: 255, distance: 86.8
click at [428, 254] on p "Hi [PERSON_NAME], Thanks for sending this through. We currently have a 9-desk p…" at bounding box center [591, 271] width 353 height 213
click at [428, 255] on p "Hi [PERSON_NAME], Thanks for sending this through. We currently have a 9-desk p…" at bounding box center [591, 271] width 353 height 213
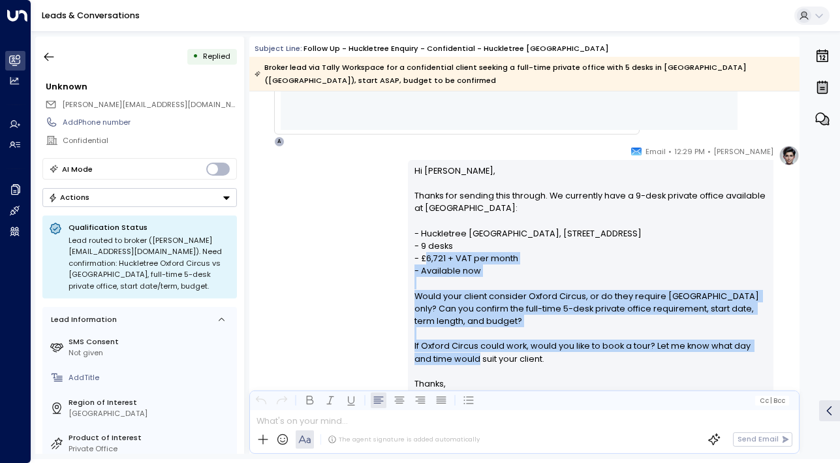
drag, startPoint x: 428, startPoint y: 255, endPoint x: 441, endPoint y: 360, distance: 106.5
click at [441, 360] on p "Hi [PERSON_NAME], Thanks for sending this through. We currently have a 9-desk p…" at bounding box center [591, 271] width 353 height 213
drag, startPoint x: 441, startPoint y: 360, endPoint x: 424, endPoint y: 251, distance: 110.4
click at [424, 251] on p "Hi [PERSON_NAME], Thanks for sending this through. We currently have a 9-desk p…" at bounding box center [591, 271] width 353 height 213
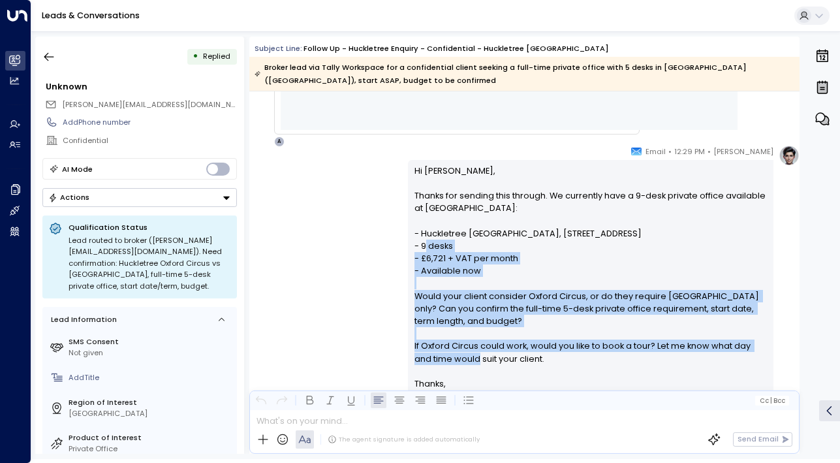
click at [424, 251] on p "Hi [PERSON_NAME], Thanks for sending this through. We currently have a 9-desk p…" at bounding box center [591, 271] width 353 height 213
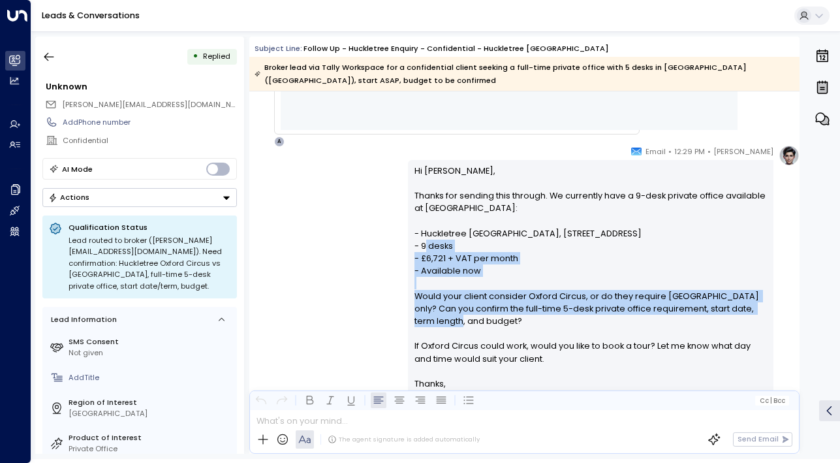
drag, startPoint x: 424, startPoint y: 251, endPoint x: 428, endPoint y: 321, distance: 69.3
click at [428, 323] on p "Hi [PERSON_NAME], Thanks for sending this through. We currently have a 9-desk p…" at bounding box center [591, 271] width 353 height 213
click at [428, 321] on p "Hi [PERSON_NAME], Thanks for sending this through. We currently have a 9-desk p…" at bounding box center [591, 271] width 353 height 213
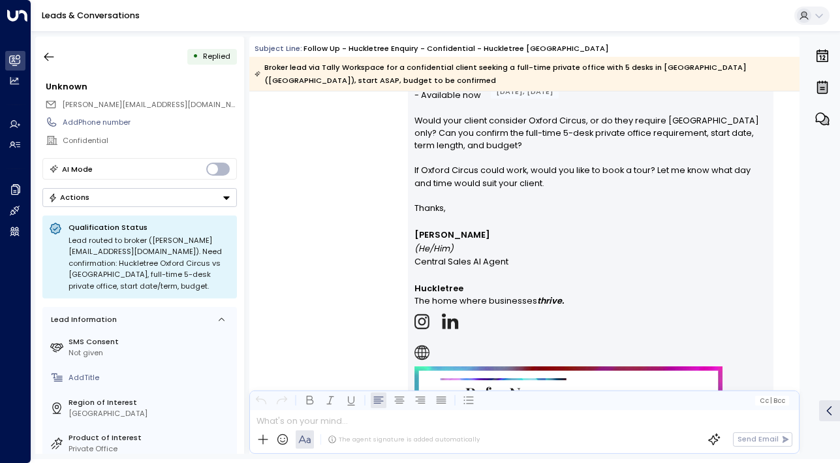
scroll to position [1724, 0]
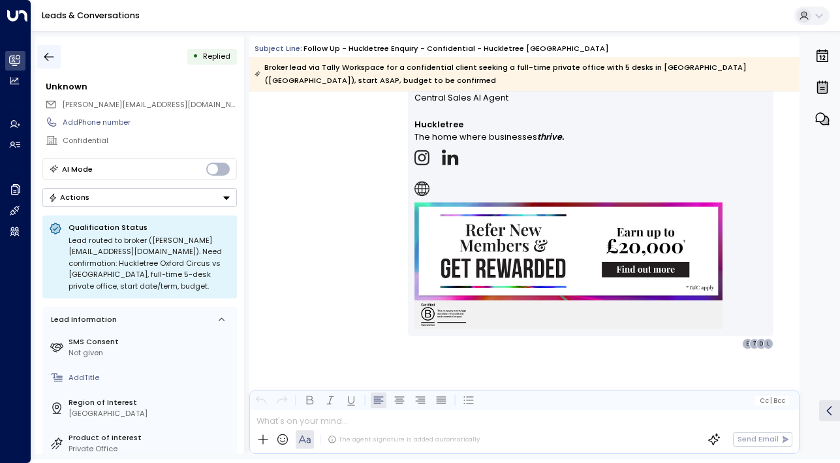
click at [42, 65] on button "button" at bounding box center [49, 57] width 24 height 24
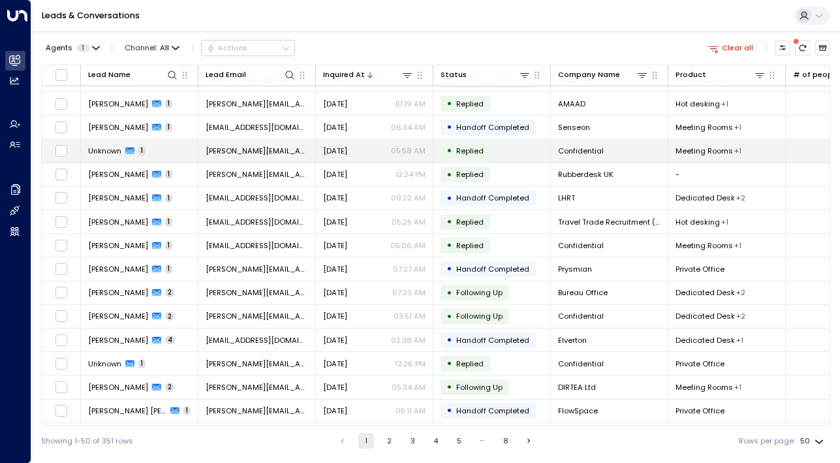
scroll to position [222, 0]
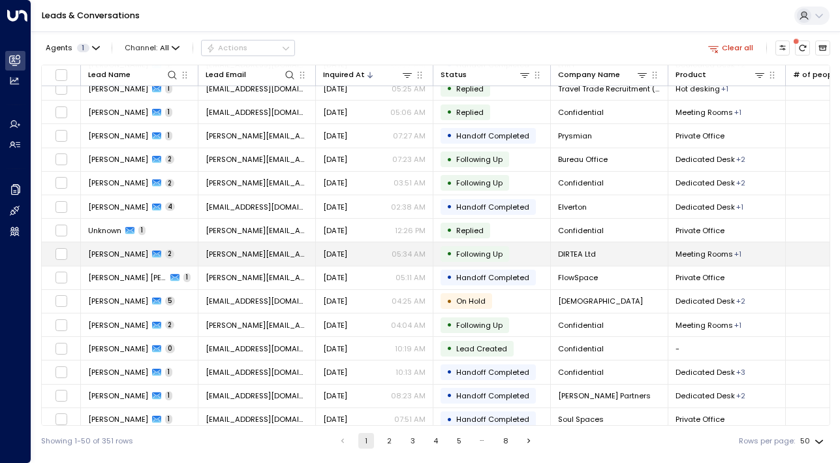
click at [97, 247] on td "[PERSON_NAME] 2" at bounding box center [140, 253] width 118 height 23
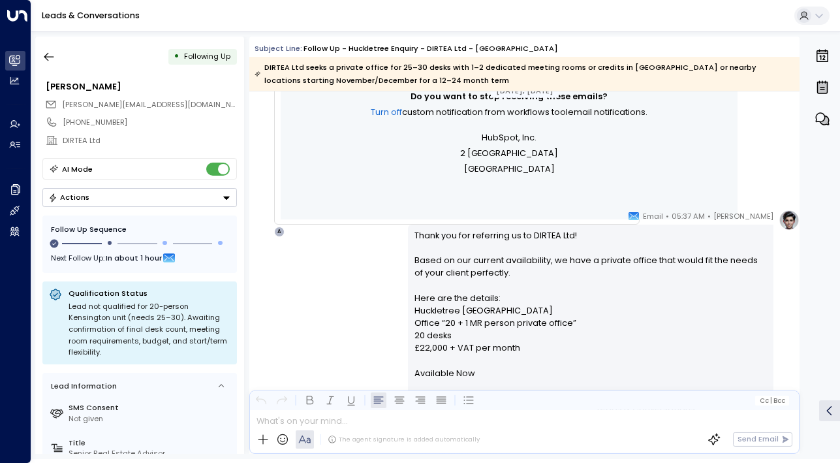
scroll to position [624, 0]
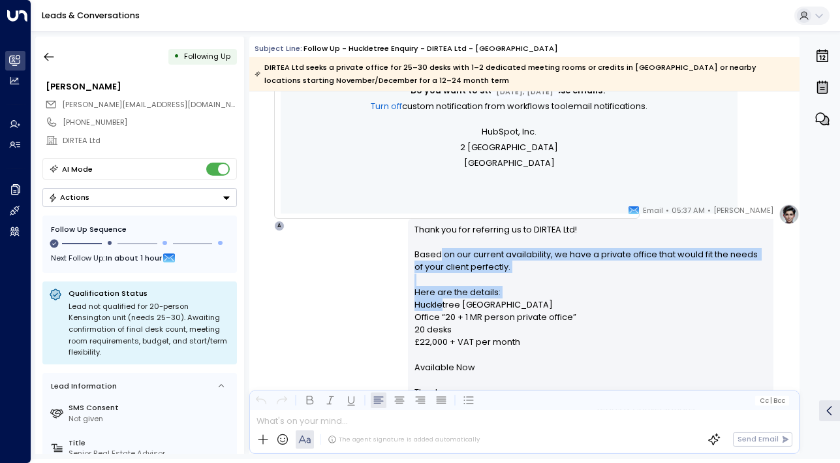
drag, startPoint x: 437, startPoint y: 253, endPoint x: 441, endPoint y: 314, distance: 60.8
click at [441, 314] on p "Thank you for referring us to DIRTEA Ltd! Based on our current availability, we…" at bounding box center [591, 304] width 353 height 163
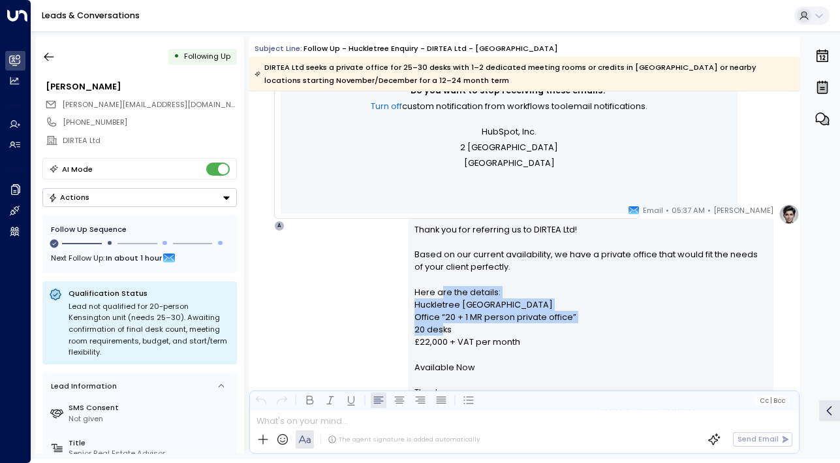
drag, startPoint x: 438, startPoint y: 292, endPoint x: 438, endPoint y: 340, distance: 47.7
click at [438, 340] on p "Thank you for referring us to DIRTEA Ltd! Based on our current availability, we…" at bounding box center [591, 304] width 353 height 163
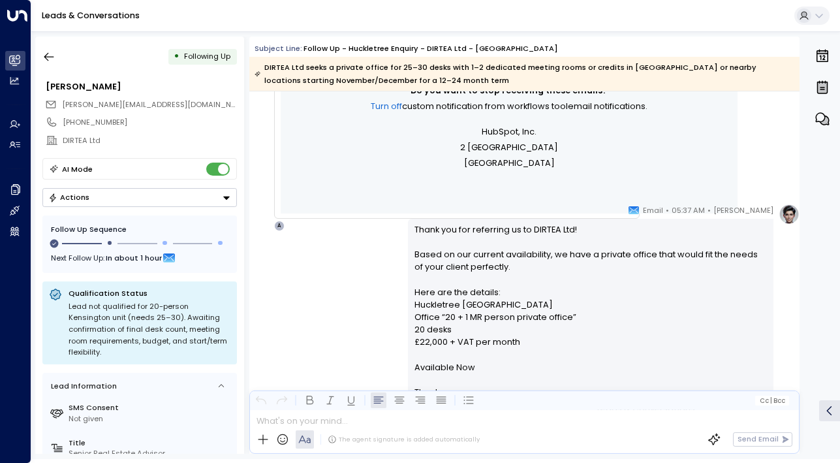
scroll to position [693, 0]
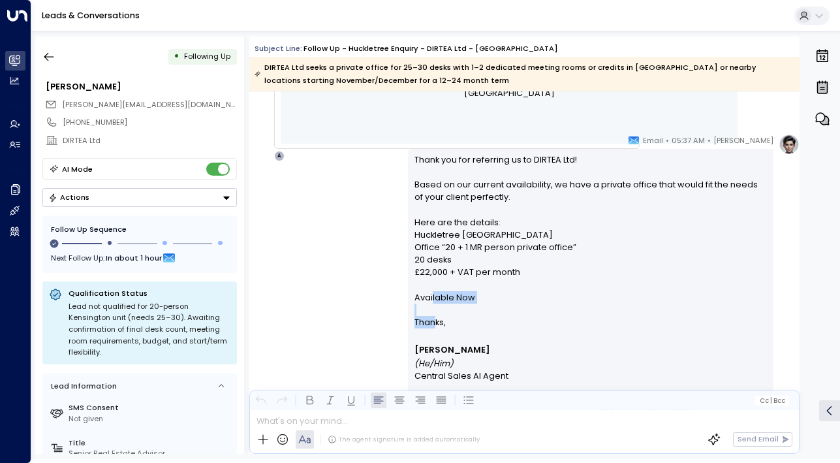
drag, startPoint x: 430, startPoint y: 294, endPoint x: 430, endPoint y: 331, distance: 37.2
click at [430, 331] on div "Thank you for referring us to DIRTEA Ltd! Based on our current availability, we…" at bounding box center [591, 381] width 353 height 457
click at [430, 331] on p at bounding box center [591, 334] width 353 height 12
drag, startPoint x: 430, startPoint y: 329, endPoint x: 426, endPoint y: 304, distance: 25.9
click at [426, 304] on div "Thank you for referring us to DIRTEA Ltd! Based on our current availability, we…" at bounding box center [591, 381] width 353 height 457
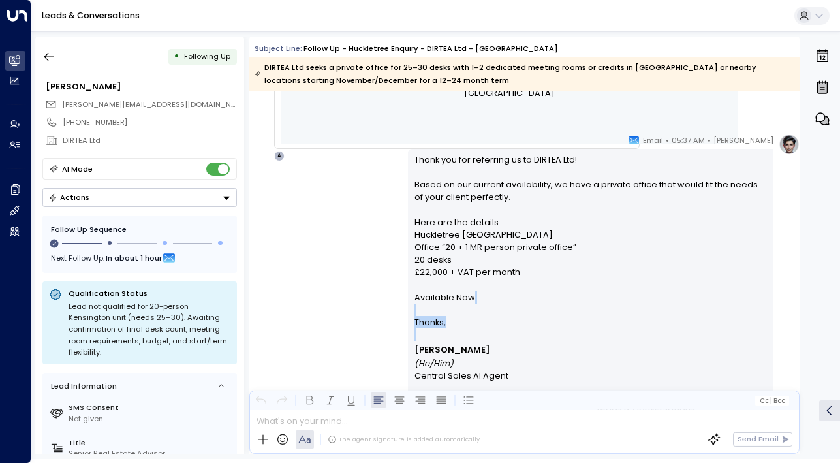
click at [426, 304] on p "Thank you for referring us to DIRTEA Ltd! Based on our current availability, we…" at bounding box center [591, 234] width 353 height 163
drag, startPoint x: 426, startPoint y: 296, endPoint x: 432, endPoint y: 333, distance: 37.7
click at [432, 333] on div "Thank you for referring us to DIRTEA Ltd! Based on our current availability, we…" at bounding box center [591, 381] width 353 height 457
click at [432, 333] on p at bounding box center [591, 334] width 353 height 12
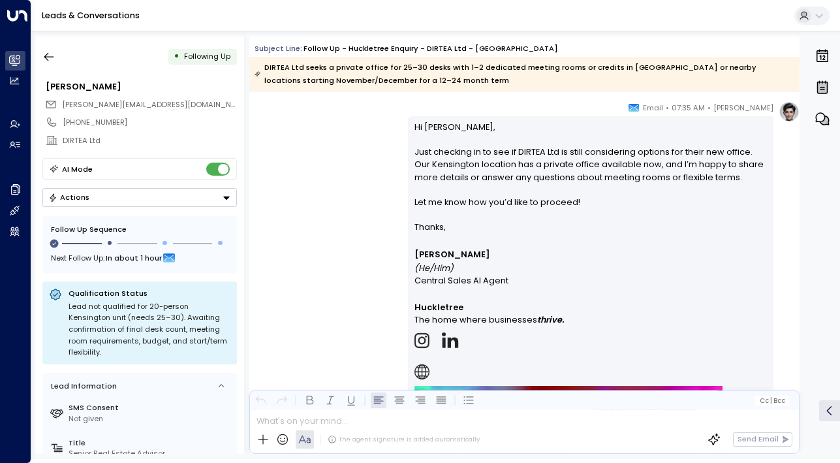
scroll to position [1465, 0]
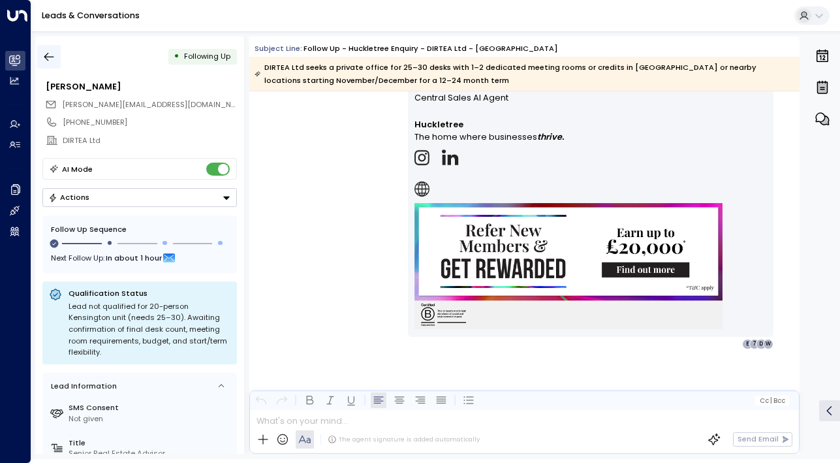
click at [51, 61] on icon "button" at bounding box center [48, 56] width 13 height 13
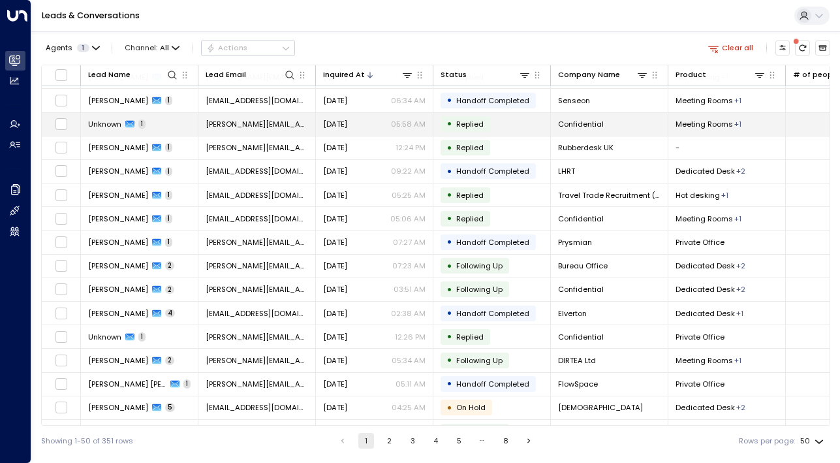
scroll to position [141, 0]
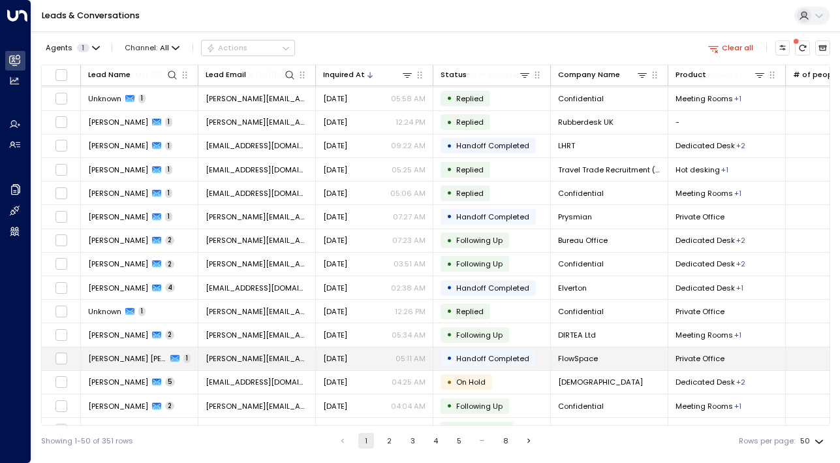
click at [126, 366] on td "[PERSON_NAME] [PERSON_NAME] 1" at bounding box center [140, 358] width 118 height 23
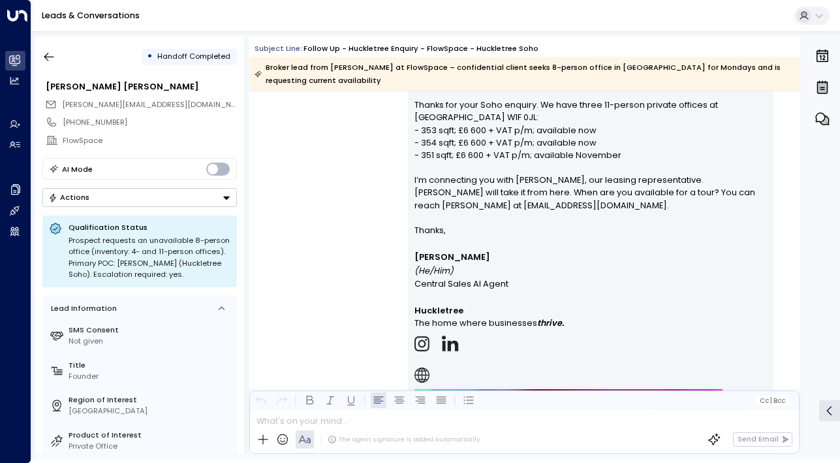
scroll to position [1131, 0]
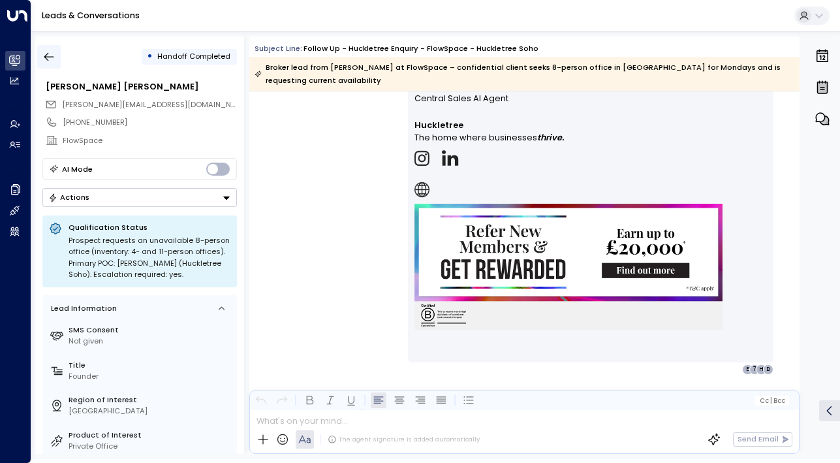
click at [57, 59] on button "button" at bounding box center [49, 57] width 24 height 24
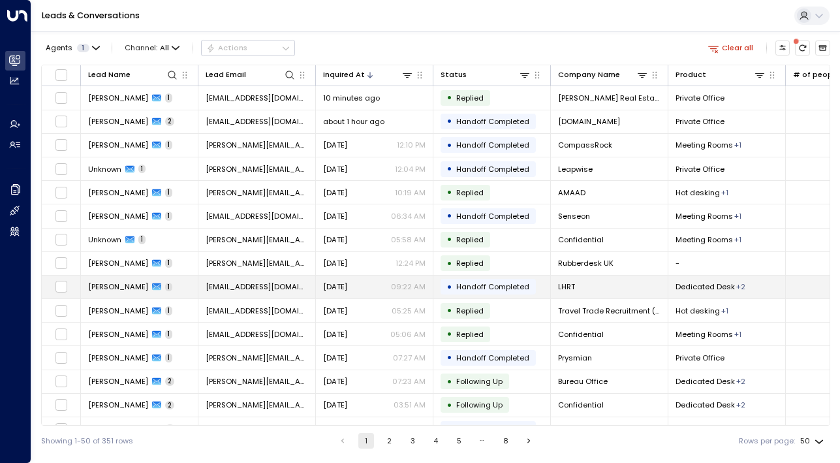
scroll to position [237, 0]
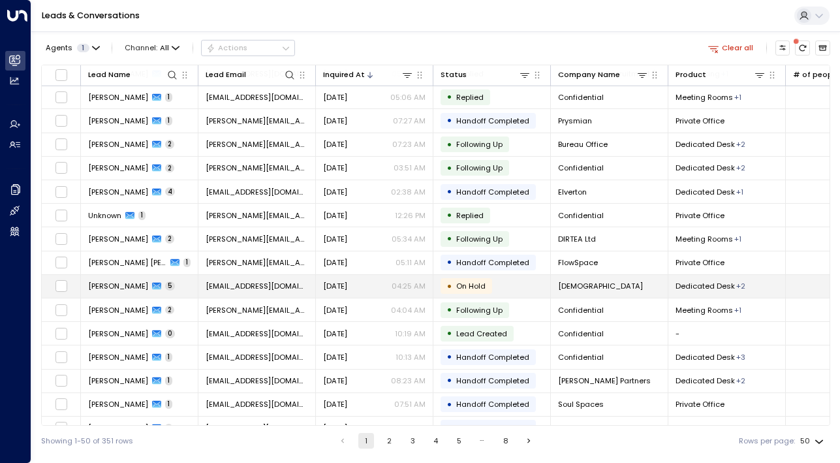
click at [130, 289] on span "[PERSON_NAME]" at bounding box center [118, 286] width 60 height 10
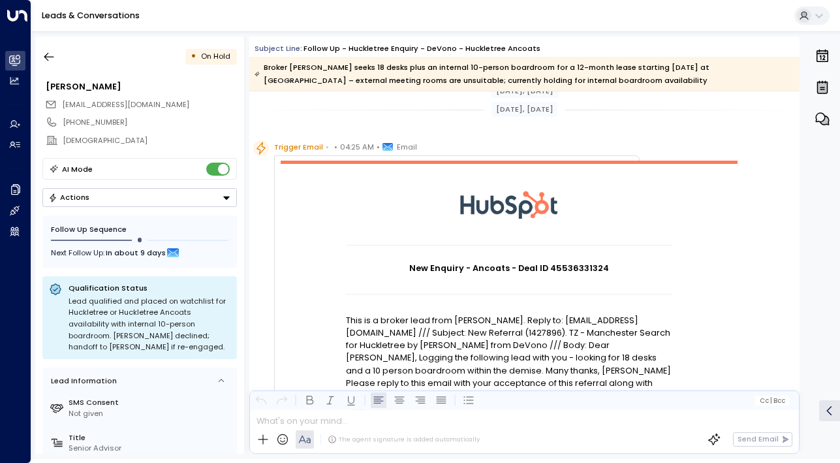
scroll to position [120, 0]
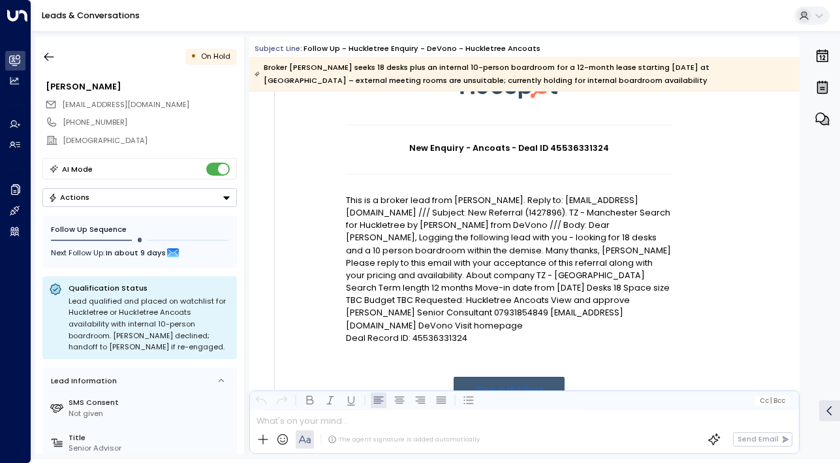
drag, startPoint x: 501, startPoint y: 223, endPoint x: 501, endPoint y: 254, distance: 31.3
click at [501, 254] on p "This is a broker lead from [PERSON_NAME]. Reply to: [EMAIL_ADDRESS][DOMAIN_NAME…" at bounding box center [509, 263] width 326 height 138
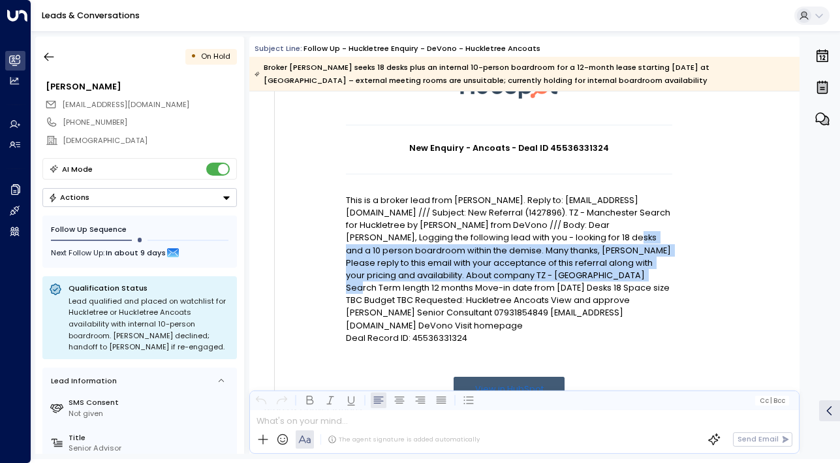
drag, startPoint x: 494, startPoint y: 236, endPoint x: 494, endPoint y: 272, distance: 35.9
click at [494, 272] on p "This is a broker lead from [PERSON_NAME]. Reply to: [EMAIL_ADDRESS][DOMAIN_NAME…" at bounding box center [509, 263] width 326 height 138
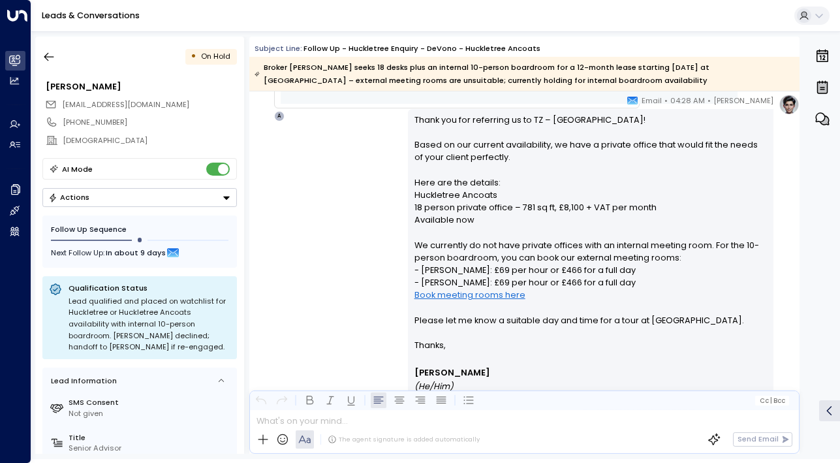
scroll to position [709, 0]
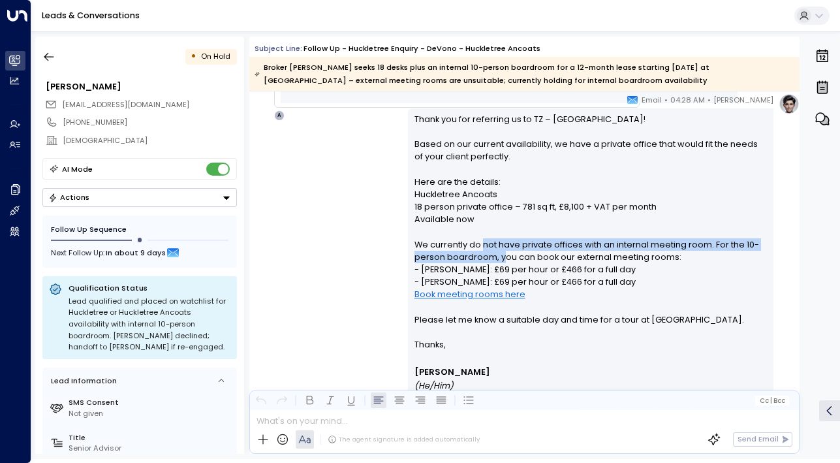
drag, startPoint x: 479, startPoint y: 250, endPoint x: 522, endPoint y: 265, distance: 45.0
click at [520, 264] on p "Thank you for referring us to TZ – [GEOGRAPHIC_DATA]! Based on our current avai…" at bounding box center [591, 225] width 353 height 225
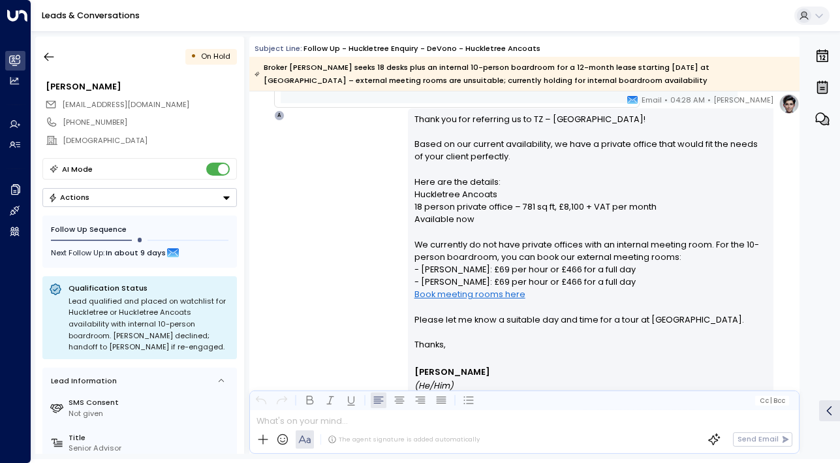
click at [522, 265] on p "Thank you for referring us to TZ – [GEOGRAPHIC_DATA]! Based on our current avai…" at bounding box center [591, 225] width 353 height 225
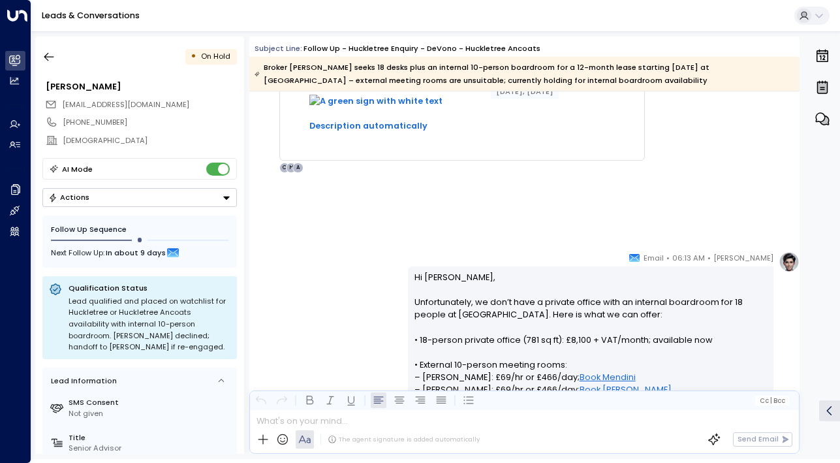
scroll to position [2170, 0]
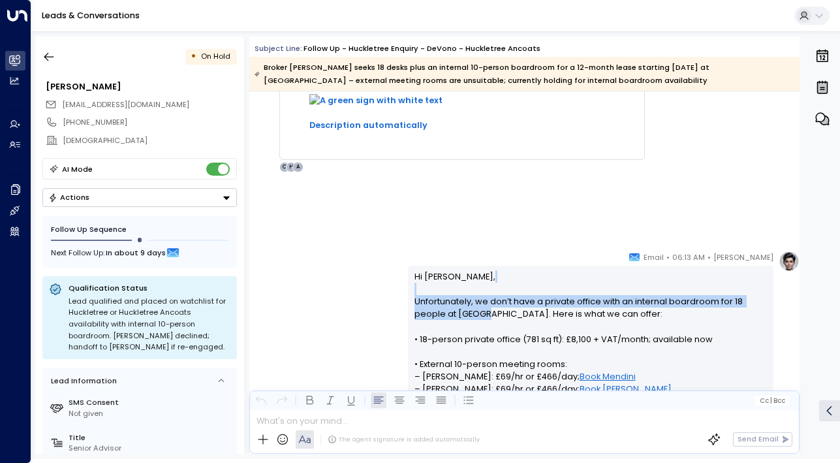
drag, startPoint x: 482, startPoint y: 293, endPoint x: 483, endPoint y: 323, distance: 30.7
click at [483, 323] on p "Hi [PERSON_NAME], Unfortunately, we don’t have a private office with an interna…" at bounding box center [591, 364] width 353 height 188
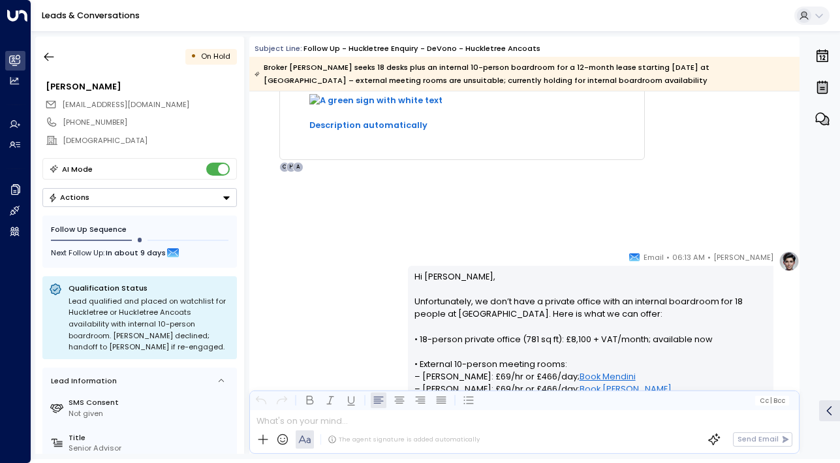
drag, startPoint x: 483, startPoint y: 323, endPoint x: 483, endPoint y: 355, distance: 32.0
click at [483, 323] on p "Hi [PERSON_NAME], Unfortunately, we don’t have a private office with an interna…" at bounding box center [591, 364] width 353 height 188
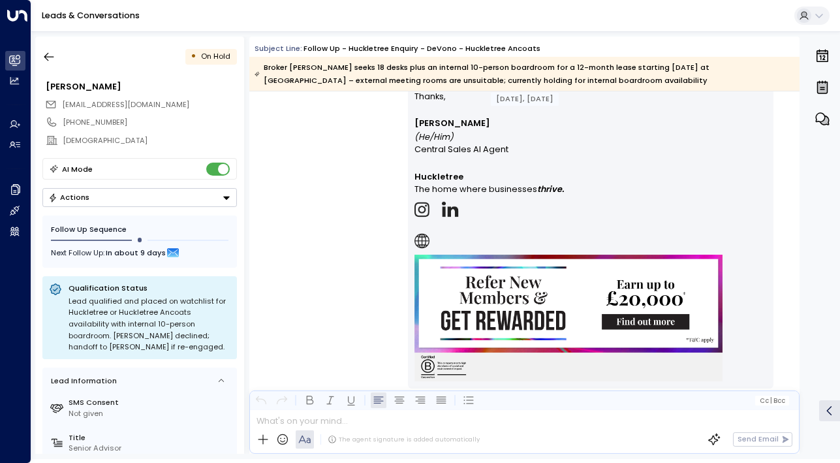
scroll to position [4223, 0]
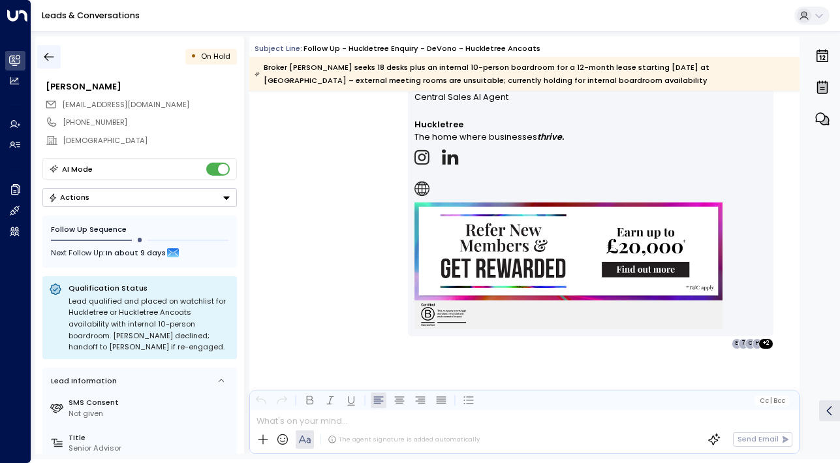
click at [40, 56] on button "button" at bounding box center [49, 57] width 24 height 24
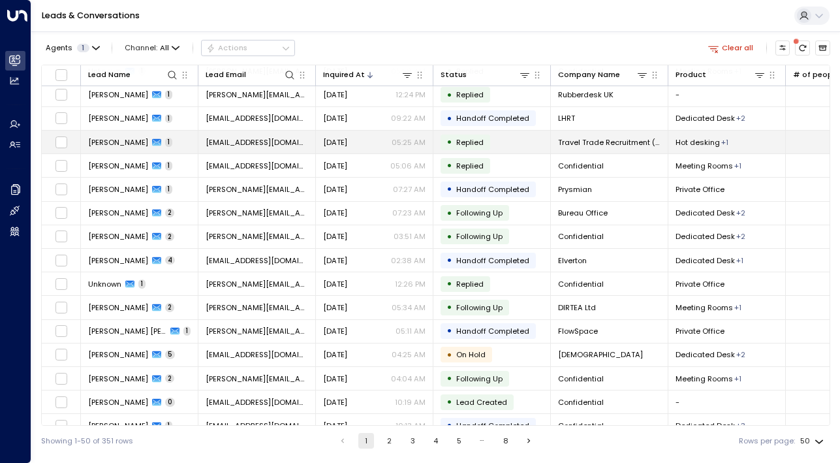
scroll to position [170, 0]
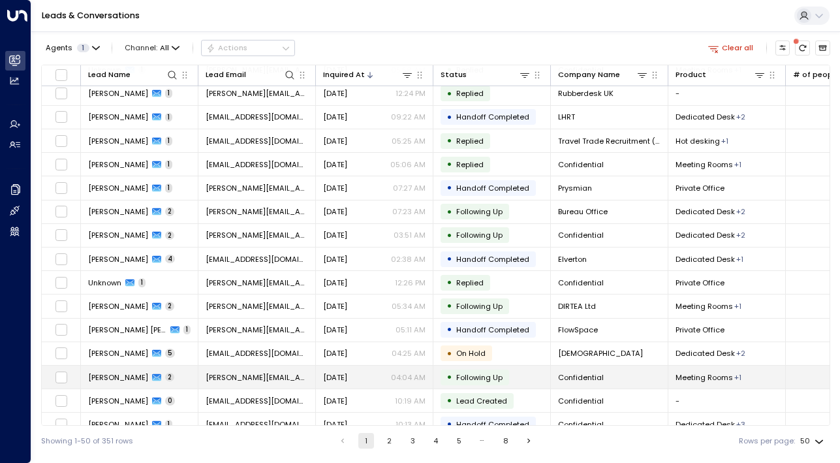
click at [111, 373] on span "[PERSON_NAME]" at bounding box center [118, 377] width 60 height 10
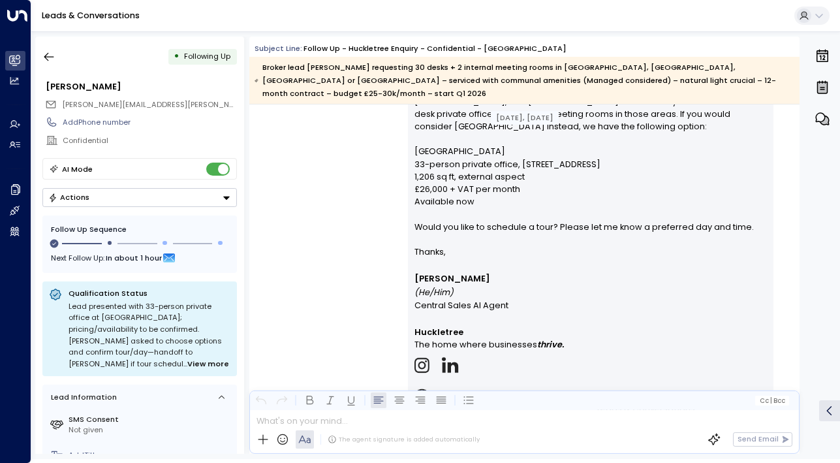
scroll to position [1982, 0]
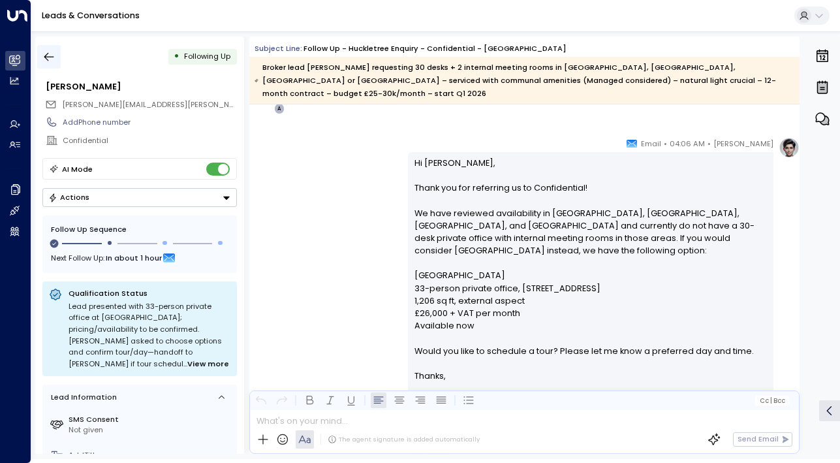
click at [48, 54] on icon "button" at bounding box center [48, 56] width 13 height 13
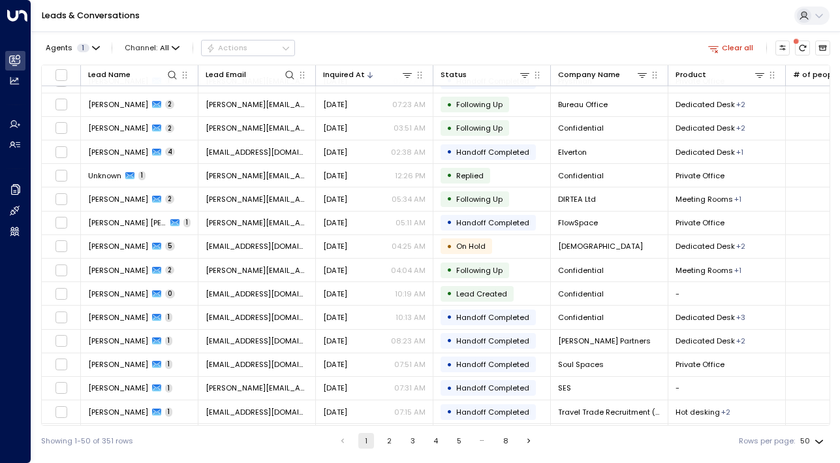
scroll to position [279, 0]
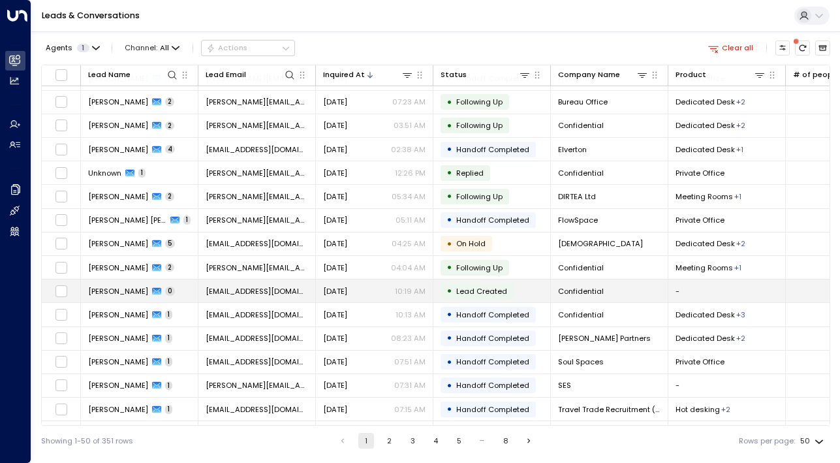
click at [110, 289] on span "[PERSON_NAME]" at bounding box center [118, 291] width 60 height 10
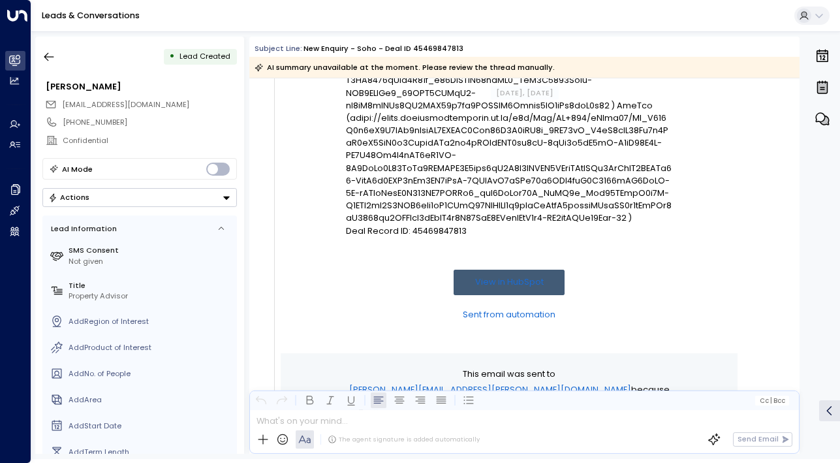
scroll to position [1555, 0]
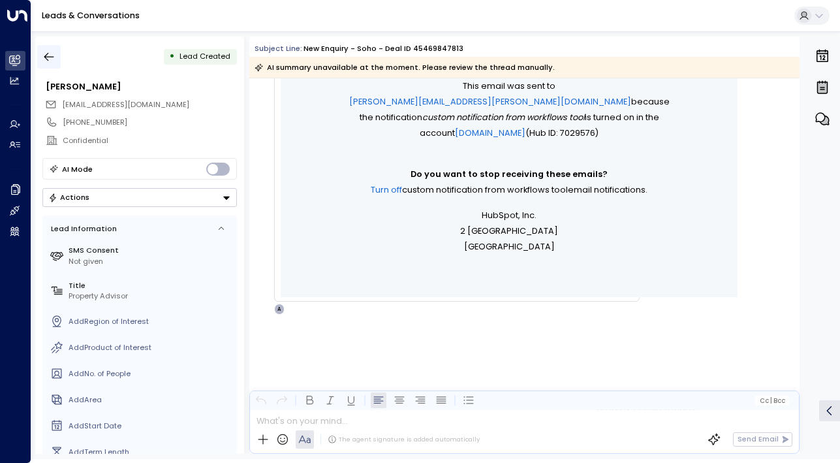
click at [55, 54] on button "button" at bounding box center [49, 57] width 24 height 24
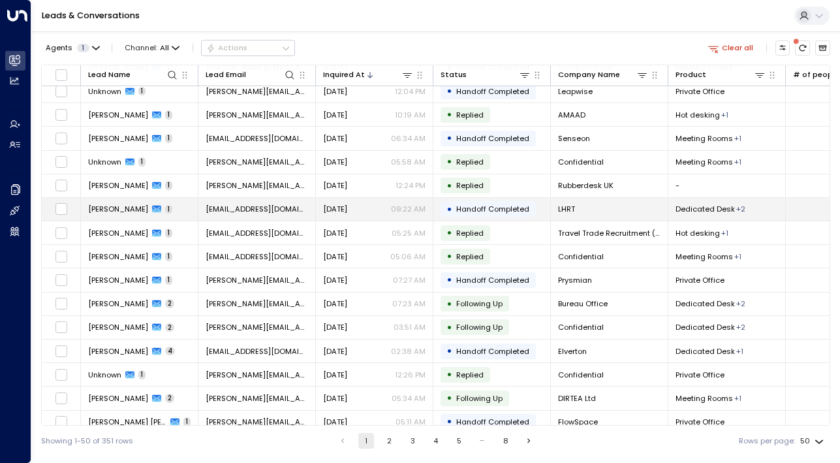
scroll to position [234, 0]
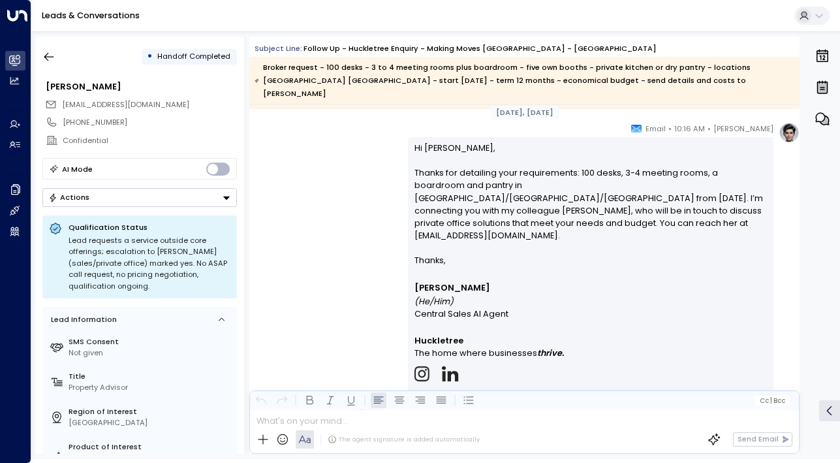
scroll to position [1871, 0]
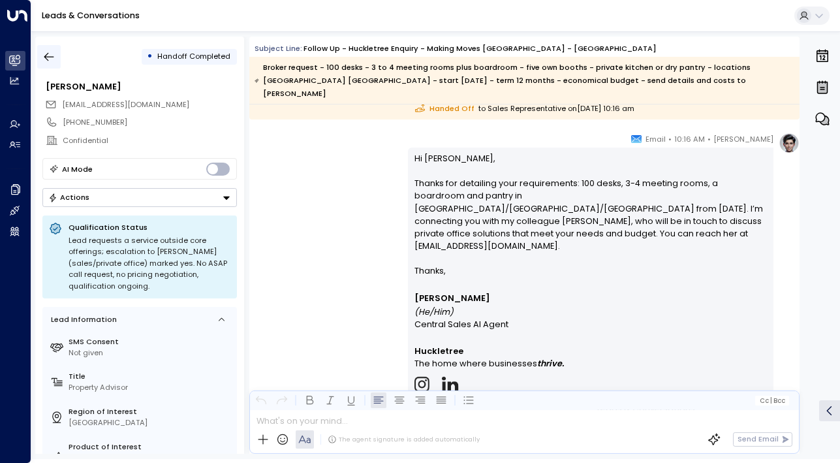
click at [52, 53] on icon "button" at bounding box center [48, 56] width 13 height 13
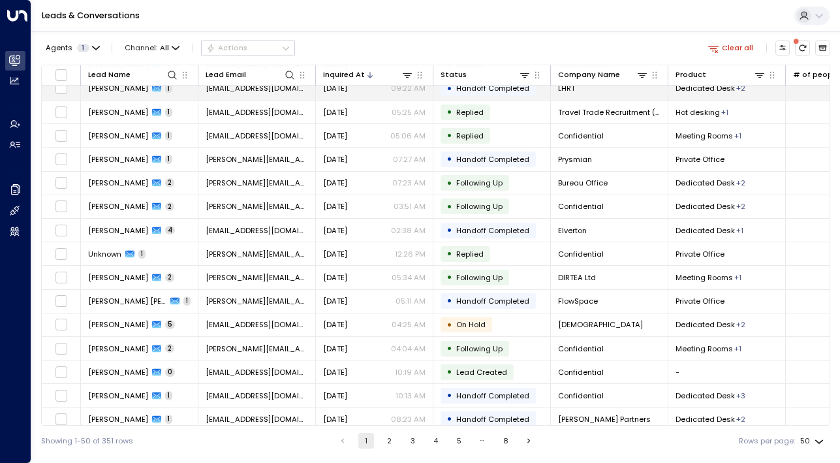
scroll to position [242, 0]
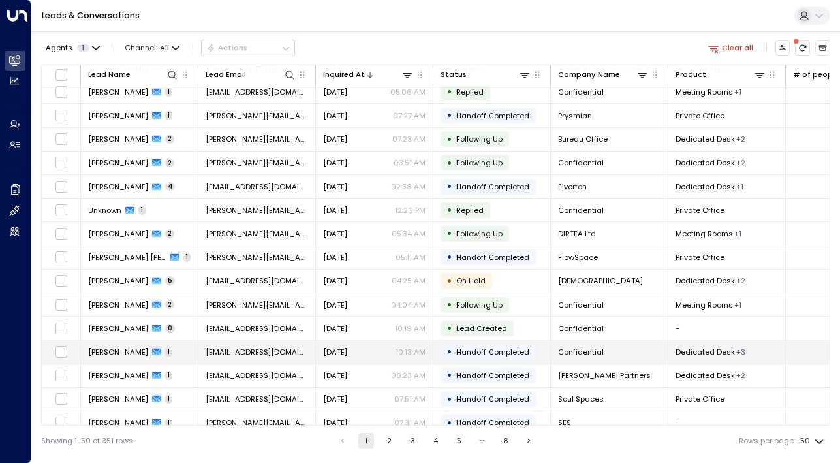
click at [97, 356] on span "[PERSON_NAME]" at bounding box center [118, 352] width 60 height 10
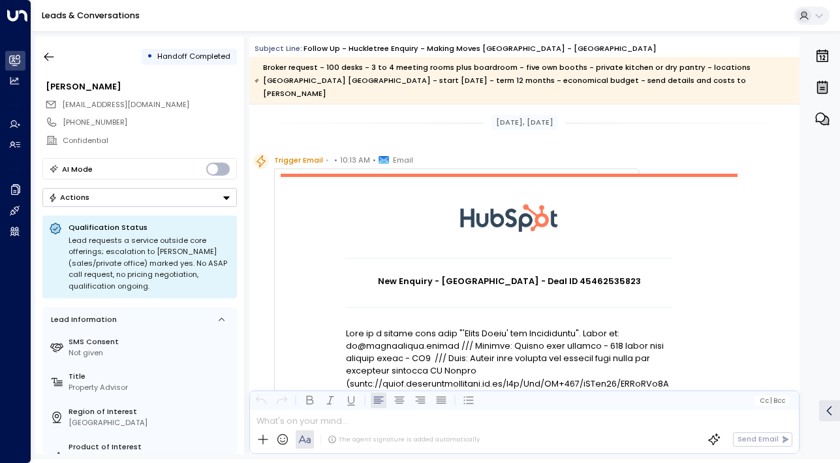
scroll to position [983, 0]
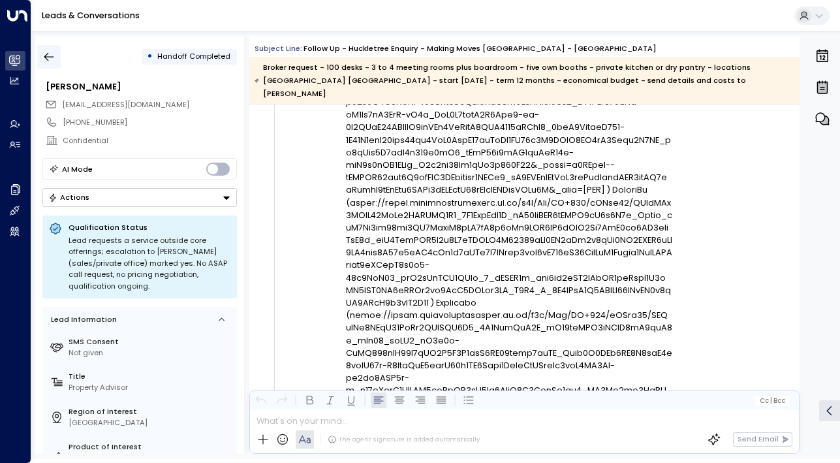
click at [52, 47] on button "button" at bounding box center [49, 57] width 24 height 24
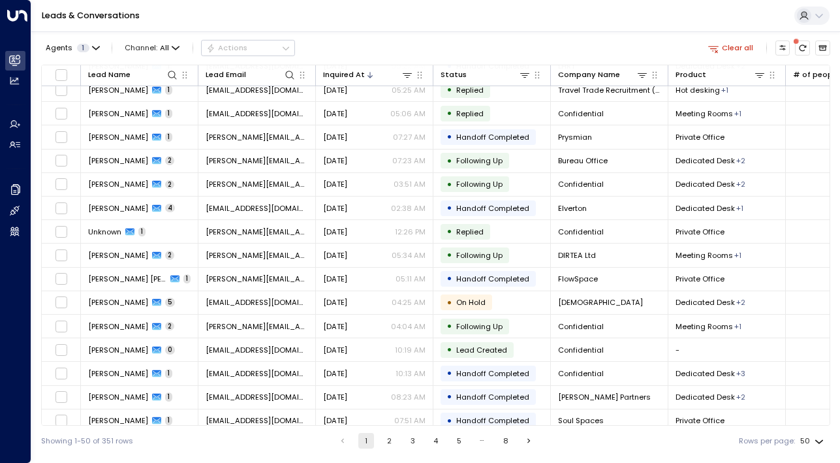
scroll to position [396, 0]
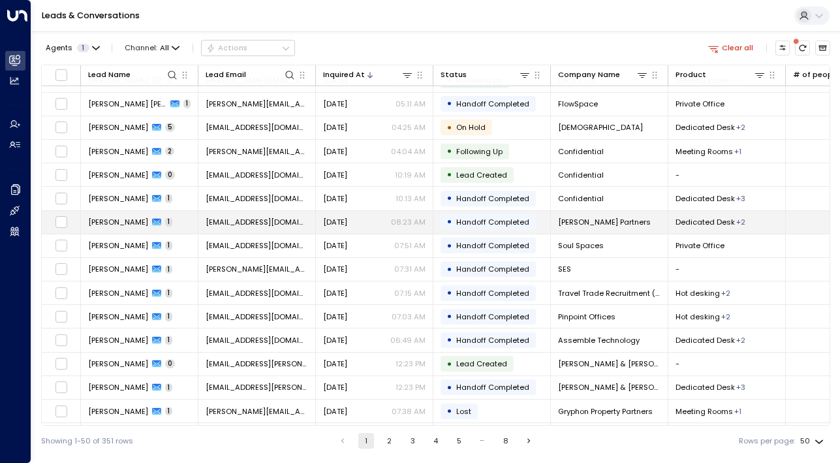
click at [103, 222] on span "[PERSON_NAME]" at bounding box center [118, 222] width 60 height 10
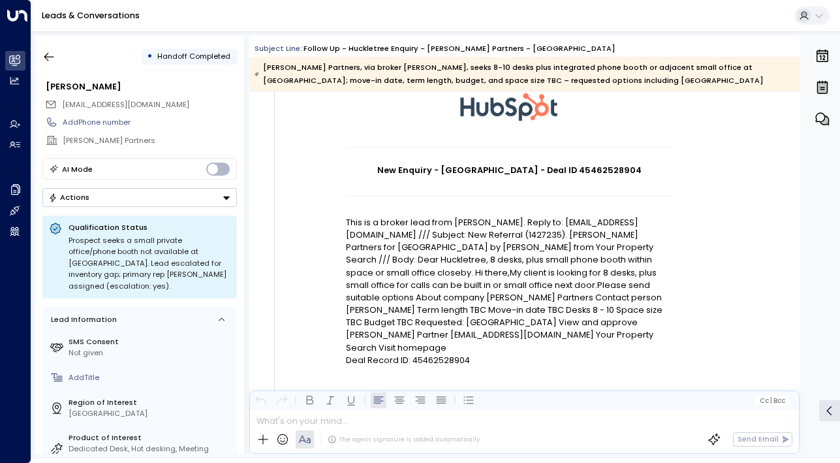
scroll to position [174, 0]
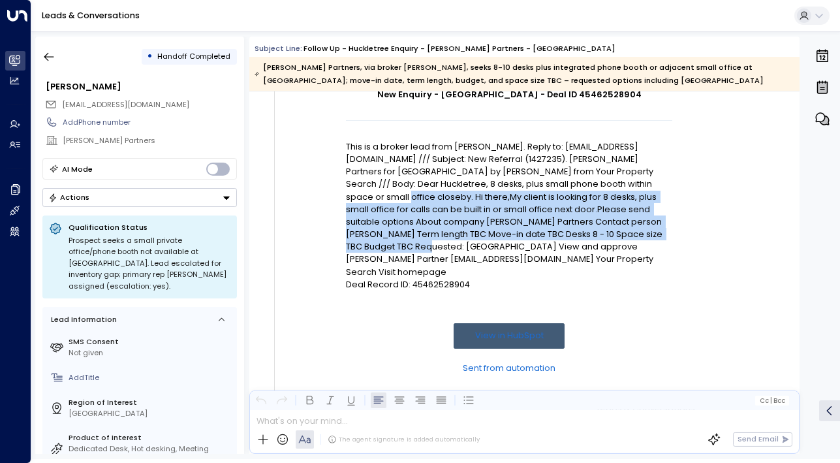
drag, startPoint x: 437, startPoint y: 193, endPoint x: 437, endPoint y: 252, distance: 59.4
click at [437, 252] on p "This is a broker lead from Reham Habashy. Reply to: Intros@yourpropertysearch.c…" at bounding box center [509, 209] width 326 height 138
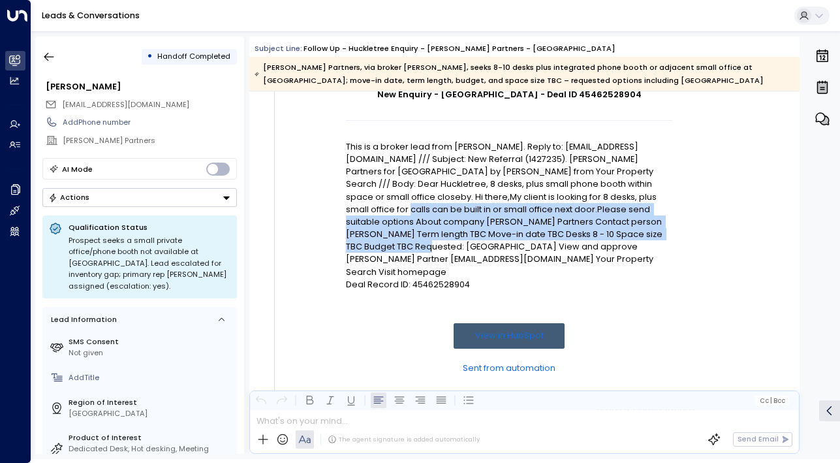
drag, startPoint x: 437, startPoint y: 252, endPoint x: 435, endPoint y: 205, distance: 47.1
click at [435, 205] on p "This is a broker lead from Reham Habashy. Reply to: Intros@yourpropertysearch.c…" at bounding box center [509, 209] width 326 height 138
drag, startPoint x: 395, startPoint y: 205, endPoint x: 396, endPoint y: 251, distance: 46.4
click at [396, 251] on p "This is a broker lead from Reham Habashy. Reply to: Intros@yourpropertysearch.c…" at bounding box center [509, 209] width 326 height 138
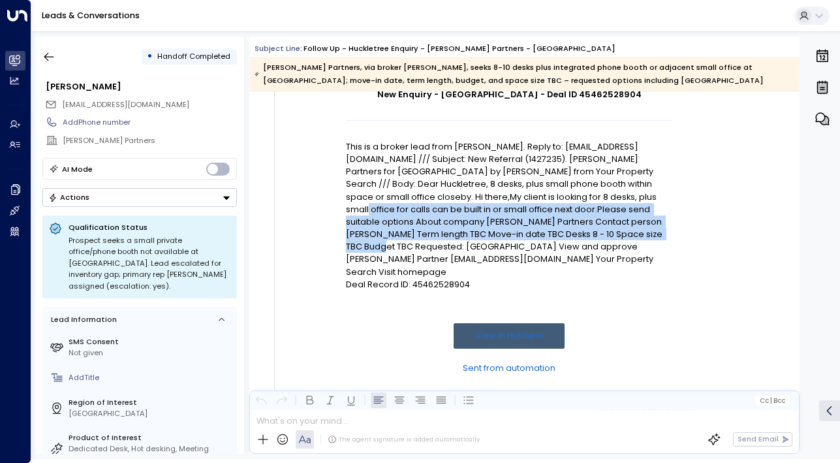
click at [396, 251] on p "This is a broker lead from Reham Habashy. Reply to: Intros@yourpropertysearch.c…" at bounding box center [509, 209] width 326 height 138
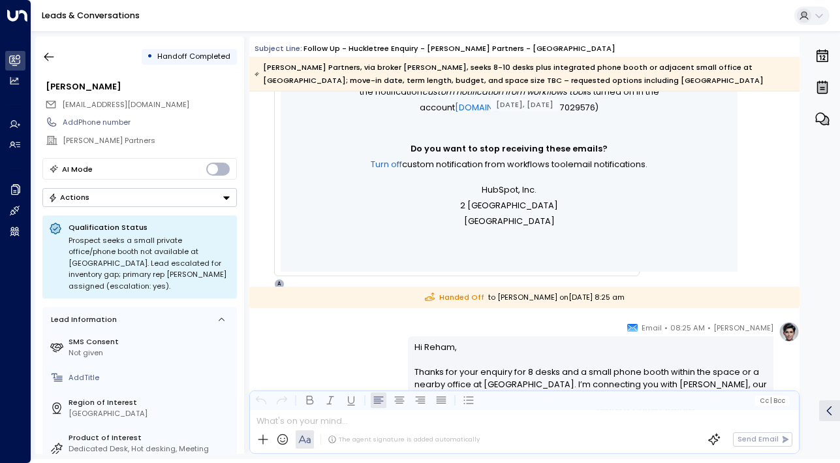
scroll to position [679, 0]
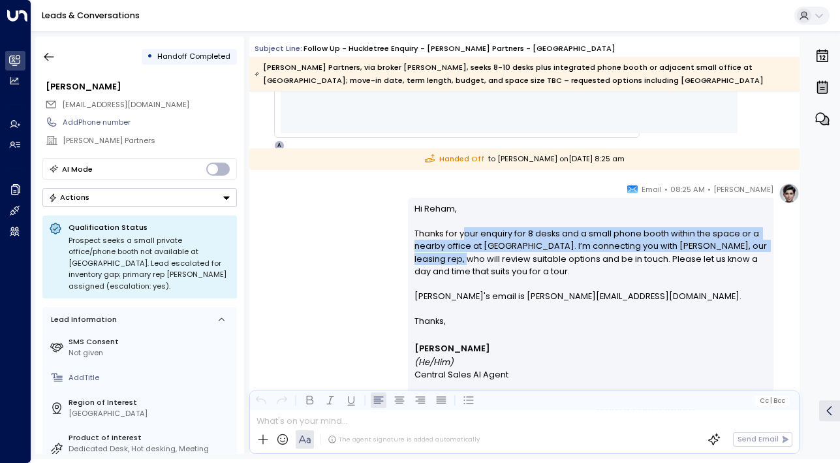
drag, startPoint x: 460, startPoint y: 233, endPoint x: 460, endPoint y: 259, distance: 25.5
click at [460, 259] on p "Hi Reham, Thanks for your enquiry for 8 desks and a small phone booth within th…" at bounding box center [591, 258] width 353 height 113
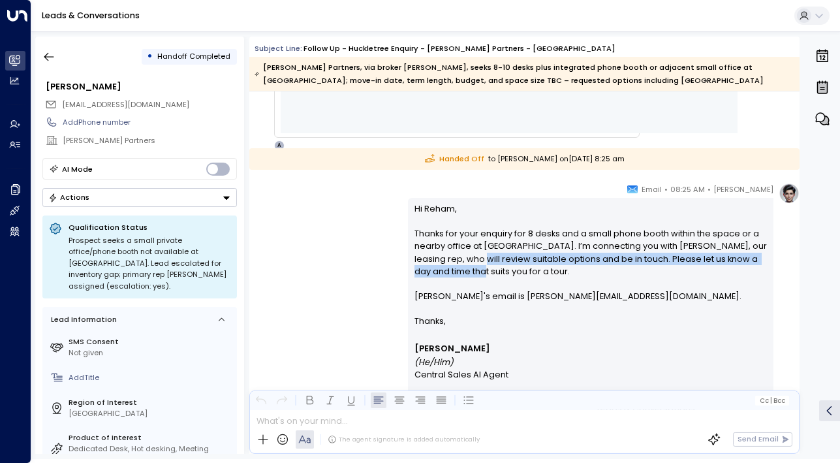
drag, startPoint x: 479, startPoint y: 253, endPoint x: 479, endPoint y: 276, distance: 23.5
click at [479, 276] on p "Hi Reham, Thanks for your enquiry for 8 desks and a small phone booth within th…" at bounding box center [591, 258] width 353 height 113
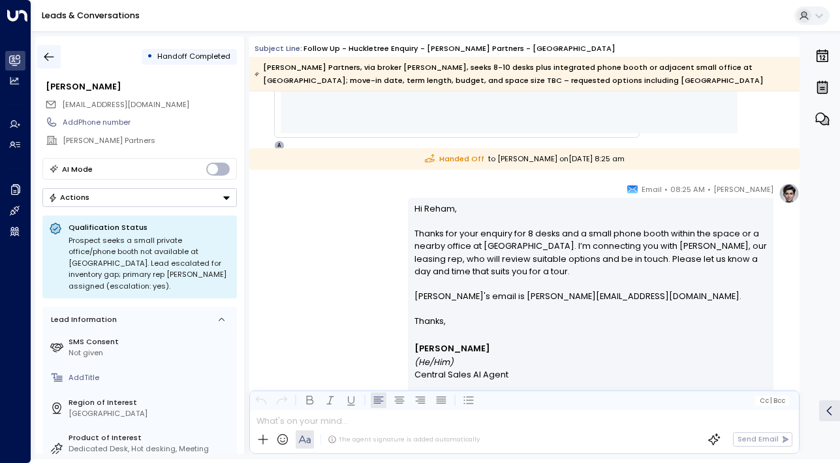
click at [40, 63] on button "button" at bounding box center [49, 57] width 24 height 24
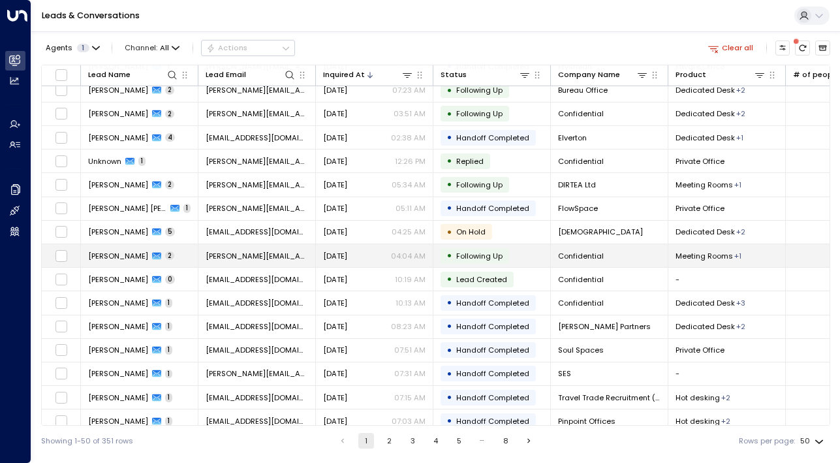
scroll to position [292, 0]
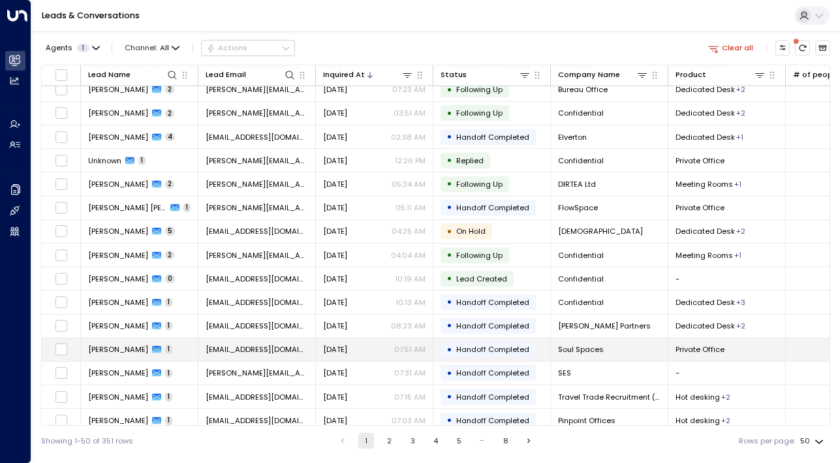
click at [108, 348] on span "[PERSON_NAME]" at bounding box center [118, 349] width 60 height 10
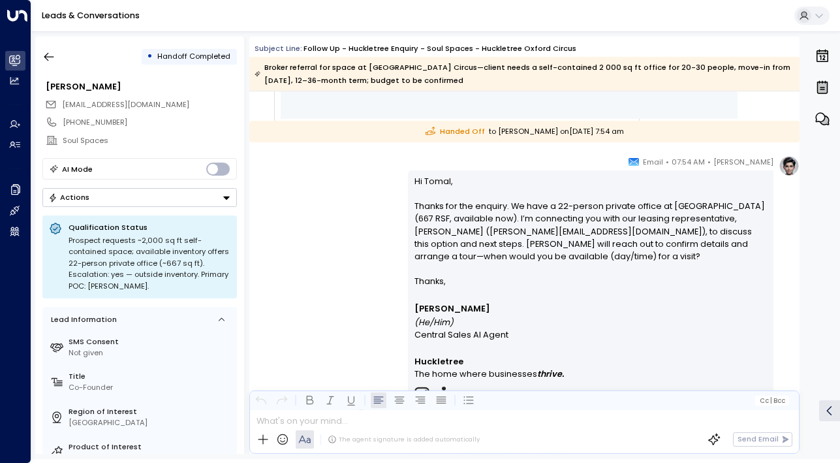
scroll to position [931, 0]
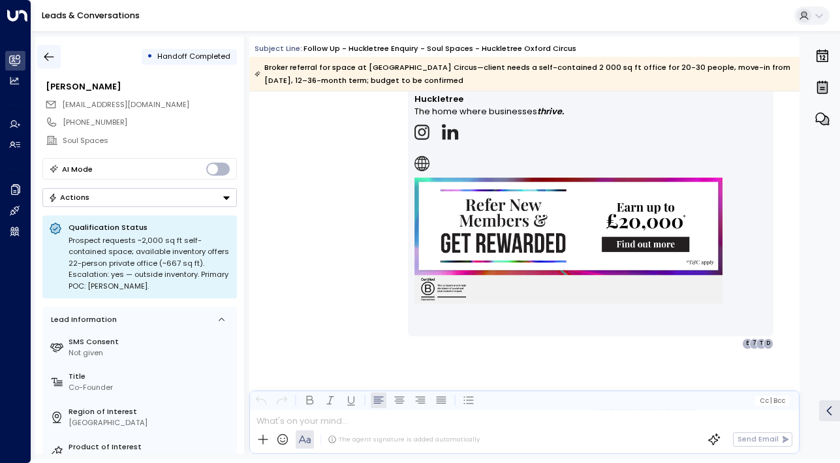
click at [59, 52] on button "button" at bounding box center [49, 57] width 24 height 24
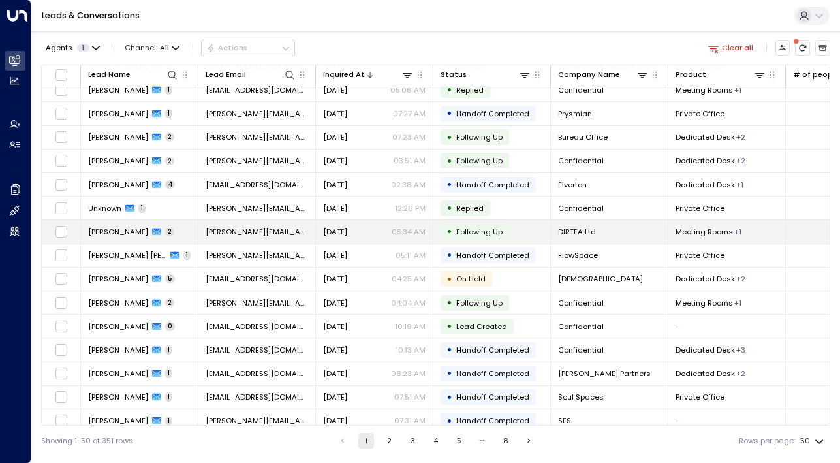
scroll to position [321, 0]
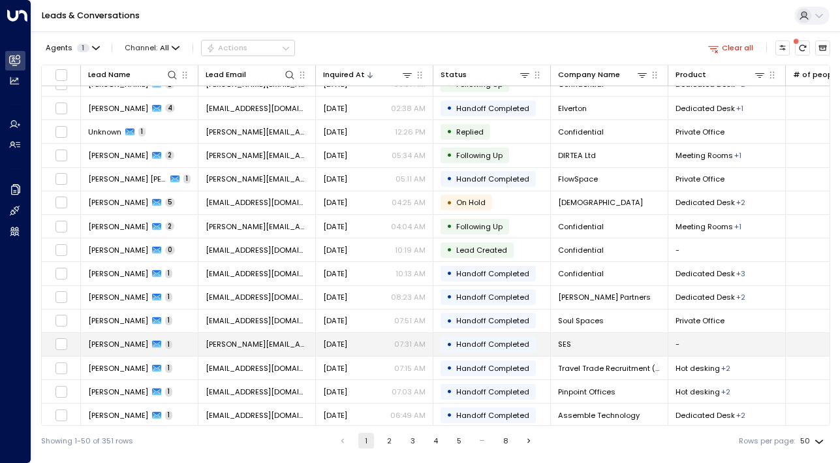
click at [112, 347] on span "[PERSON_NAME]" at bounding box center [118, 344] width 60 height 10
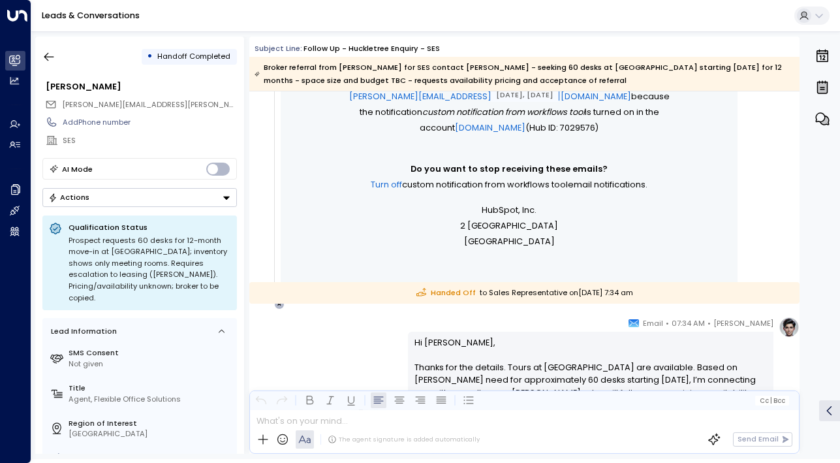
scroll to position [757, 0]
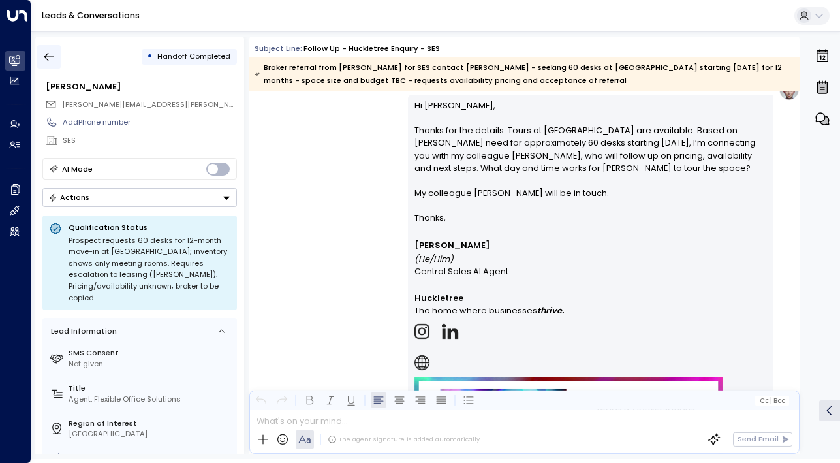
click at [51, 56] on icon "button" at bounding box center [49, 57] width 10 height 8
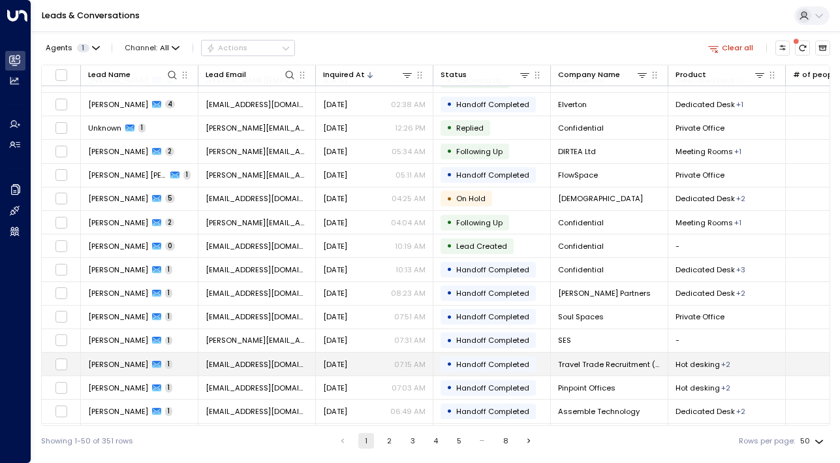
scroll to position [332, 0]
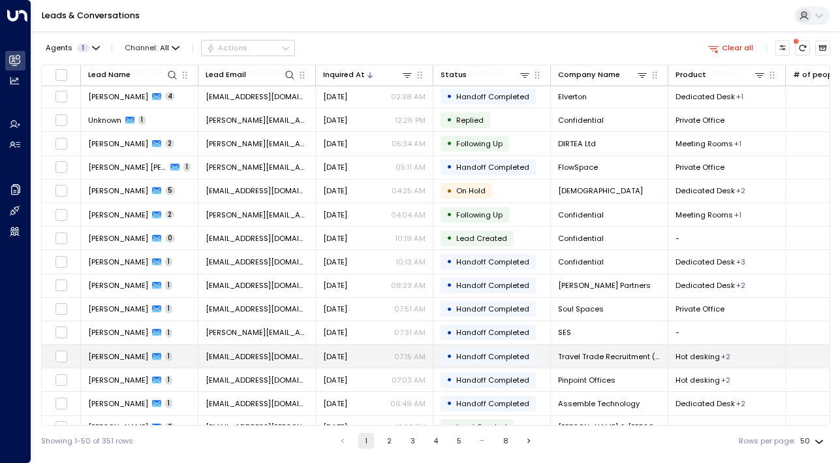
click at [112, 358] on span "[PERSON_NAME]" at bounding box center [118, 356] width 60 height 10
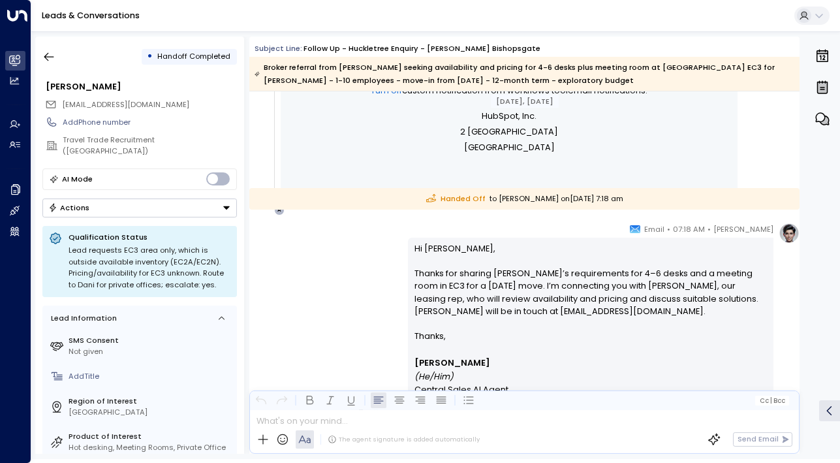
scroll to position [630, 0]
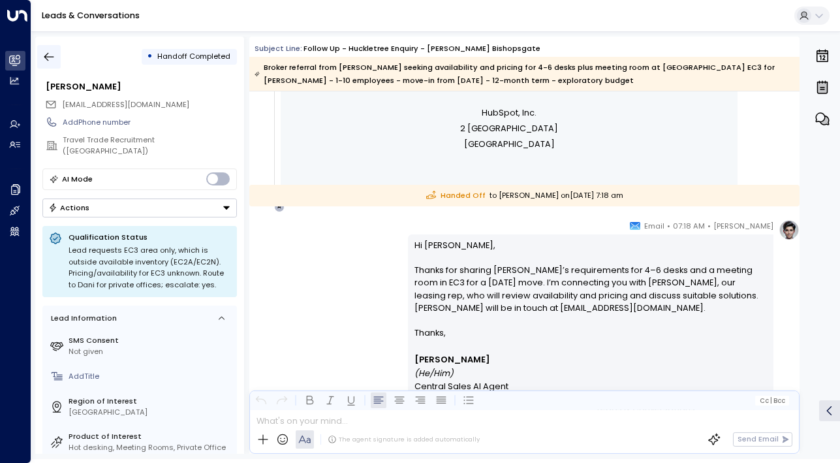
click at [57, 63] on button "button" at bounding box center [49, 57] width 24 height 24
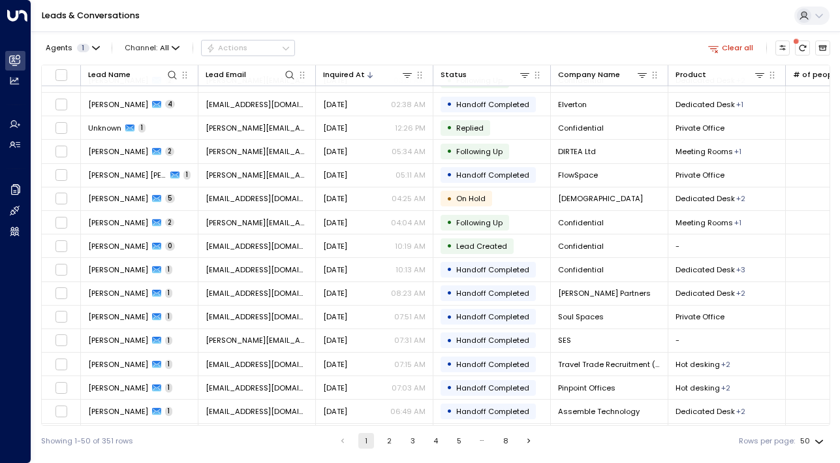
scroll to position [400, 0]
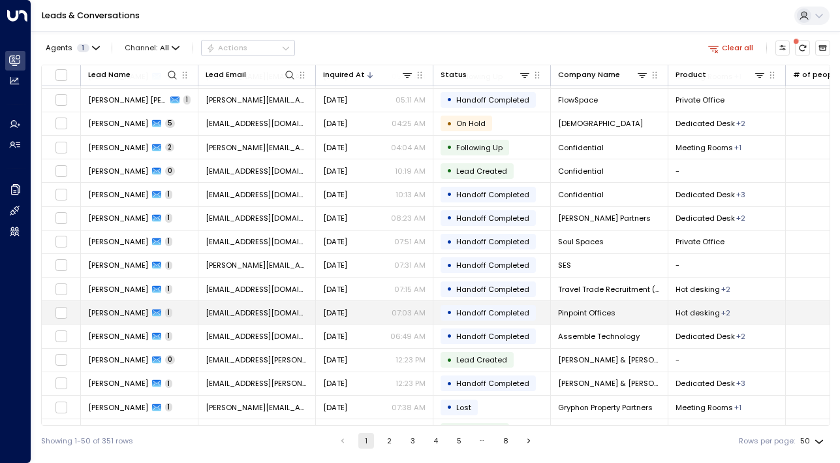
click at [116, 308] on span "[PERSON_NAME]" at bounding box center [118, 313] width 60 height 10
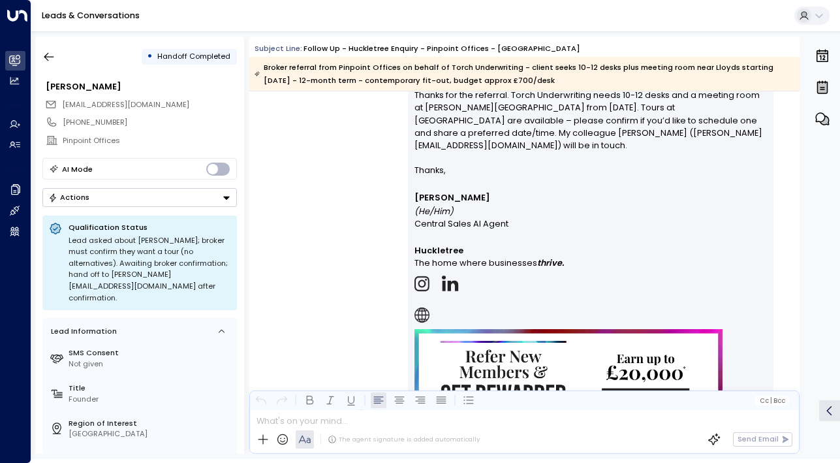
scroll to position [735, 0]
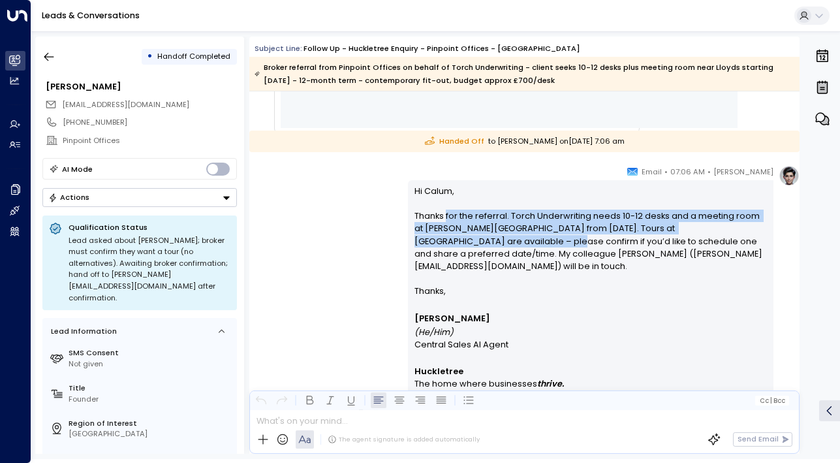
drag, startPoint x: 443, startPoint y: 214, endPoint x: 445, endPoint y: 246, distance: 32.7
click at [445, 246] on p "Hi Calum, Thanks for the referral. Torch Underwriting needs 10-12 desks and a m…" at bounding box center [591, 235] width 353 height 101
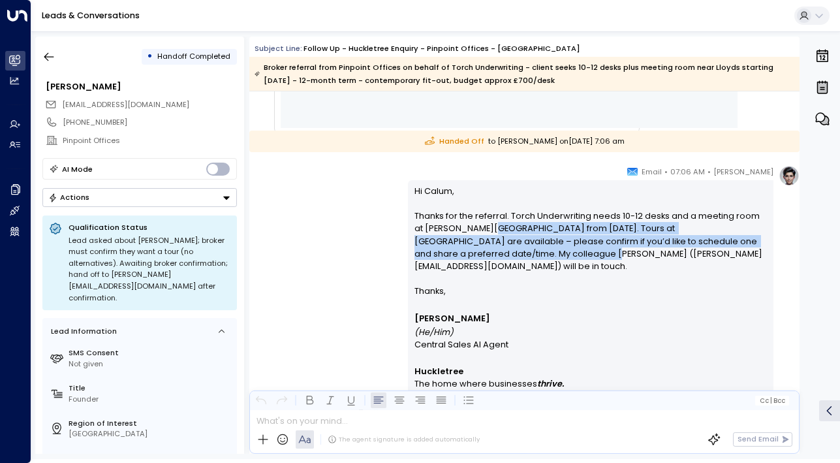
drag, startPoint x: 475, startPoint y: 253, endPoint x: 469, endPoint y: 229, distance: 24.2
click at [469, 229] on p "Hi Calum, Thanks for the referral. Torch Underwriting needs 10-12 desks and a m…" at bounding box center [591, 235] width 353 height 101
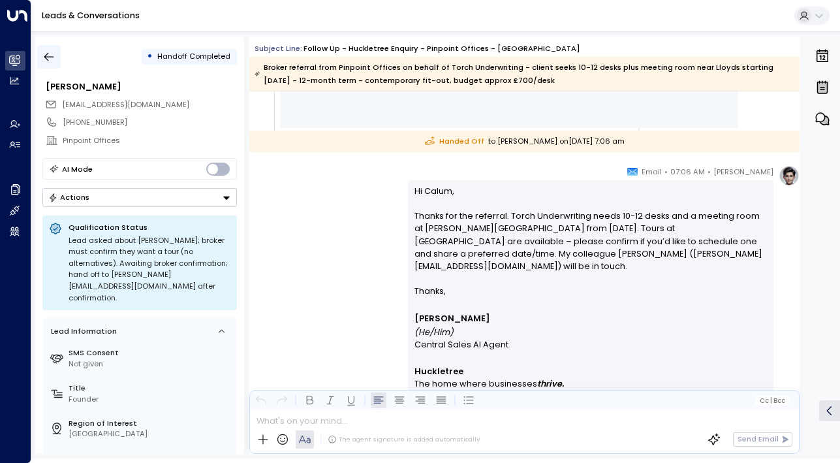
click at [57, 56] on button "button" at bounding box center [49, 57] width 24 height 24
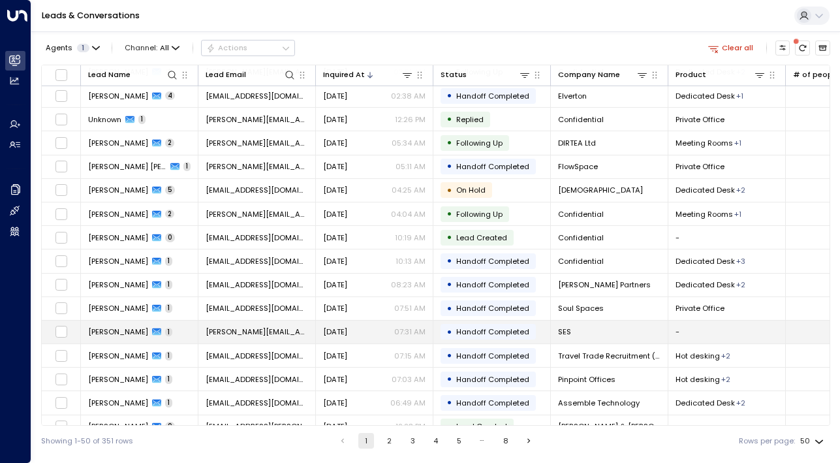
scroll to position [332, 0]
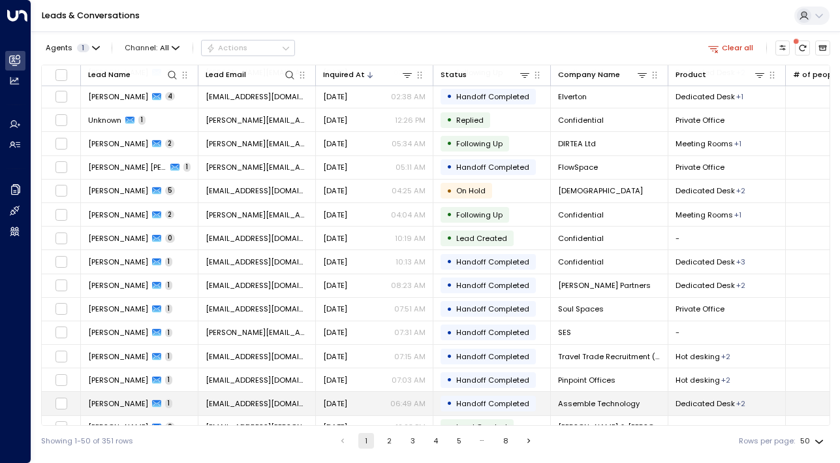
click at [147, 402] on span "[PERSON_NAME]" at bounding box center [118, 403] width 60 height 10
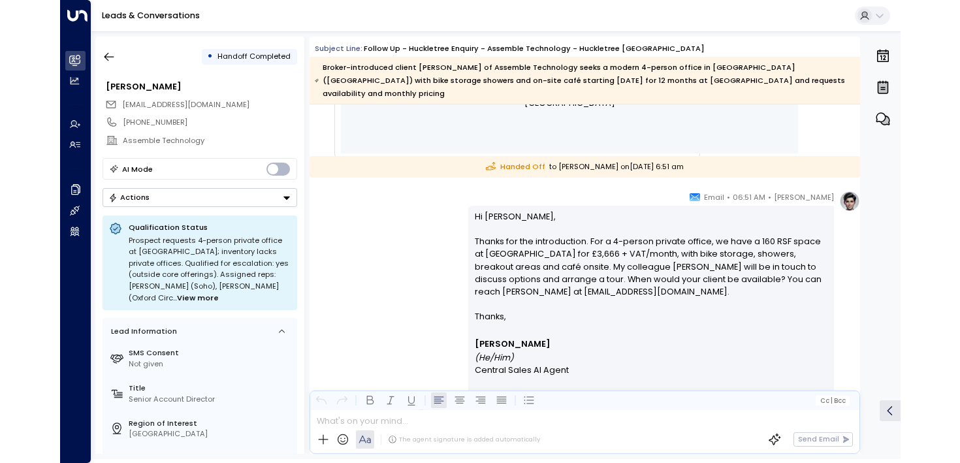
scroll to position [1358, 0]
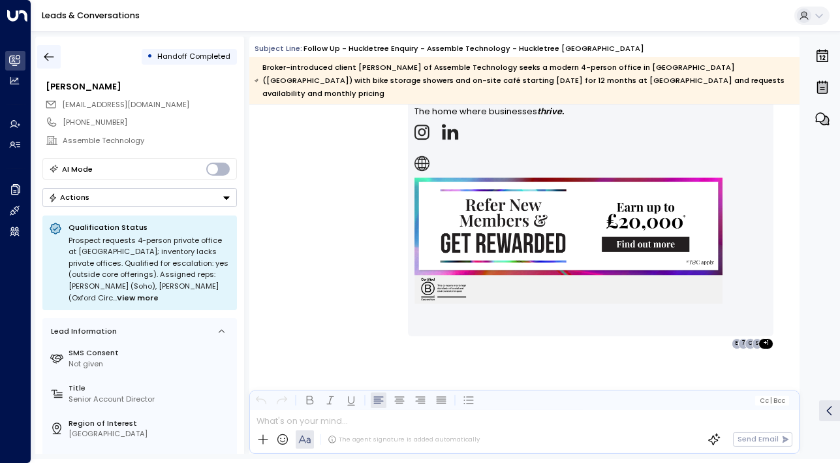
click at [46, 59] on icon "button" at bounding box center [48, 56] width 13 height 13
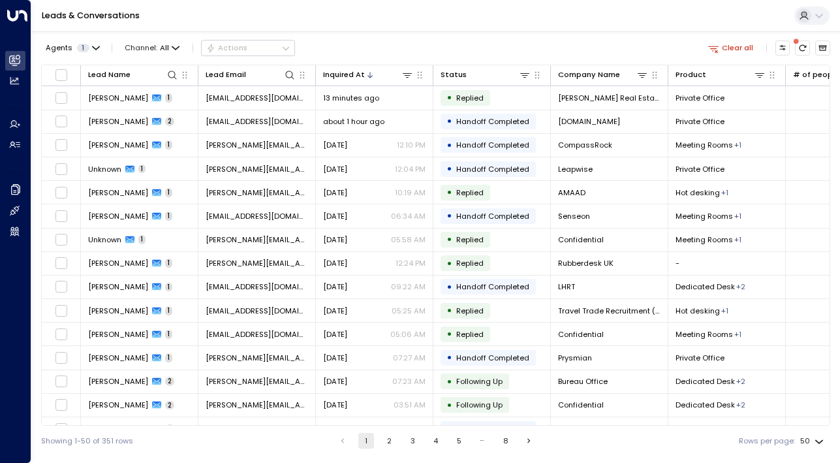
click at [837, 67] on div "Agents 1 Channel: All Actions Clear all Lead Name Lead Email Inquired At Status…" at bounding box center [435, 243] width 809 height 424
